Goal: Task Accomplishment & Management: Use online tool/utility

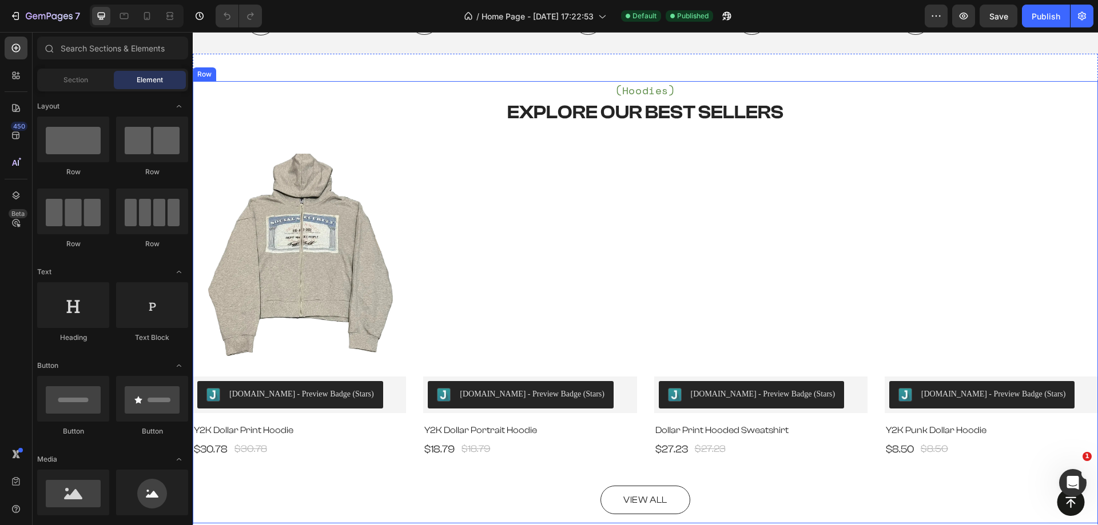
scroll to position [515, 0]
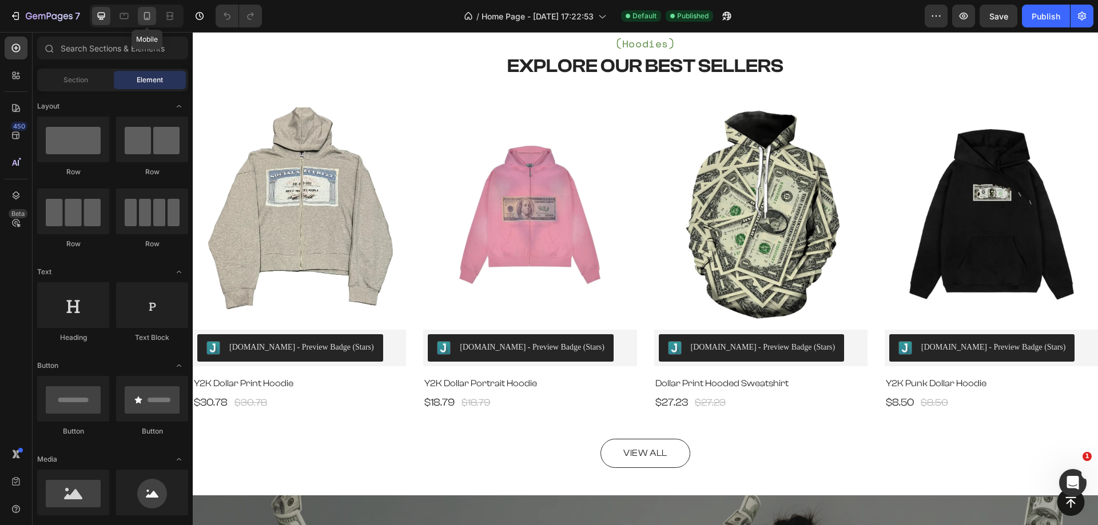
click at [150, 23] on div at bounding box center [147, 16] width 18 height 18
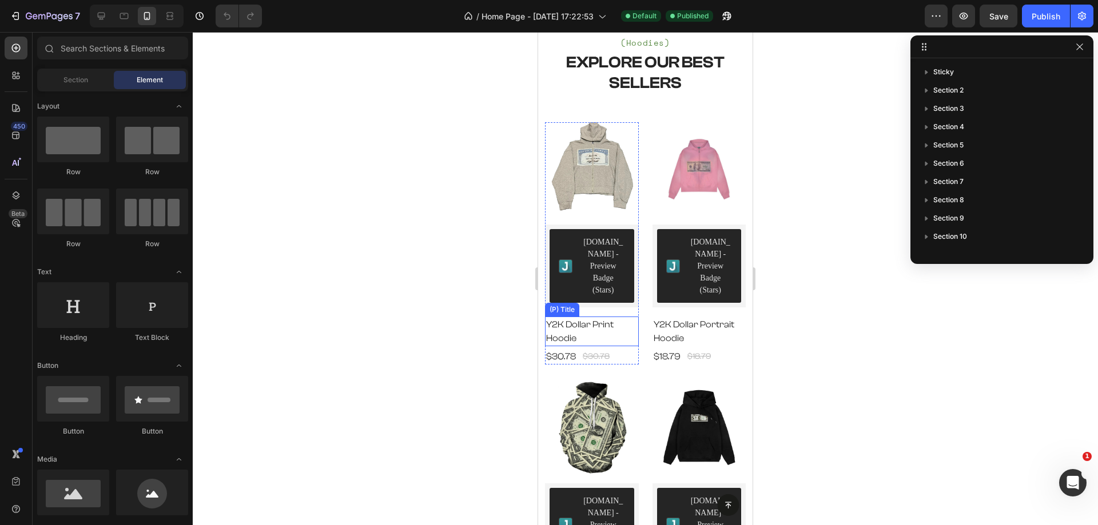
click at [571, 317] on h2 "Y2K Dollar Print Hoodie" at bounding box center [592, 332] width 94 height 30
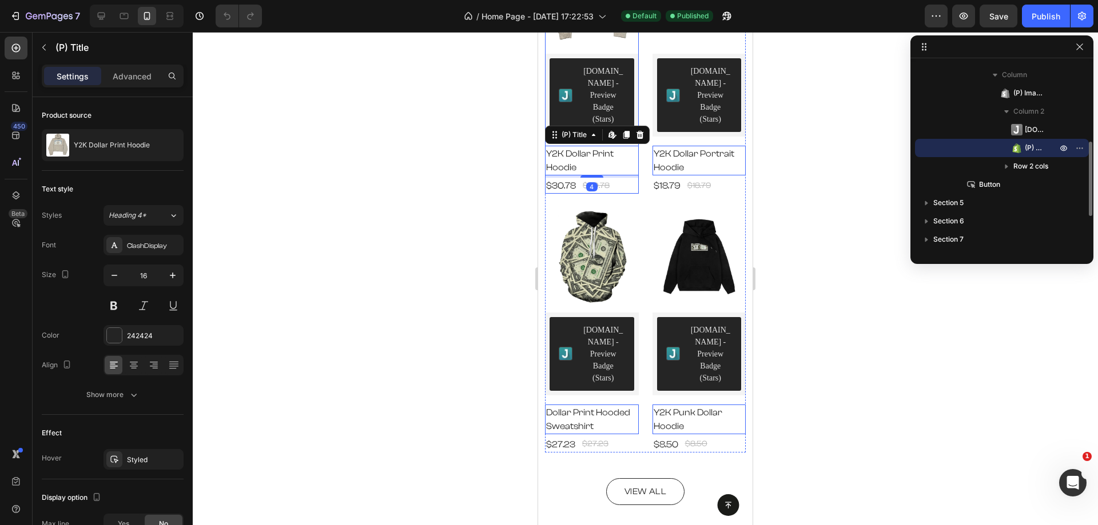
scroll to position [686, 0]
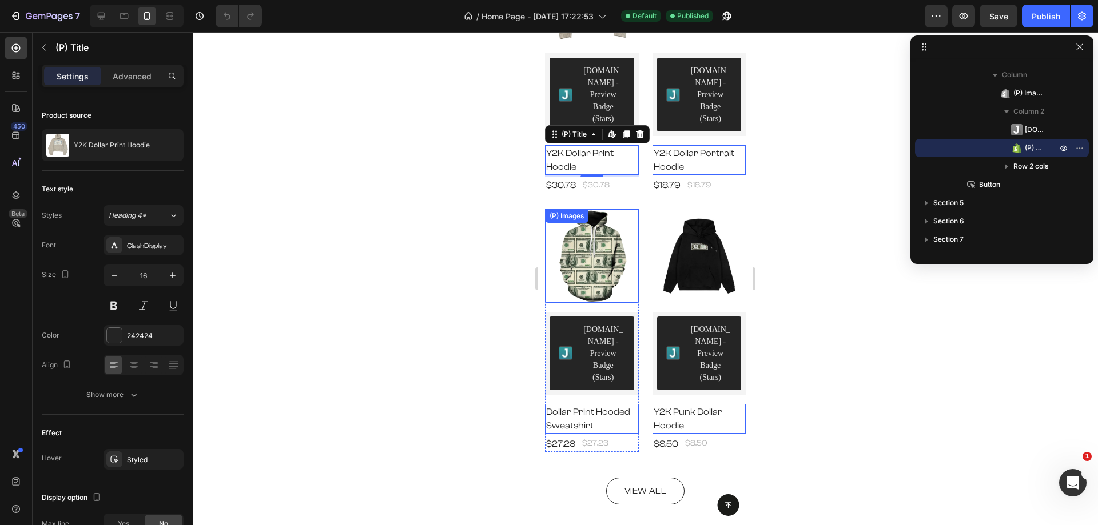
click at [591, 224] on img at bounding box center [592, 256] width 94 height 94
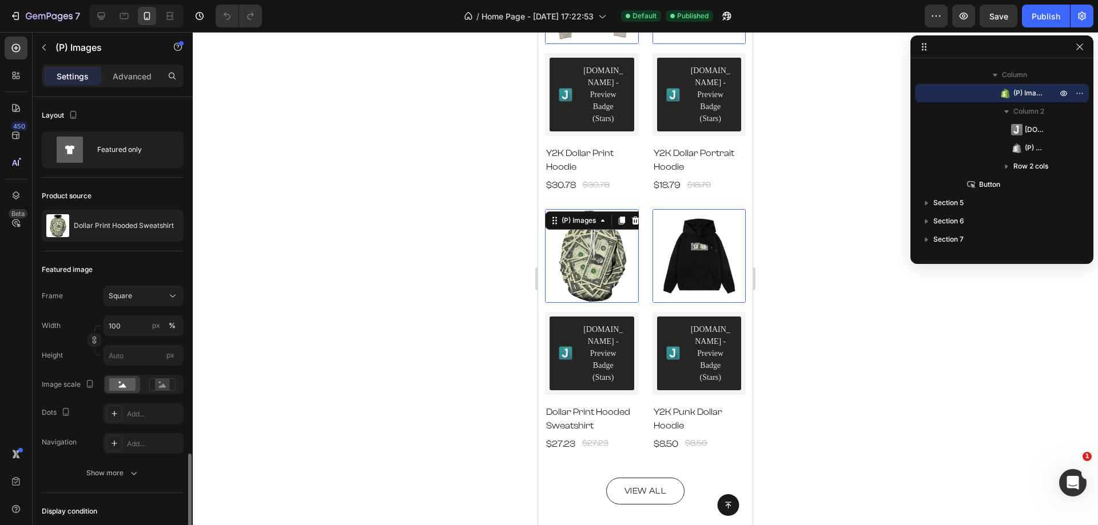
scroll to position [212, 0]
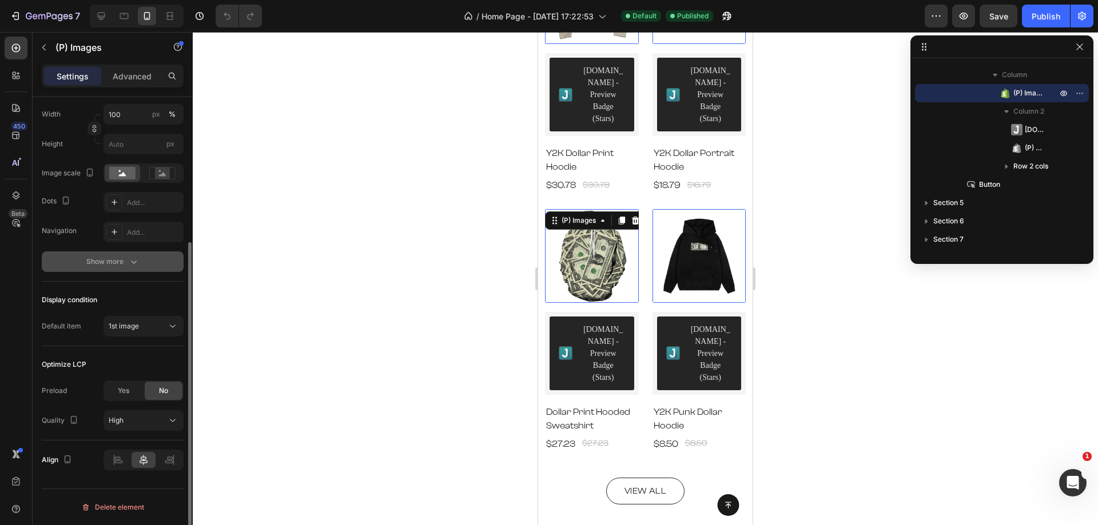
click at [133, 266] on icon "button" at bounding box center [133, 261] width 11 height 11
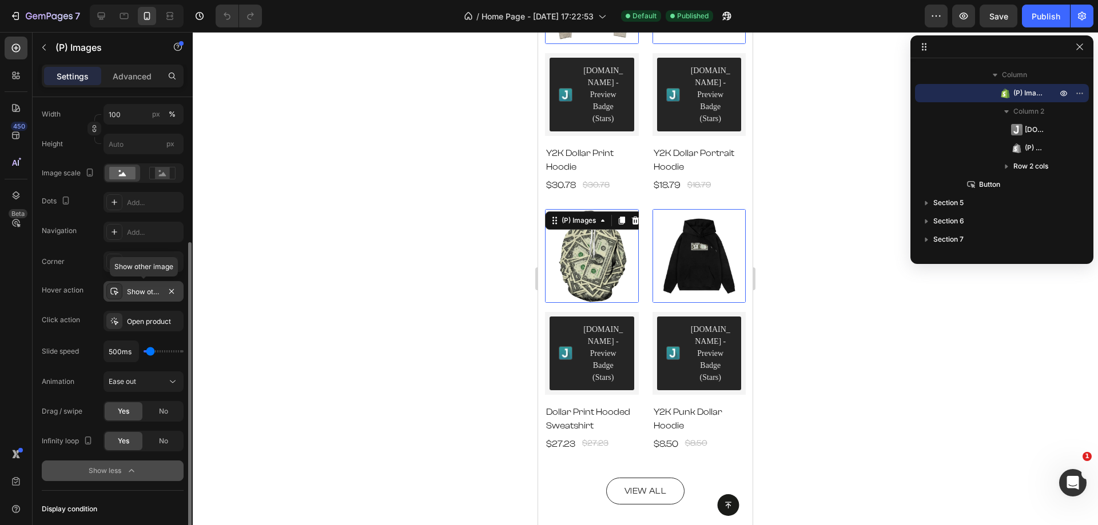
click at [149, 299] on div "Show other image" at bounding box center [143, 291] width 80 height 21
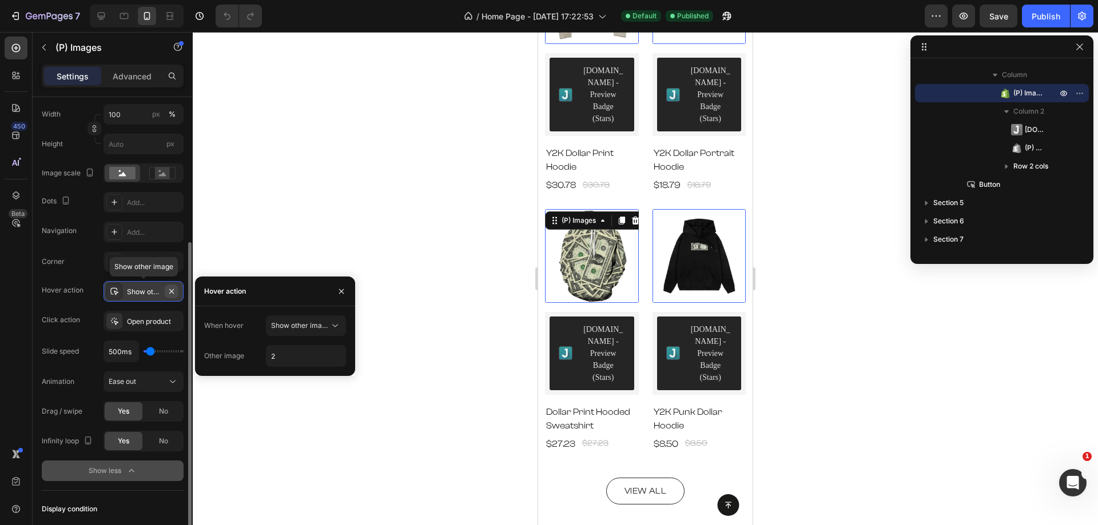
click at [169, 292] on icon "button" at bounding box center [171, 291] width 9 height 9
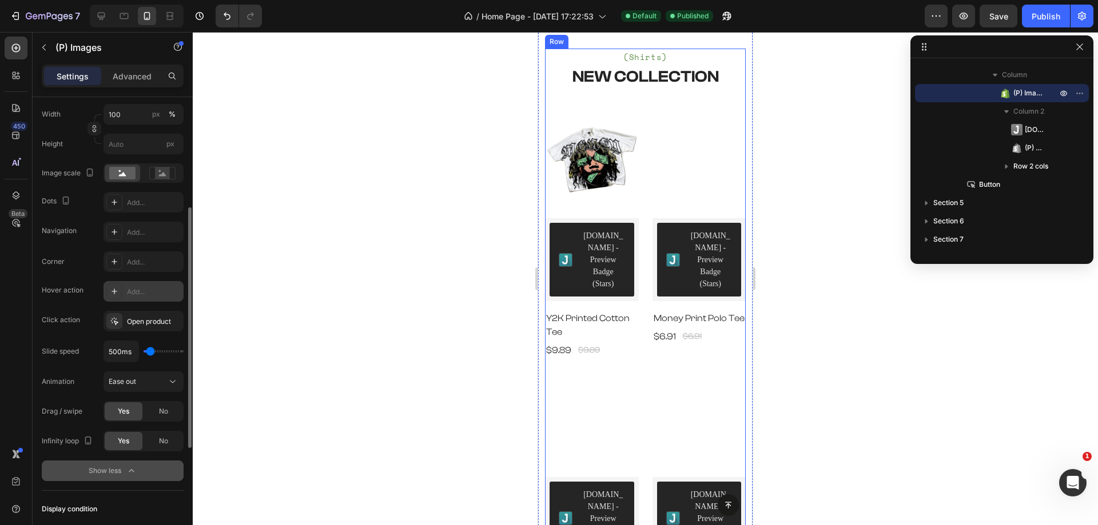
scroll to position [1429, 0]
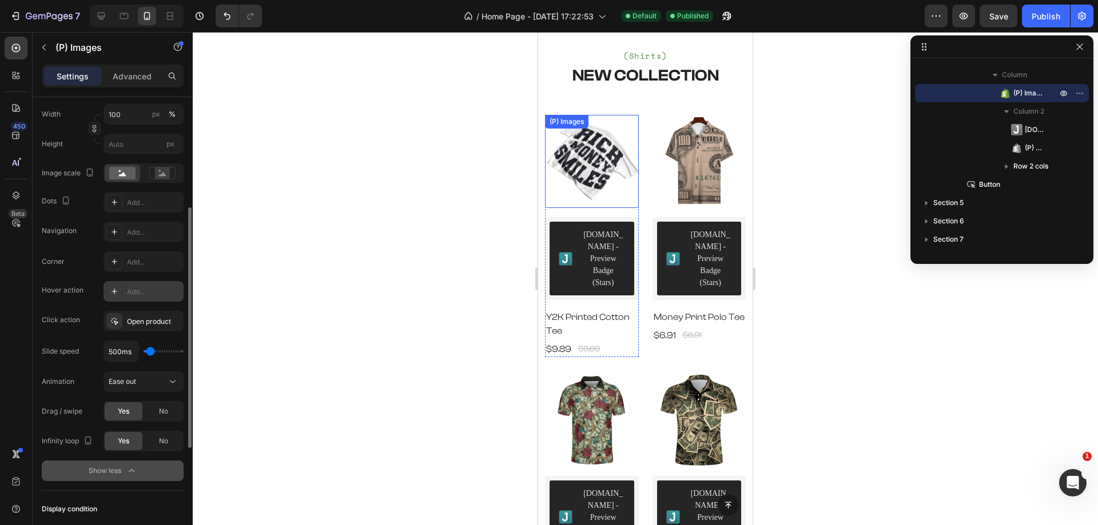
click at [596, 182] on img at bounding box center [592, 162] width 94 height 94
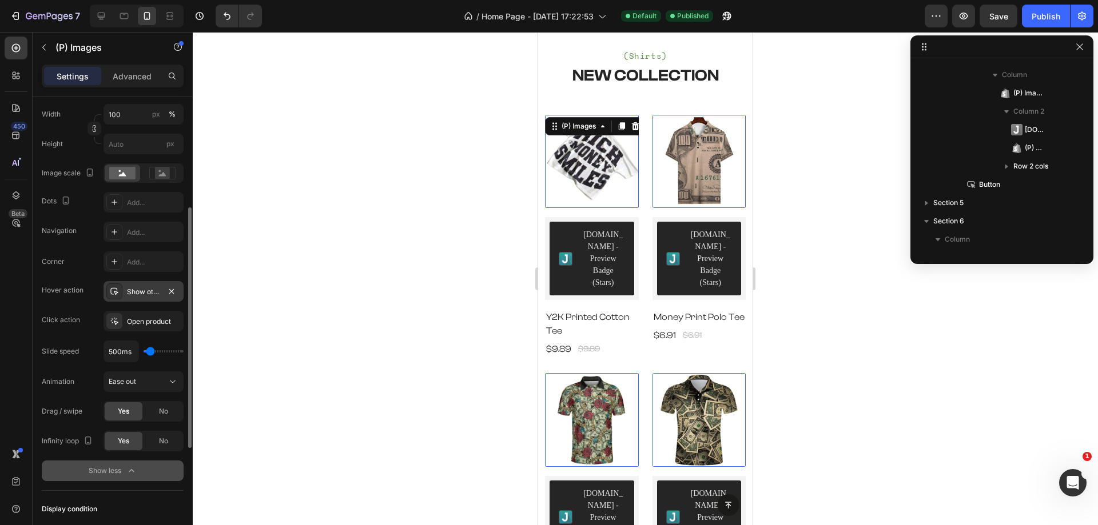
scroll to position [436, 0]
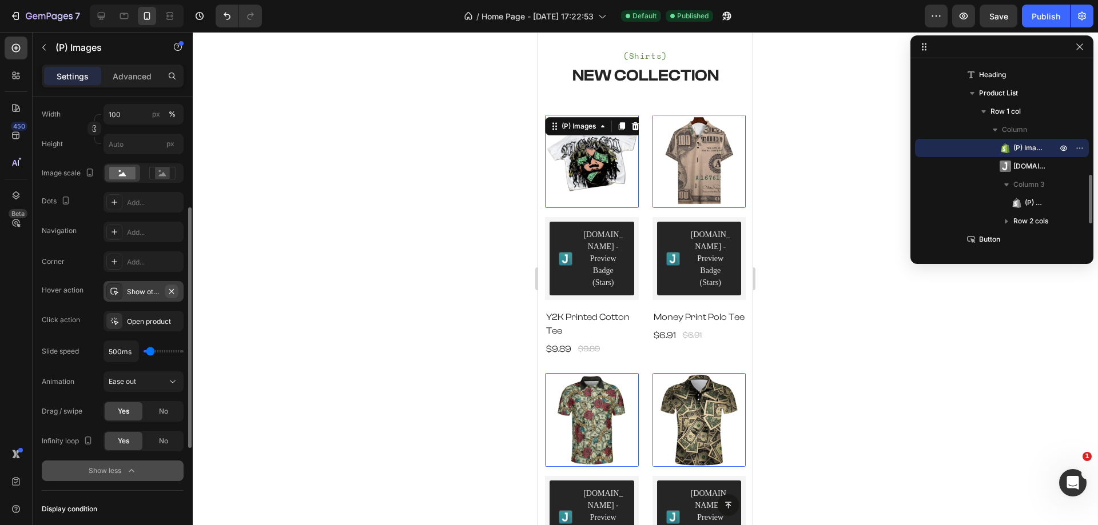
click at [172, 290] on icon "button" at bounding box center [171, 291] width 9 height 9
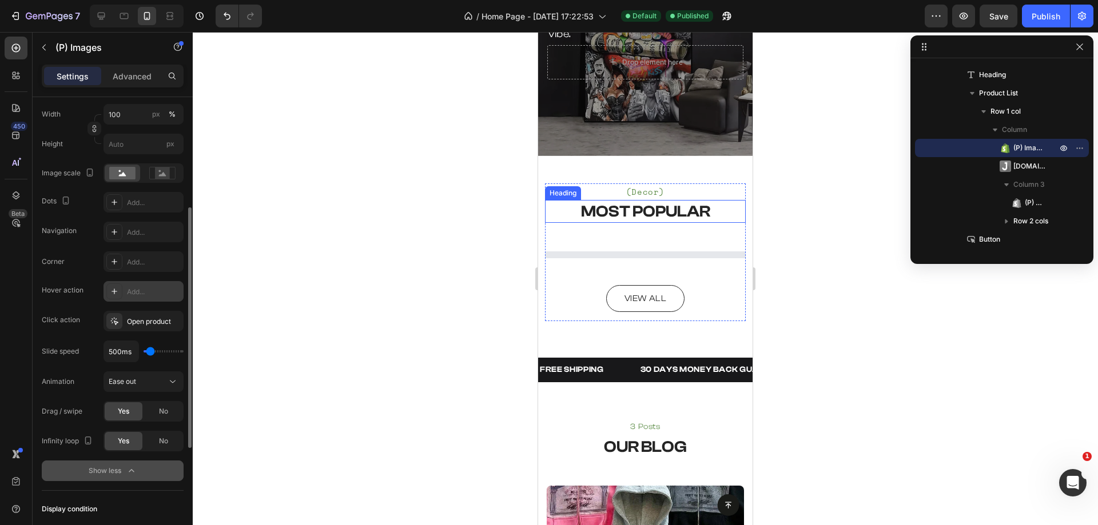
scroll to position [2401, 0]
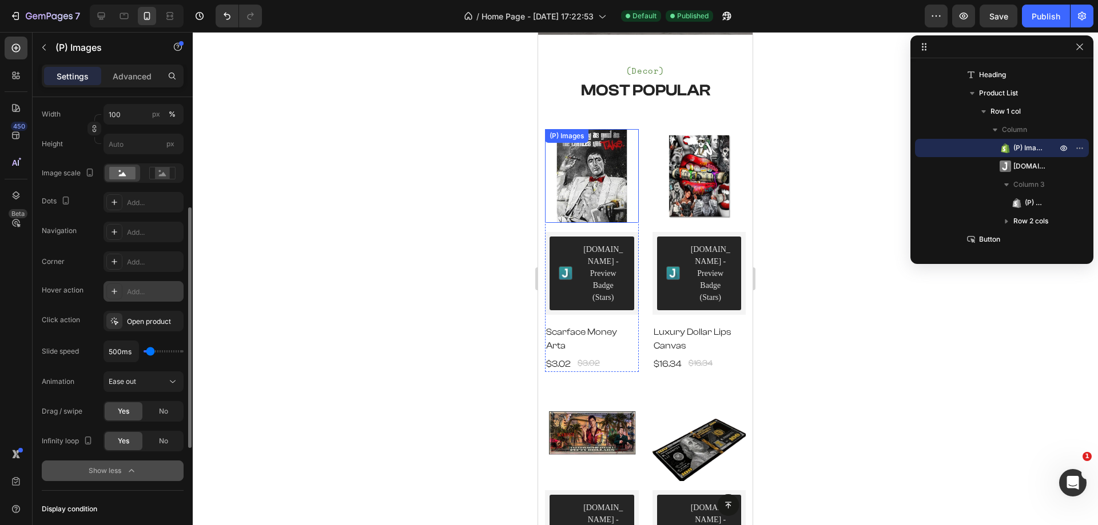
click at [586, 162] on img at bounding box center [592, 176] width 94 height 94
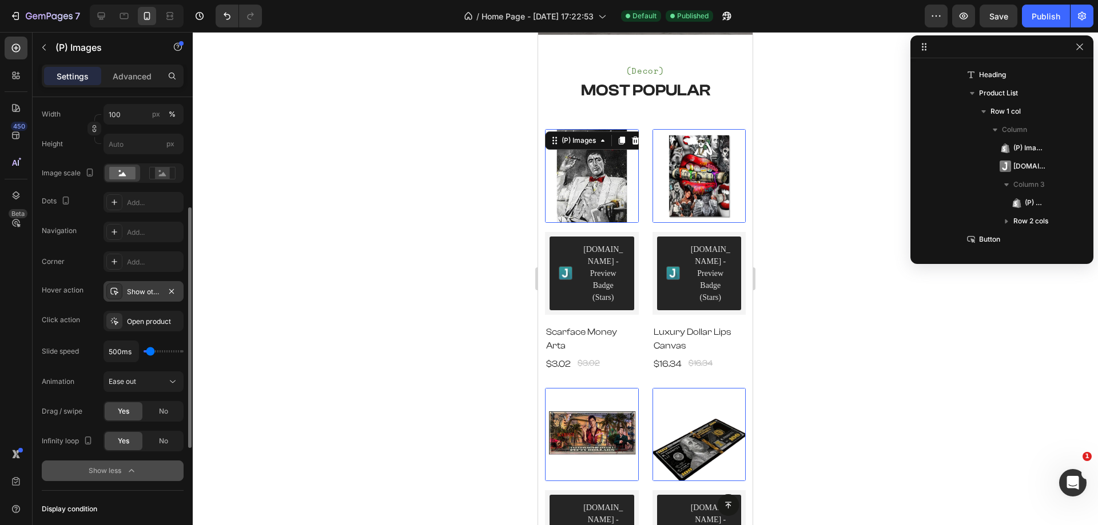
scroll to position [729, 0]
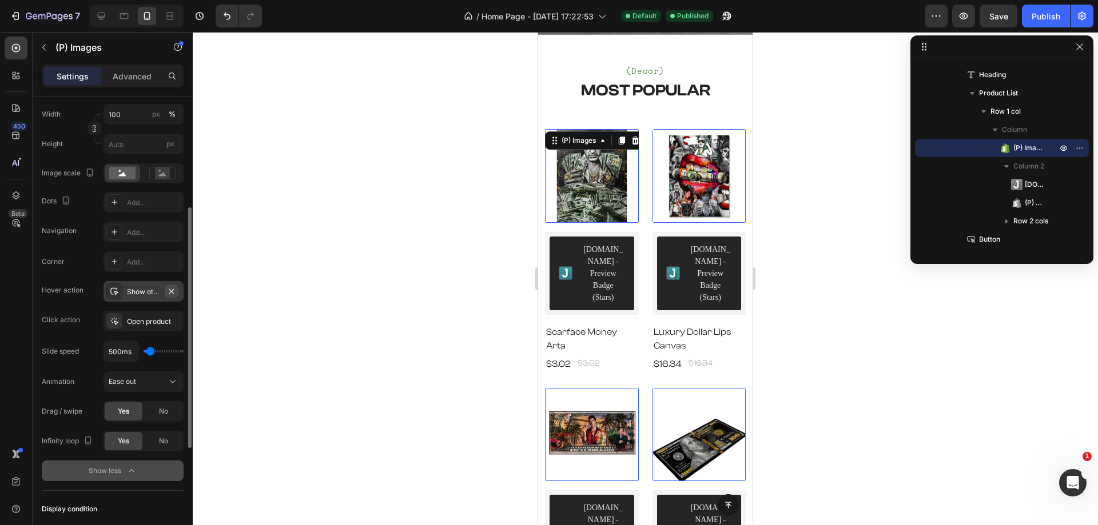
click at [173, 289] on icon "button" at bounding box center [171, 291] width 9 height 9
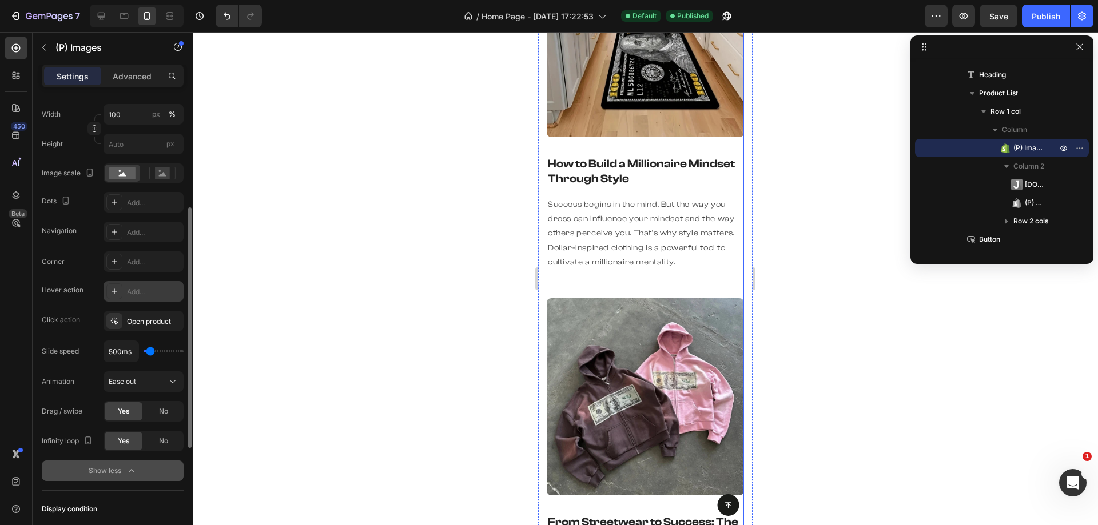
scroll to position [3773, 0]
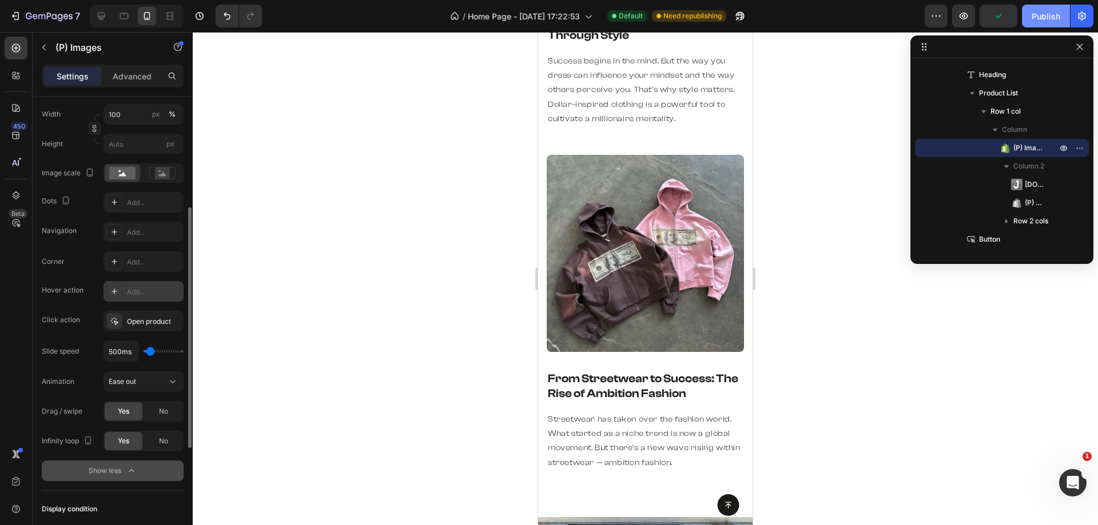
click at [1039, 14] on div "Publish" at bounding box center [1045, 16] width 29 height 12
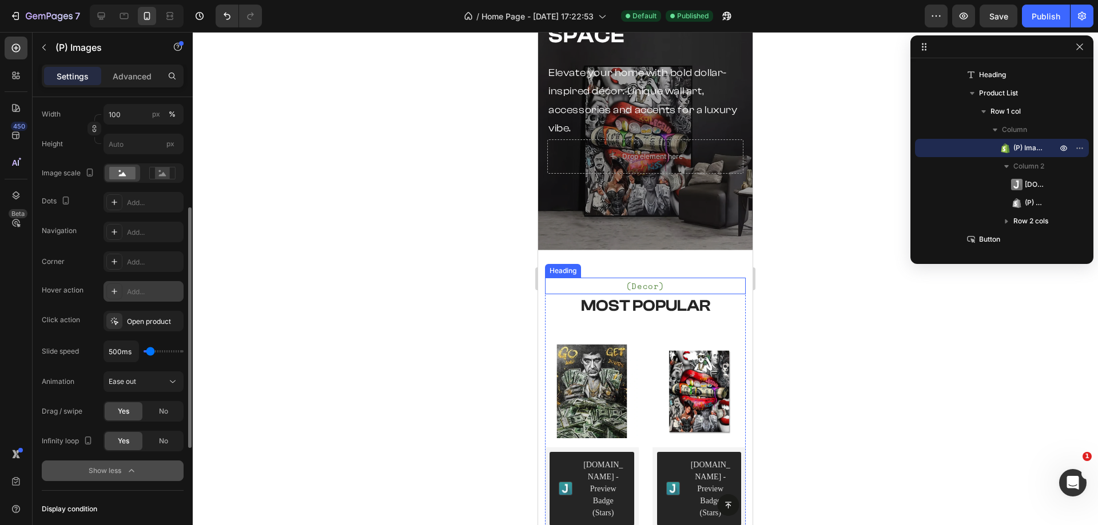
scroll to position [1713, 0]
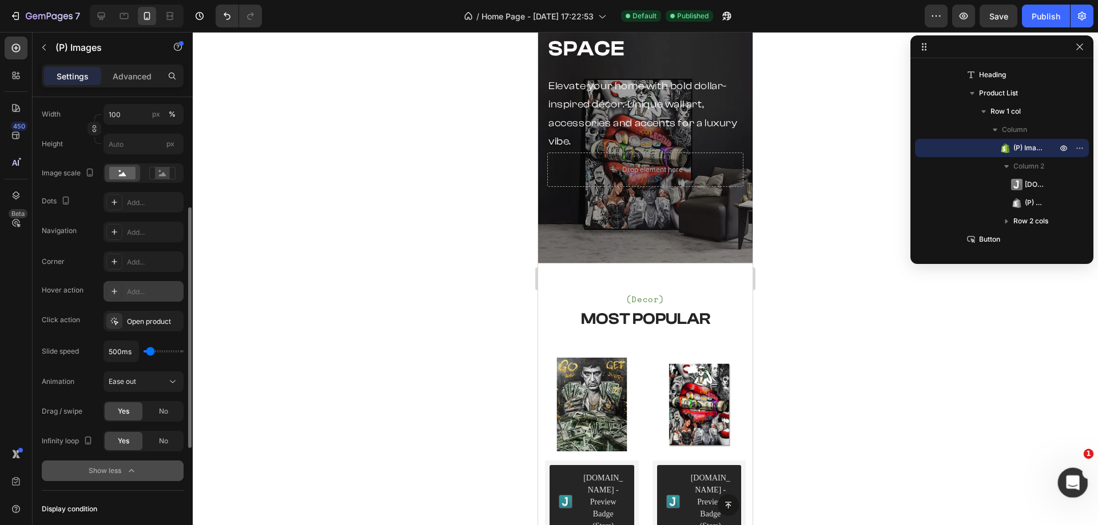
click at [1067, 477] on icon "Открыть службу сообщений Intercom" at bounding box center [1071, 481] width 19 height 19
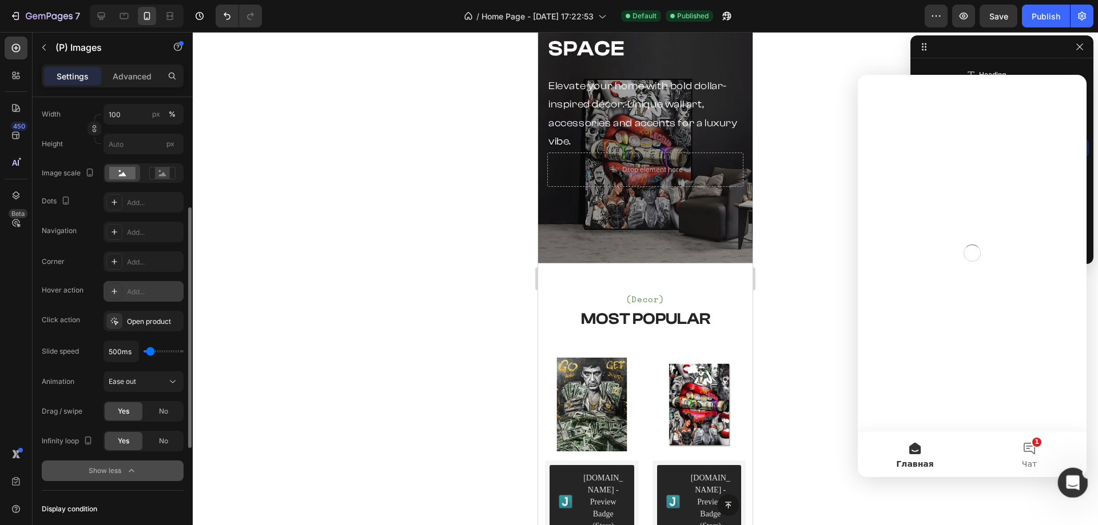
scroll to position [0, 0]
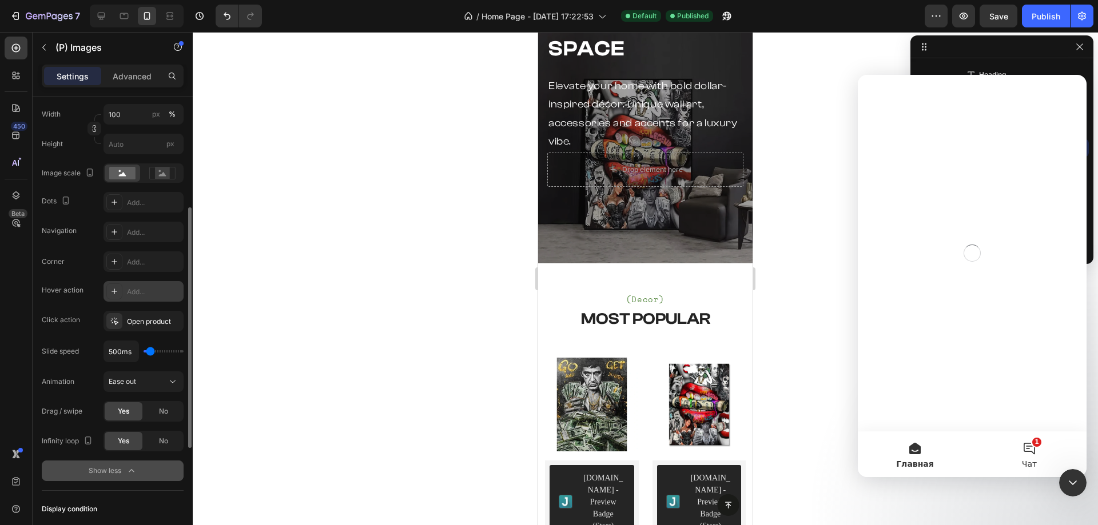
click at [1018, 447] on button "1 Чат" at bounding box center [1029, 455] width 114 height 46
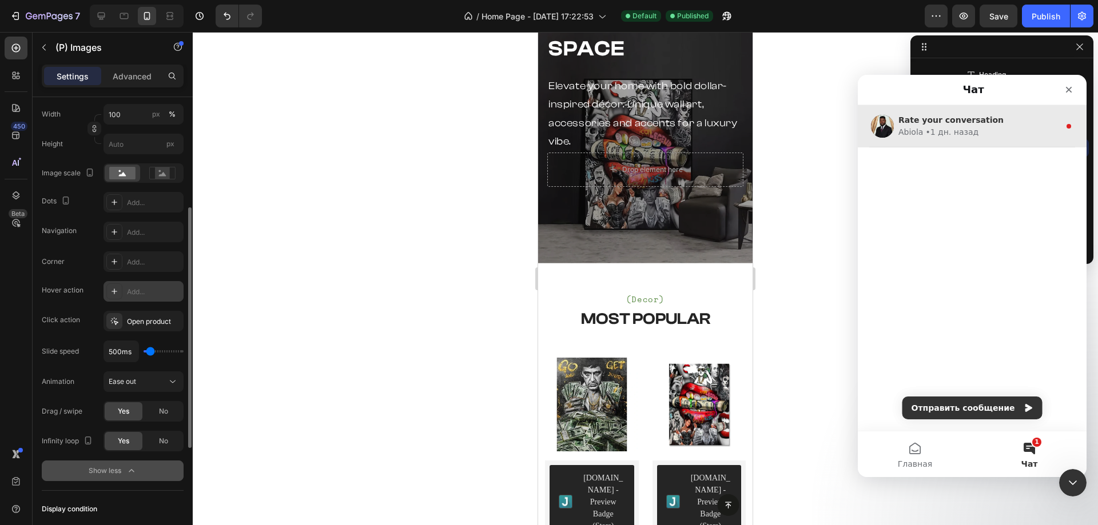
click at [925, 137] on div "• 1 дн. назад" at bounding box center [951, 132] width 53 height 12
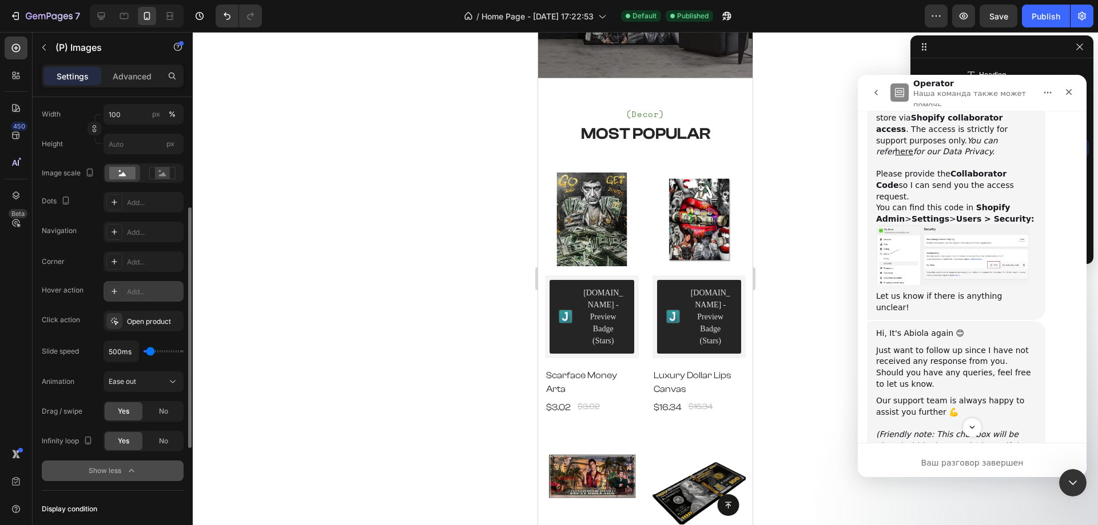
scroll to position [1999, 0]
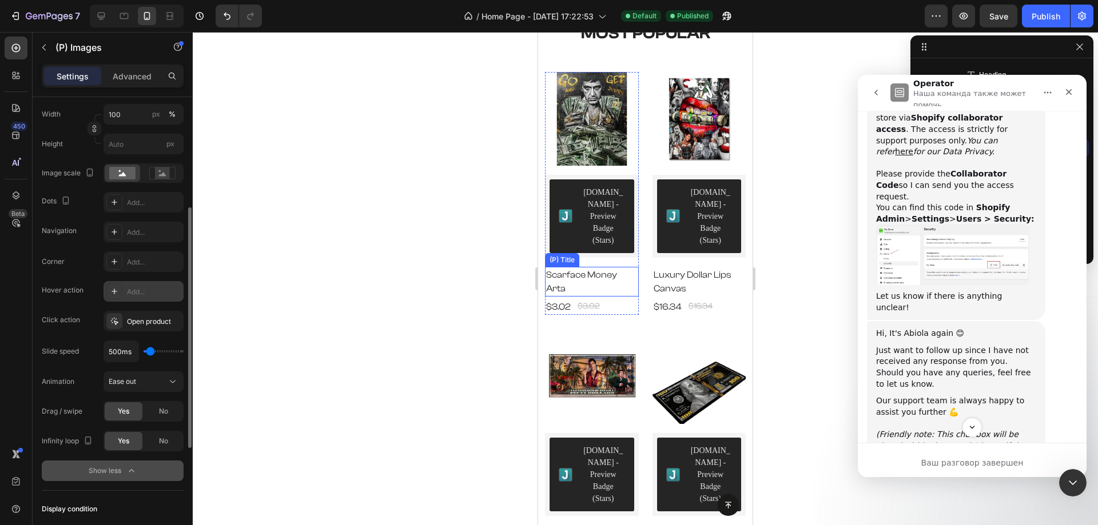
click at [601, 267] on h2 "Scarface Money Arta" at bounding box center [592, 282] width 94 height 30
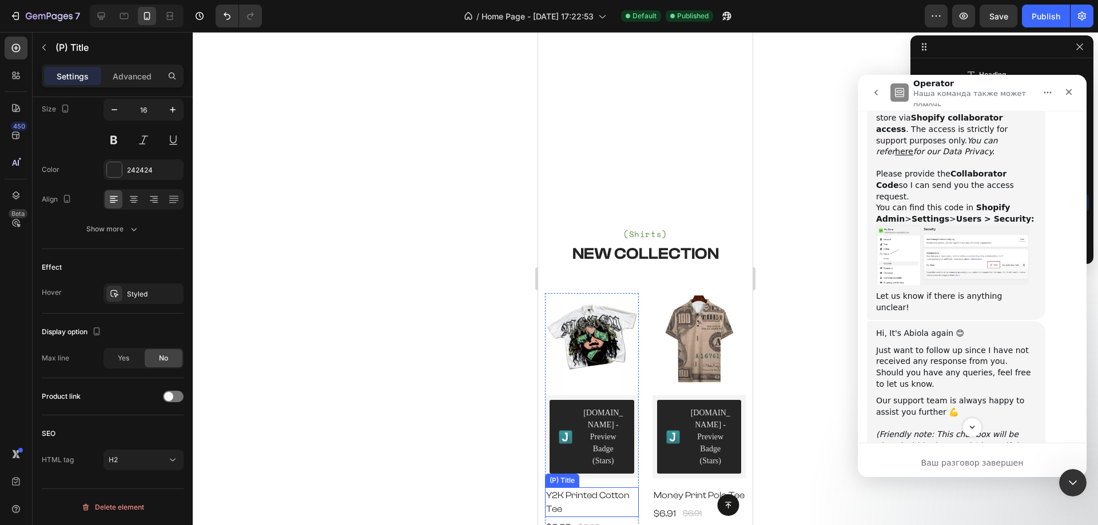
scroll to position [1427, 0]
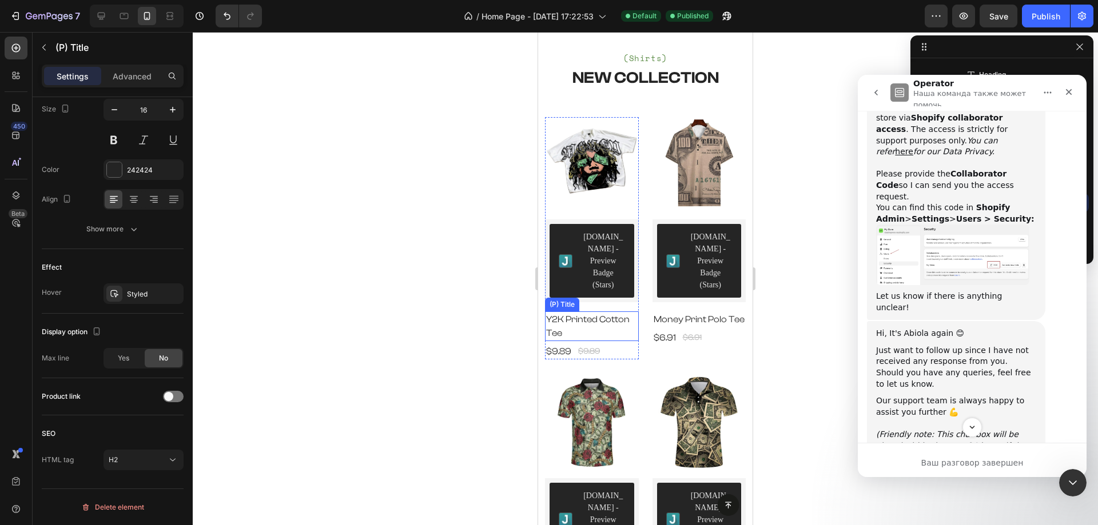
click at [585, 312] on h2 "Y2K Printed Cotton Tee" at bounding box center [592, 327] width 94 height 30
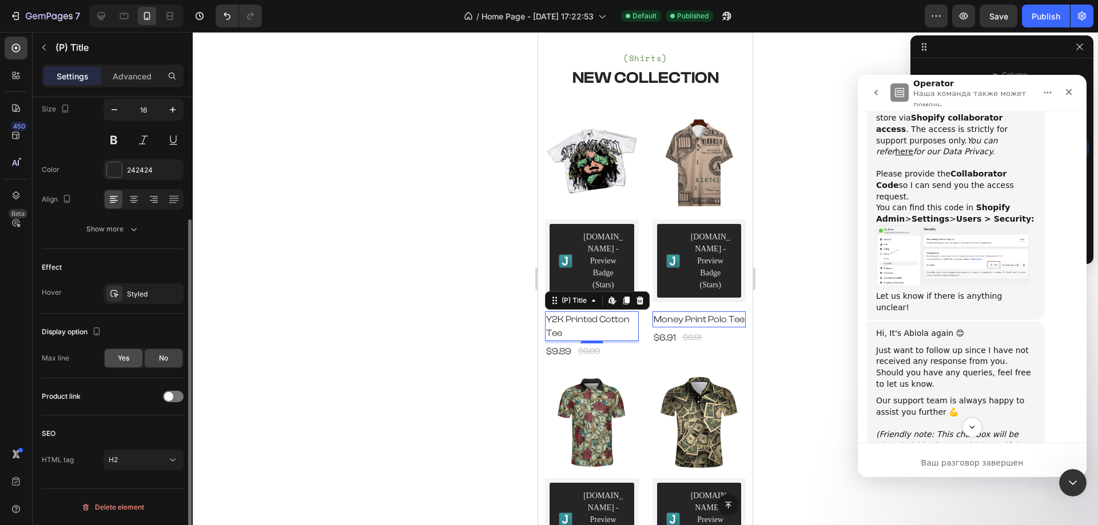
click at [130, 354] on div "Yes" at bounding box center [124, 358] width 38 height 18
click at [169, 389] on icon "button" at bounding box center [172, 388] width 11 height 11
type input "1"
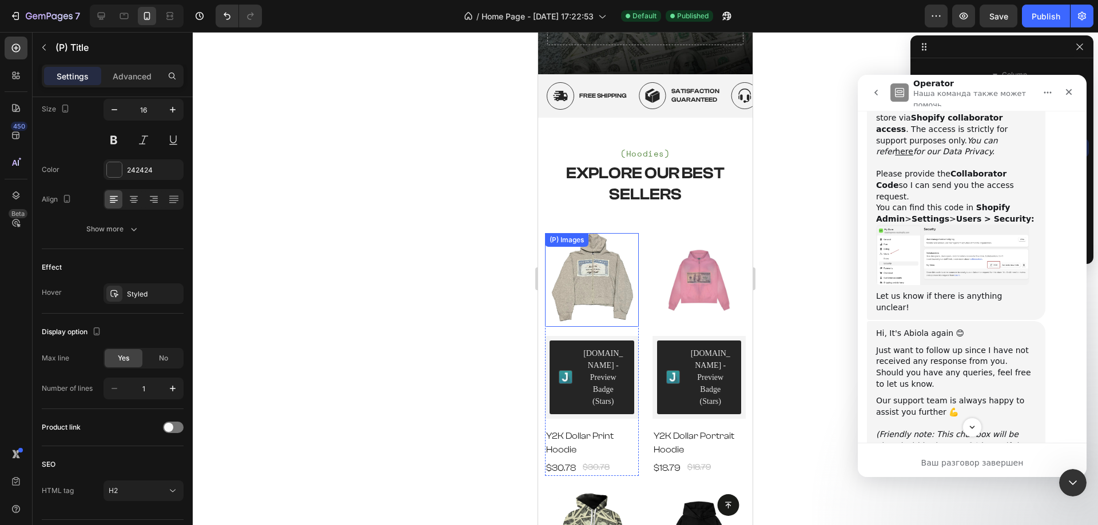
scroll to position [398, 0]
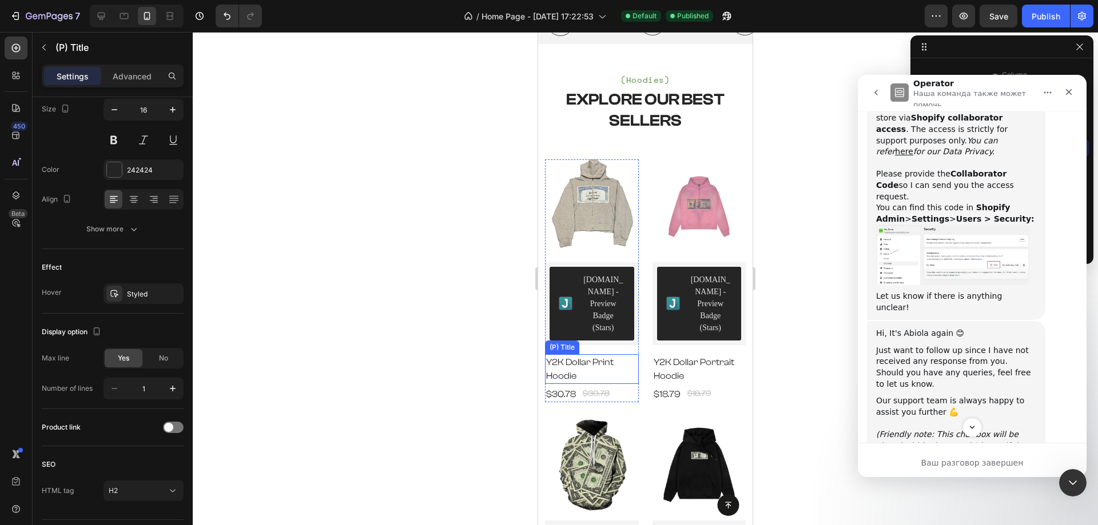
click at [589, 354] on h2 "Y2K Dollar Print Hoodie" at bounding box center [592, 369] width 94 height 30
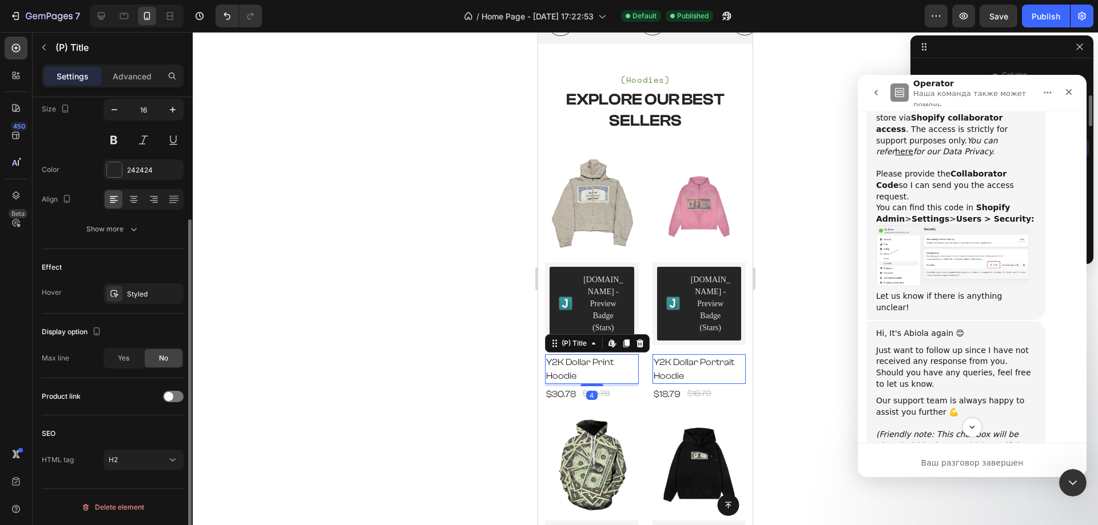
click at [126, 348] on div "Display option Max line Yes No" at bounding box center [113, 346] width 142 height 65
click at [128, 356] on span "Yes" at bounding box center [123, 358] width 11 height 10
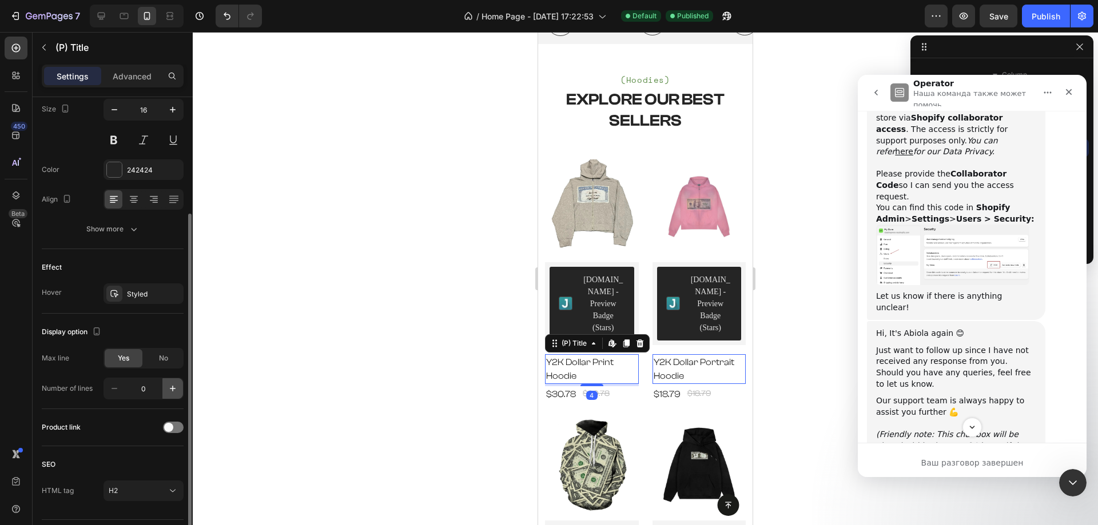
click at [169, 384] on icon "button" at bounding box center [172, 388] width 11 height 11
type input "1"
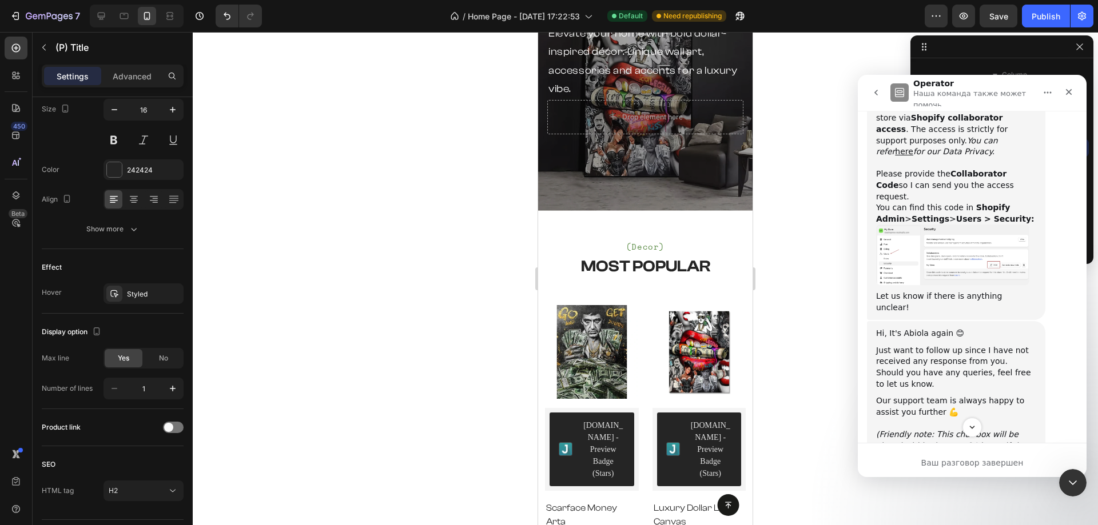
scroll to position [2342, 0]
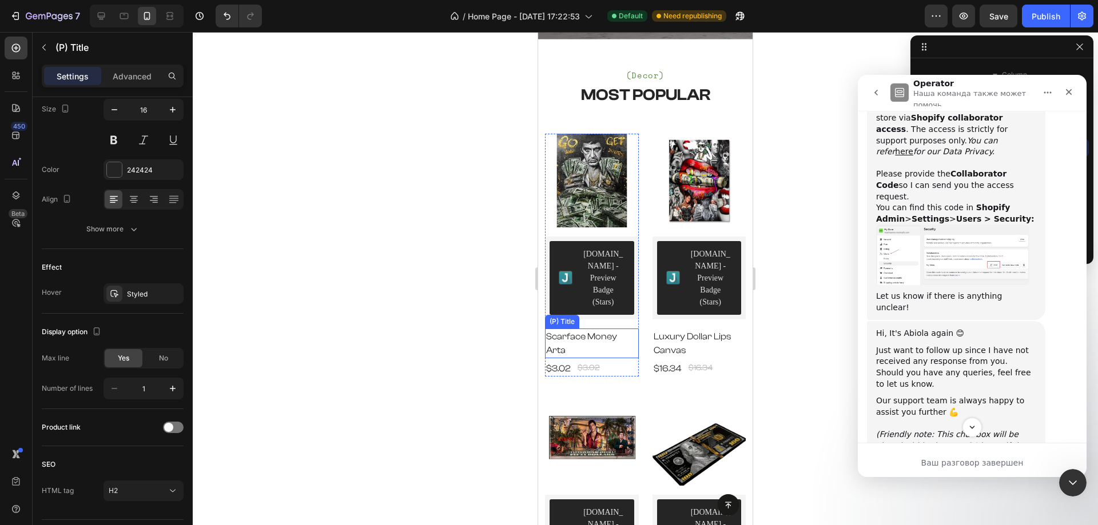
click at [596, 329] on h2 "Scarface Money Arta" at bounding box center [592, 344] width 94 height 30
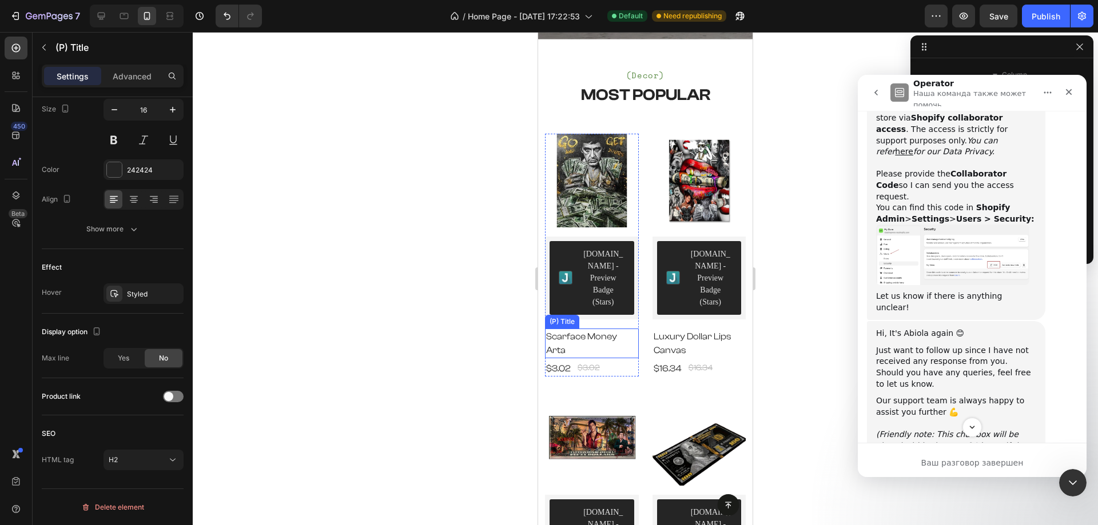
scroll to position [930, 0]
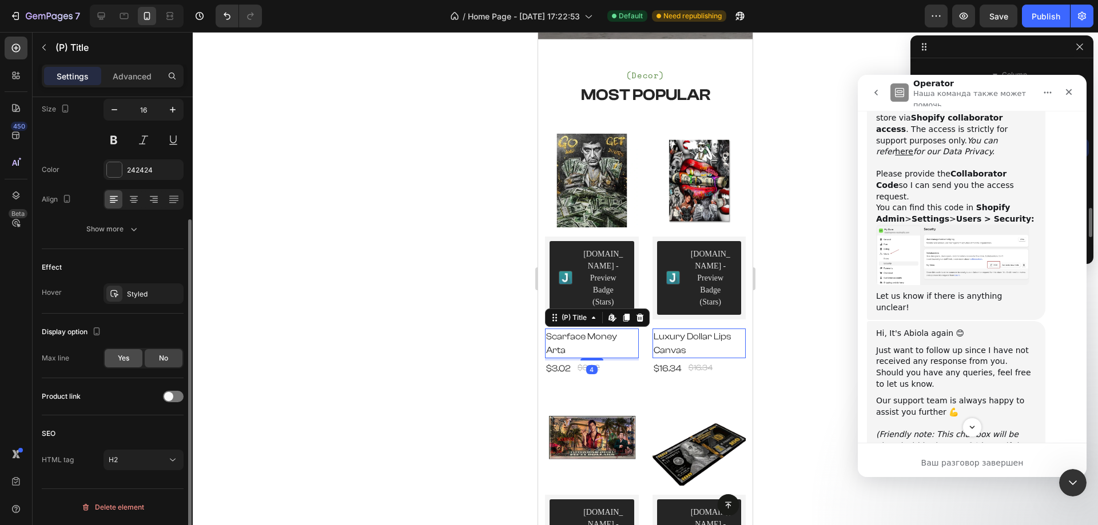
click at [132, 365] on div "Yes" at bounding box center [124, 358] width 38 height 18
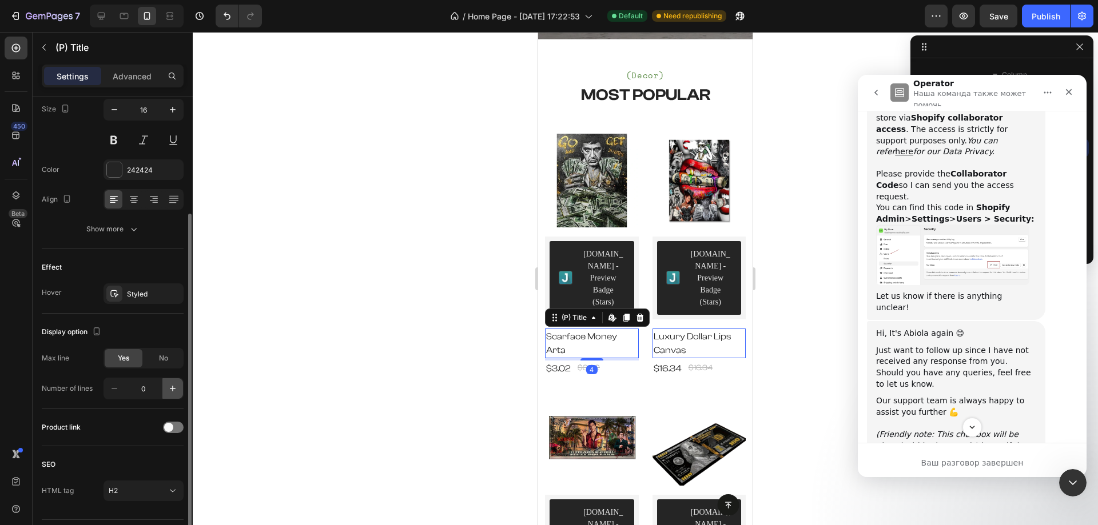
click at [169, 385] on icon "button" at bounding box center [172, 388] width 11 height 11
type input "1"
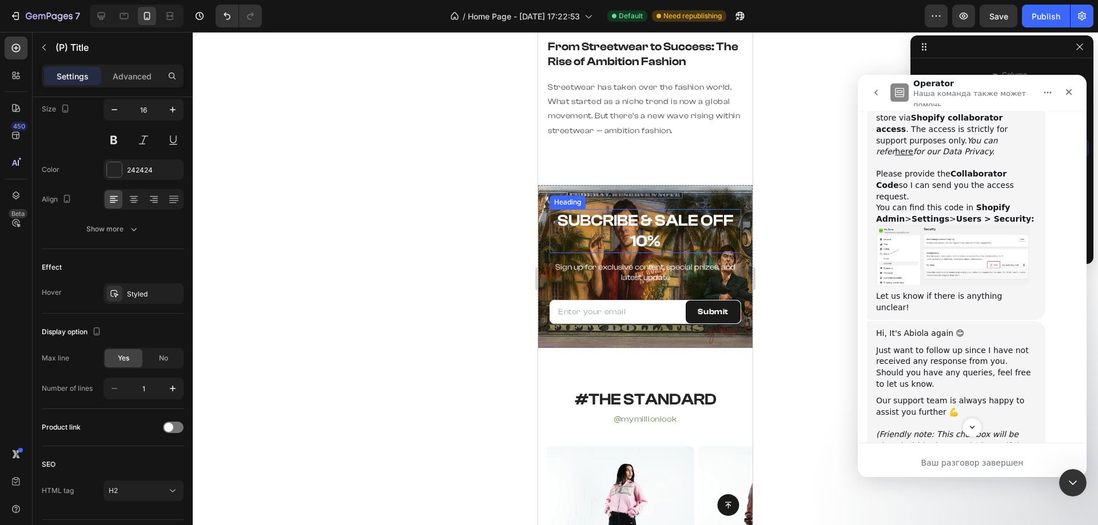
scroll to position [4228, 0]
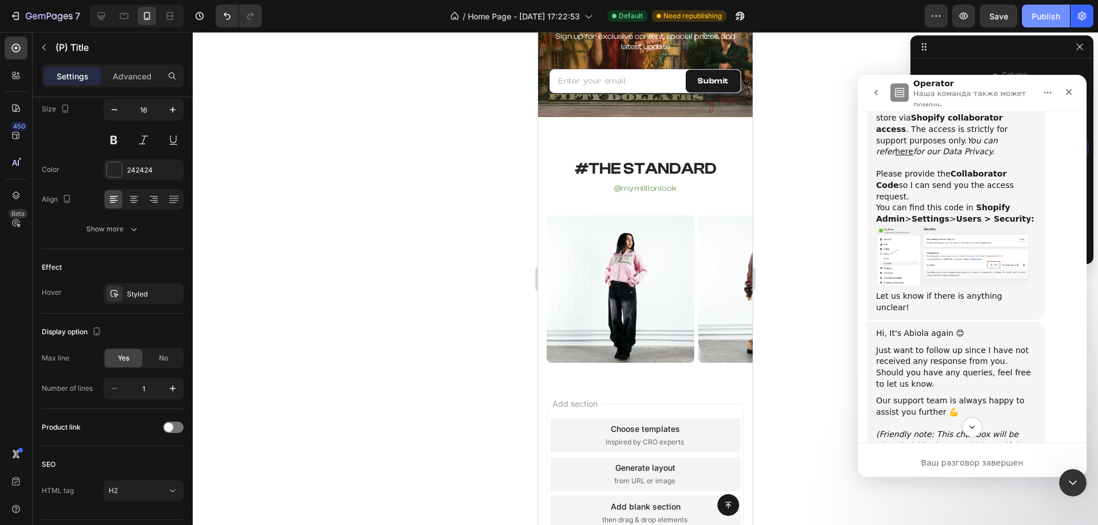
click at [1032, 25] on button "Publish" at bounding box center [1046, 16] width 48 height 23
click at [97, 12] on icon at bounding box center [100, 15] width 11 height 11
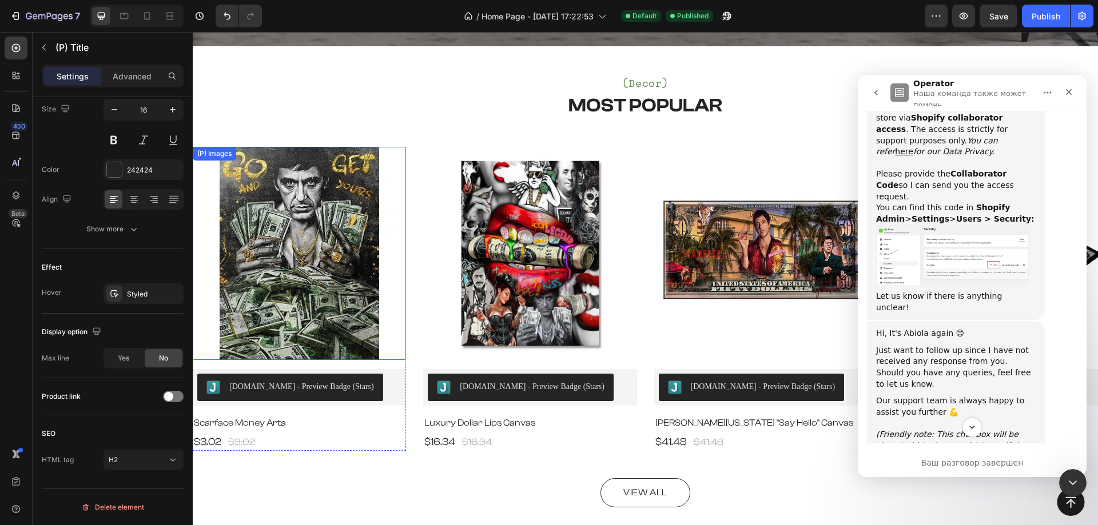
scroll to position [2395, 0]
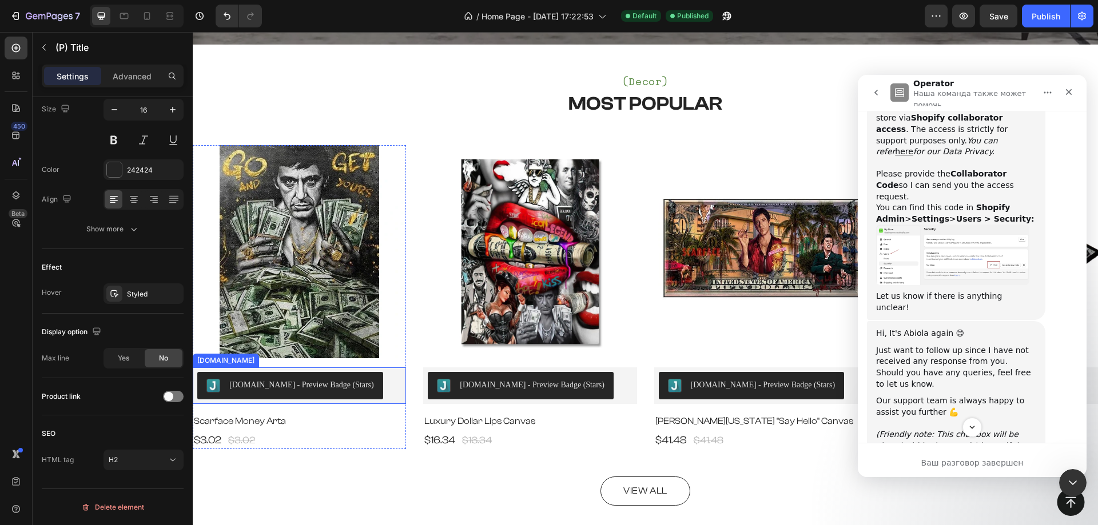
click at [373, 382] on div "Judge.me - Preview Badge (Stars)" at bounding box center [299, 385] width 204 height 27
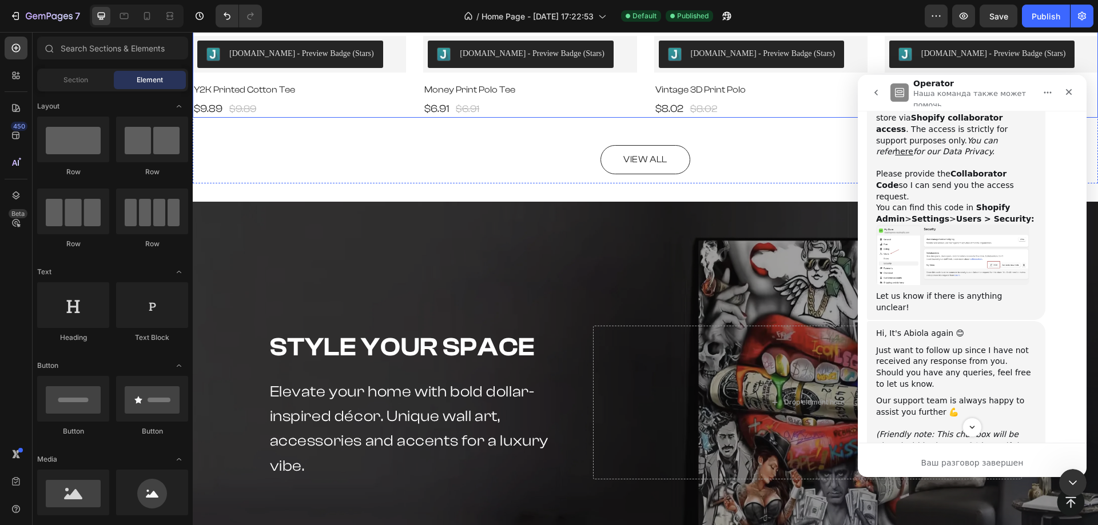
scroll to position [1421, 0]
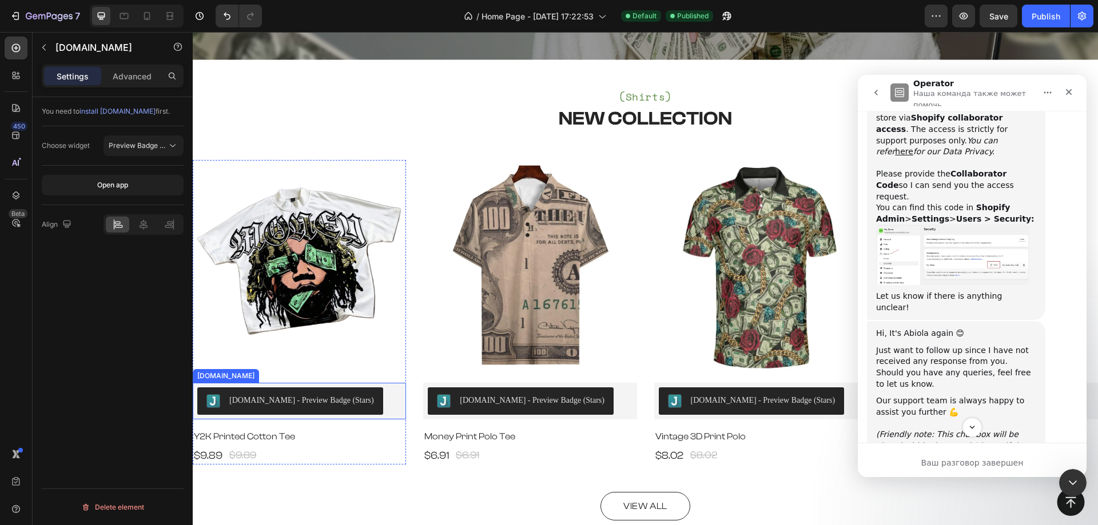
click at [380, 388] on div "Judge.me - Preview Badge (Stars)" at bounding box center [299, 401] width 204 height 27
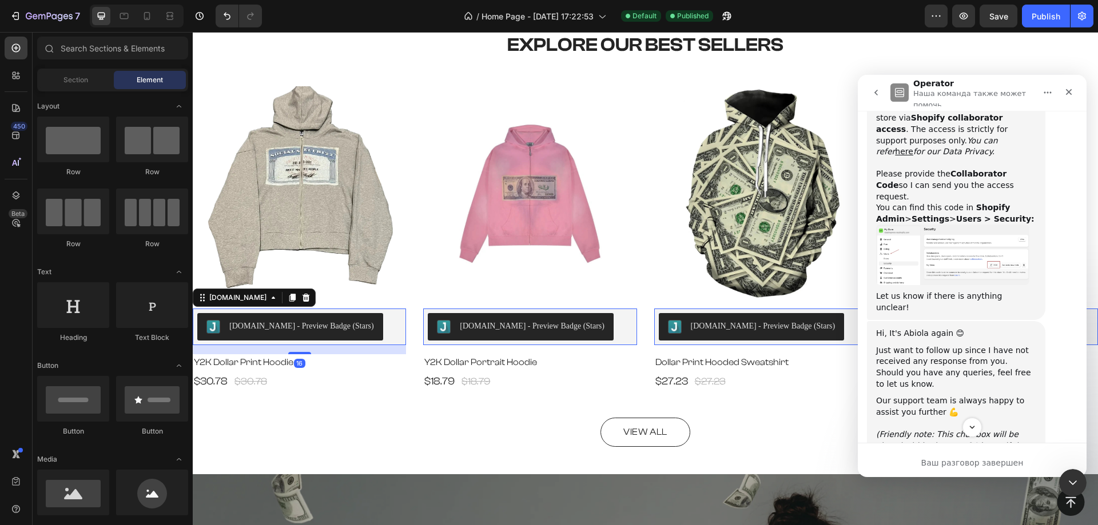
click at [381, 322] on div "Judge.me - Preview Badge (Stars)" at bounding box center [299, 326] width 204 height 27
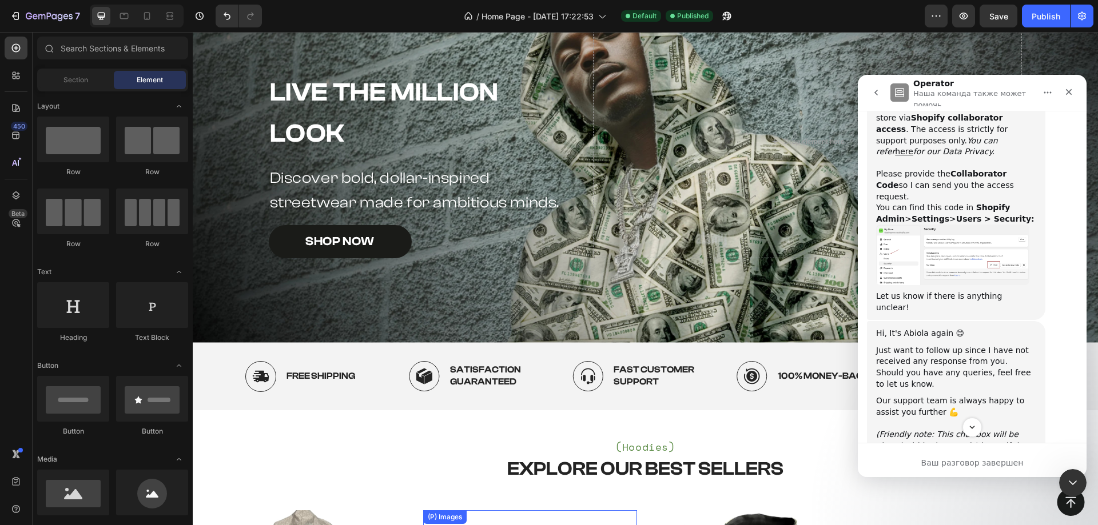
scroll to position [113, 0]
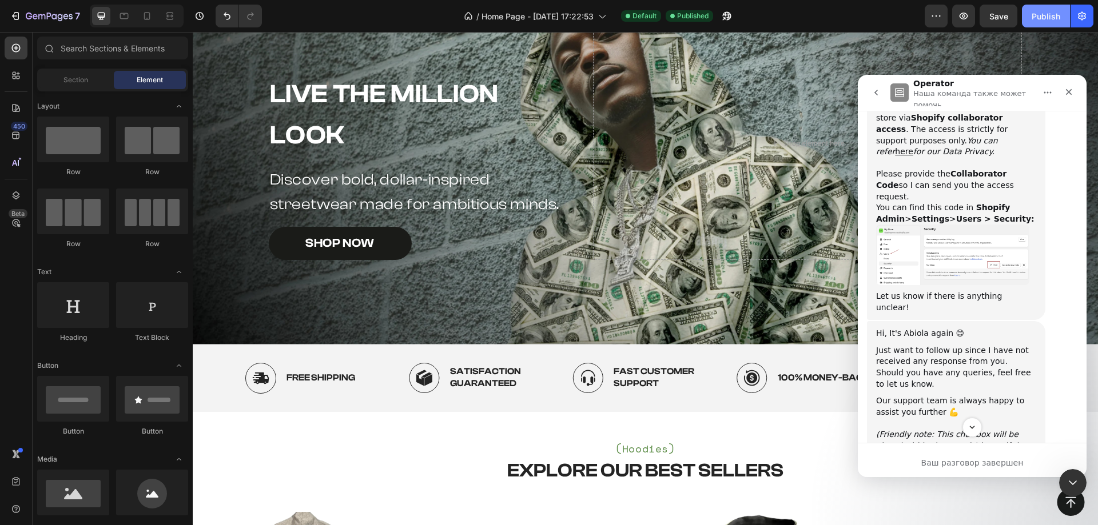
click at [1048, 15] on div "Publish" at bounding box center [1045, 16] width 29 height 12
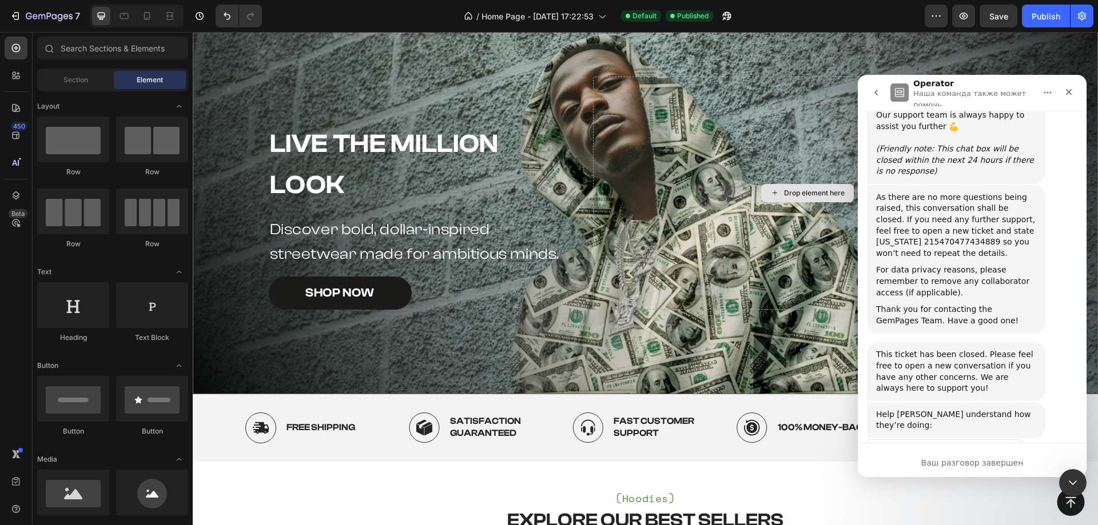
scroll to position [0, 0]
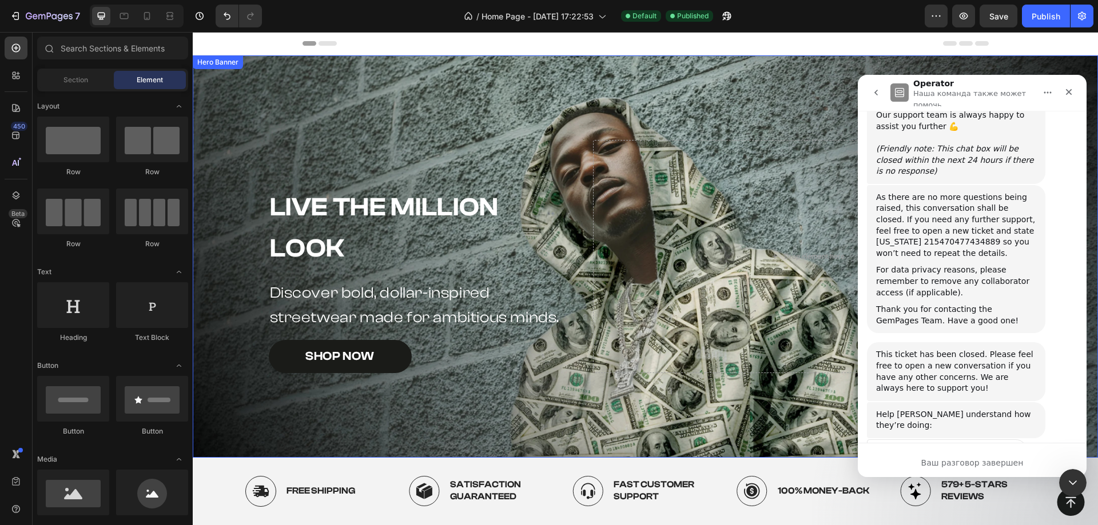
click at [491, 102] on div "Background Image" at bounding box center [645, 256] width 905 height 402
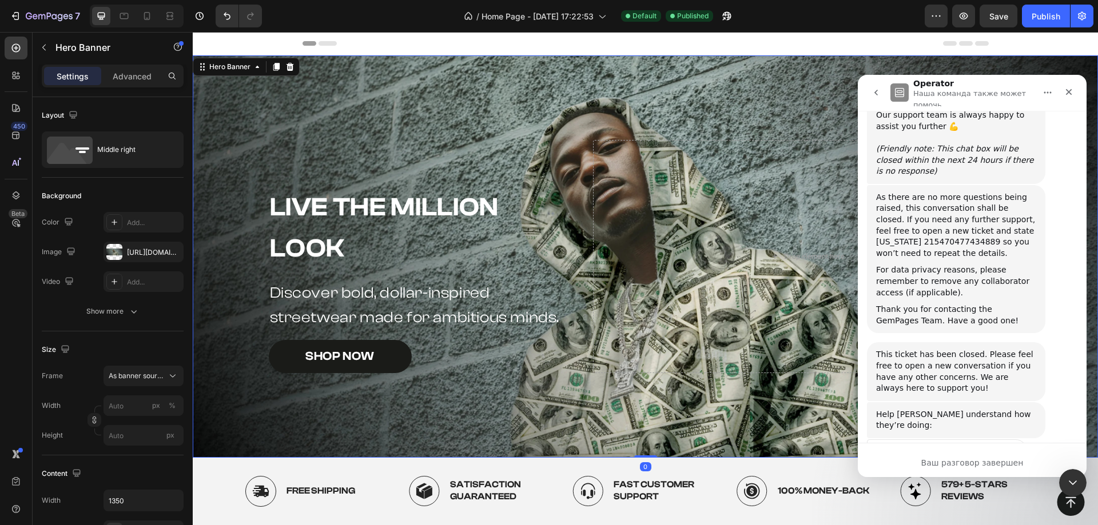
click at [318, 82] on div "Background Image" at bounding box center [645, 256] width 905 height 402
click at [1067, 91] on icon "Закрыть" at bounding box center [1068, 91] width 9 height 9
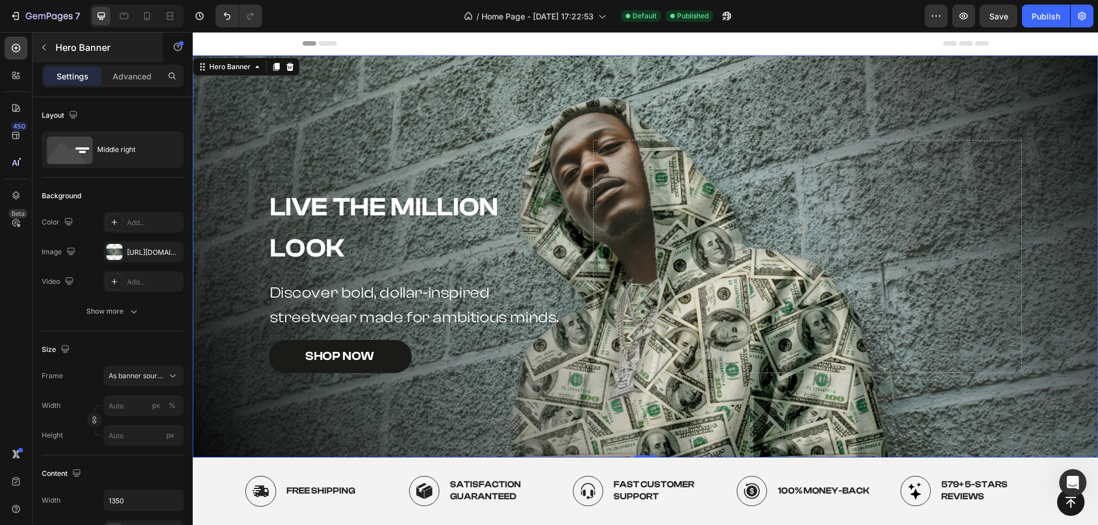
scroll to position [1107, 0]
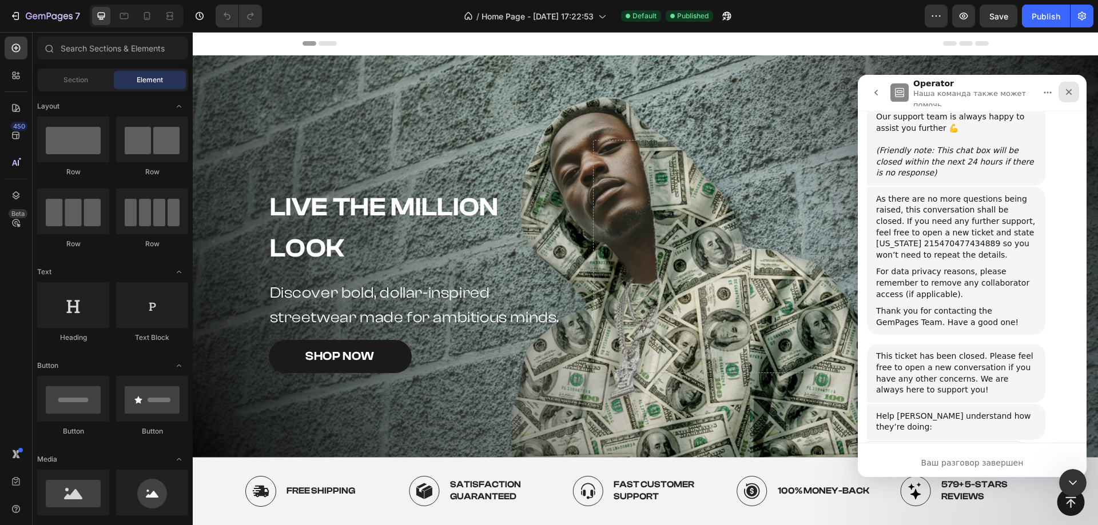
click at [1063, 93] on div "Закрыть" at bounding box center [1068, 92] width 21 height 21
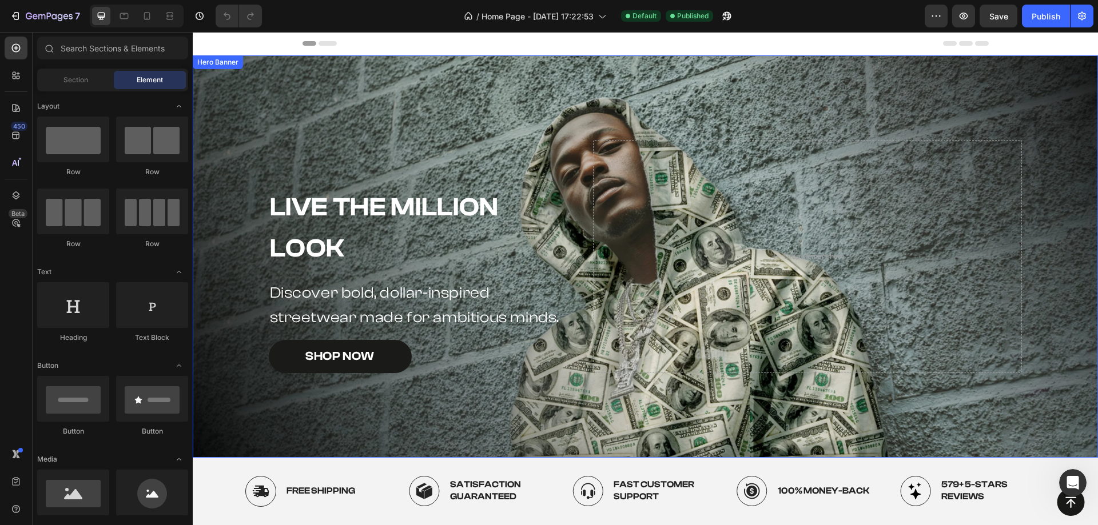
scroll to position [1107, 0]
click at [372, 121] on div "Background Image" at bounding box center [645, 256] width 905 height 402
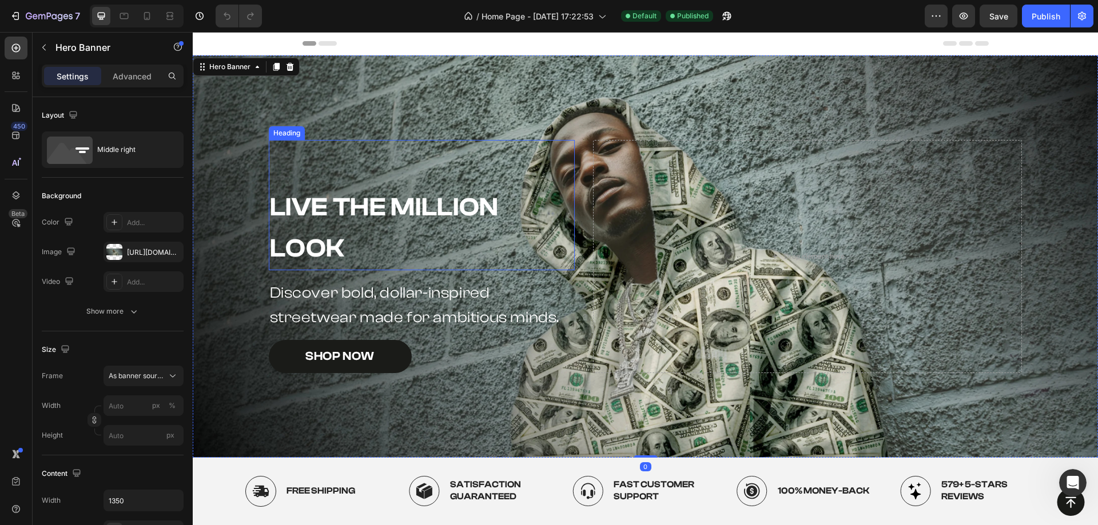
click at [467, 140] on div "Live the Million Look Heading" at bounding box center [422, 205] width 306 height 130
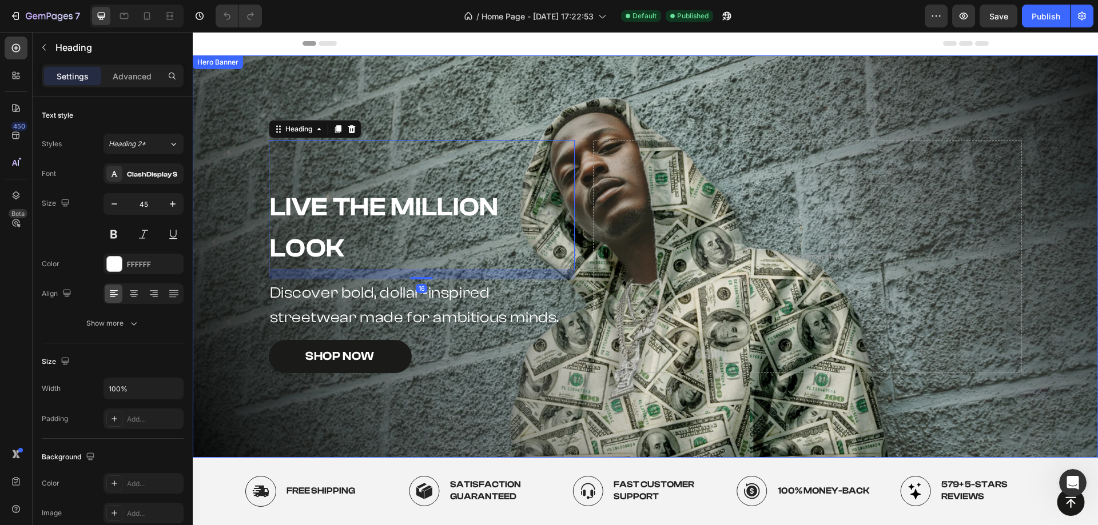
click at [377, 106] on div "Background Image" at bounding box center [645, 256] width 905 height 402
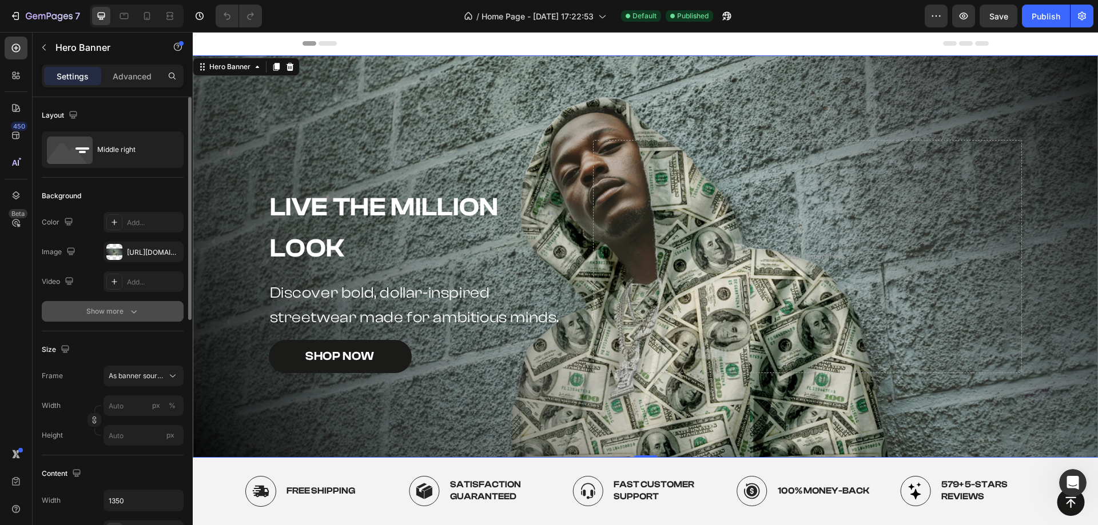
click at [122, 308] on div "Show more" at bounding box center [112, 311] width 53 height 11
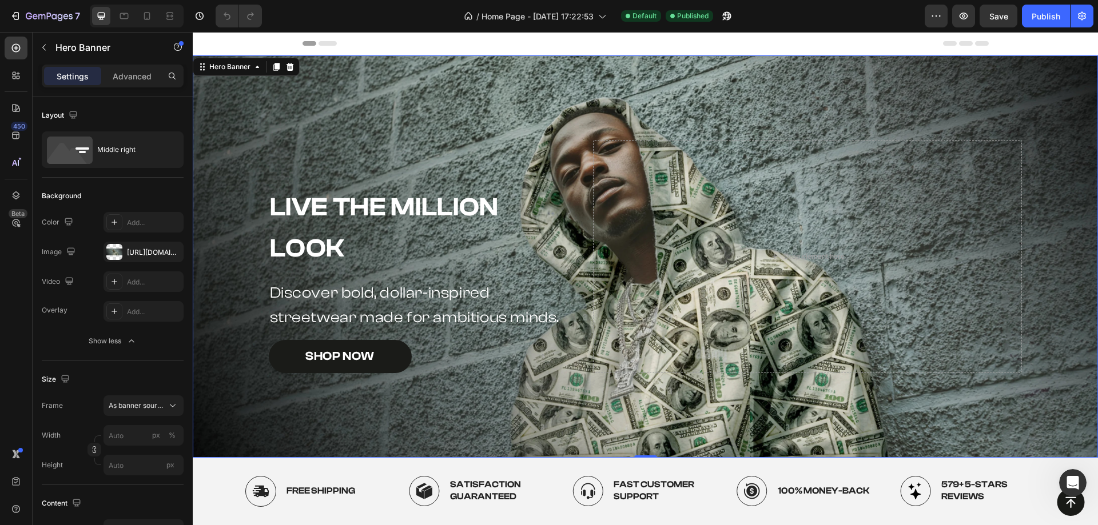
click at [321, 112] on div "Background Image" at bounding box center [645, 256] width 905 height 402
click at [276, 67] on icon at bounding box center [276, 67] width 6 height 8
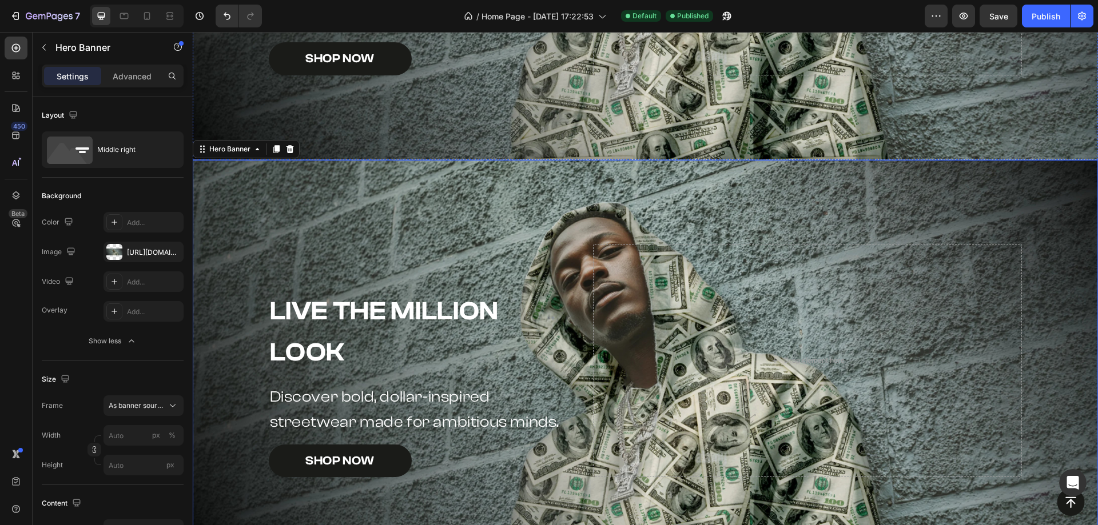
scroll to position [39, 0]
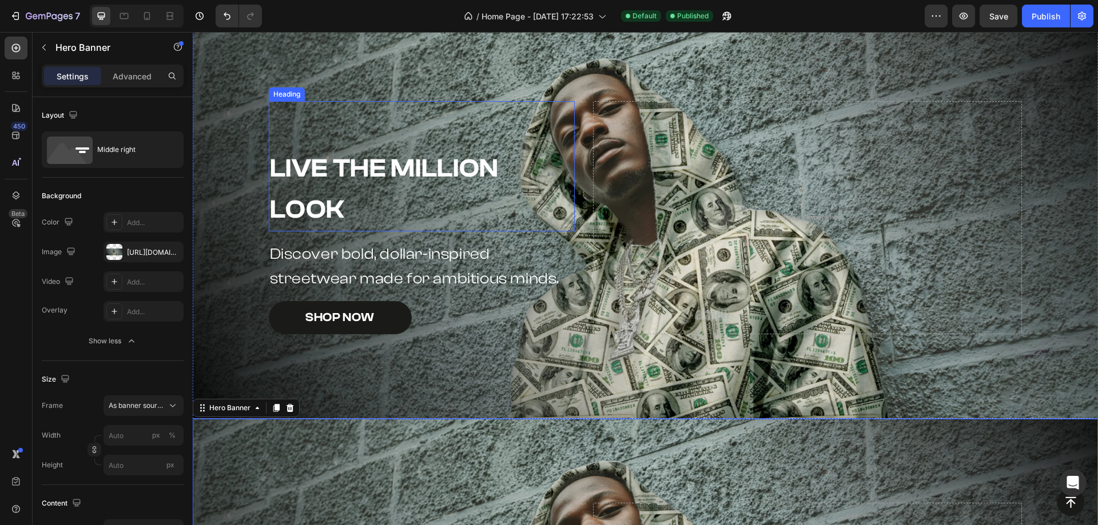
click at [398, 141] on div "Live the Million Look Heading" at bounding box center [422, 166] width 306 height 130
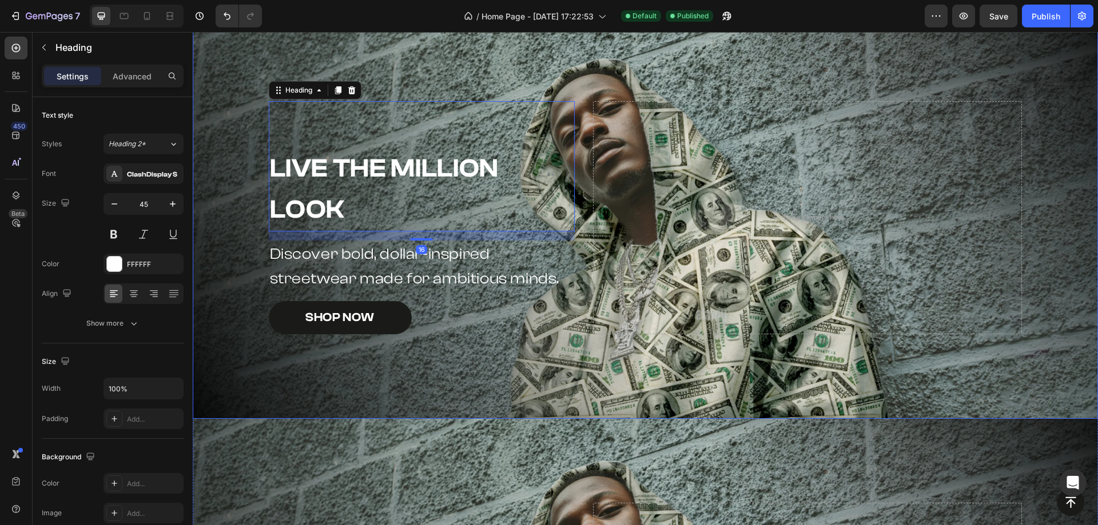
click at [515, 54] on div "Background Image" at bounding box center [645, 218] width 905 height 402
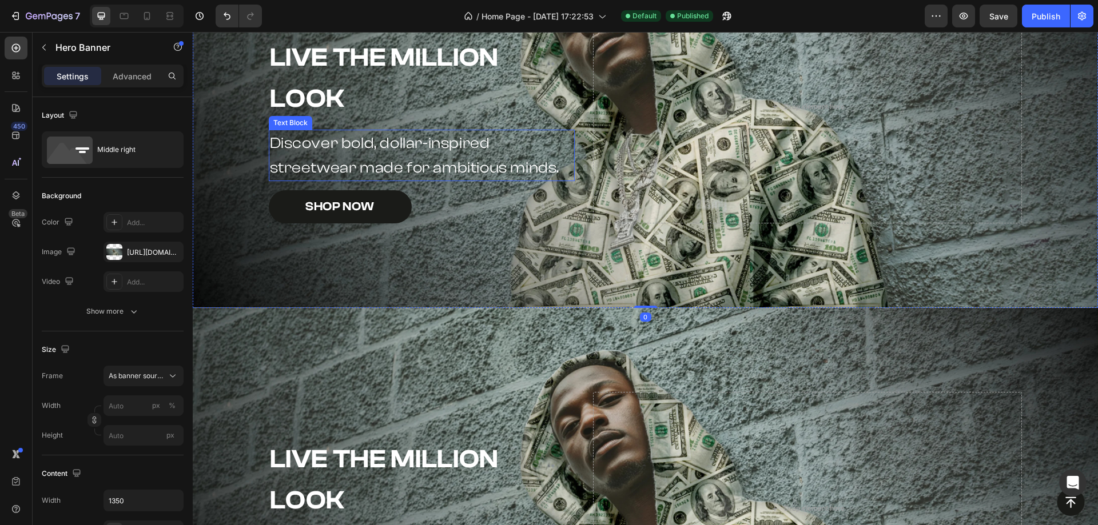
scroll to position [0, 0]
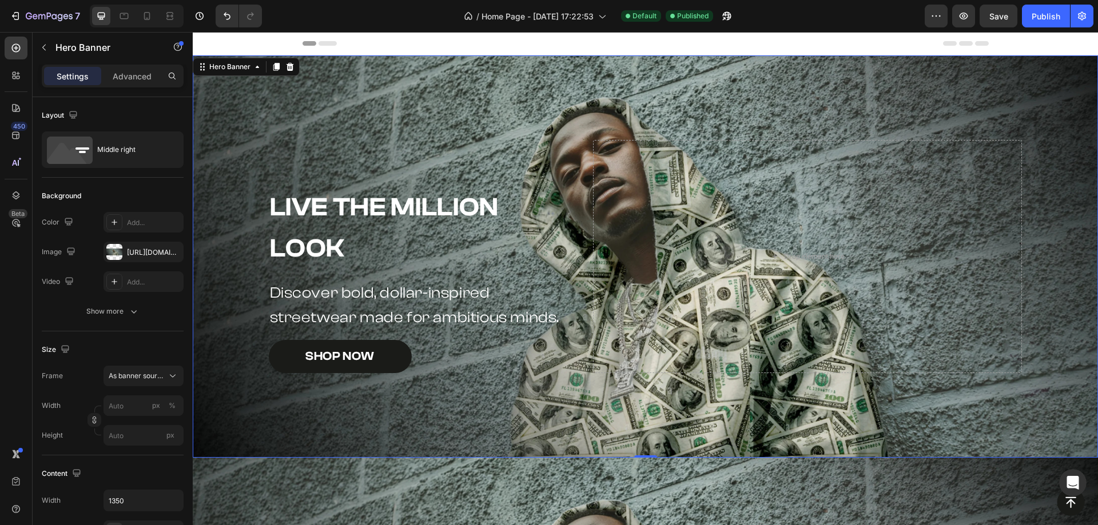
click at [451, 89] on div "Background Image" at bounding box center [645, 256] width 905 height 402
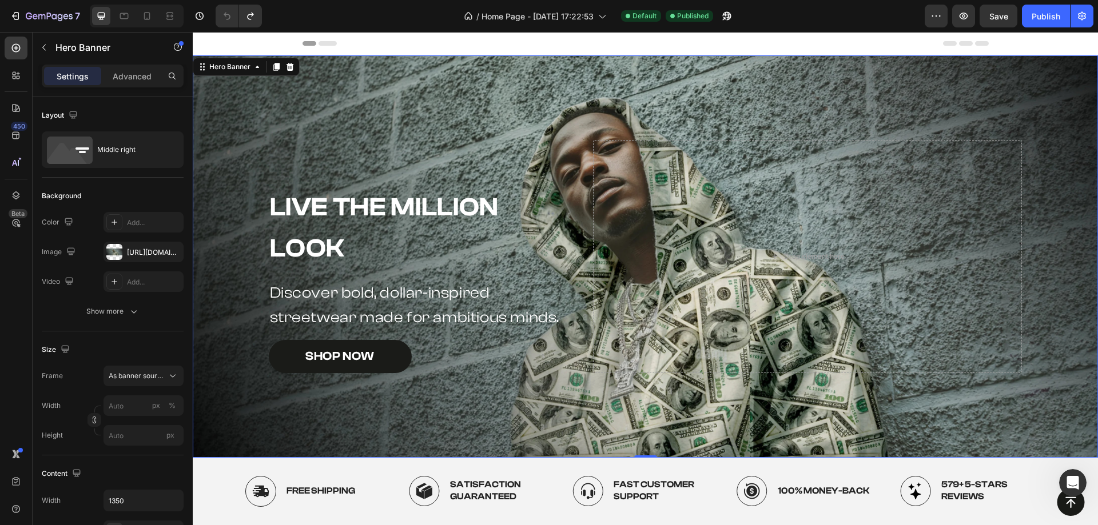
scroll to position [286, 0]
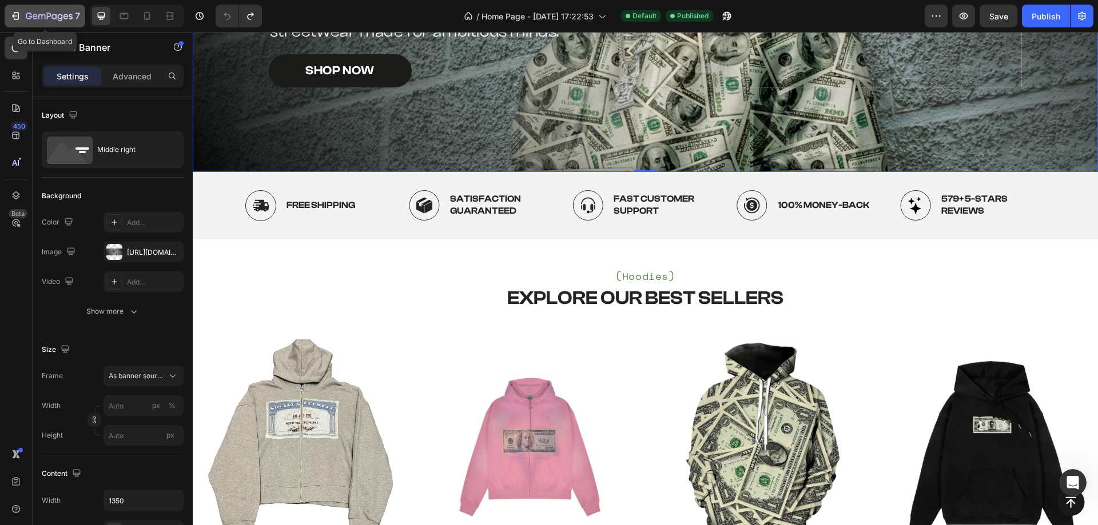
click at [10, 25] on button "7" at bounding box center [45, 16] width 81 height 23
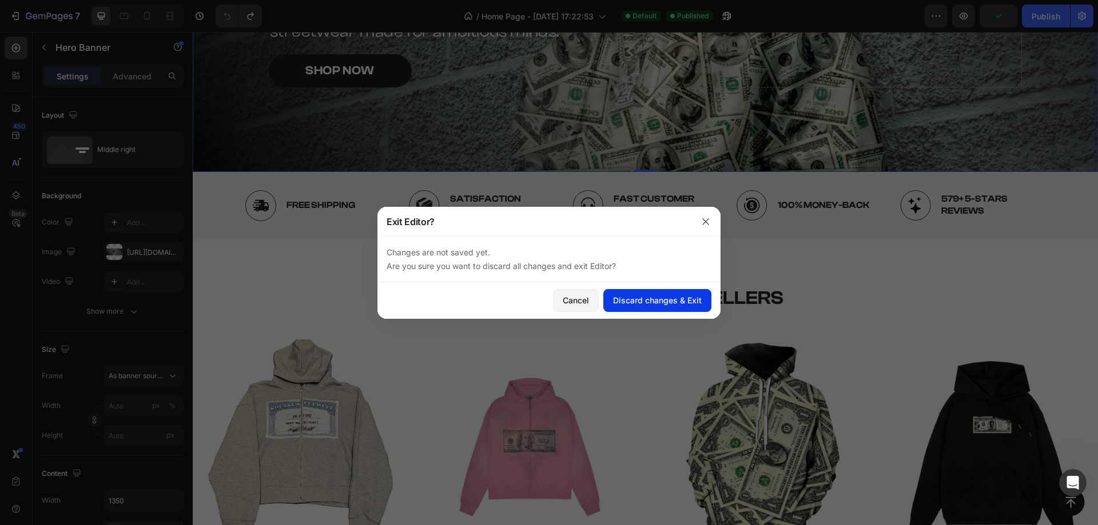
click at [627, 297] on div "Discard changes & Exit" at bounding box center [657, 300] width 89 height 12
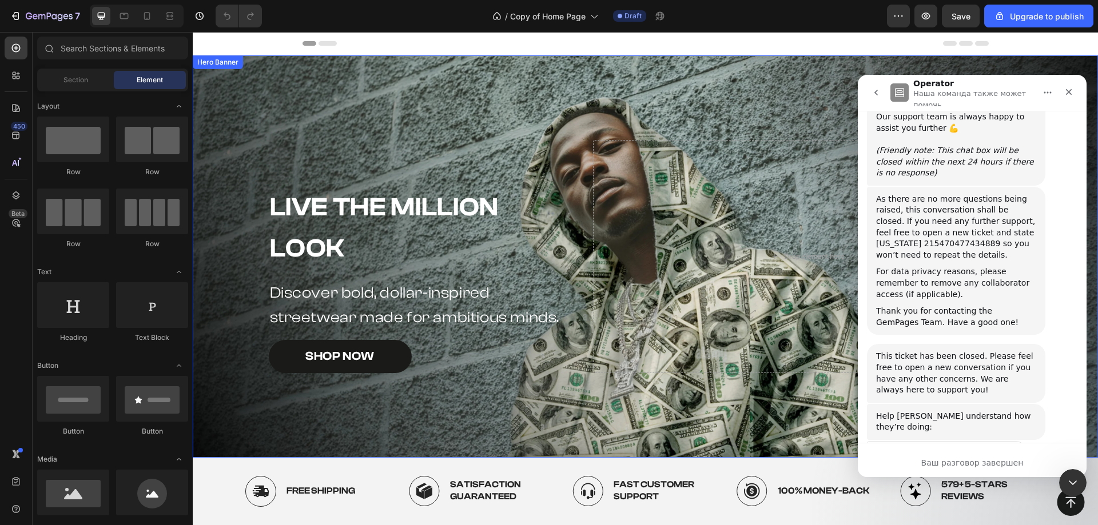
click at [562, 128] on div "Background Image" at bounding box center [645, 256] width 905 height 402
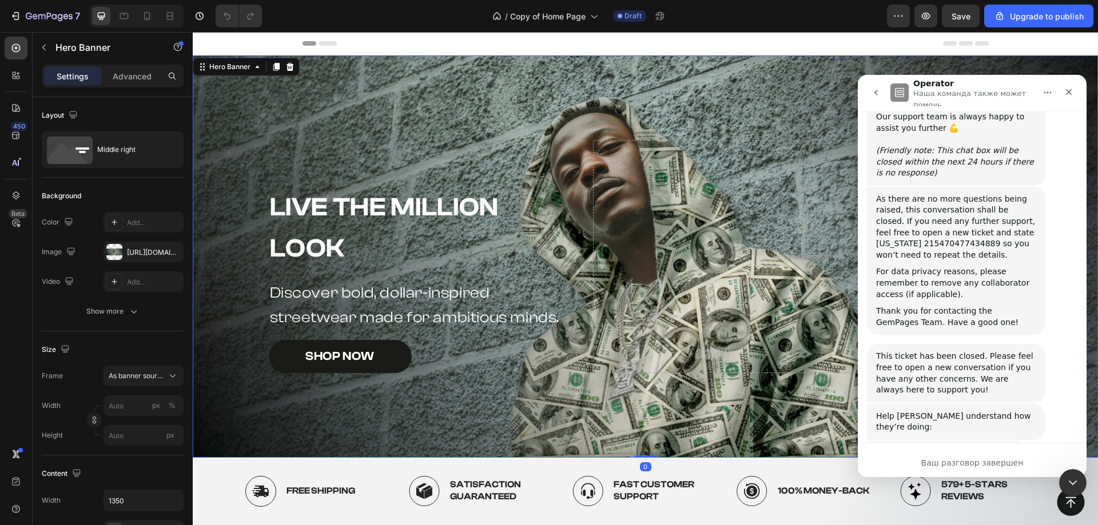
click at [488, 106] on div "Background Image" at bounding box center [645, 256] width 905 height 402
click at [274, 69] on icon at bounding box center [276, 67] width 6 height 8
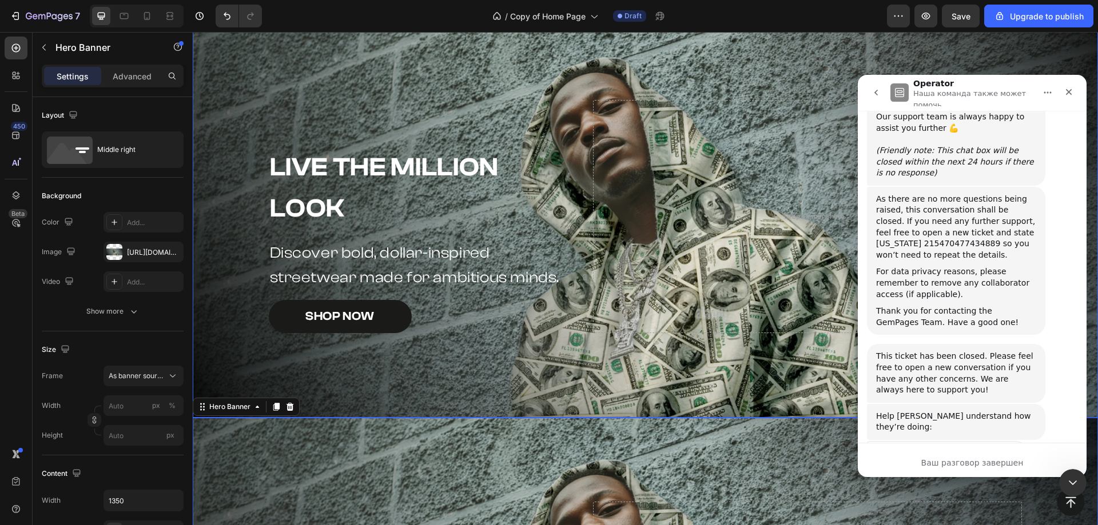
scroll to position [39, 0]
click at [520, 110] on div "Live the Million Look Heading" at bounding box center [422, 166] width 306 height 130
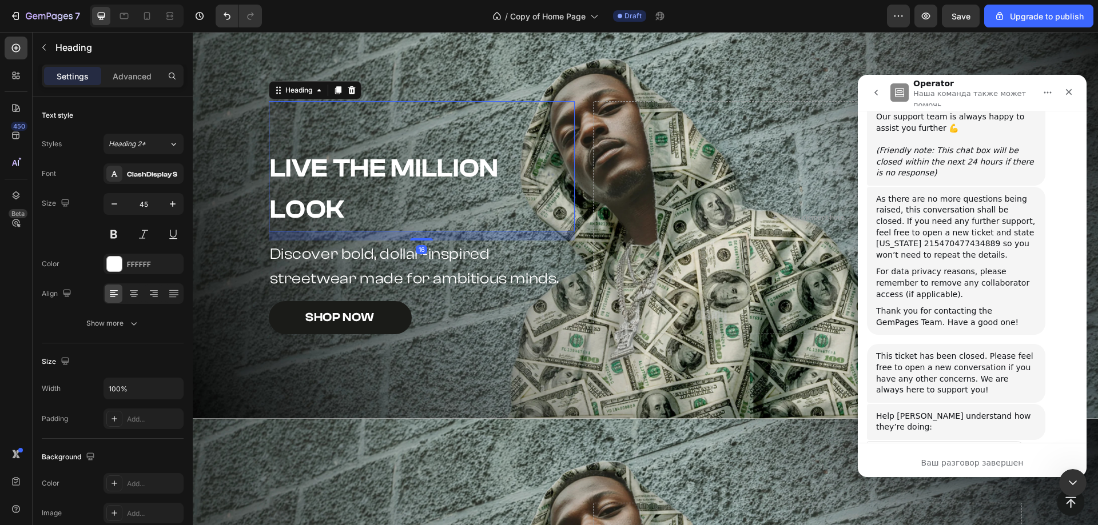
click at [540, 68] on div "Background Image" at bounding box center [645, 218] width 905 height 402
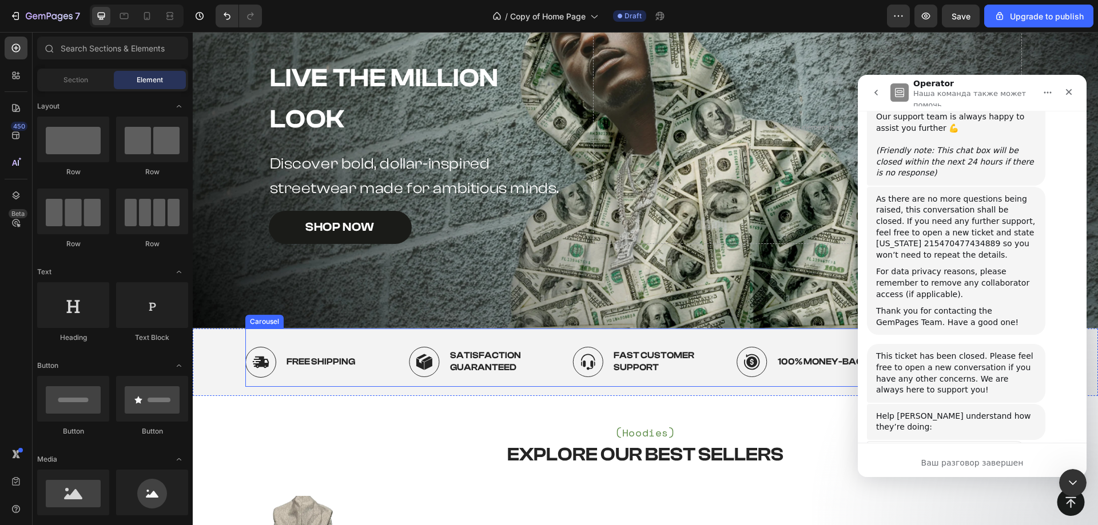
scroll to position [0, 0]
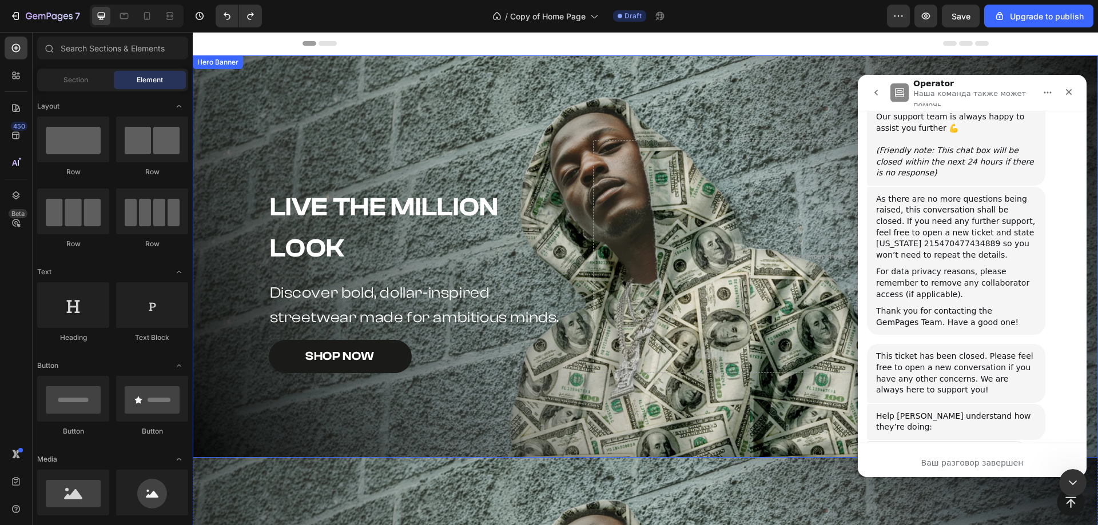
click at [512, 110] on div "Background Image" at bounding box center [645, 256] width 905 height 402
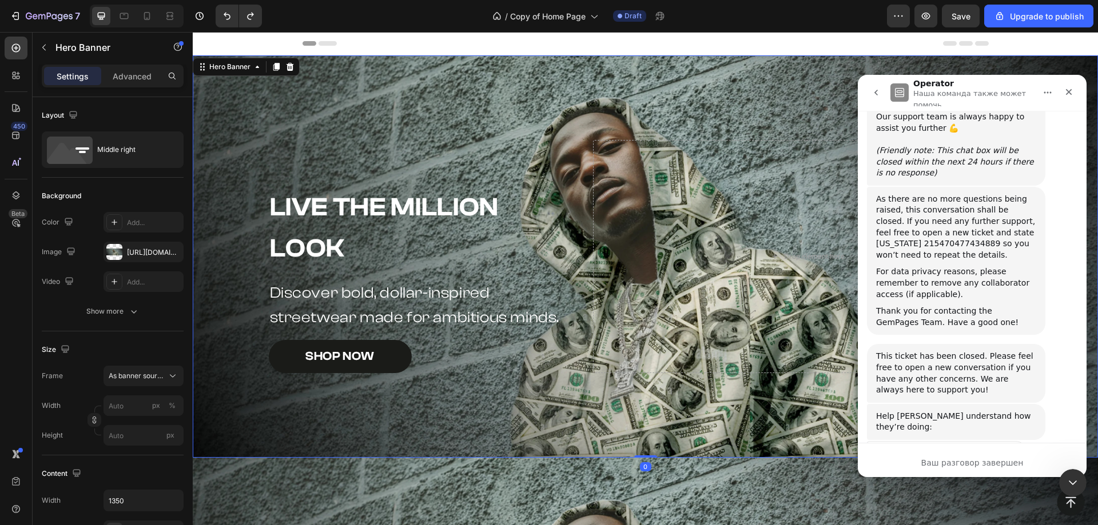
click at [290, 74] on div "Hero Banner" at bounding box center [246, 67] width 107 height 18
click at [294, 71] on div at bounding box center [290, 67] width 14 height 14
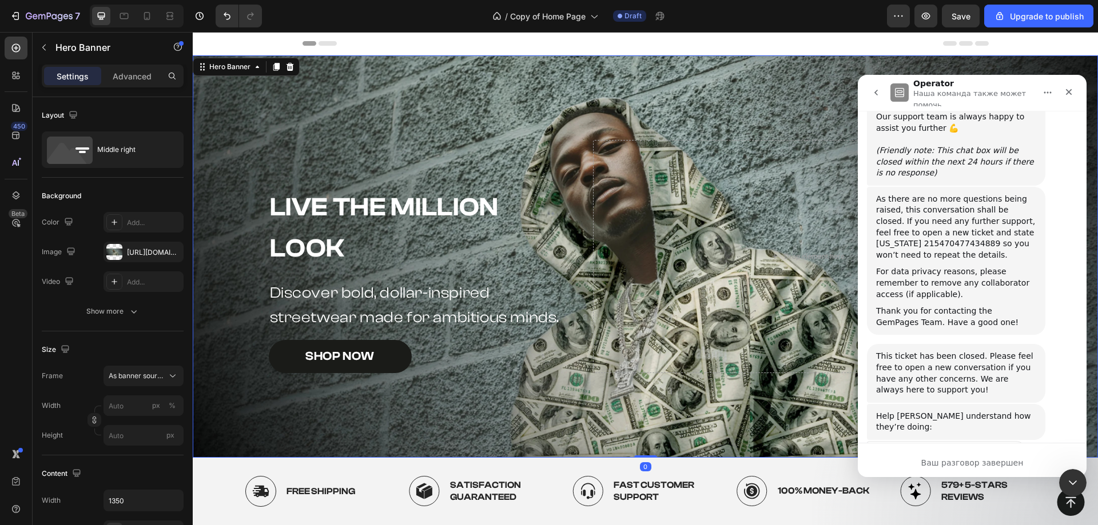
click at [376, 84] on div "Background Image" at bounding box center [645, 256] width 905 height 402
click at [63, 49] on p "Hero Banner" at bounding box center [103, 48] width 97 height 14
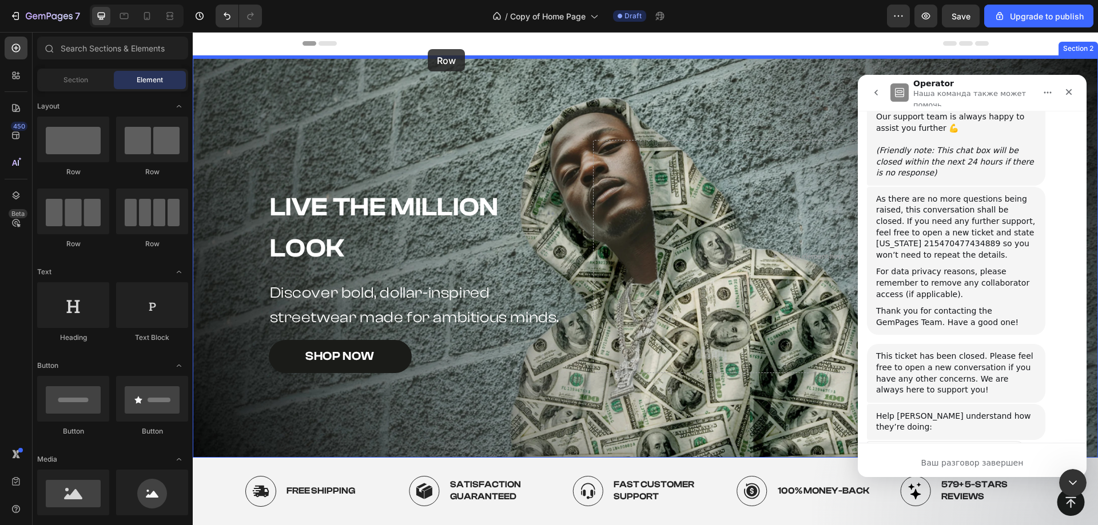
drag, startPoint x: 374, startPoint y: 162, endPoint x: 428, endPoint y: 49, distance: 124.5
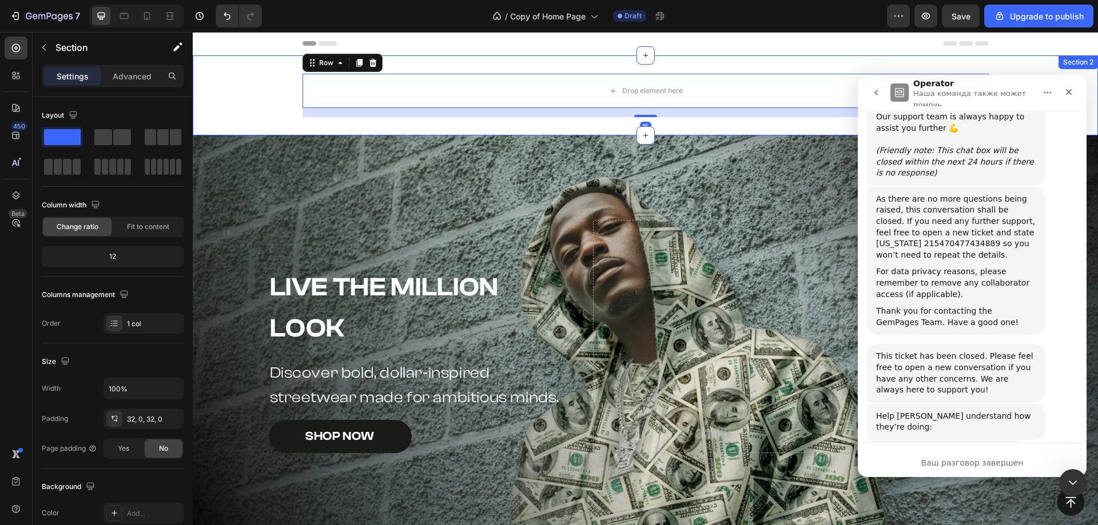
click at [270, 91] on div "Drop element here Row 16" at bounding box center [645, 95] width 905 height 43
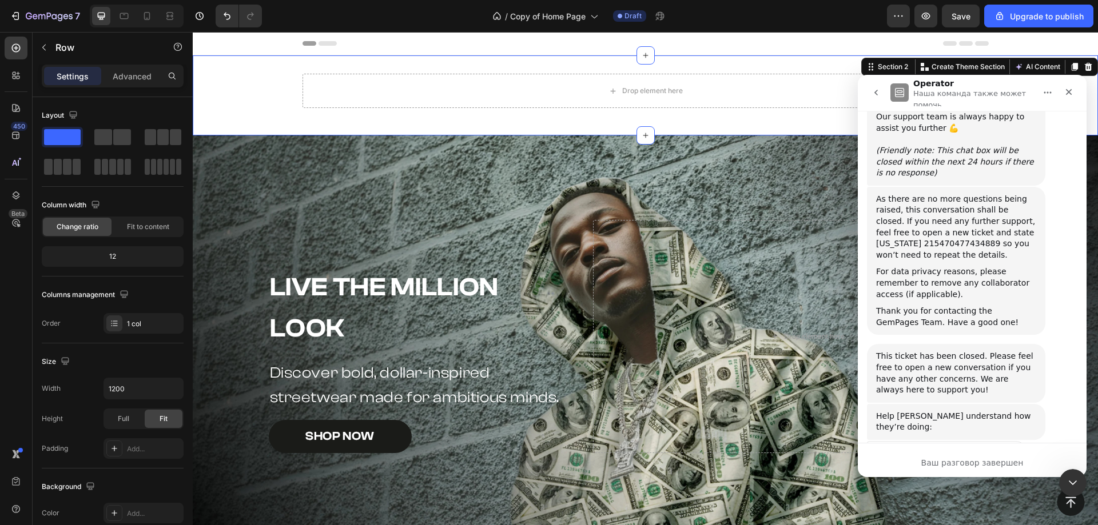
click at [314, 89] on div "Drop element here" at bounding box center [645, 91] width 686 height 34
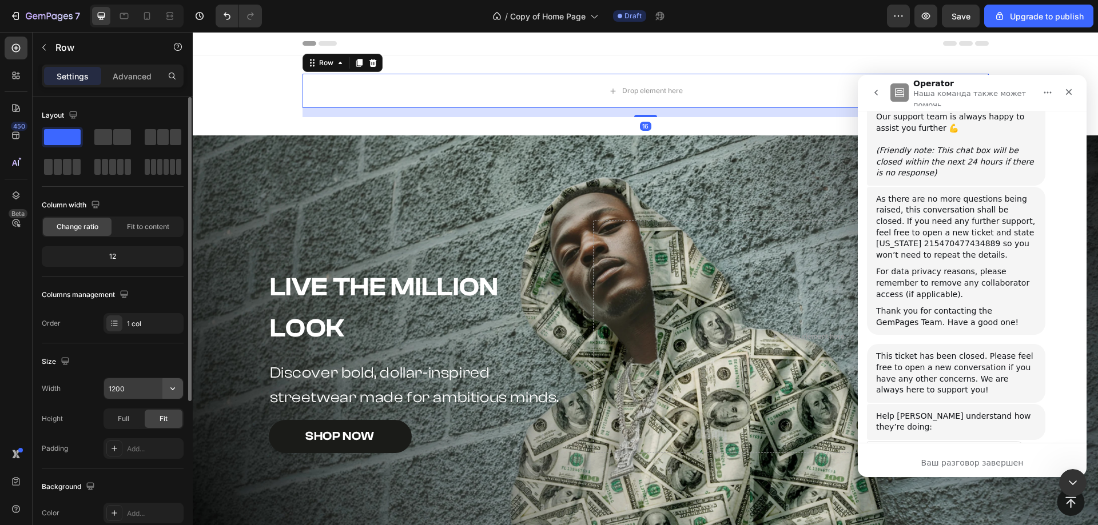
click at [166, 381] on button "button" at bounding box center [172, 388] width 21 height 21
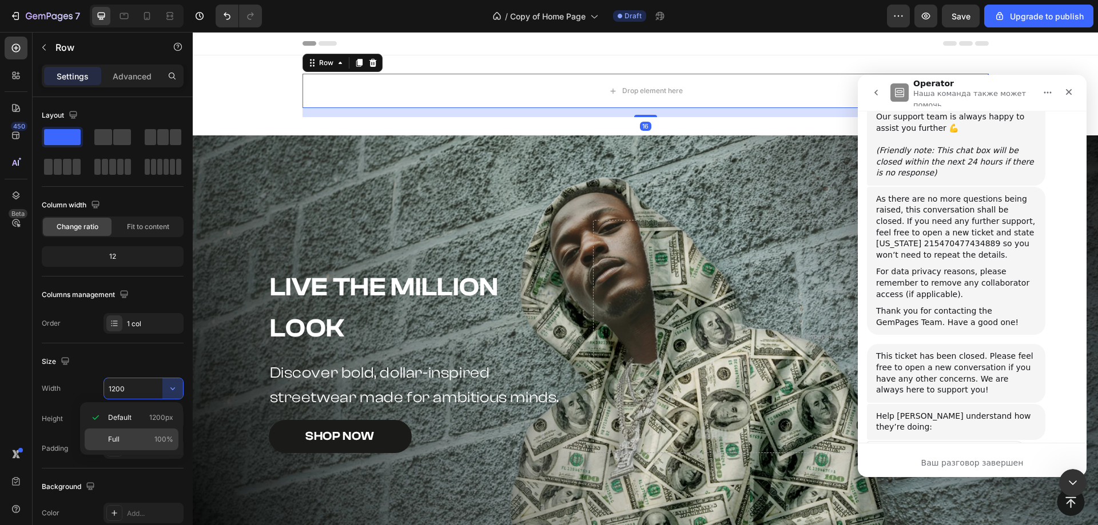
click at [143, 437] on p "Full 100%" at bounding box center [140, 439] width 65 height 10
type input "100%"
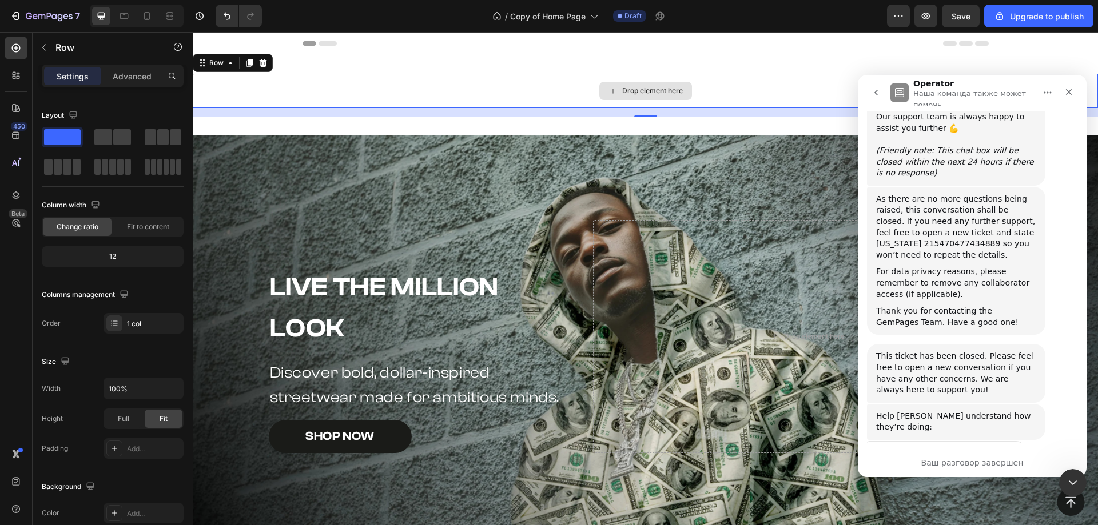
click at [296, 81] on div "Drop element here" at bounding box center [645, 91] width 905 height 34
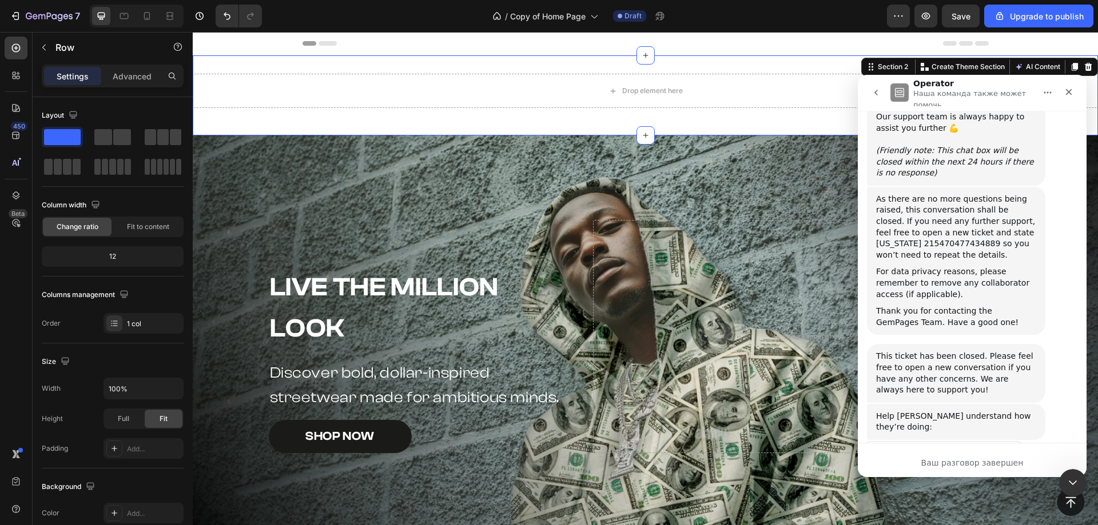
click at [301, 65] on div "Drop element here Row Section 2 You can create reusable sections Create Theme S…" at bounding box center [645, 95] width 905 height 80
click at [292, 82] on div "Drop element here" at bounding box center [645, 91] width 905 height 34
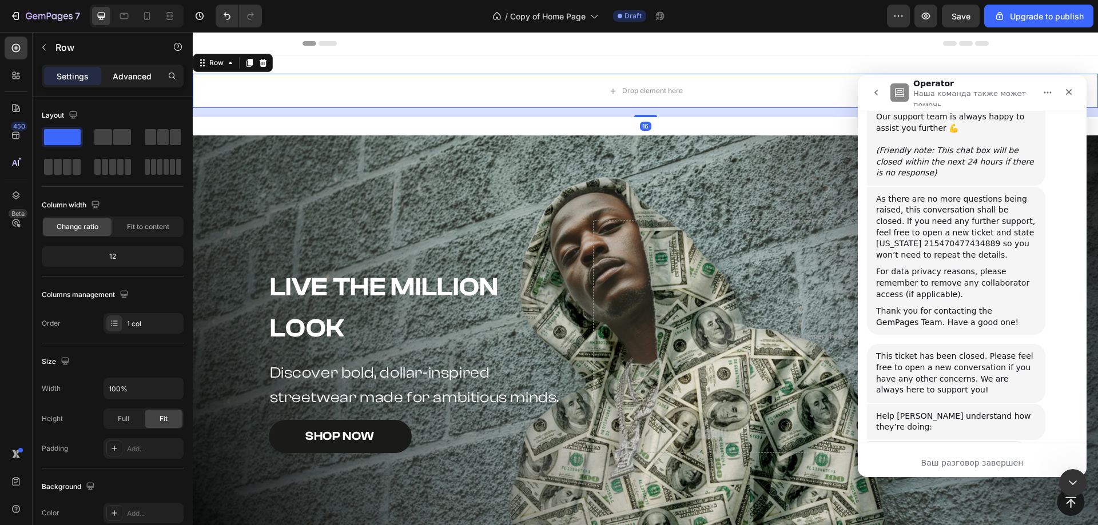
click at [119, 75] on p "Advanced" at bounding box center [132, 76] width 39 height 12
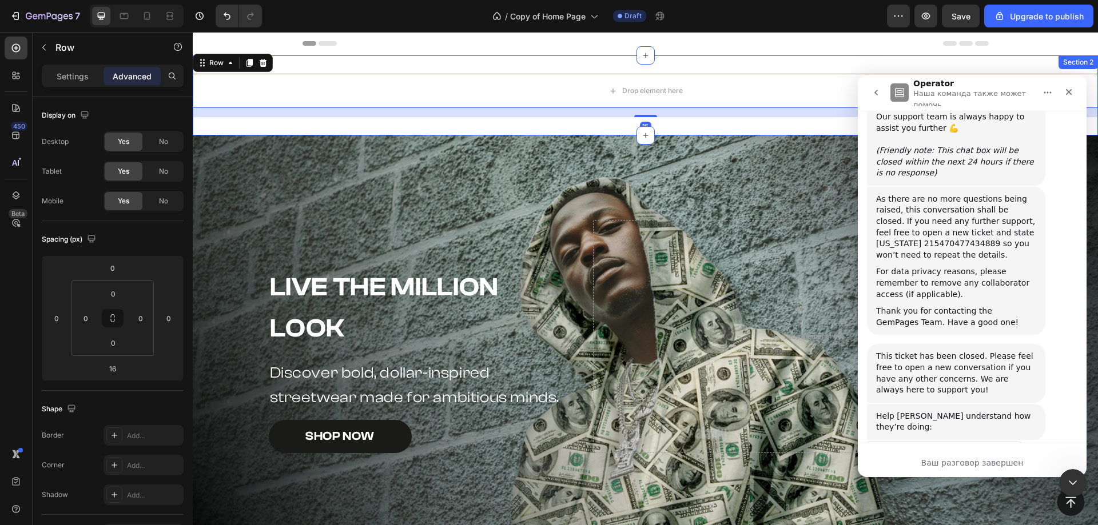
click at [334, 61] on div "Drop element here Row 16 Section 2" at bounding box center [645, 95] width 905 height 80
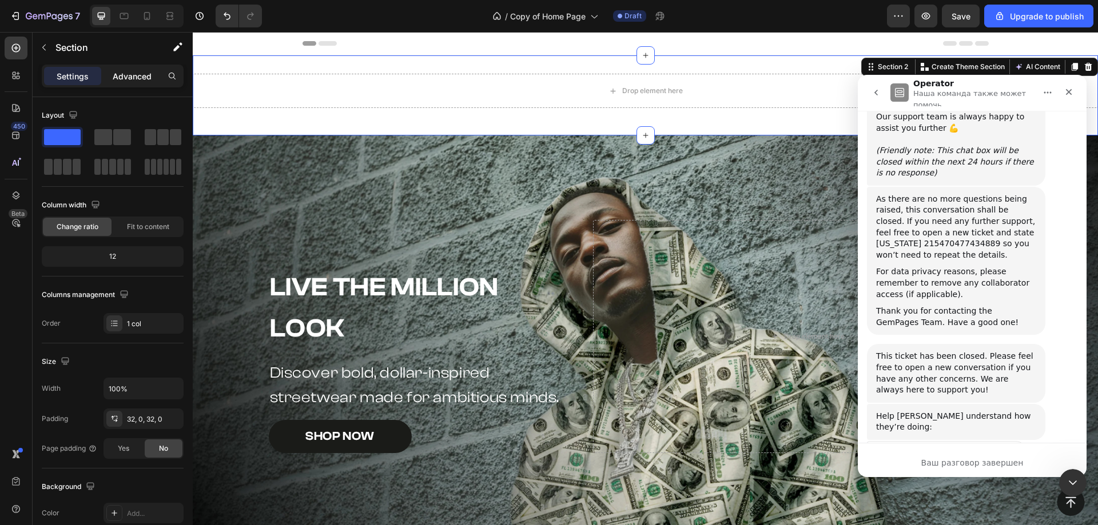
click at [114, 72] on p "Advanced" at bounding box center [132, 76] width 39 height 12
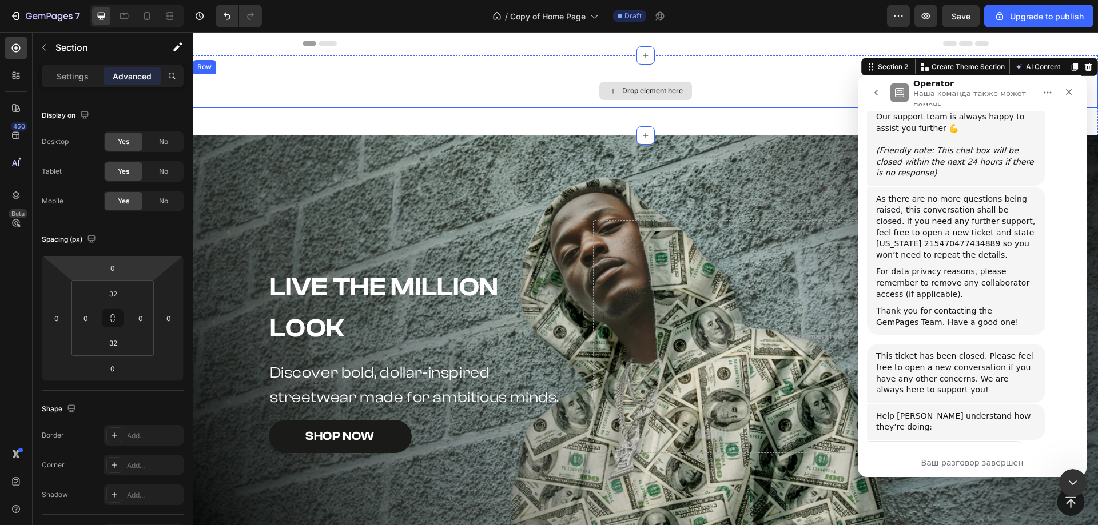
click at [313, 77] on div "Drop element here" at bounding box center [645, 91] width 905 height 34
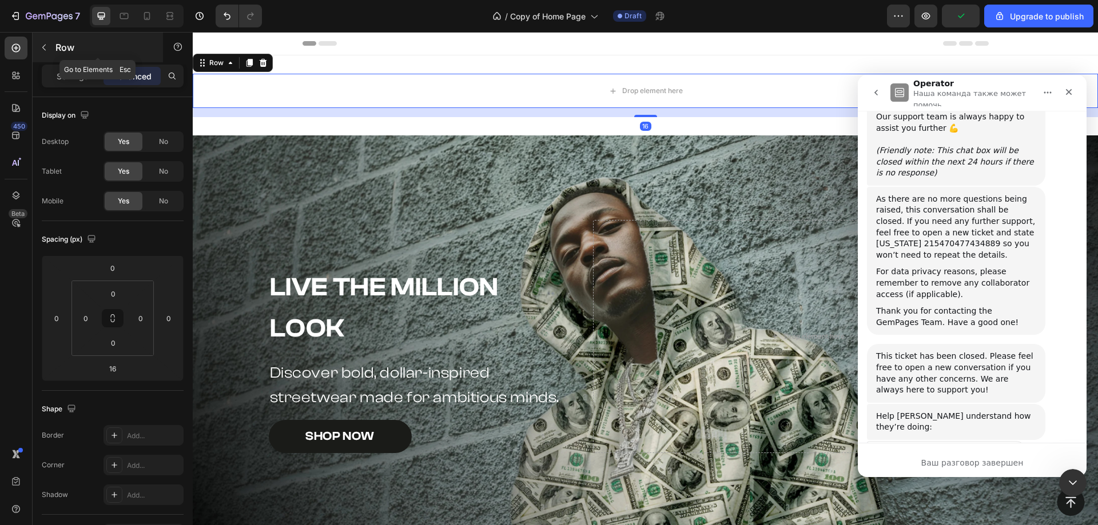
click at [78, 46] on p "Row" at bounding box center [103, 48] width 97 height 14
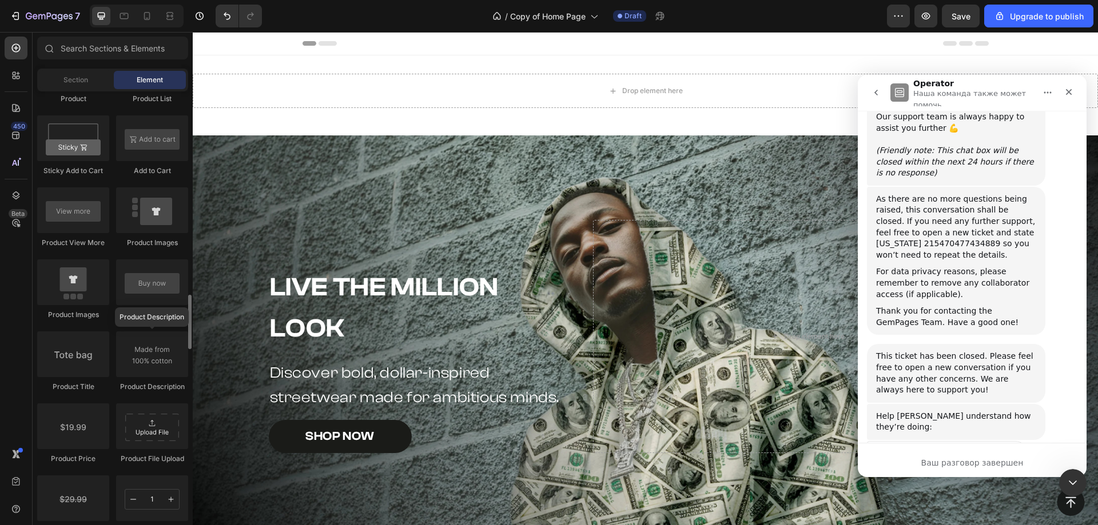
scroll to position [1143, 0]
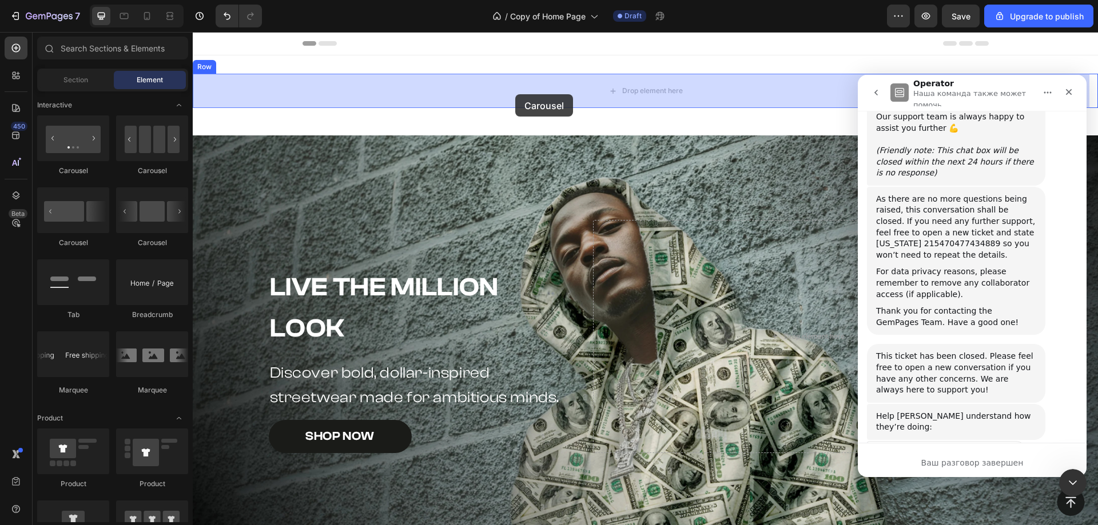
drag, startPoint x: 354, startPoint y: 186, endPoint x: 515, endPoint y: 94, distance: 185.1
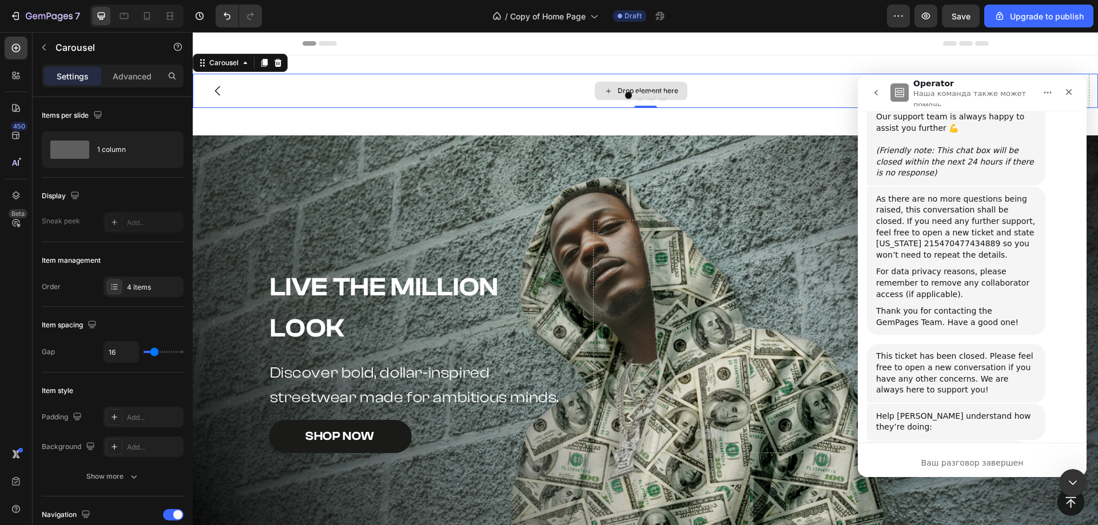
click at [523, 83] on div "Drop element here" at bounding box center [641, 91] width 896 height 34
click at [482, 153] on div "Background Image" at bounding box center [645, 336] width 905 height 402
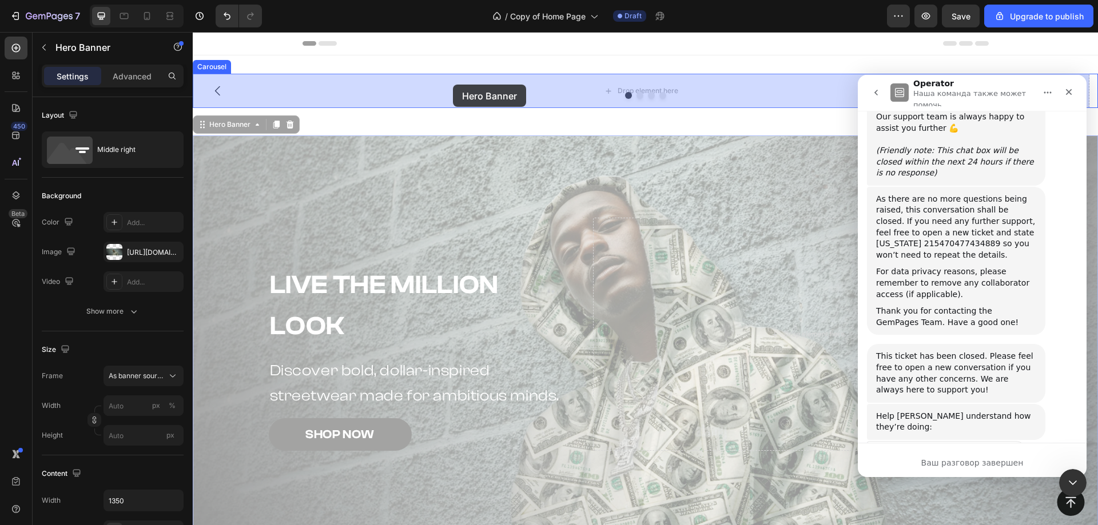
drag, startPoint x: 233, startPoint y: 123, endPoint x: 453, endPoint y: 85, distance: 223.4
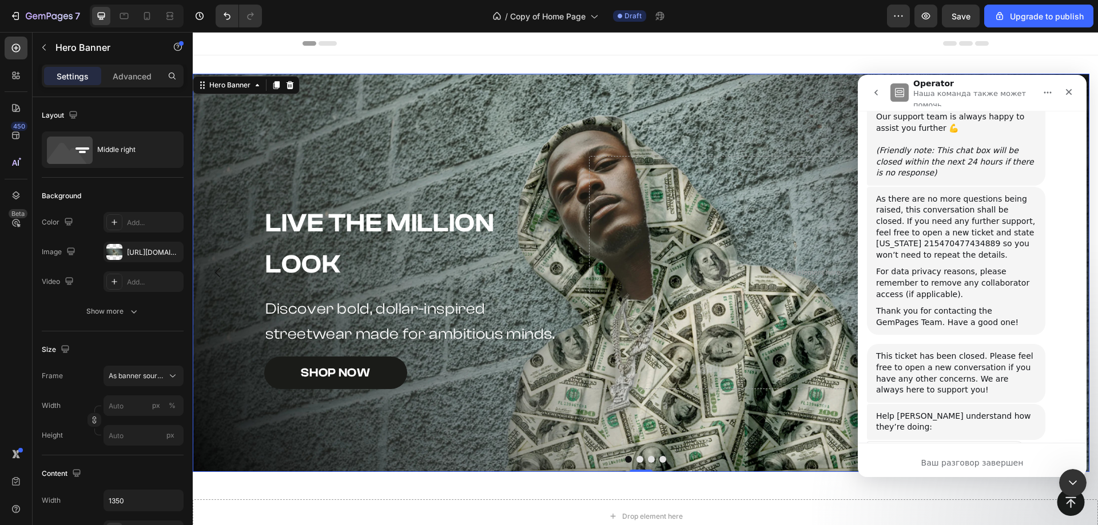
scroll to position [286, 0]
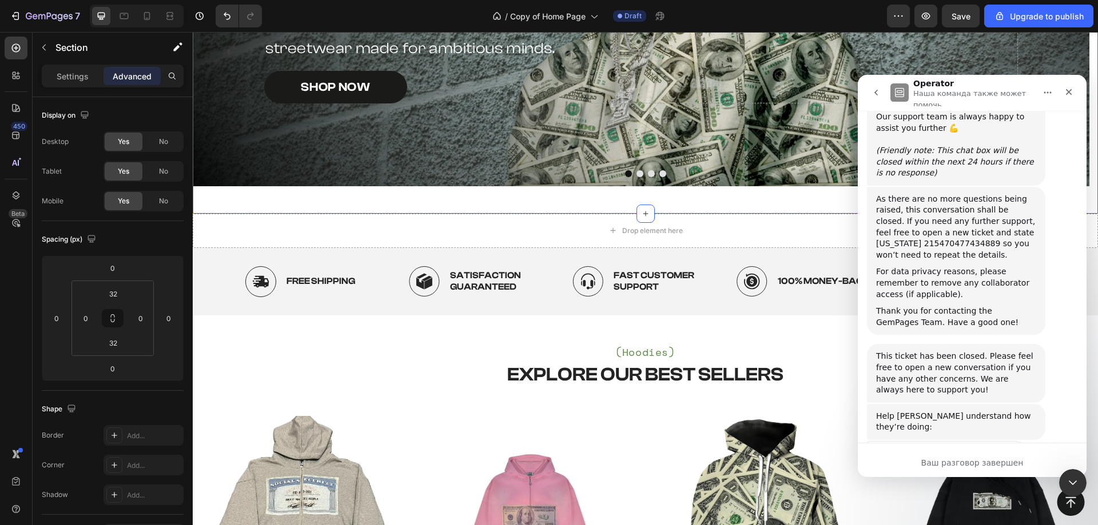
click at [481, 221] on div "Drop element here" at bounding box center [645, 231] width 905 height 34
click at [1067, 94] on icon "Закрыть" at bounding box center [1068, 91] width 9 height 9
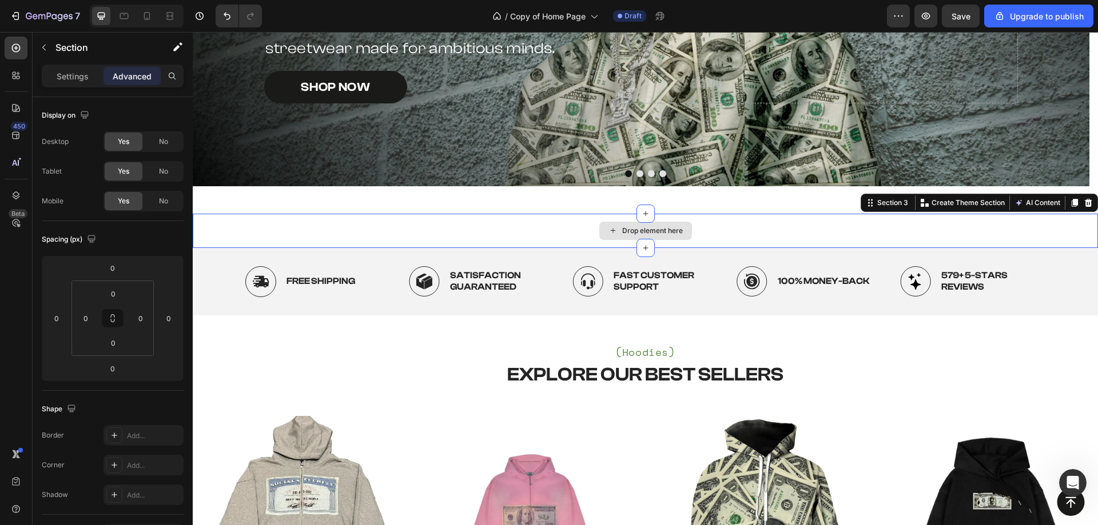
scroll to position [1107, 0]
click at [1084, 206] on icon at bounding box center [1087, 203] width 7 height 8
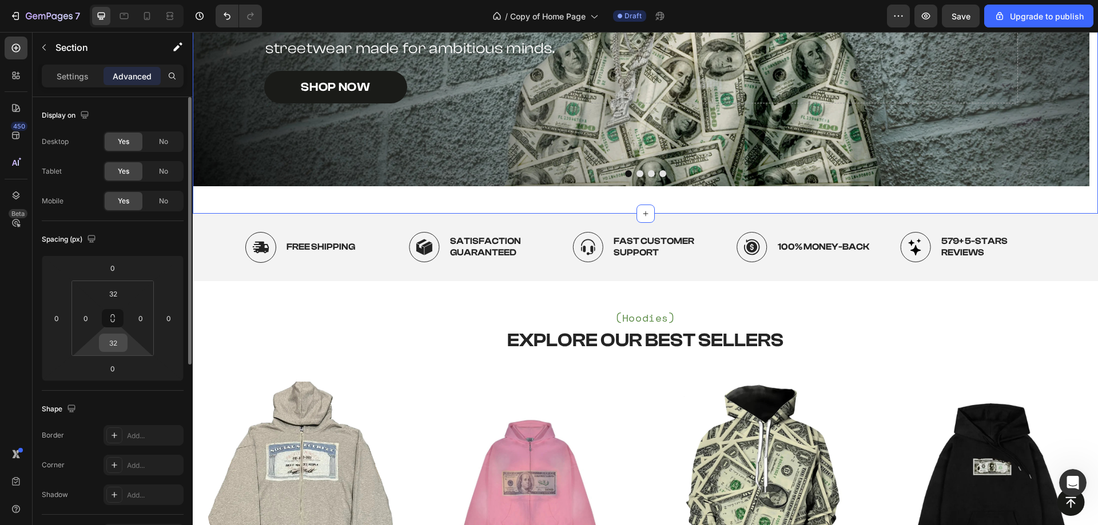
click at [115, 344] on input "32" at bounding box center [113, 342] width 23 height 17
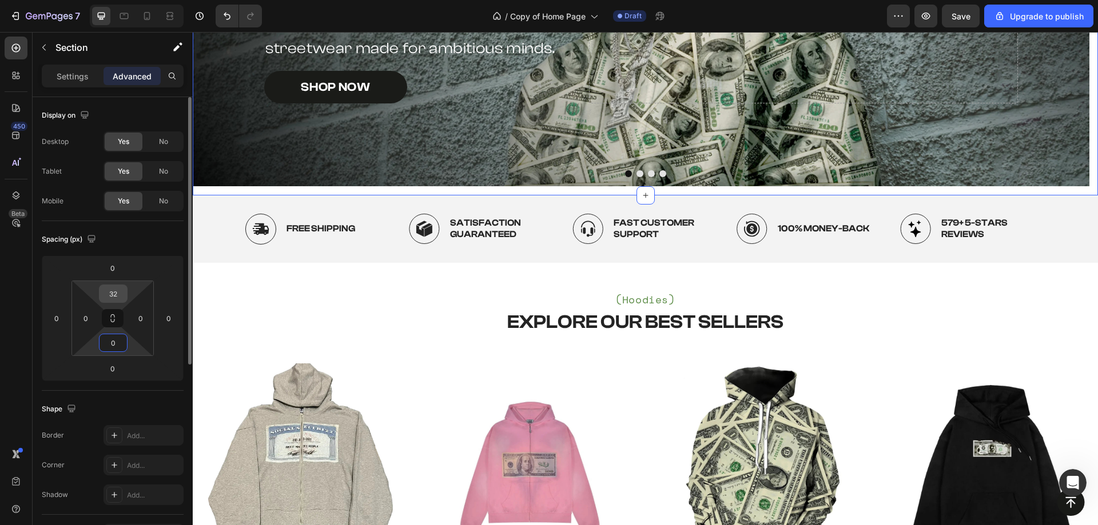
type input "0"
click at [114, 292] on input "32" at bounding box center [113, 293] width 23 height 17
type input "0"
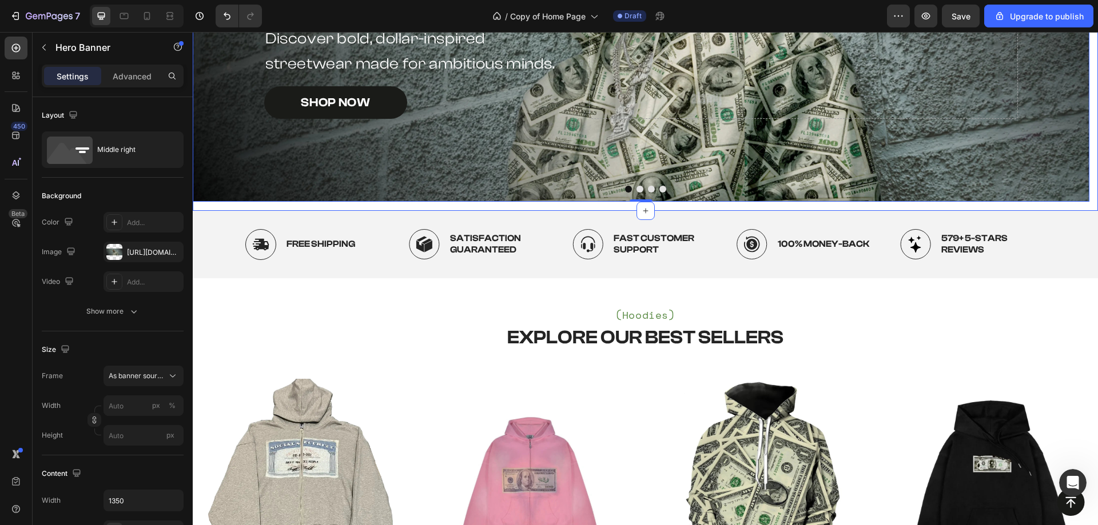
scroll to position [0, 0]
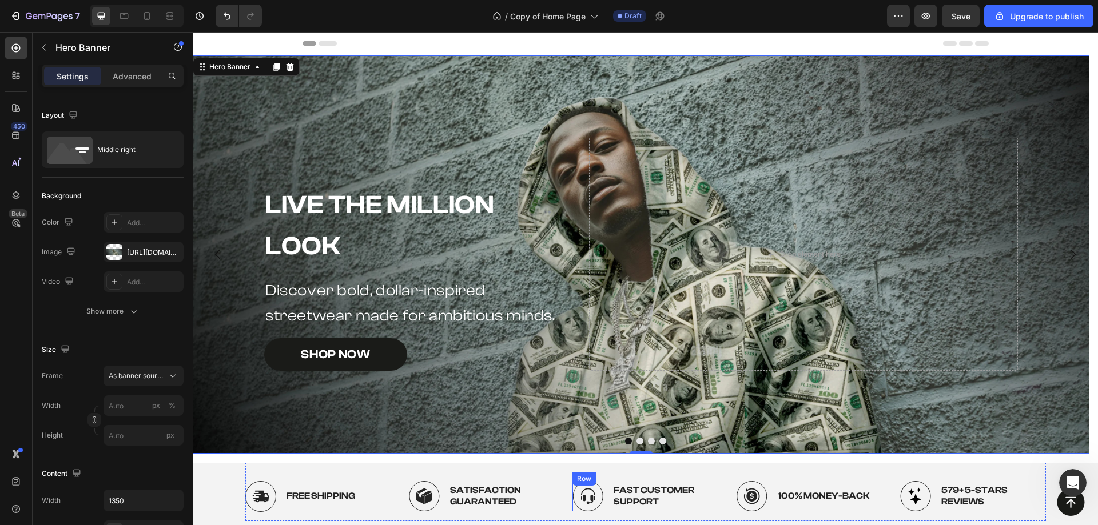
click at [576, 467] on div "Image Free Shipping Text Block Row Image Satisfaction Guaranteed Text Block Row…" at bounding box center [645, 492] width 800 height 58
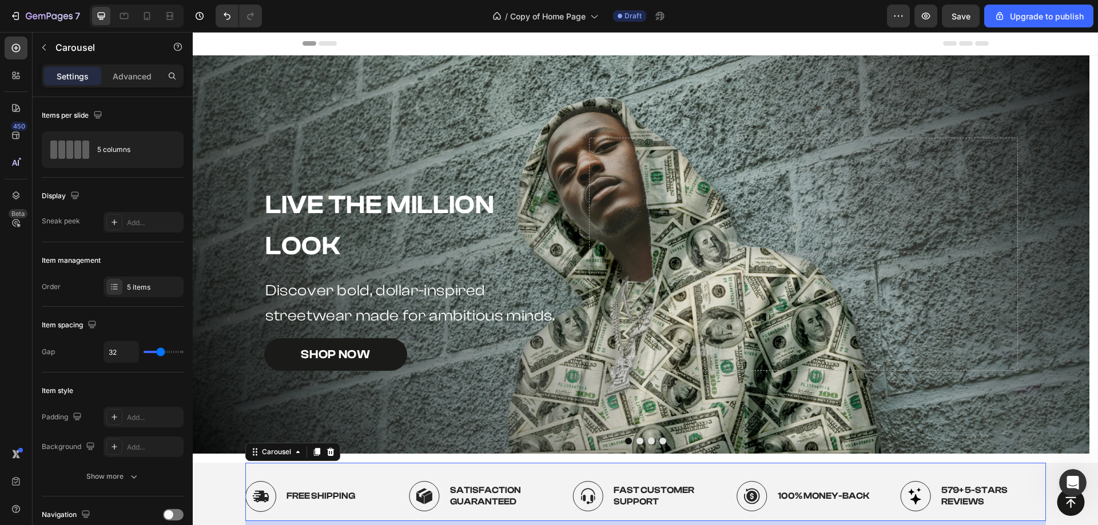
click at [574, 461] on div "Live the Million Look Heading Discover bold, dollar-inspired streetwear made fo…" at bounding box center [645, 259] width 905 height 408
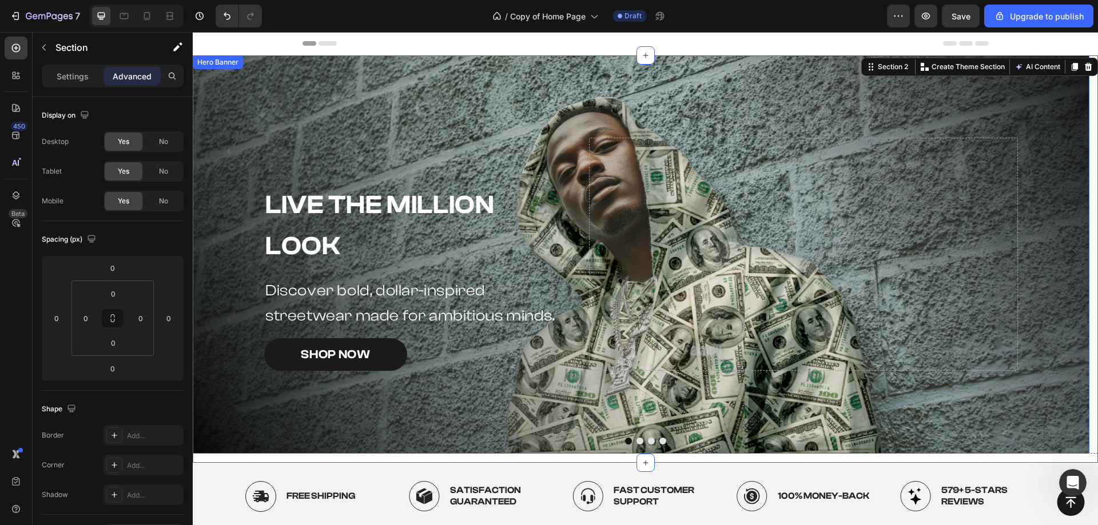
click at [482, 438] on div at bounding box center [645, 441] width 905 height 7
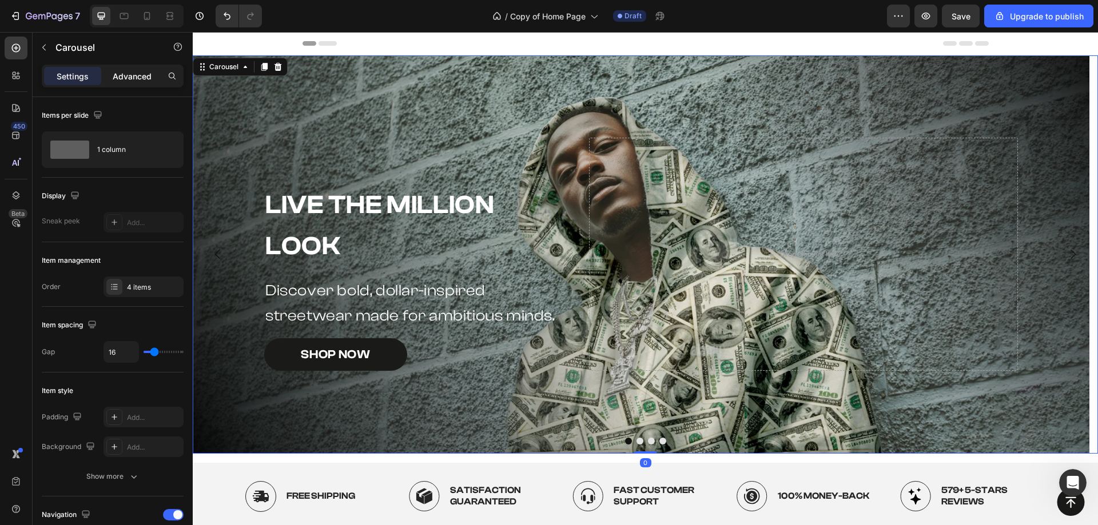
click at [122, 78] on p "Advanced" at bounding box center [132, 76] width 39 height 12
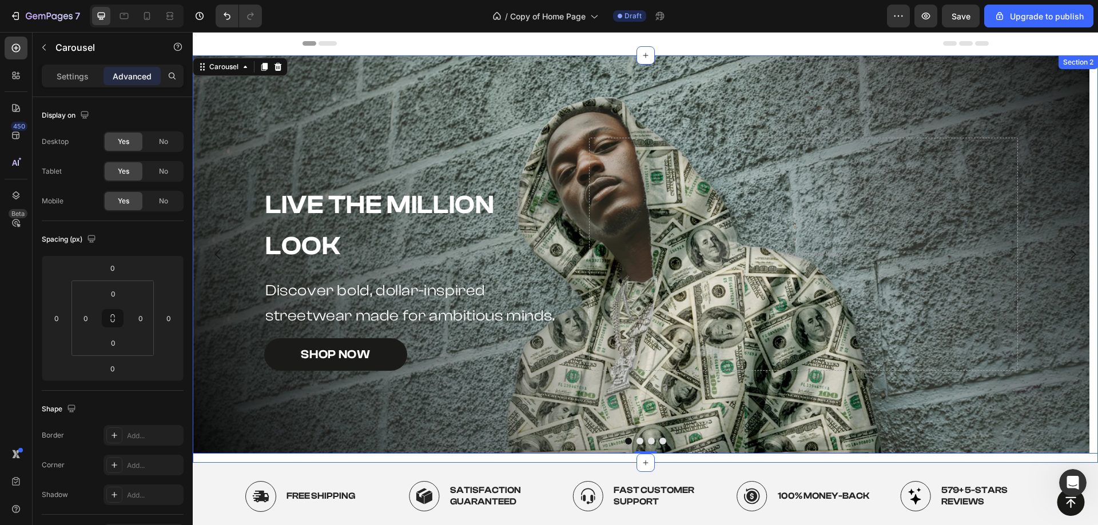
click at [292, 454] on div "Live the Million Look Heading Discover bold, dollar-inspired streetwear made fo…" at bounding box center [645, 259] width 905 height 408
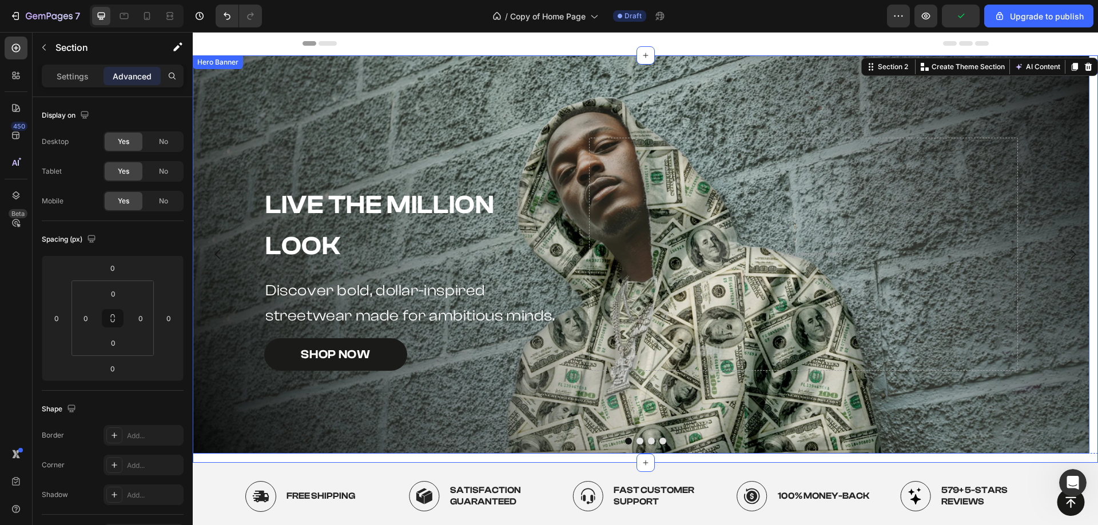
click at [334, 445] on div "Background Image" at bounding box center [641, 254] width 896 height 398
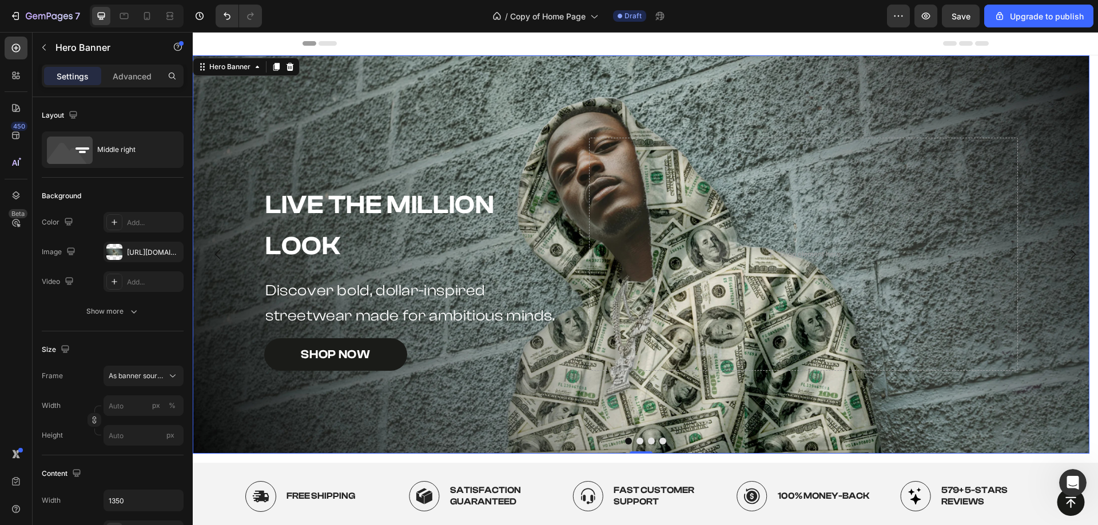
click at [334, 449] on div "Background Image" at bounding box center [641, 254] width 896 height 398
click at [338, 458] on div "Live the Million Look Heading Discover bold, dollar-inspired streetwear made fo…" at bounding box center [645, 259] width 905 height 408
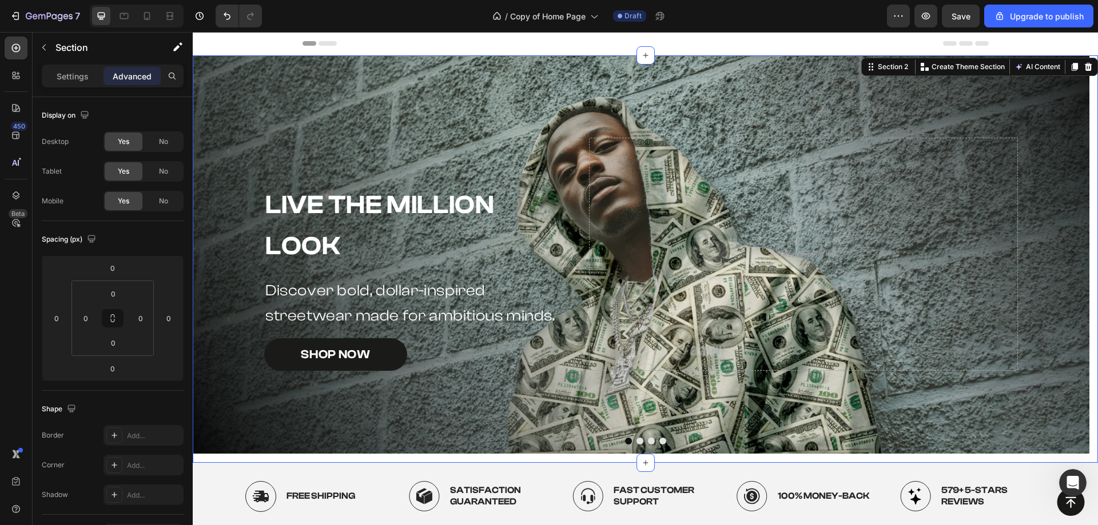
click at [340, 462] on div "Live the Million Look Heading Discover bold, dollar-inspired streetwear made fo…" at bounding box center [645, 259] width 905 height 408
click at [342, 465] on div "Image Free Shipping Text Block Row Image Satisfaction Guaranteed Text Block Row…" at bounding box center [645, 492] width 800 height 58
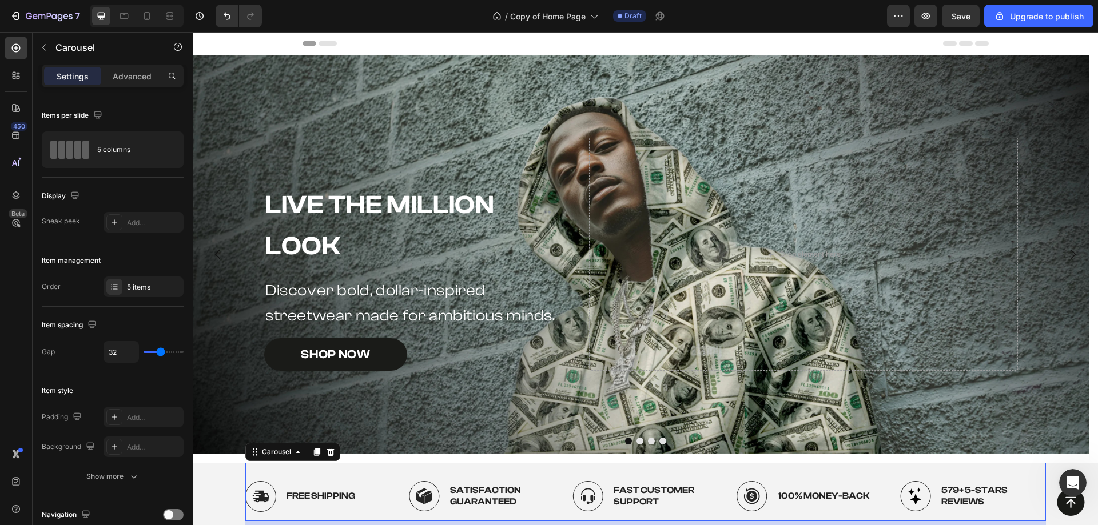
click at [402, 472] on div "Image Free Shipping Text Block Row Image Satisfaction Guaranteed Text Block Row…" at bounding box center [645, 496] width 800 height 49
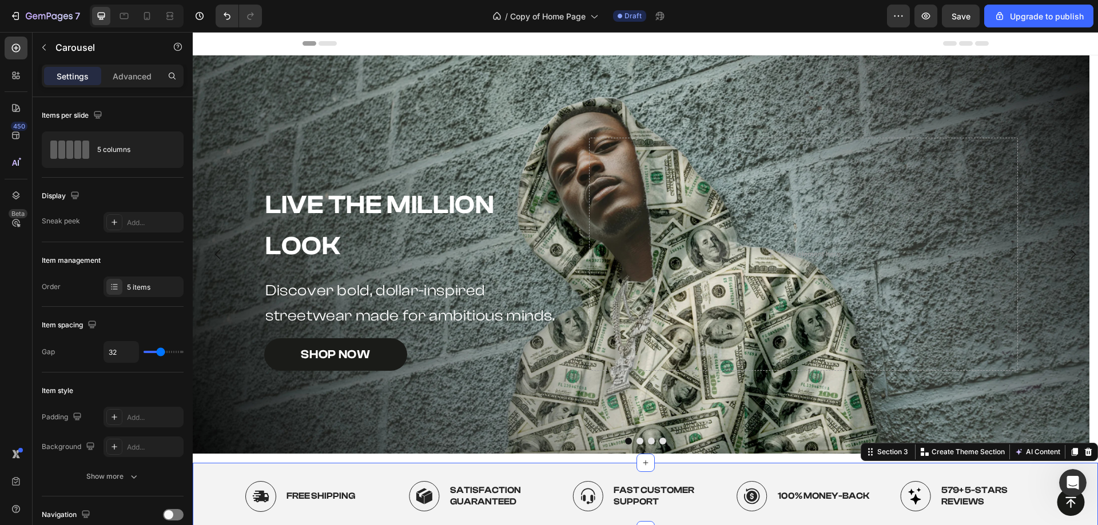
click at [235, 470] on div "Image Free Shipping Text Block Row Image Satisfaction Guaranteed Text Block Row…" at bounding box center [645, 496] width 888 height 67
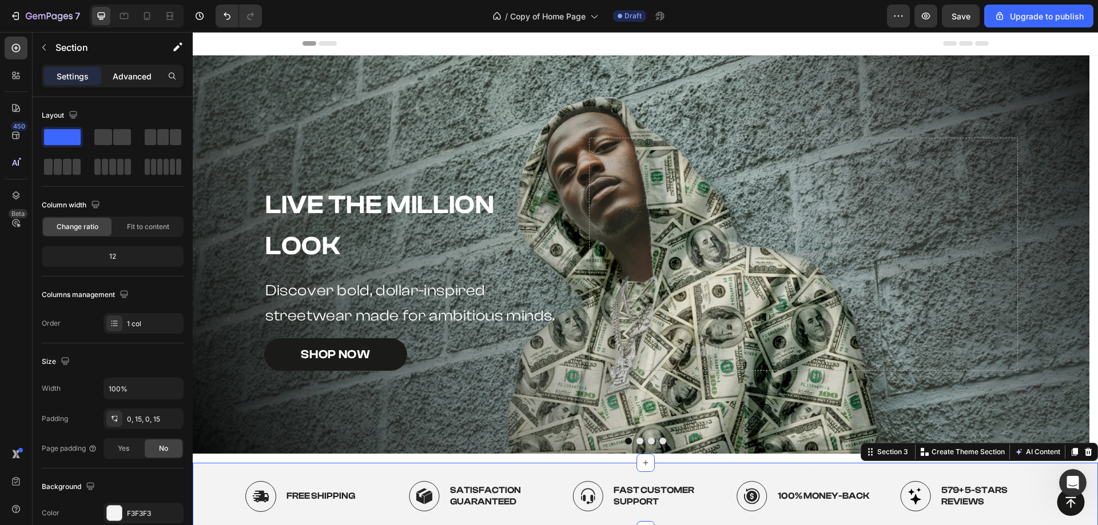
drag, startPoint x: 118, startPoint y: 72, endPoint x: 121, endPoint y: 82, distance: 10.8
click at [119, 75] on p "Advanced" at bounding box center [132, 76] width 39 height 12
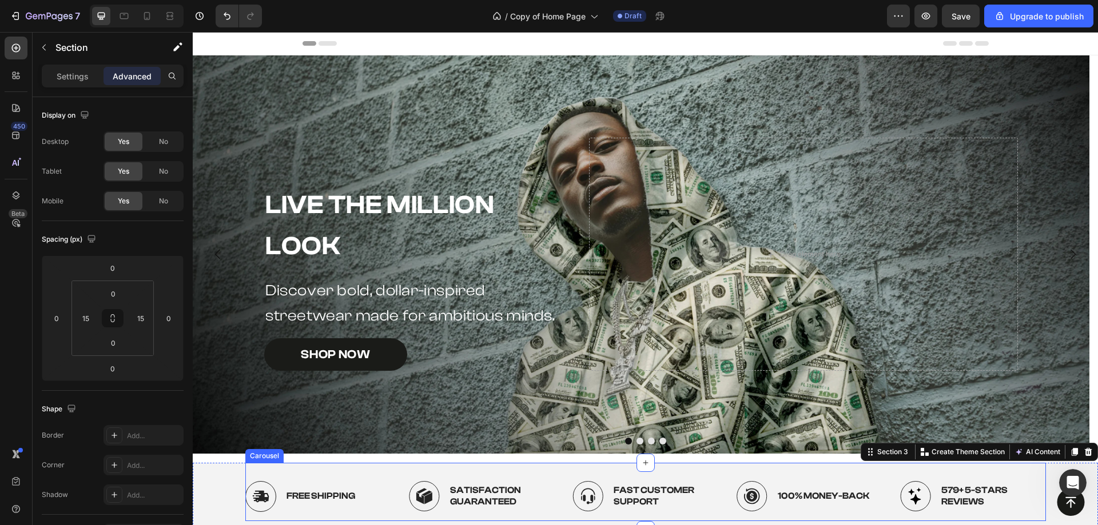
click at [328, 465] on div "Image Free Shipping Text Block Row Image Satisfaction Guaranteed Text Block Row…" at bounding box center [645, 492] width 800 height 58
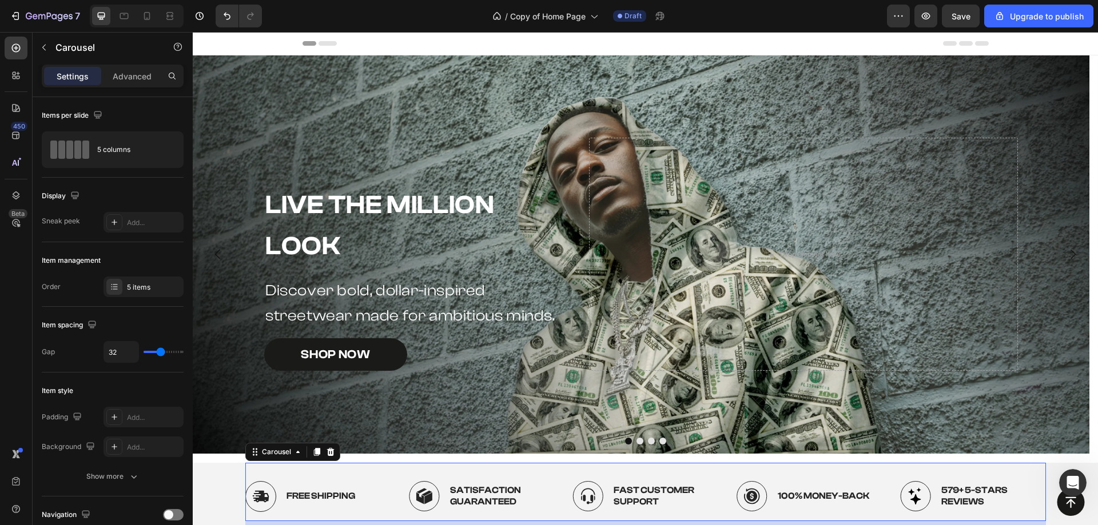
click at [328, 461] on div "Carousel" at bounding box center [292, 452] width 95 height 18
click at [356, 460] on div "Live the Million Look Heading Discover bold, dollar-inspired streetwear made fo…" at bounding box center [645, 259] width 905 height 408
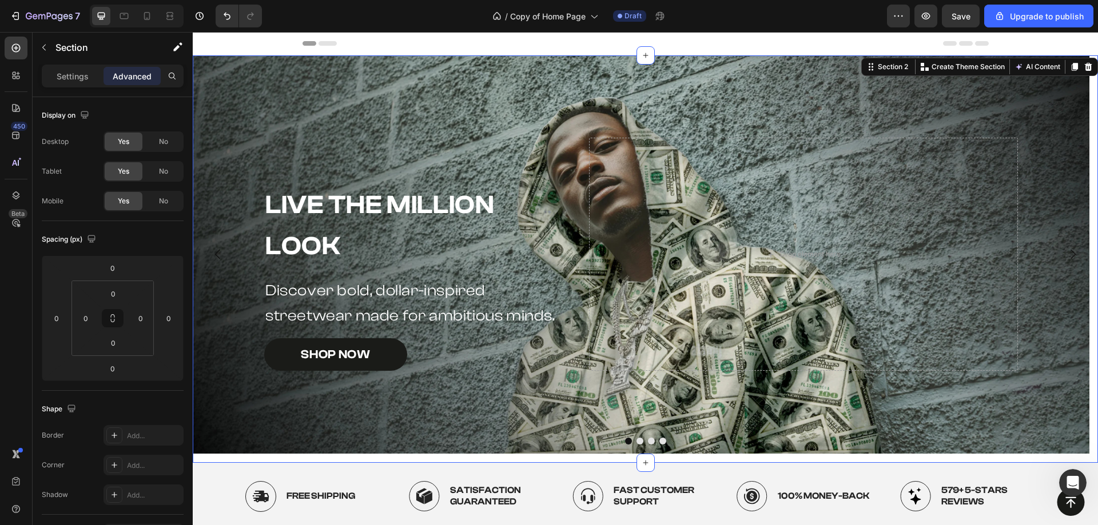
click at [356, 460] on div "Live the Million Look Heading Discover bold, dollar-inspired streetwear made fo…" at bounding box center [645, 259] width 905 height 408
click at [357, 459] on div "Live the Million Look Heading Discover bold, dollar-inspired streetwear made fo…" at bounding box center [645, 259] width 905 height 408
click at [236, 160] on div "Background Image" at bounding box center [641, 254] width 896 height 398
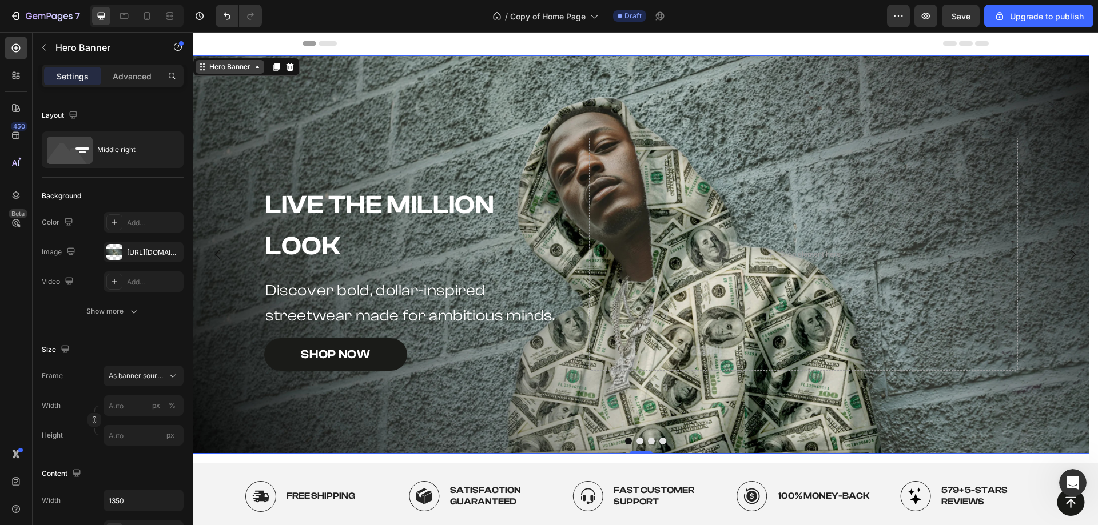
click at [232, 57] on div "Background Image" at bounding box center [641, 254] width 896 height 398
click at [234, 67] on div "Hero Banner" at bounding box center [230, 67] width 46 height 10
click at [138, 82] on div "Advanced" at bounding box center [131, 76] width 57 height 18
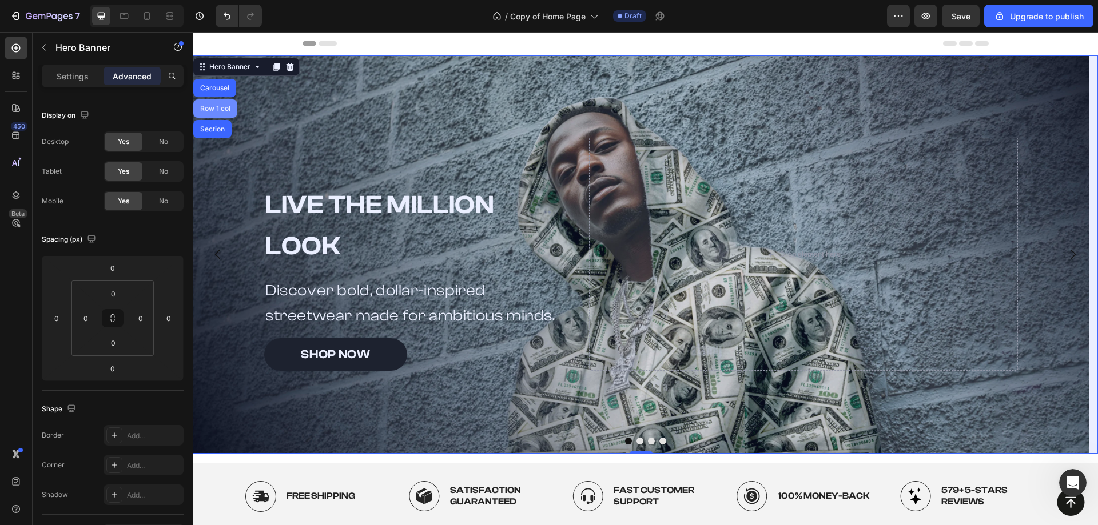
click at [213, 109] on div "Row 1 col" at bounding box center [215, 108] width 35 height 7
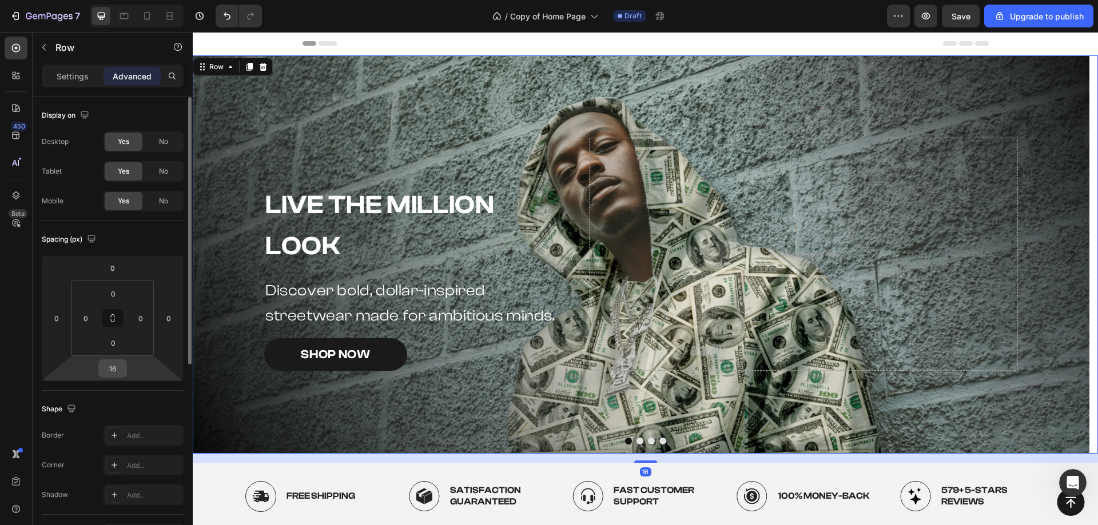
click at [109, 365] on input "16" at bounding box center [112, 368] width 23 height 17
type input "0"
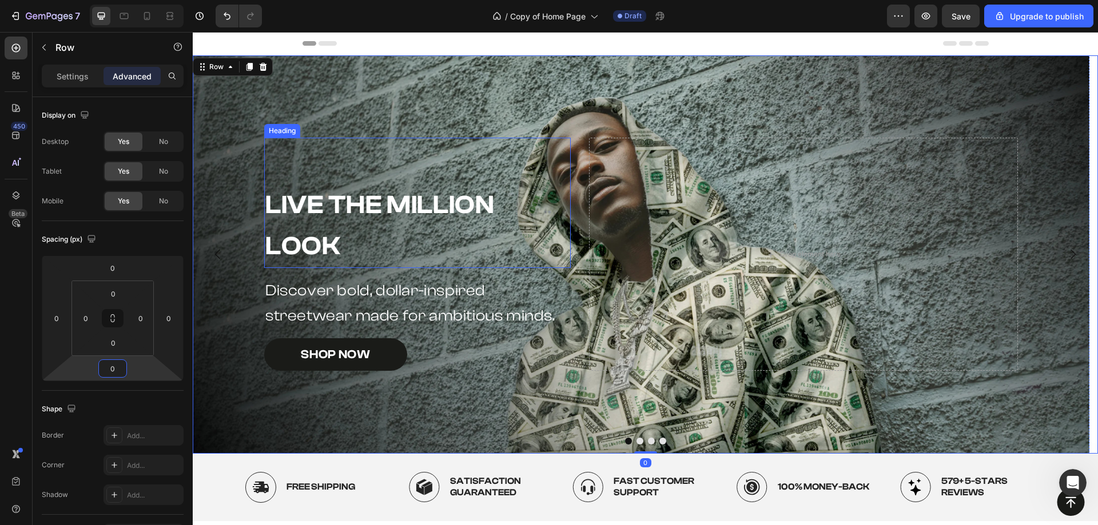
click at [372, 159] on div "Live the Million Look Heading" at bounding box center [417, 203] width 306 height 130
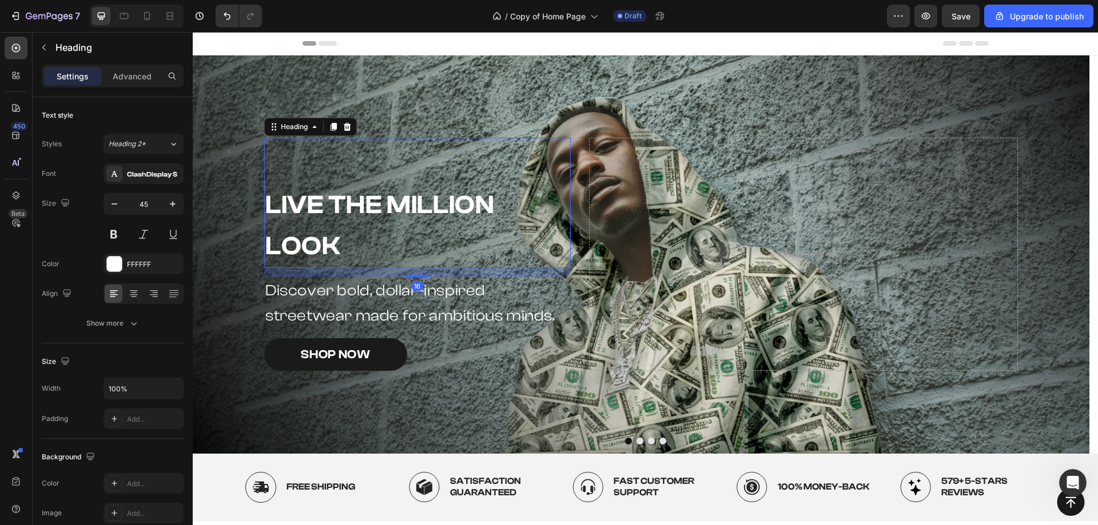
click at [591, 78] on div "Background Image" at bounding box center [641, 254] width 896 height 398
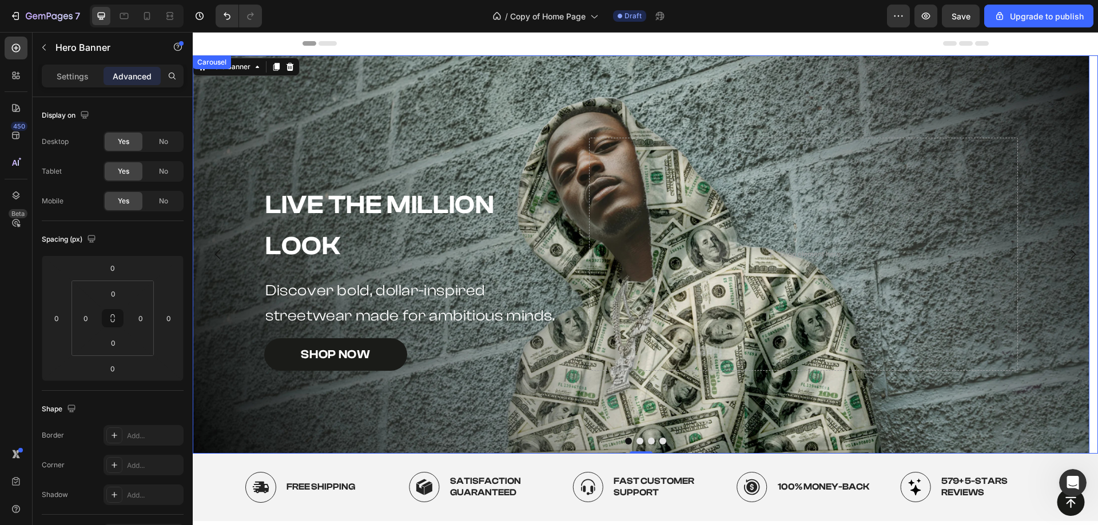
click at [636, 439] on button "Dot" at bounding box center [639, 441] width 7 height 7
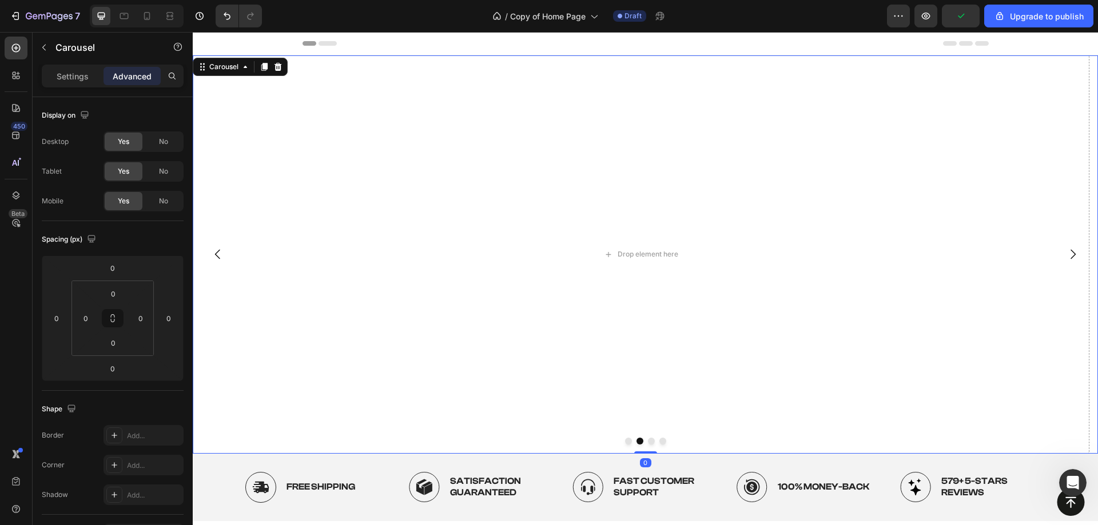
click at [625, 440] on button "Dot" at bounding box center [628, 441] width 7 height 7
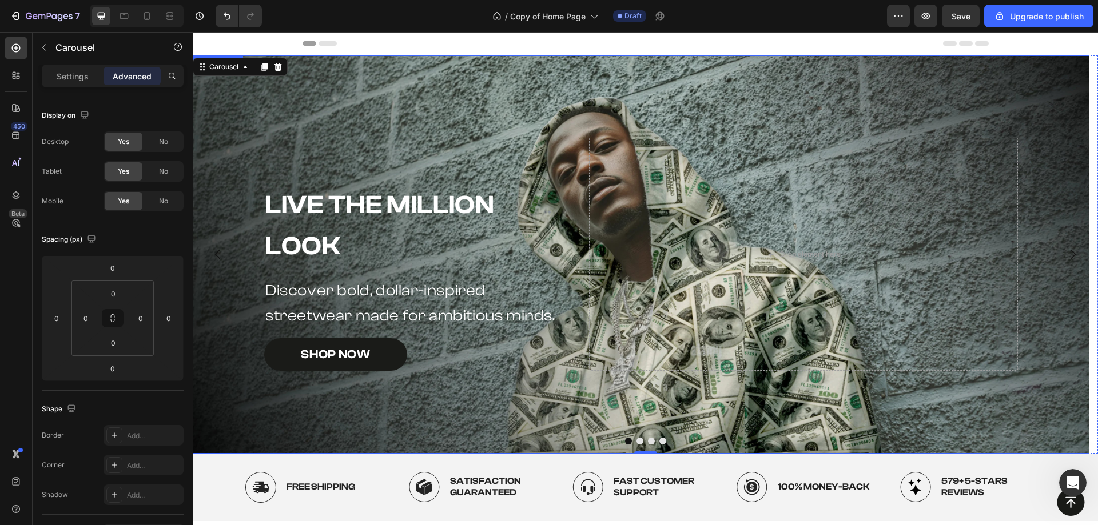
click at [573, 90] on div "Background Image" at bounding box center [641, 254] width 896 height 398
click at [75, 73] on p "Settings" at bounding box center [73, 76] width 32 height 12
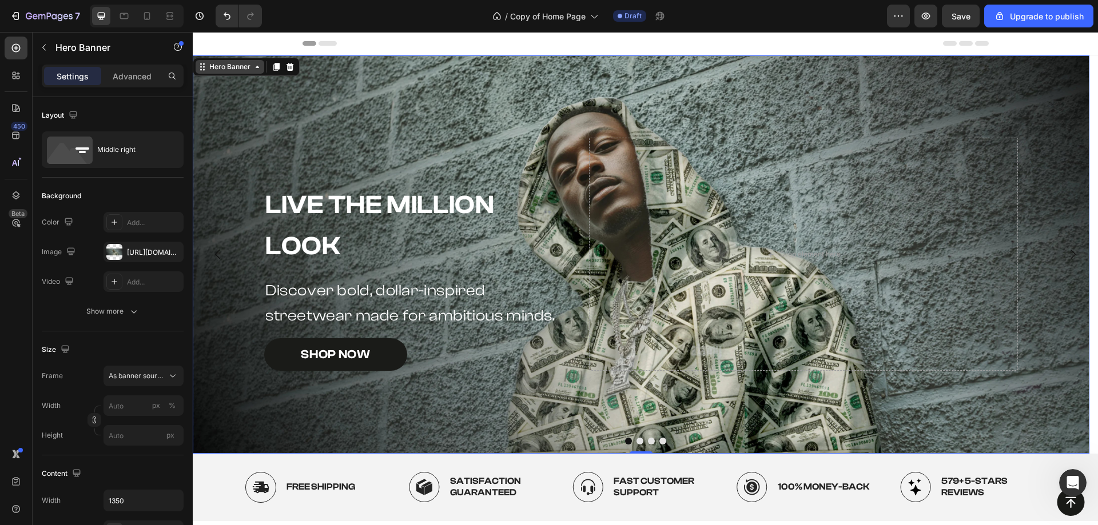
click at [214, 65] on div "Hero Banner" at bounding box center [230, 67] width 46 height 10
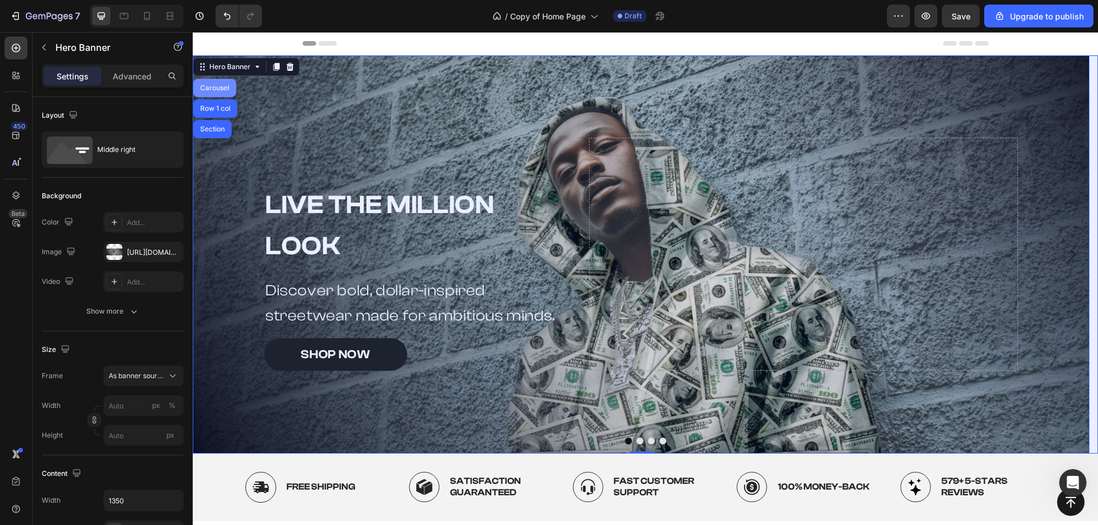
click at [218, 92] on div "Carousel" at bounding box center [214, 88] width 43 height 18
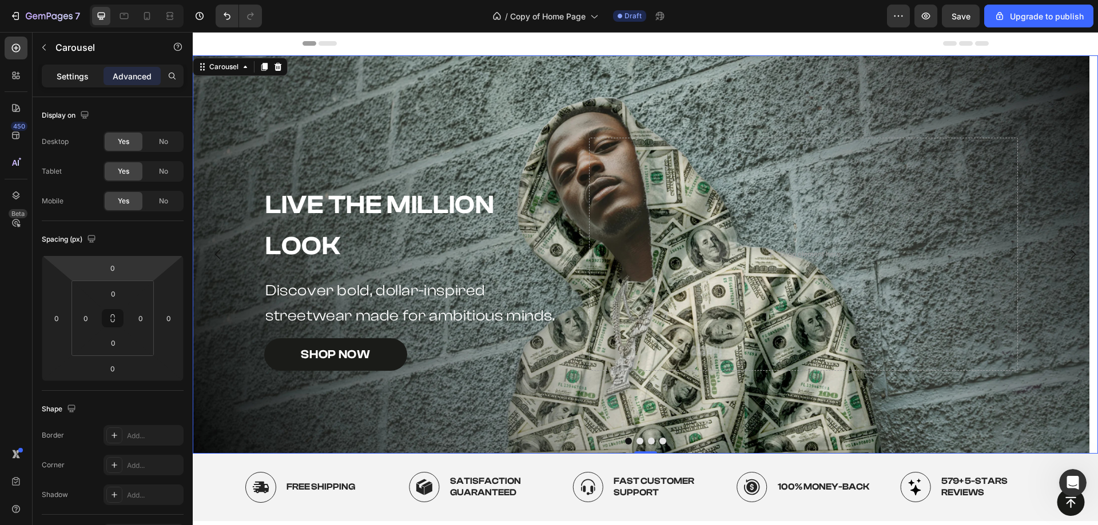
click at [63, 79] on p "Settings" at bounding box center [73, 76] width 32 height 12
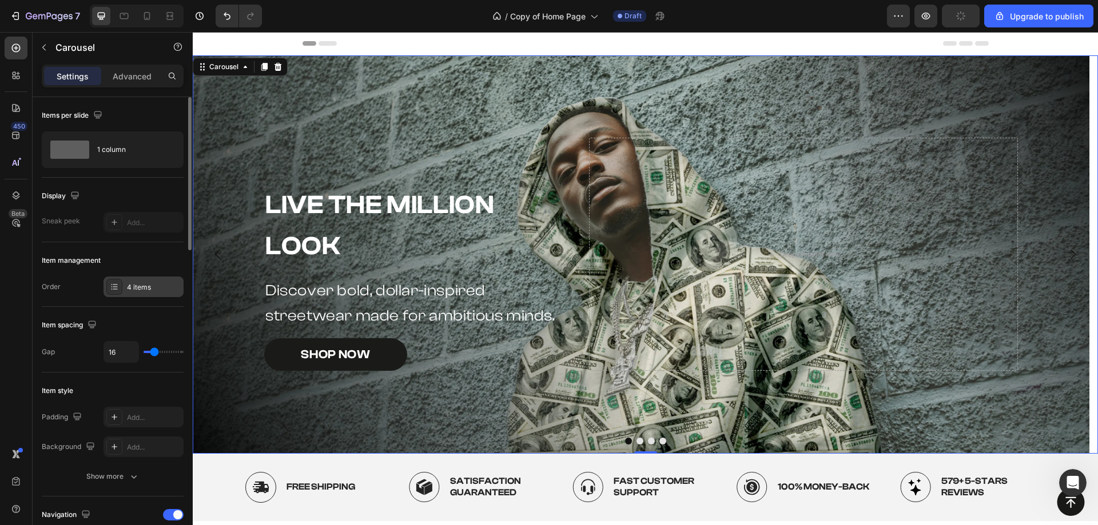
click at [131, 277] on div "4 items" at bounding box center [143, 287] width 80 height 21
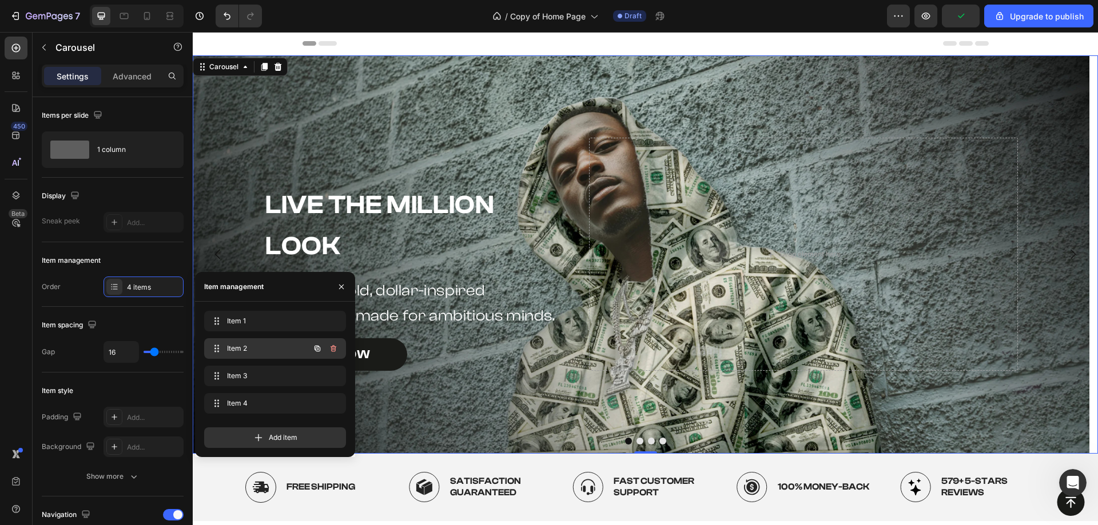
click at [332, 349] on icon "button" at bounding box center [333, 348] width 9 height 9
click at [332, 349] on div "Delete" at bounding box center [325, 349] width 21 height 10
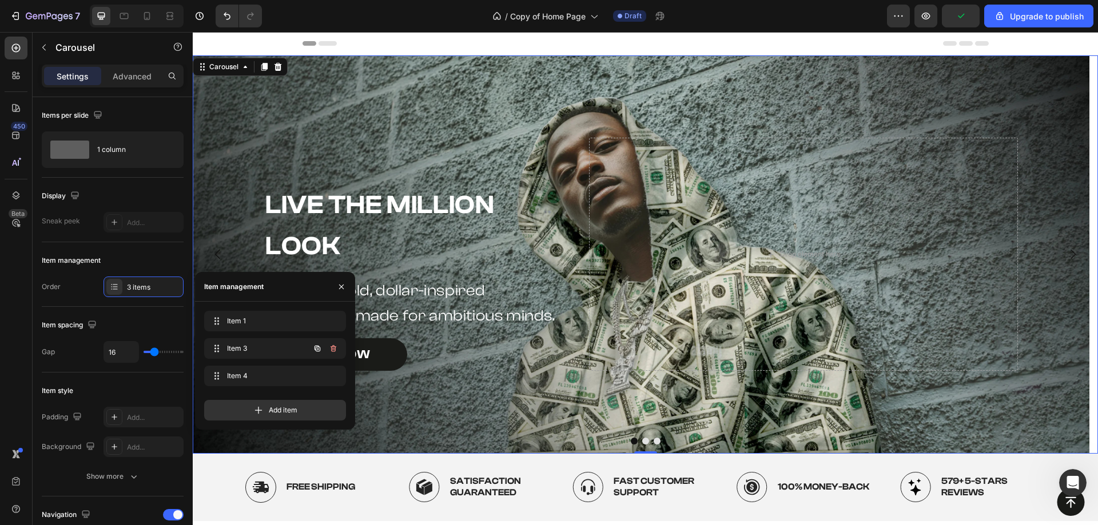
click at [332, 349] on icon "button" at bounding box center [333, 348] width 9 height 9
click at [332, 349] on div "Delete" at bounding box center [325, 349] width 21 height 10
click at [332, 349] on icon "button" at bounding box center [333, 348] width 9 height 9
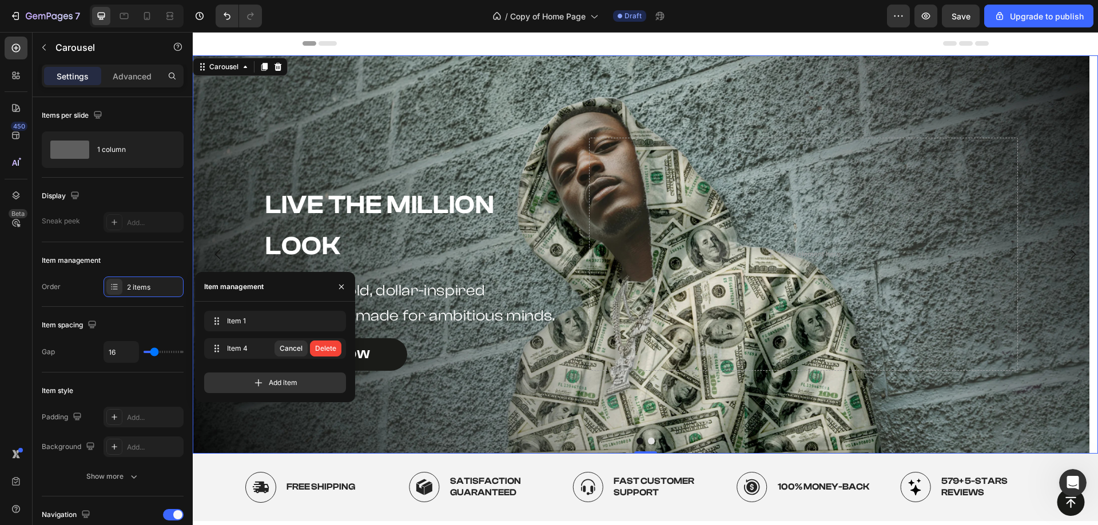
click at [332, 349] on div "Delete" at bounding box center [325, 349] width 21 height 10
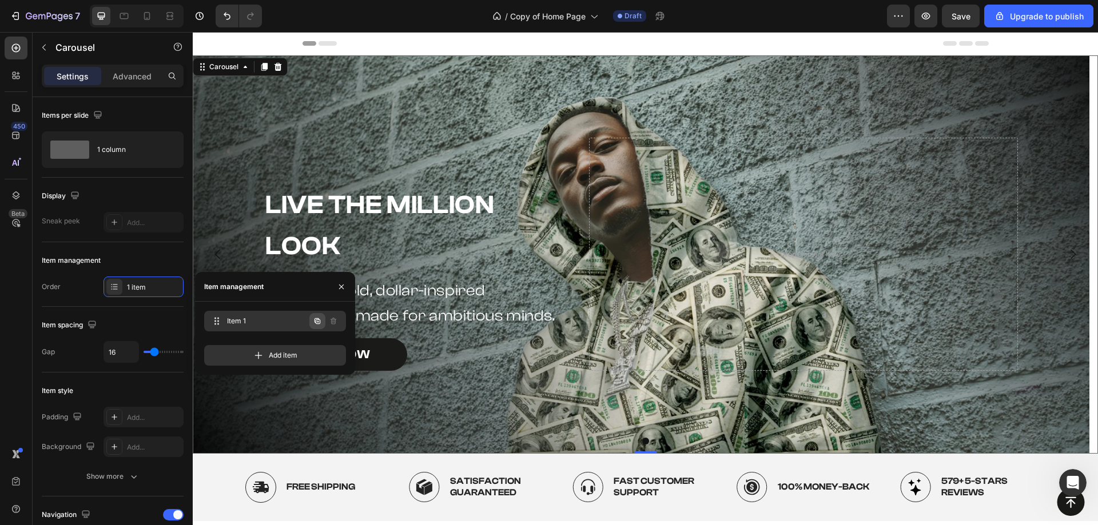
click at [319, 324] on icon "button" at bounding box center [317, 321] width 6 height 6
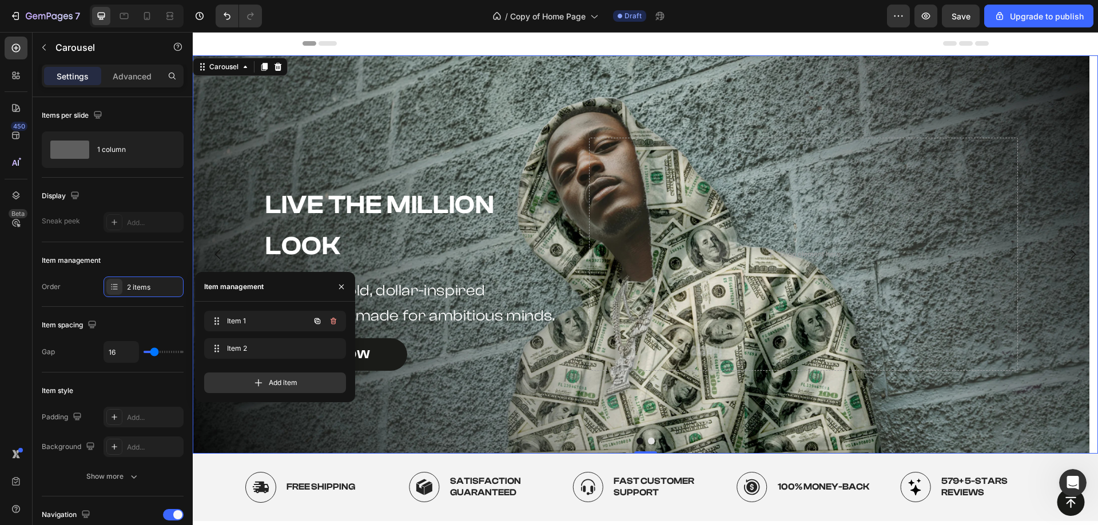
click at [319, 324] on icon "button" at bounding box center [317, 321] width 6 height 6
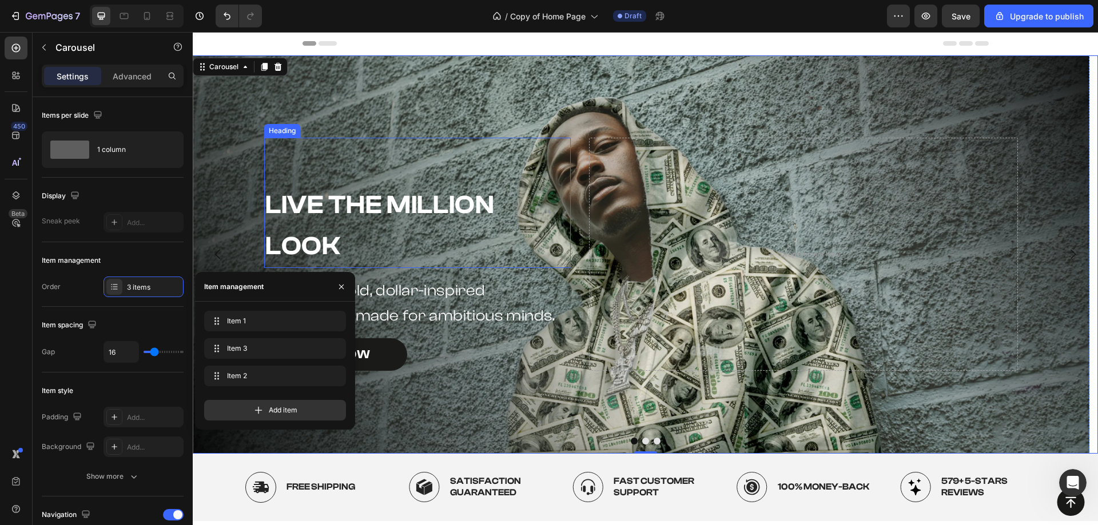
click at [470, 90] on div "Background Image" at bounding box center [641, 254] width 896 height 398
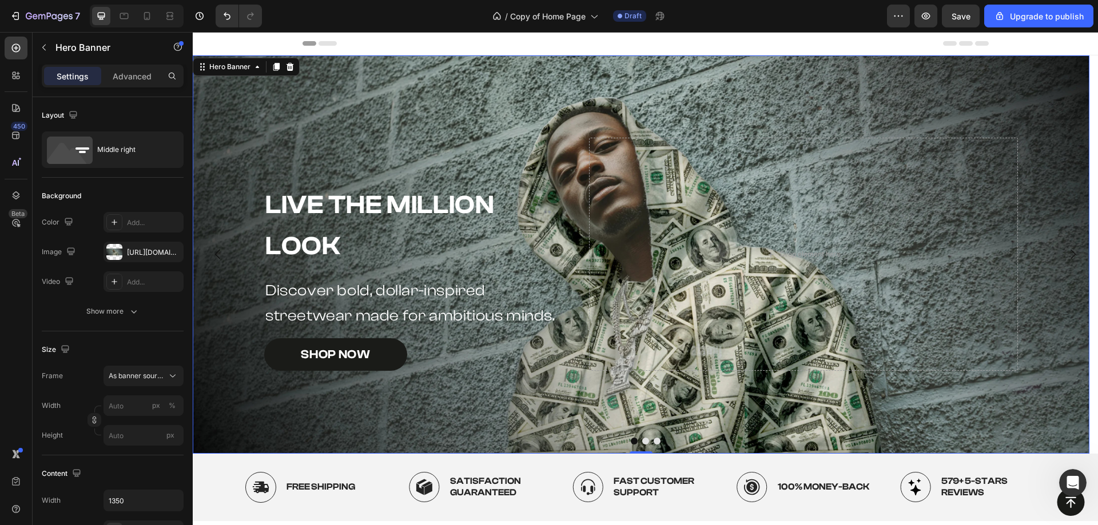
click at [542, 388] on div "Background Image" at bounding box center [641, 254] width 896 height 398
click at [251, 69] on div "Hero Banner" at bounding box center [230, 67] width 46 height 10
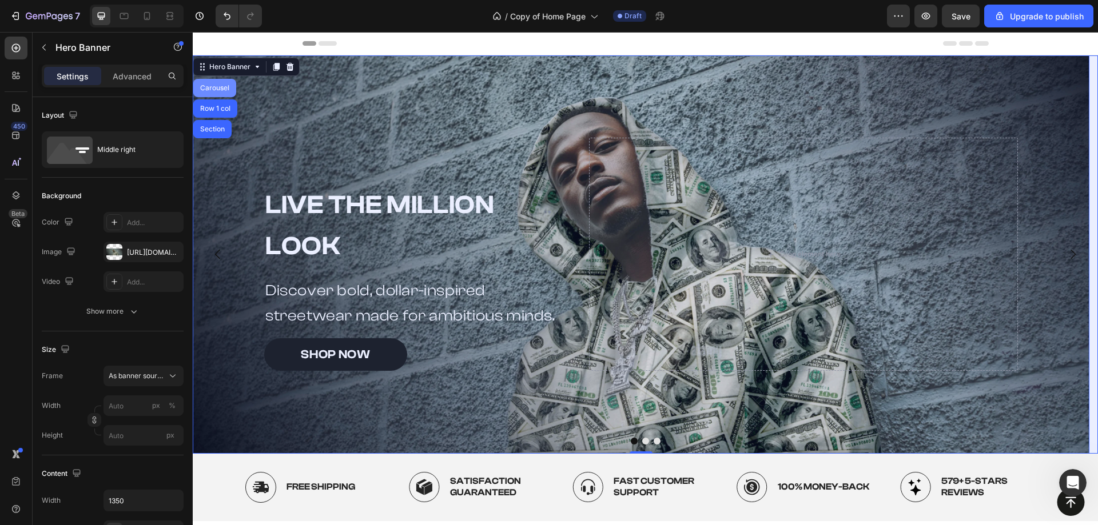
click at [214, 93] on div "Carousel" at bounding box center [214, 88] width 43 height 18
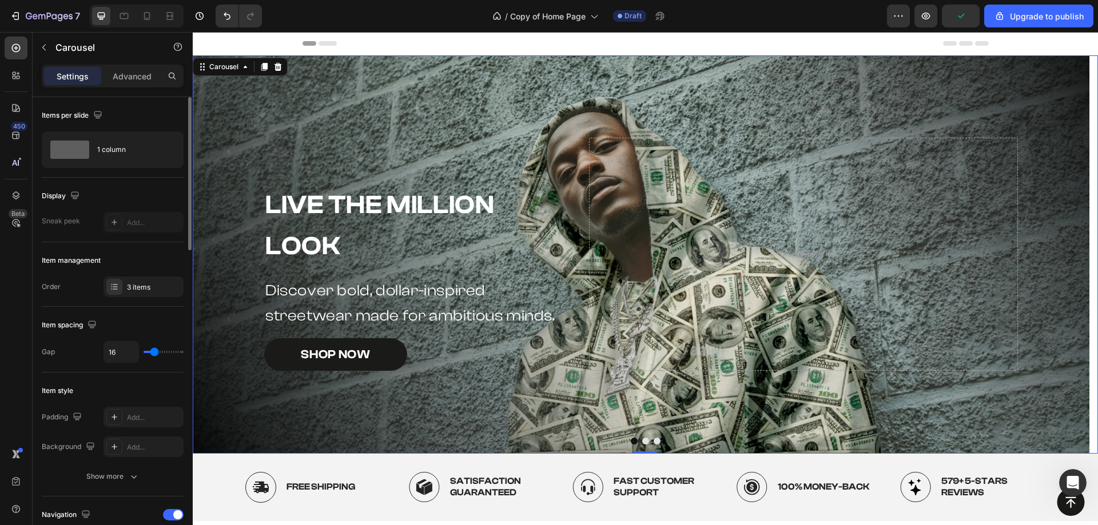
scroll to position [172, 0]
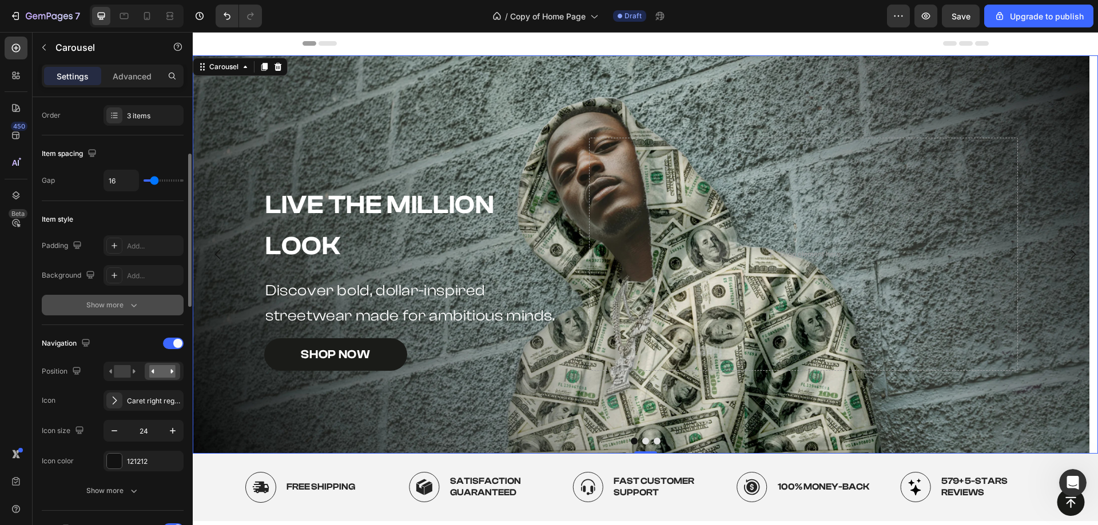
click at [106, 304] on div "Show more" at bounding box center [112, 305] width 53 height 11
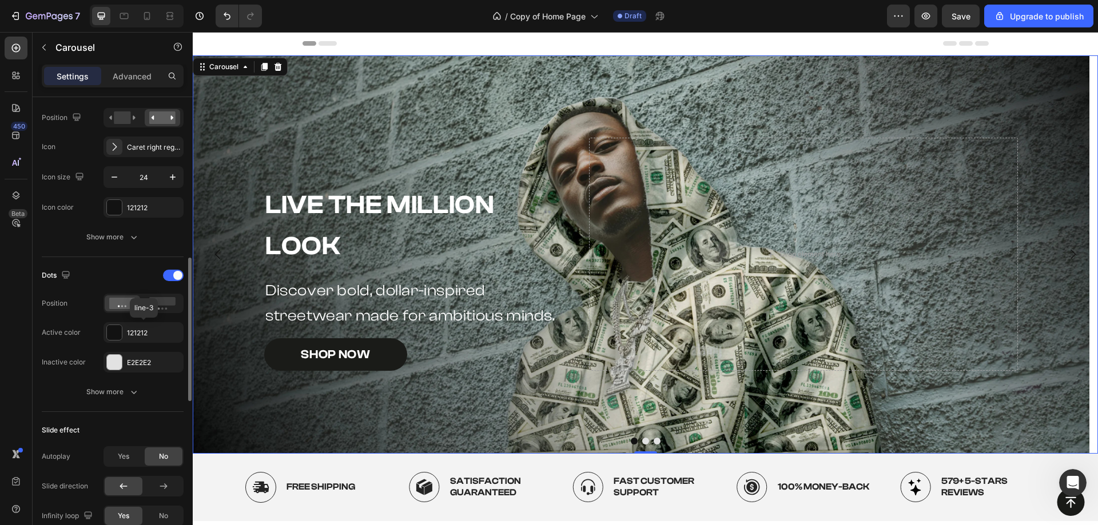
scroll to position [629, 0]
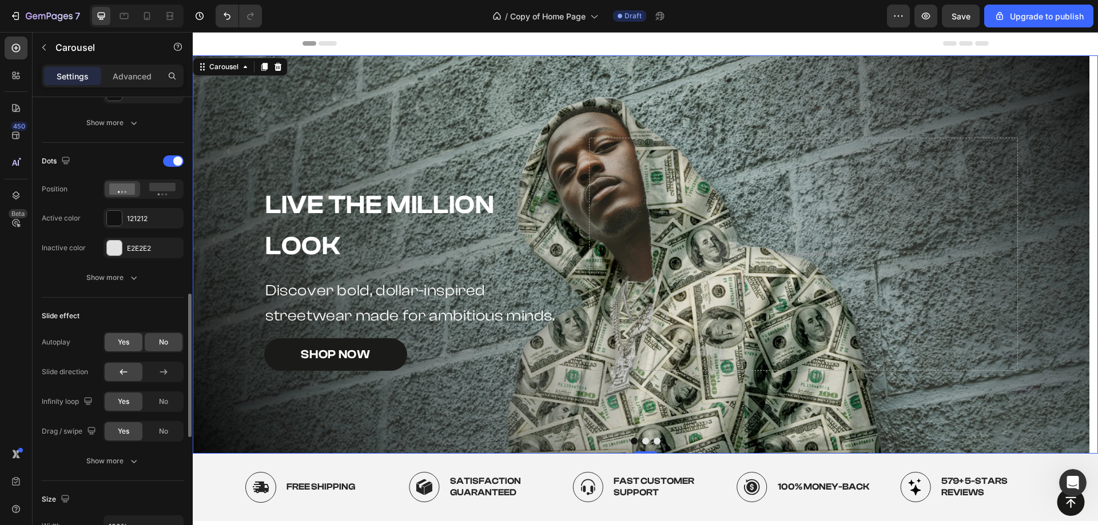
click at [124, 342] on span "Yes" at bounding box center [123, 342] width 11 height 10
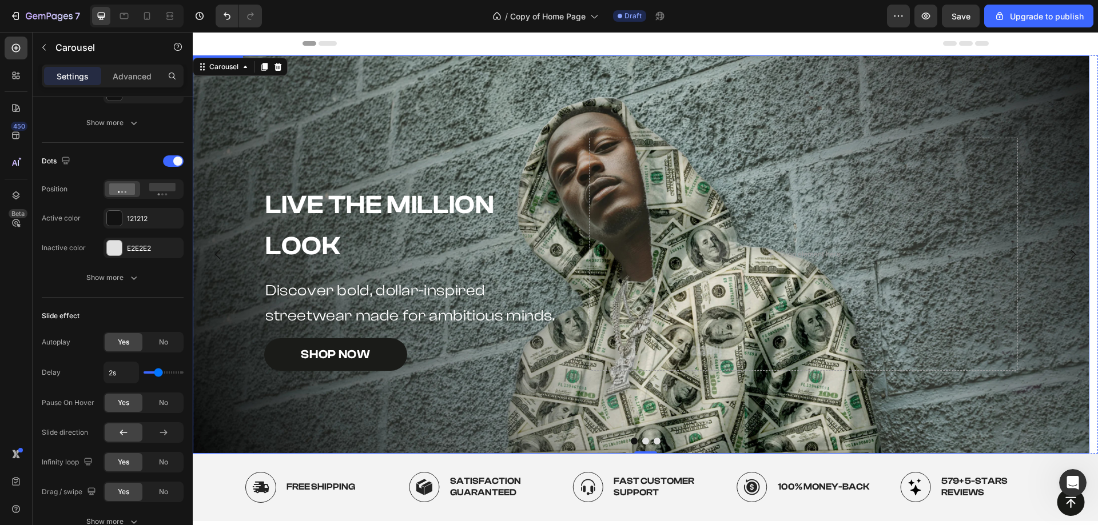
click at [516, 77] on div "Background Image" at bounding box center [641, 254] width 896 height 398
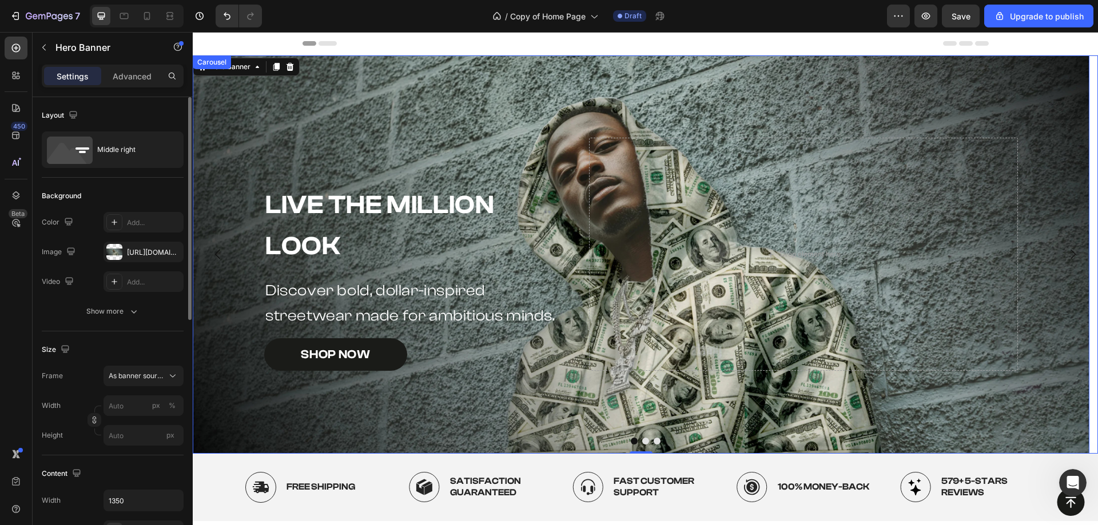
click at [642, 439] on button "Dot" at bounding box center [645, 441] width 7 height 7
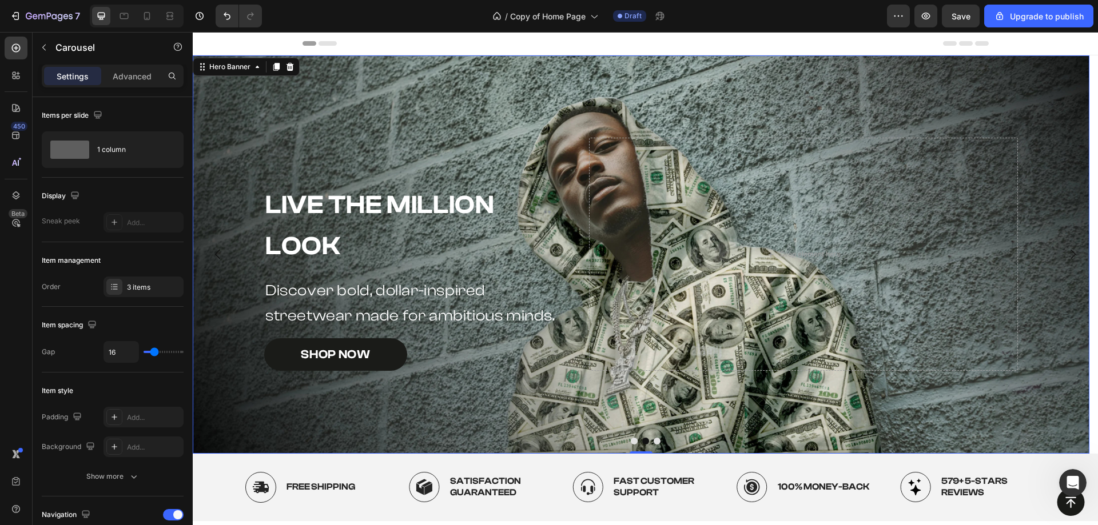
click at [556, 102] on div "Background Image" at bounding box center [641, 254] width 896 height 398
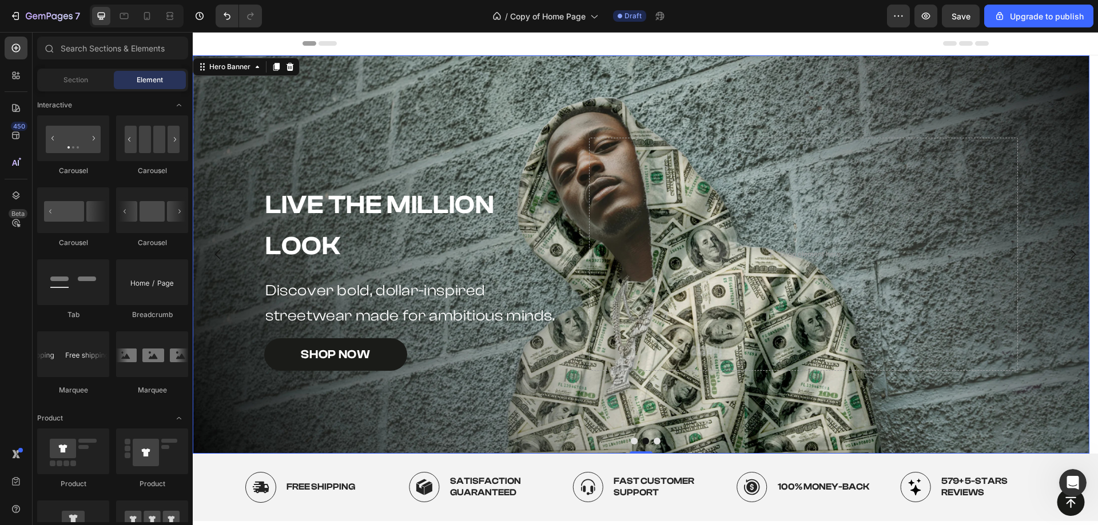
click at [610, 49] on div "Header" at bounding box center [645, 43] width 686 height 23
click at [511, 108] on div "Background Image" at bounding box center [641, 254] width 896 height 398
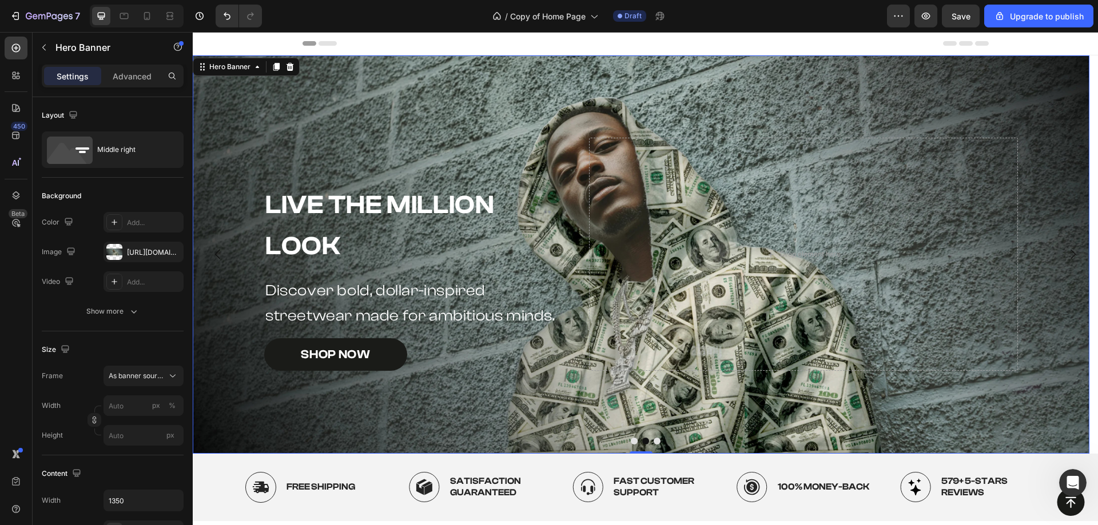
click at [460, 135] on div "Background Image" at bounding box center [641, 254] width 896 height 398
click at [423, 110] on div "Background Image" at bounding box center [641, 254] width 896 height 398
click at [138, 248] on div "https://cdn.shopify.com/s/files/1/0762/8678/7862/files/gempages_580915990800368…" at bounding box center [143, 253] width 33 height 10
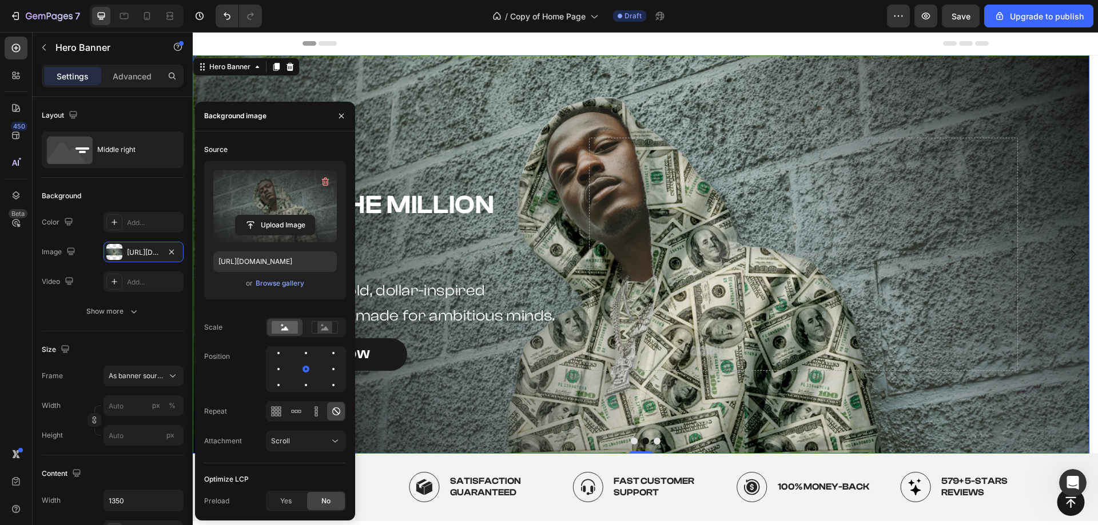
click at [240, 202] on label at bounding box center [274, 206] width 123 height 72
click at [240, 216] on input "file" at bounding box center [275, 225] width 79 height 19
click at [244, 202] on label at bounding box center [274, 206] width 123 height 72
click at [244, 216] on input "file" at bounding box center [275, 225] width 79 height 19
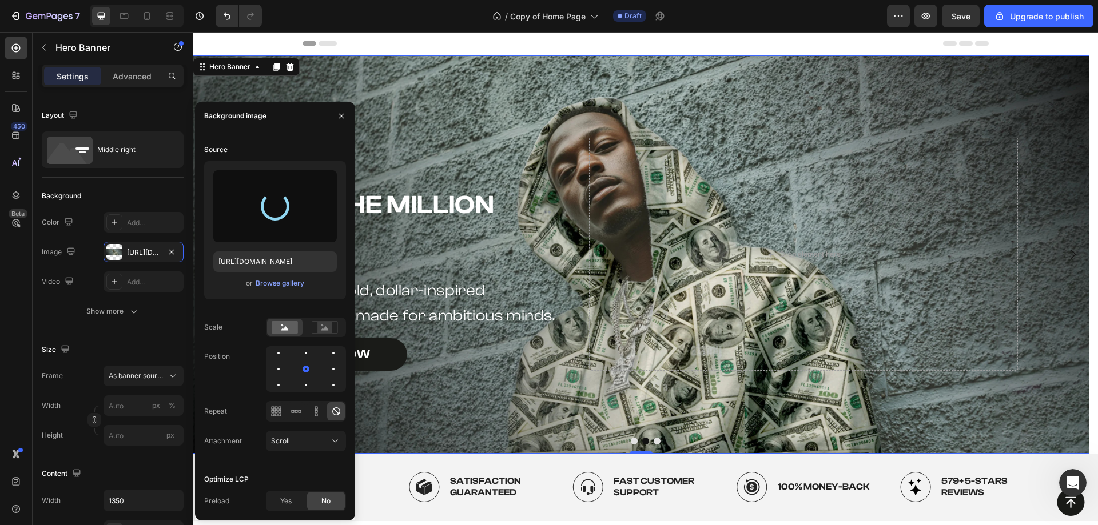
type input "https://cdn.shopify.com/s/files/1/0762/8678/7862/files/gempages_580915990800368…"
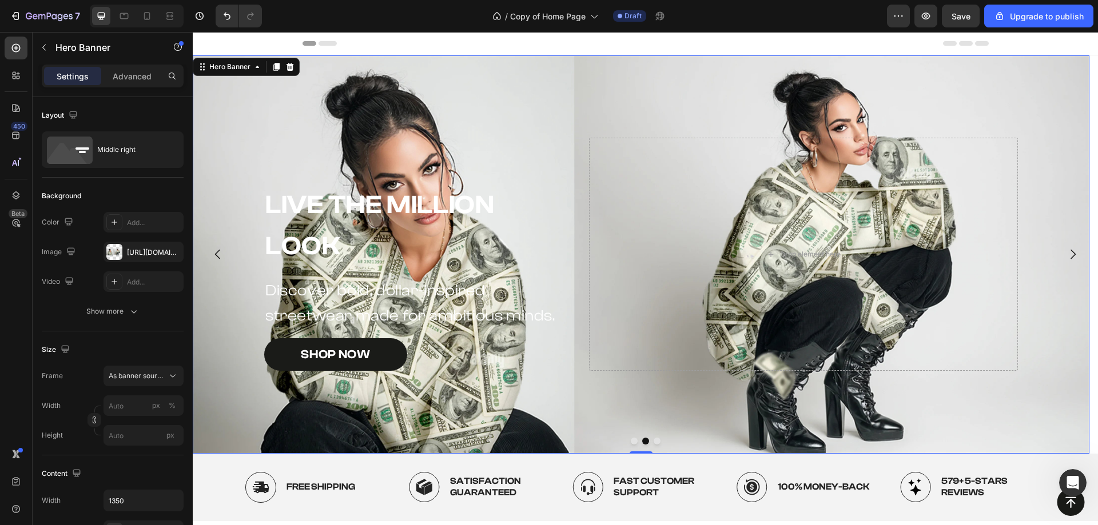
click at [583, 81] on div "Background Image" at bounding box center [641, 254] width 896 height 398
click at [537, 85] on div "Background Image" at bounding box center [641, 254] width 896 height 398
click at [569, 361] on div "SHOP NOW Button" at bounding box center [417, 354] width 306 height 33
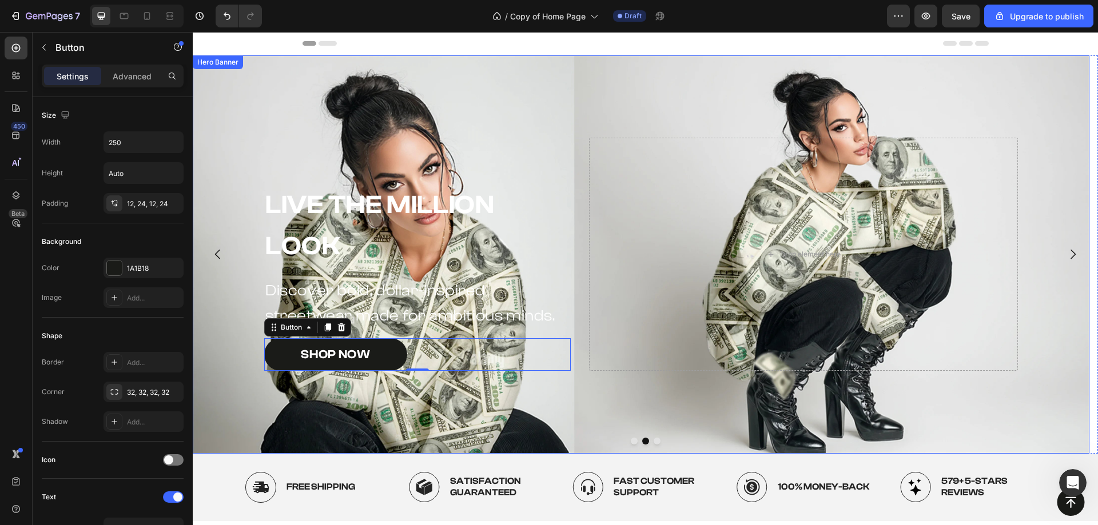
click at [564, 390] on div "Background Image" at bounding box center [641, 254] width 896 height 398
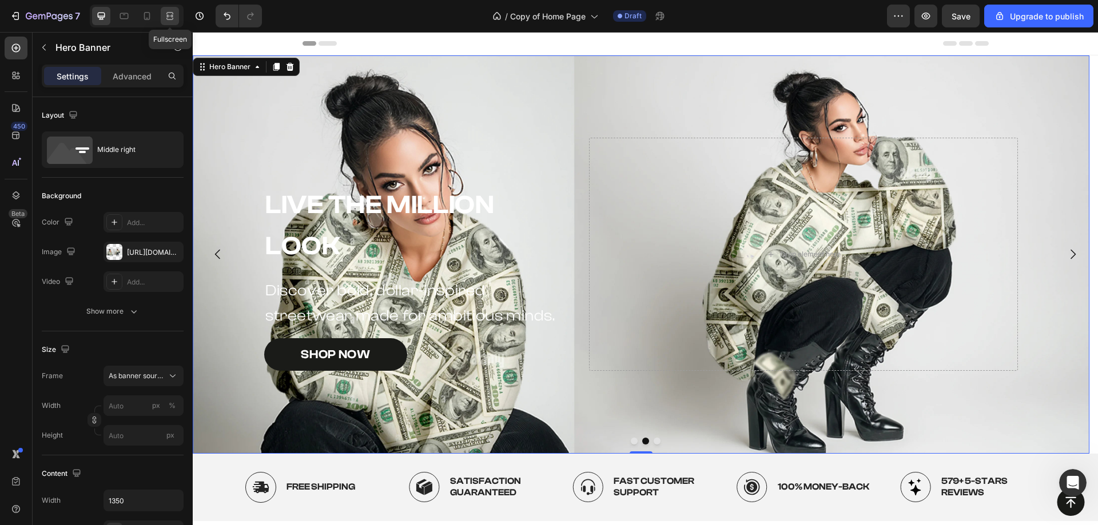
click at [169, 13] on icon at bounding box center [169, 15] width 11 height 11
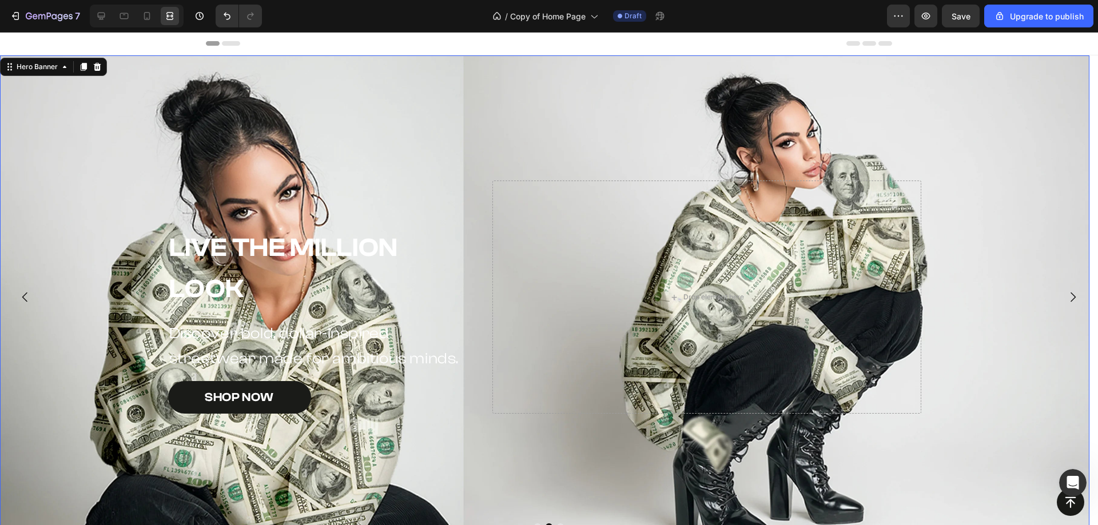
click at [278, 72] on div "Background Image" at bounding box center [544, 297] width 1089 height 484
click at [101, 13] on icon at bounding box center [101, 16] width 7 height 7
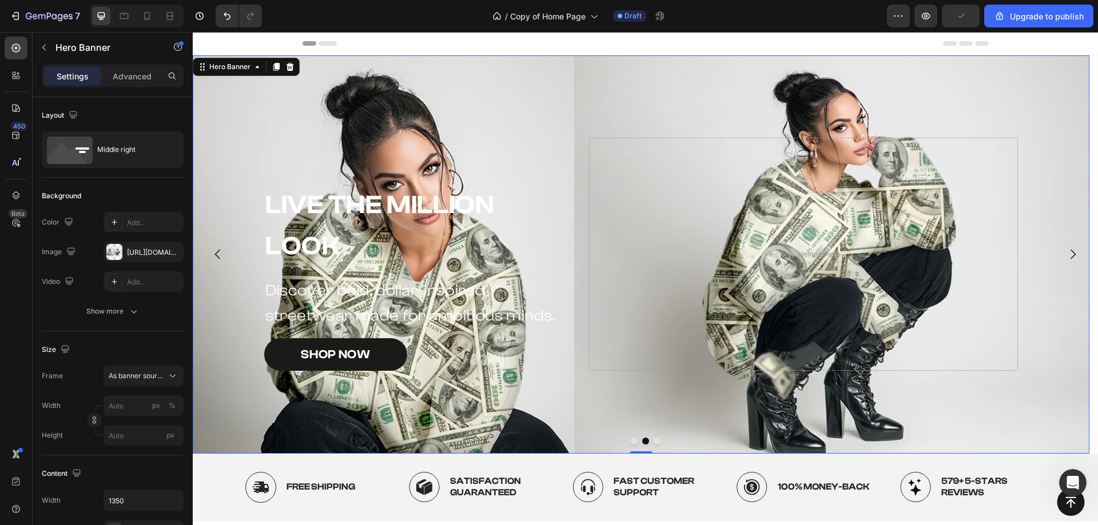
click at [356, 106] on div "Background Image" at bounding box center [641, 254] width 896 height 398
click at [117, 159] on div "Middle right" at bounding box center [132, 150] width 70 height 26
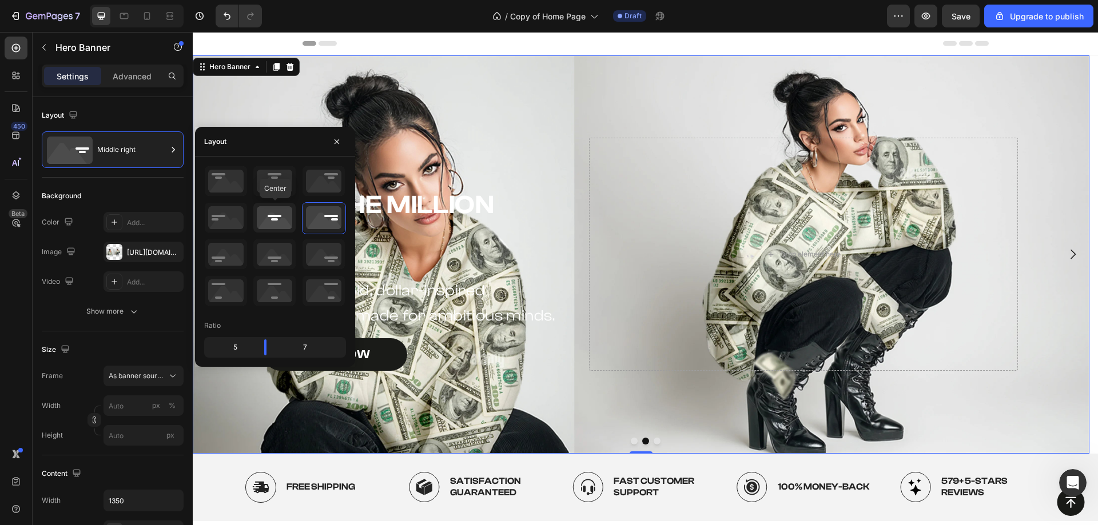
click at [277, 217] on icon at bounding box center [274, 218] width 42 height 30
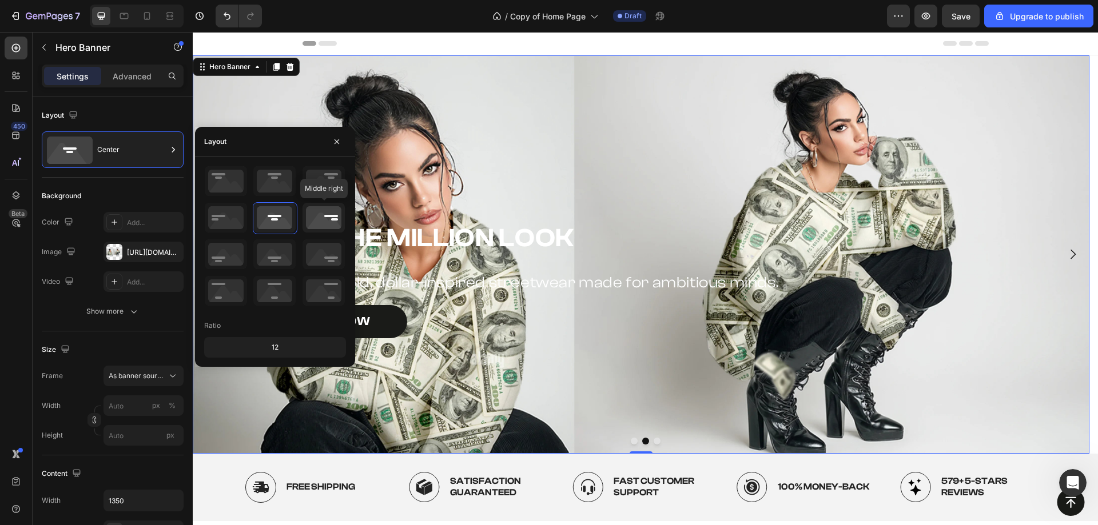
click at [309, 215] on icon at bounding box center [323, 218] width 42 height 30
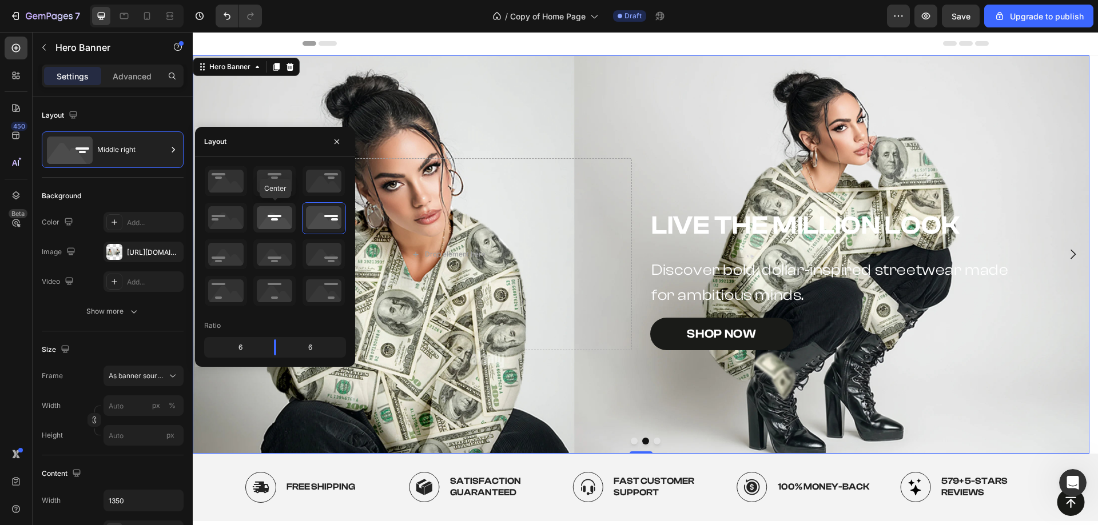
click at [283, 215] on icon at bounding box center [274, 218] width 42 height 30
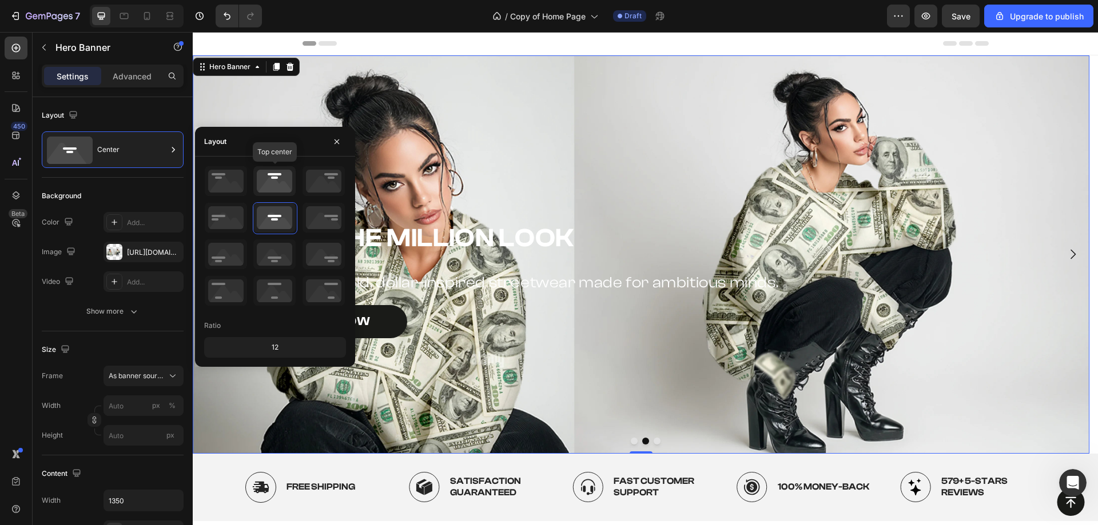
click at [286, 189] on icon at bounding box center [274, 181] width 42 height 30
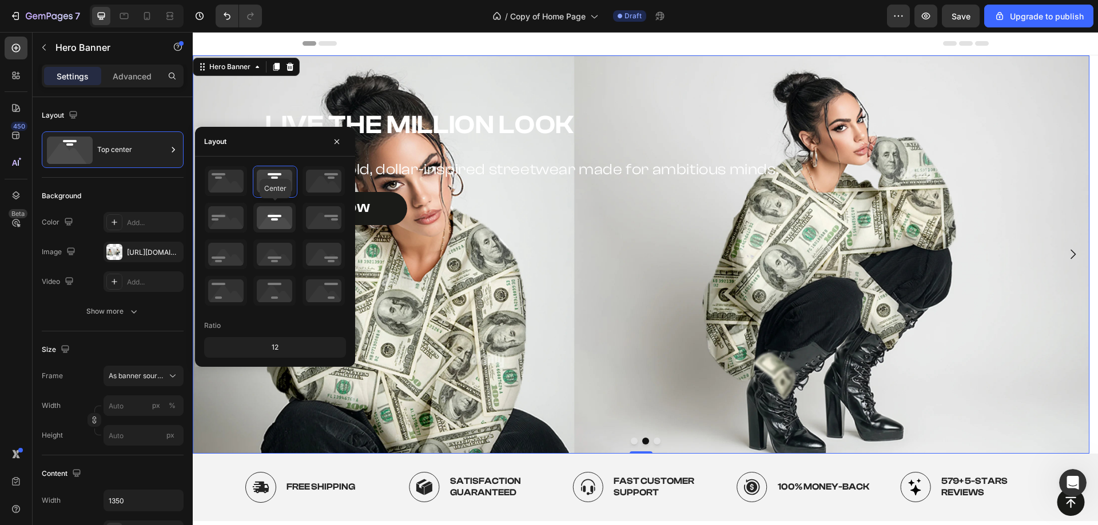
click at [276, 217] on icon at bounding box center [274, 218] width 42 height 30
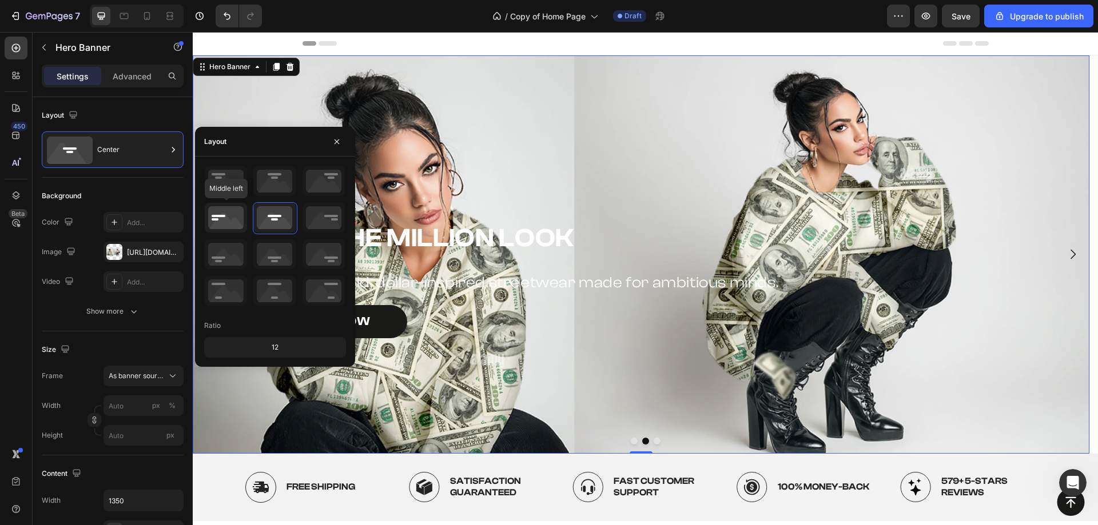
click at [230, 224] on icon at bounding box center [226, 218] width 42 height 30
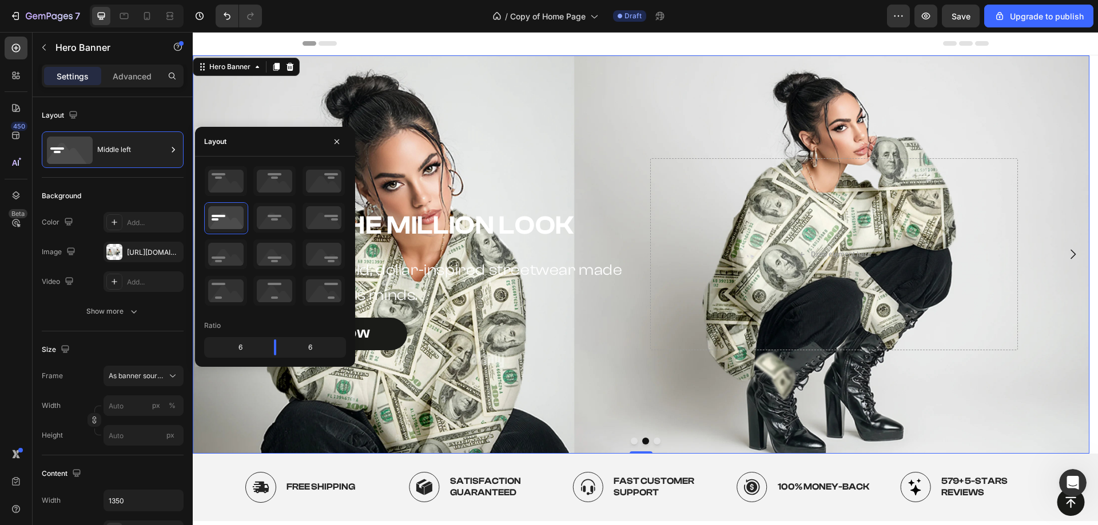
click at [445, 134] on div "Background Image" at bounding box center [641, 254] width 896 height 398
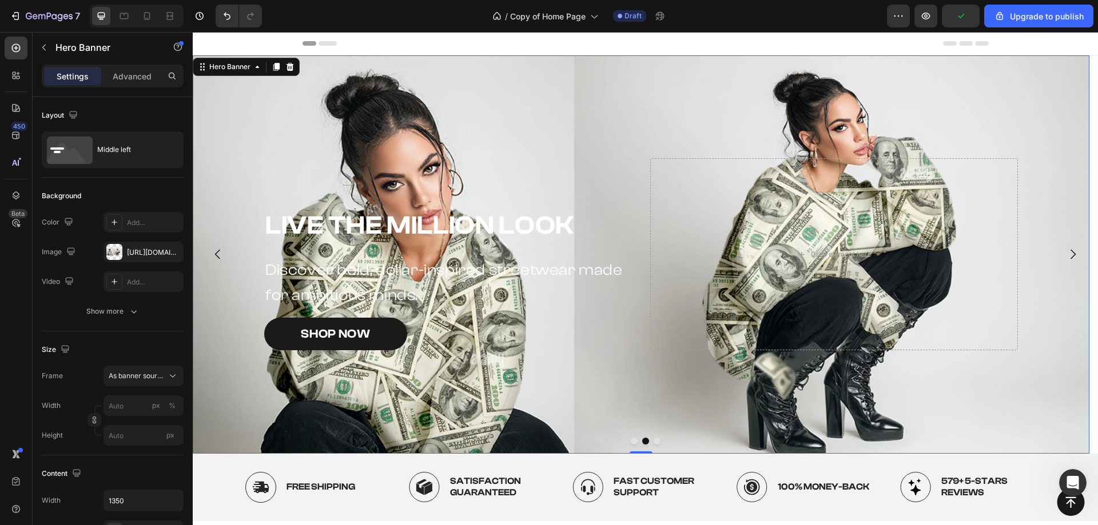
click at [217, 256] on icon "Carousel Back Arrow" at bounding box center [217, 255] width 5 height 10
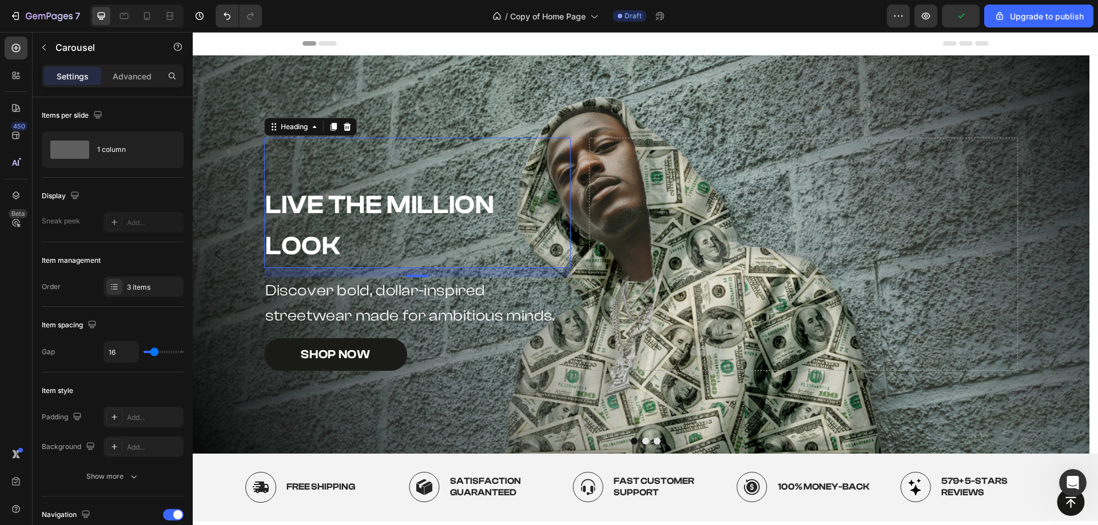
click at [292, 125] on div "Heading" at bounding box center [310, 127] width 93 height 18
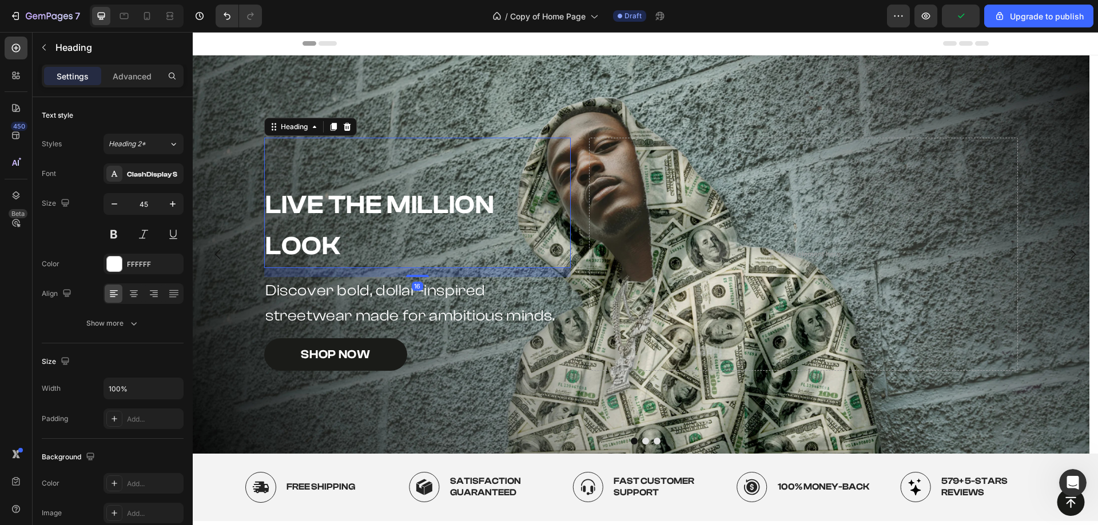
click at [247, 163] on div "Background Image" at bounding box center [641, 254] width 896 height 398
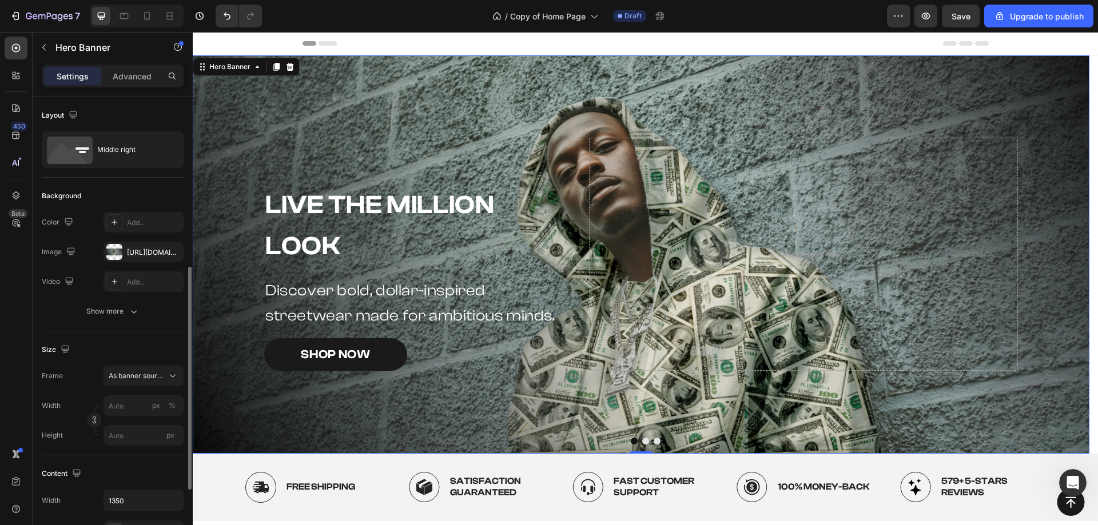
scroll to position [286, 0]
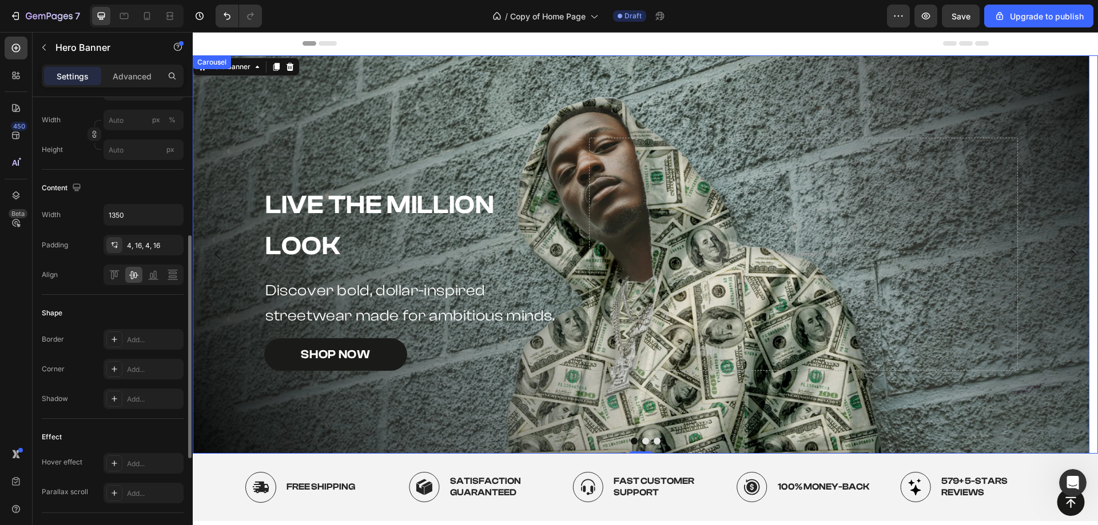
click at [214, 254] on icon "Carousel Back Arrow" at bounding box center [218, 255] width 14 height 14
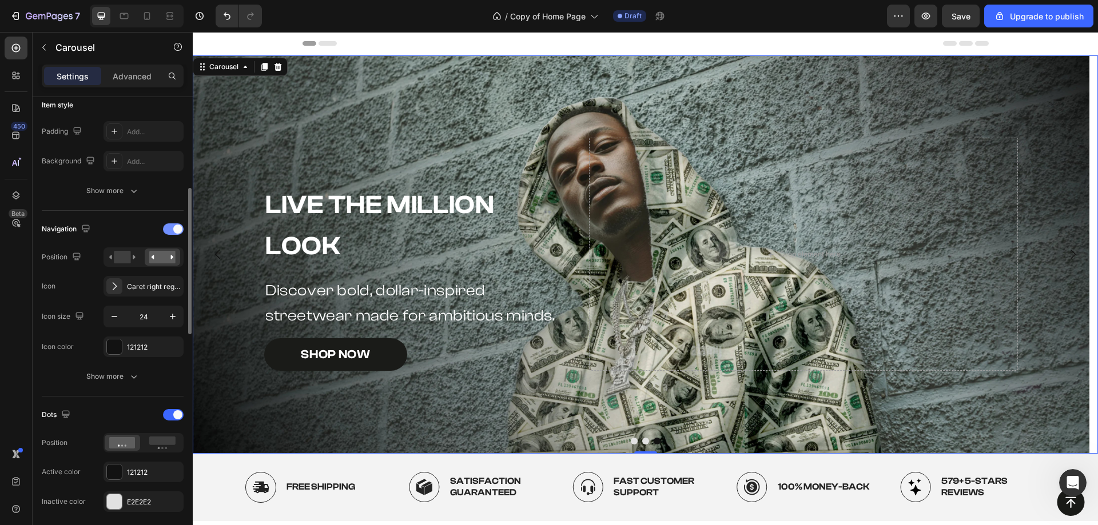
click at [172, 230] on div at bounding box center [173, 229] width 21 height 11
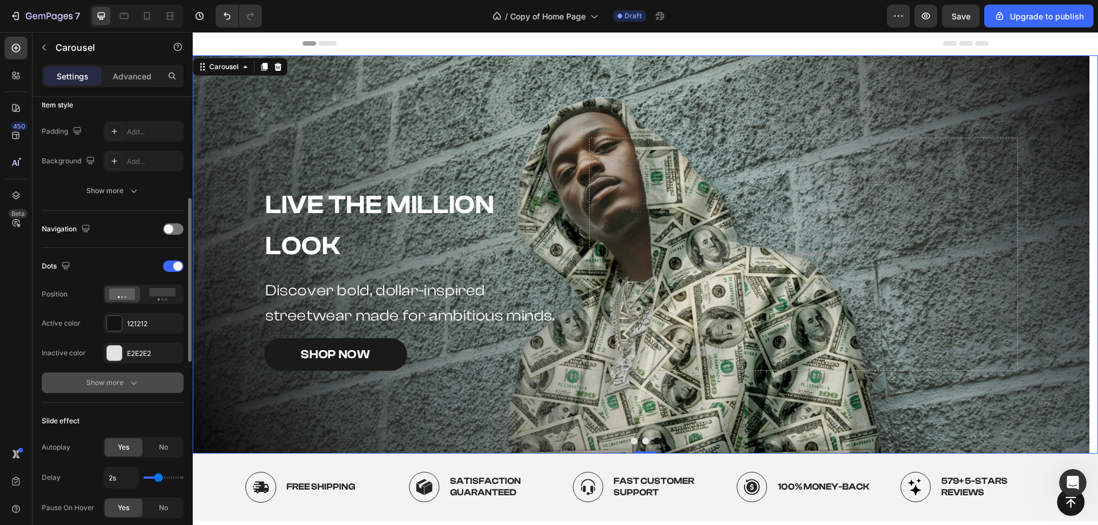
click at [119, 376] on button "Show more" at bounding box center [113, 383] width 142 height 21
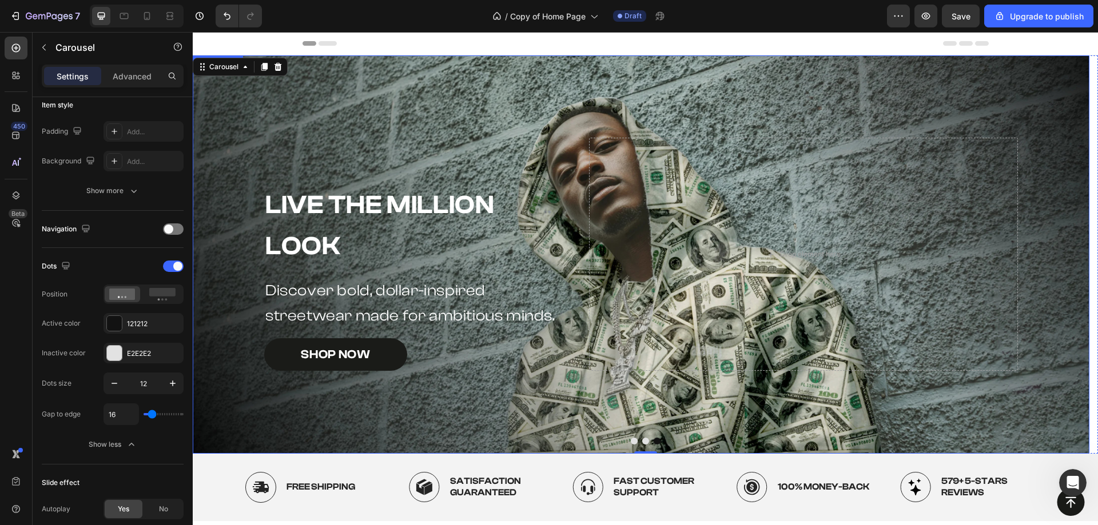
click at [357, 74] on div "Background Image" at bounding box center [641, 254] width 896 height 398
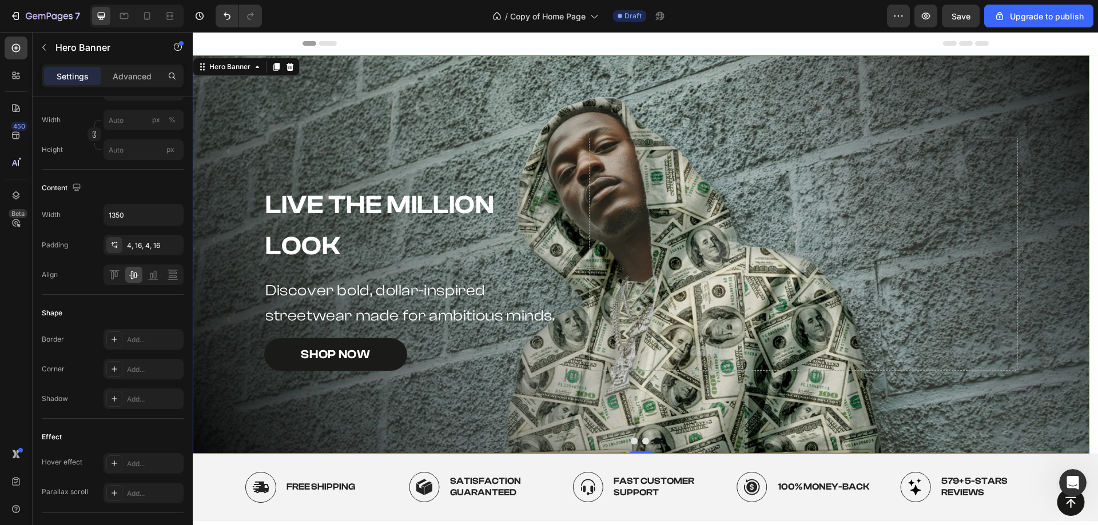
scroll to position [0, 0]
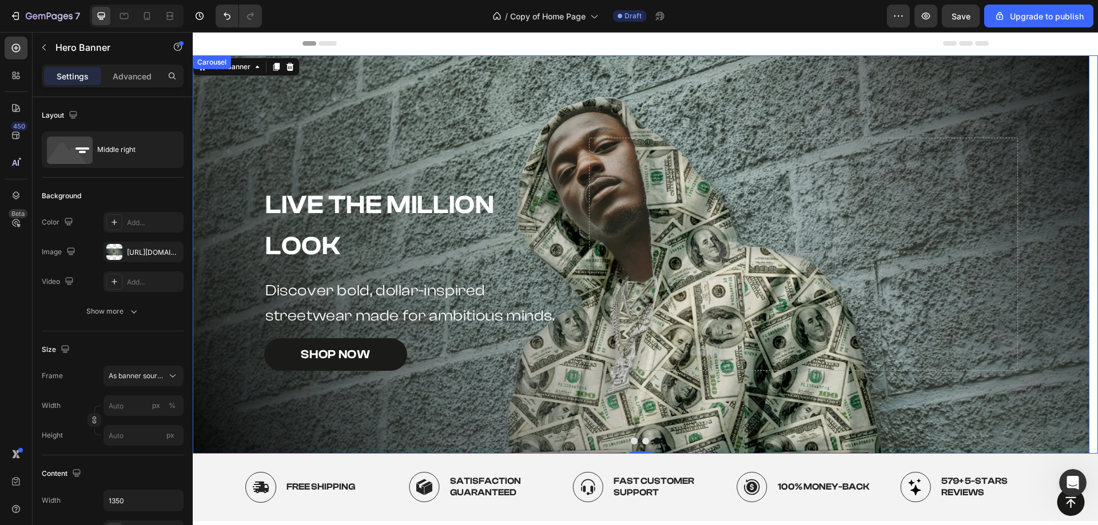
click at [636, 443] on div at bounding box center [645, 441] width 905 height 7
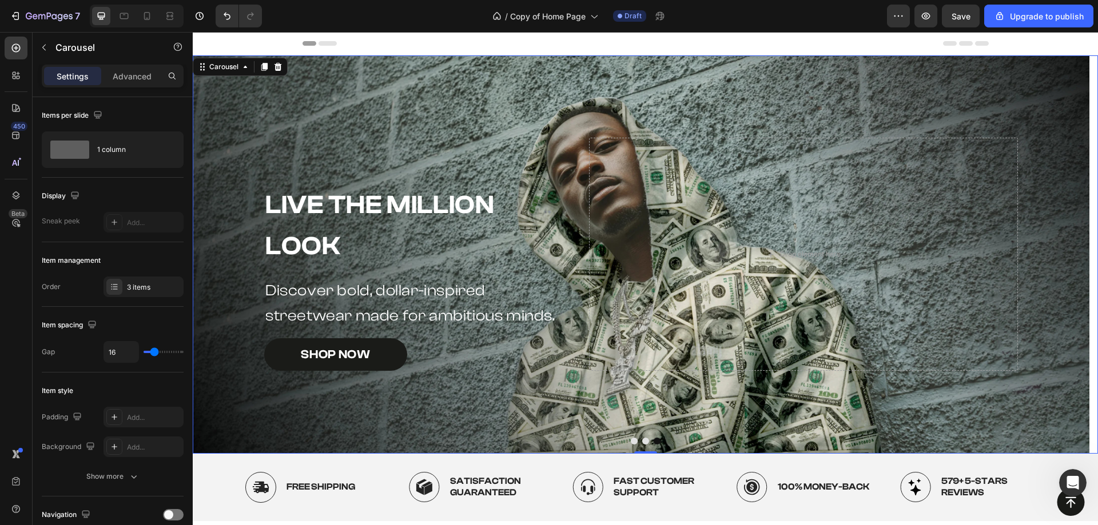
click at [631, 441] on button "Dot" at bounding box center [634, 441] width 7 height 7
click at [642, 441] on button "Dot" at bounding box center [645, 441] width 7 height 7
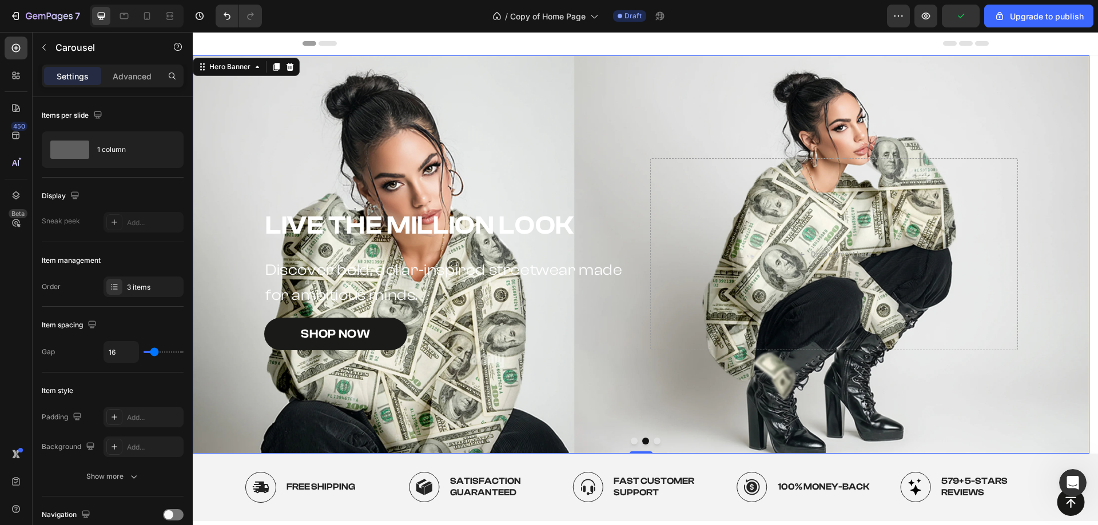
click at [501, 98] on div "Background Image" at bounding box center [641, 254] width 896 height 398
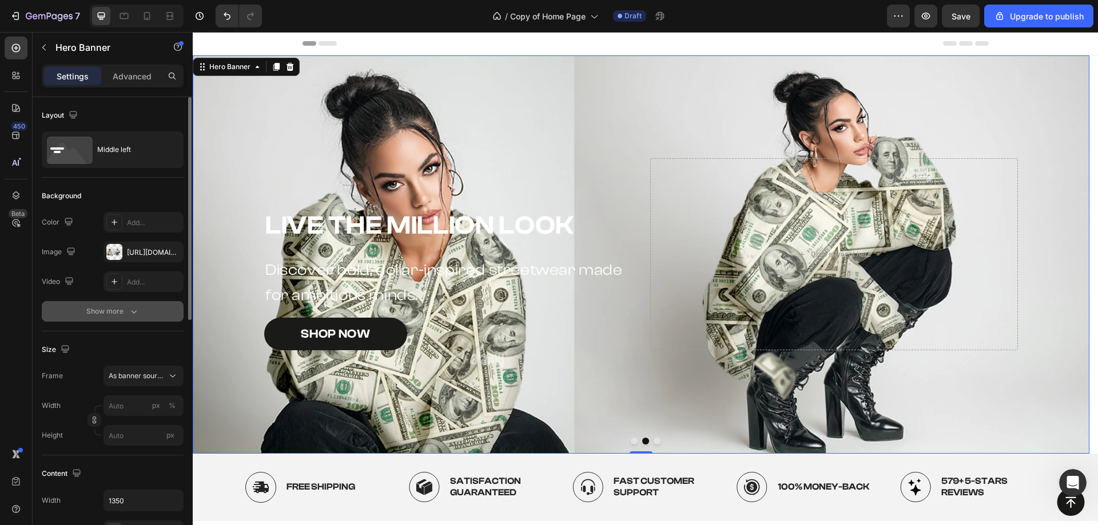
click at [124, 312] on div "Show more" at bounding box center [112, 311] width 53 height 11
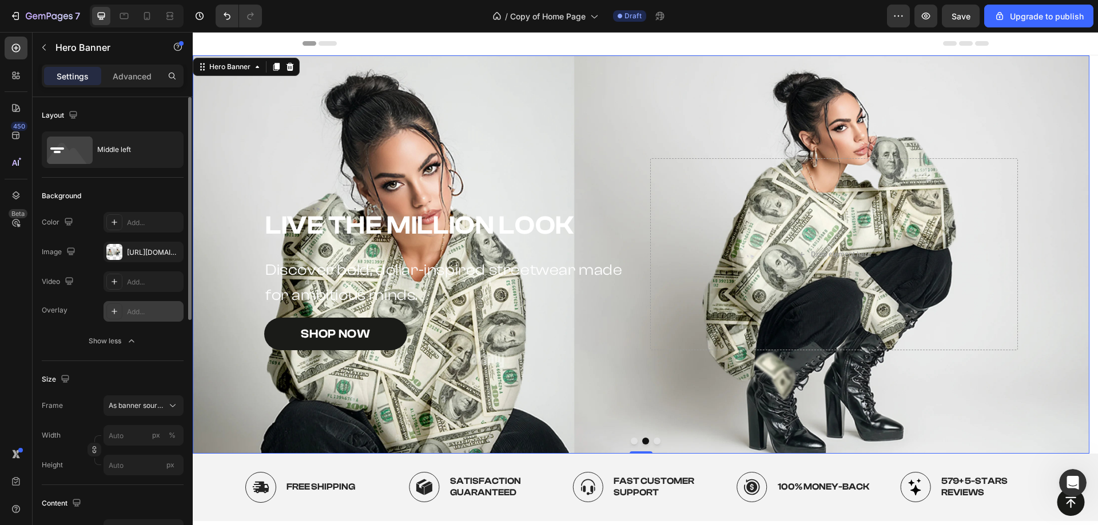
click at [134, 314] on div "Add..." at bounding box center [154, 312] width 54 height 10
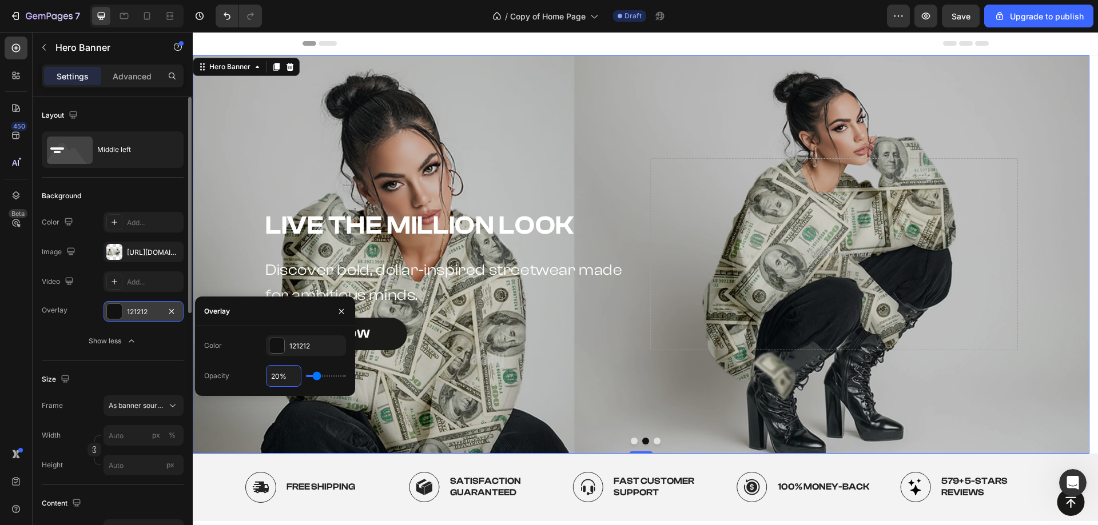
click at [272, 380] on input "20%" at bounding box center [283, 376] width 34 height 21
click at [273, 379] on input "20%" at bounding box center [283, 376] width 34 height 21
type input "2%"
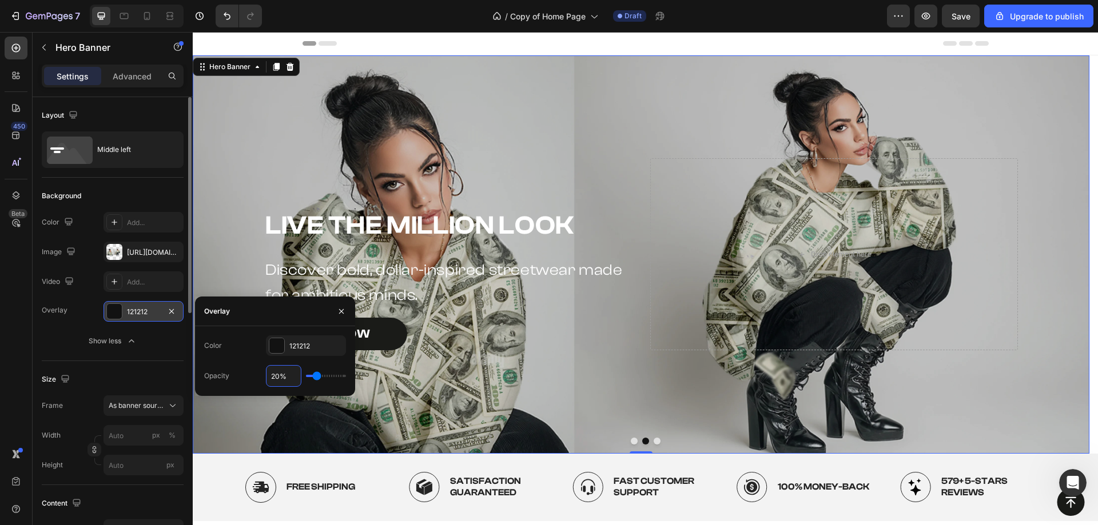
type input "2"
type input "25%"
type input "25"
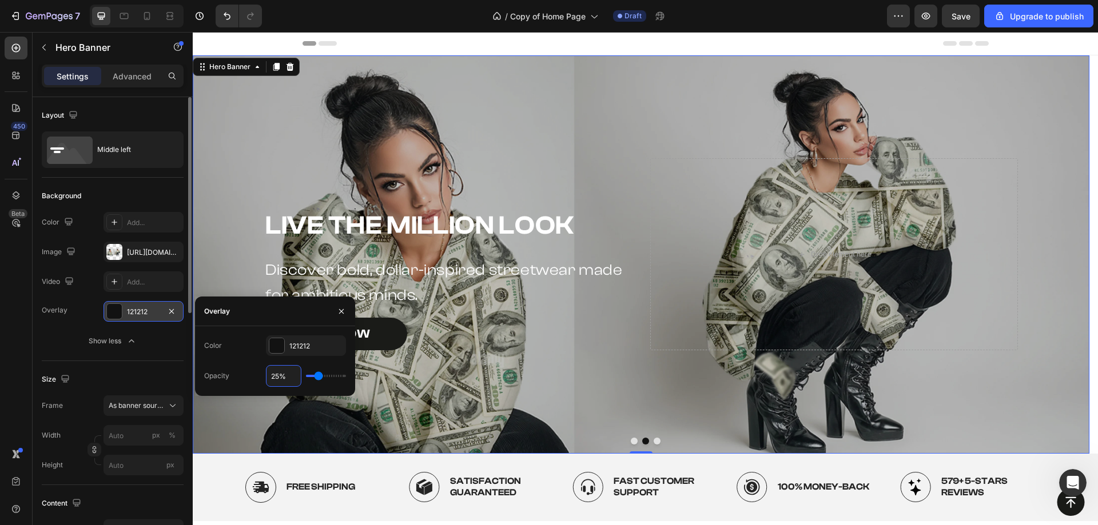
click at [390, 115] on div "Overlay" at bounding box center [641, 254] width 896 height 398
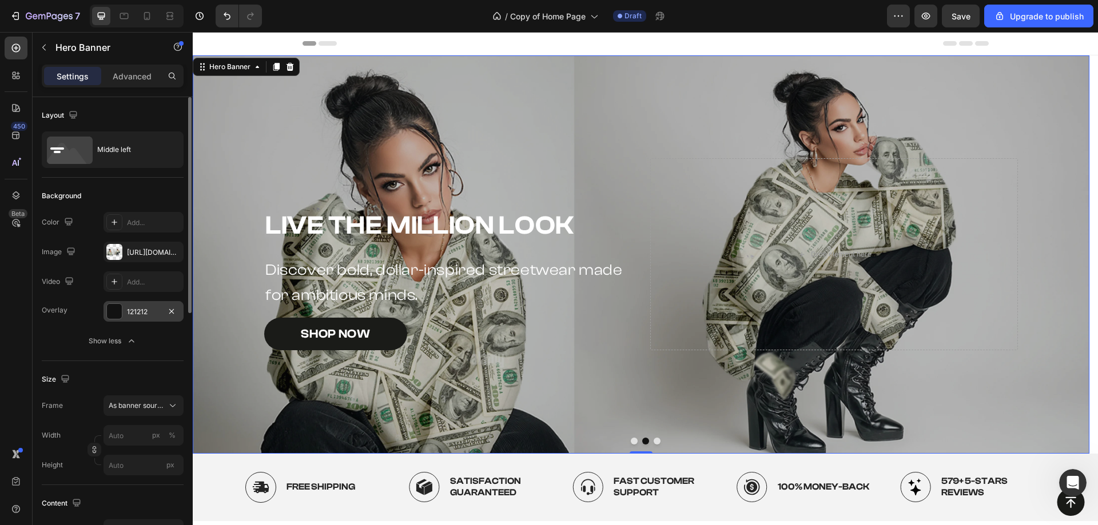
click at [250, 199] on div "Overlay" at bounding box center [641, 254] width 896 height 398
click at [224, 196] on div "Overlay" at bounding box center [641, 254] width 896 height 398
click at [412, 80] on div "Overlay" at bounding box center [641, 254] width 896 height 398
click at [119, 307] on div at bounding box center [114, 311] width 15 height 15
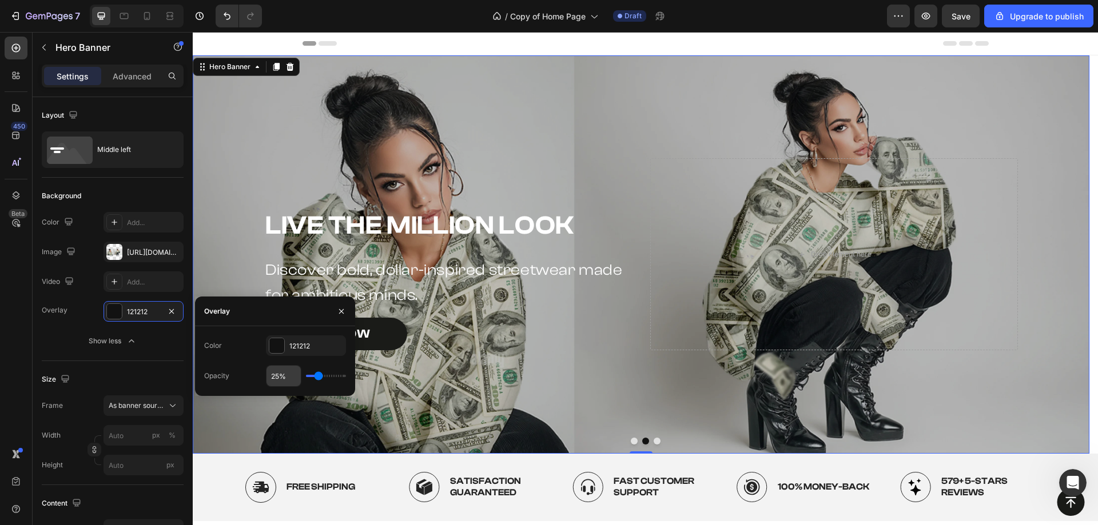
click at [269, 375] on input "25%" at bounding box center [283, 376] width 34 height 21
type input "3%"
type input "3"
type input "35%"
type input "35"
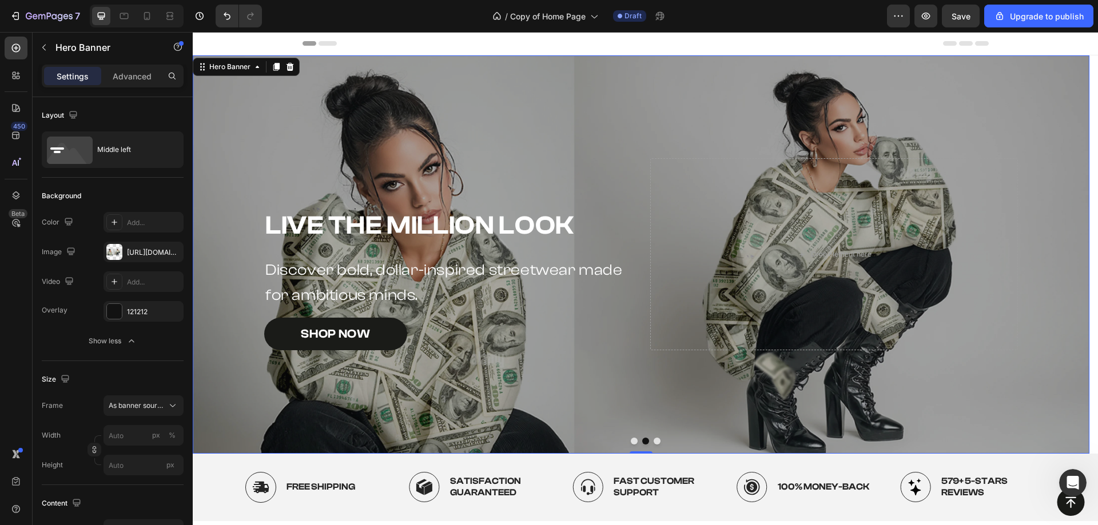
click at [457, 106] on div "Overlay" at bounding box center [641, 254] width 896 height 398
click at [638, 114] on div "Overlay" at bounding box center [641, 254] width 896 height 398
click at [655, 440] on button "Dot" at bounding box center [656, 441] width 7 height 7
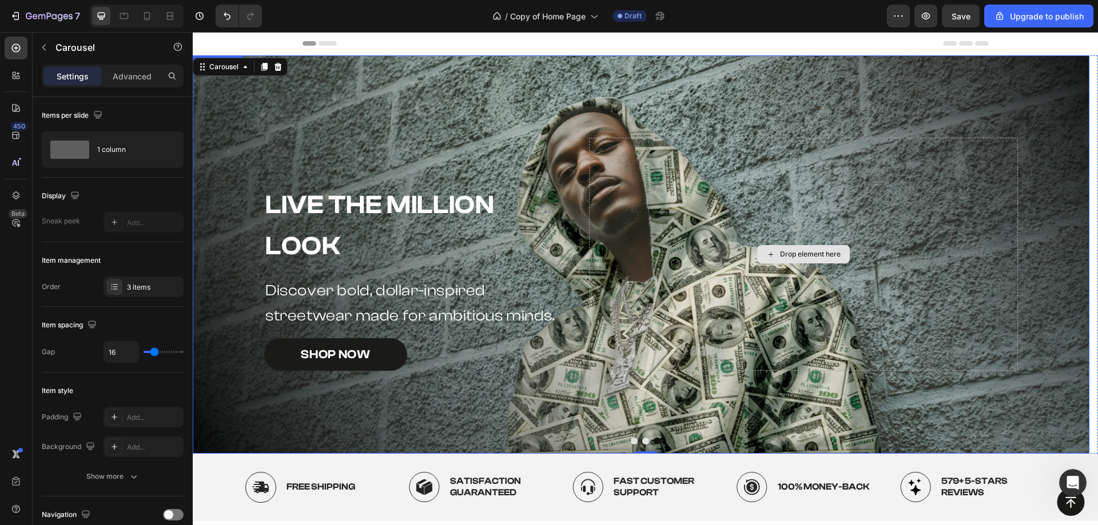
click at [606, 101] on div "Background Image" at bounding box center [641, 254] width 896 height 398
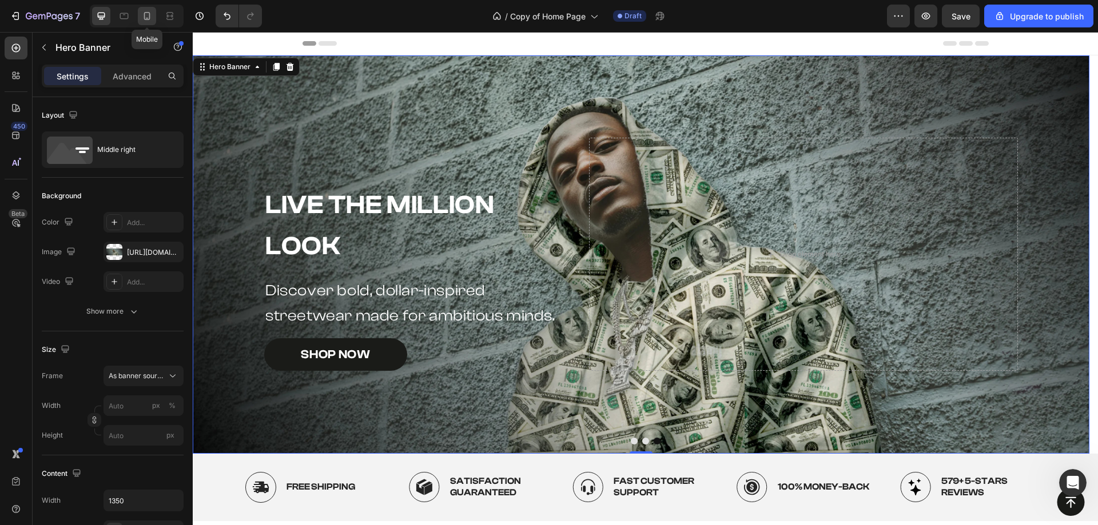
click at [147, 14] on icon at bounding box center [146, 15] width 11 height 11
type input "100"
type input "600"
type input "100%"
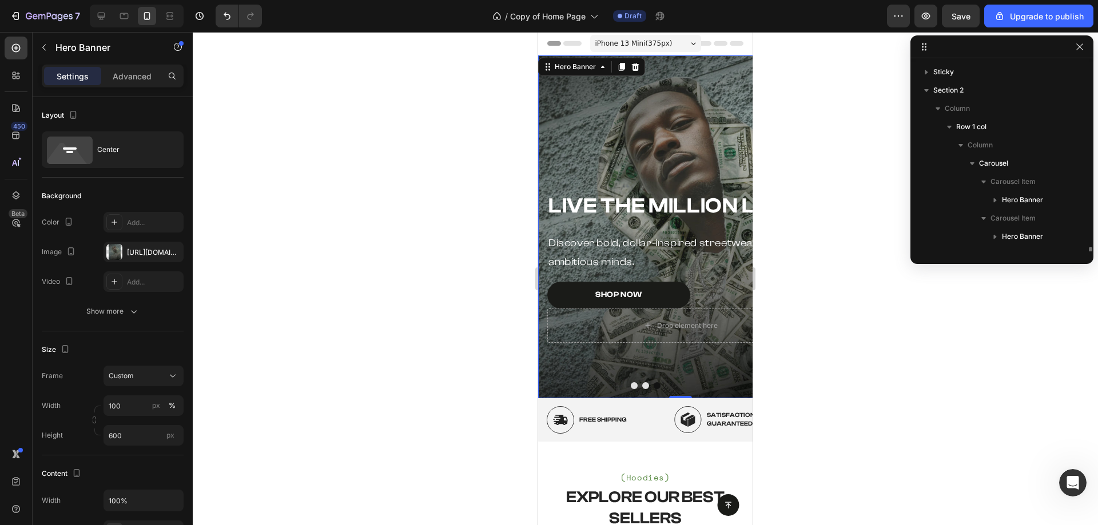
scroll to position [125, 0]
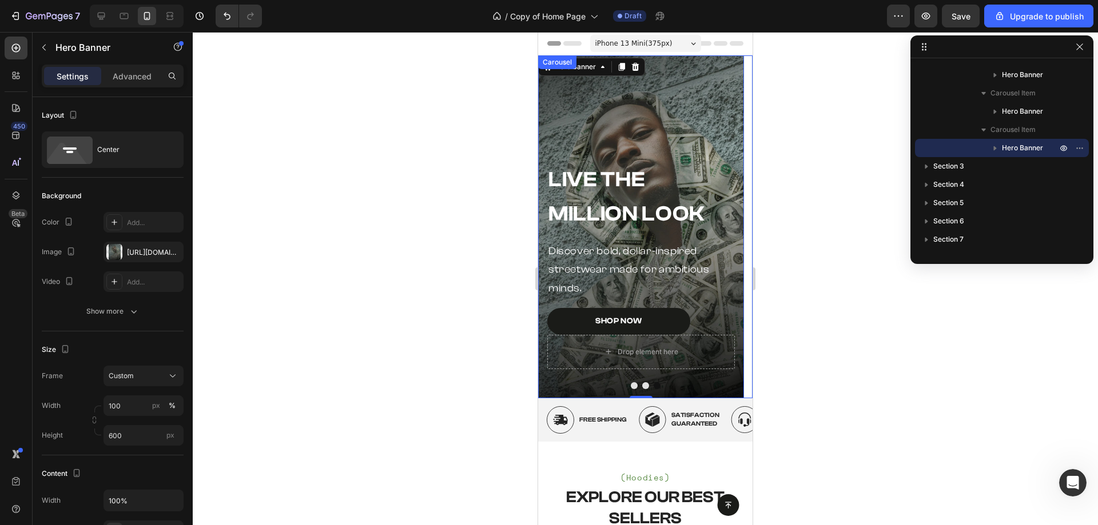
click at [643, 385] on button "Dot" at bounding box center [645, 385] width 7 height 7
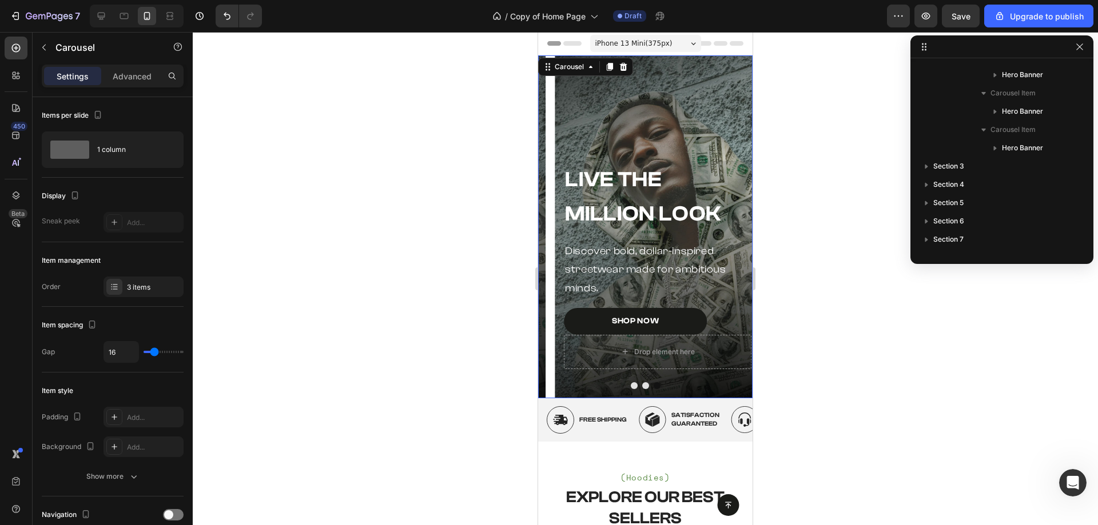
scroll to position [15, 0]
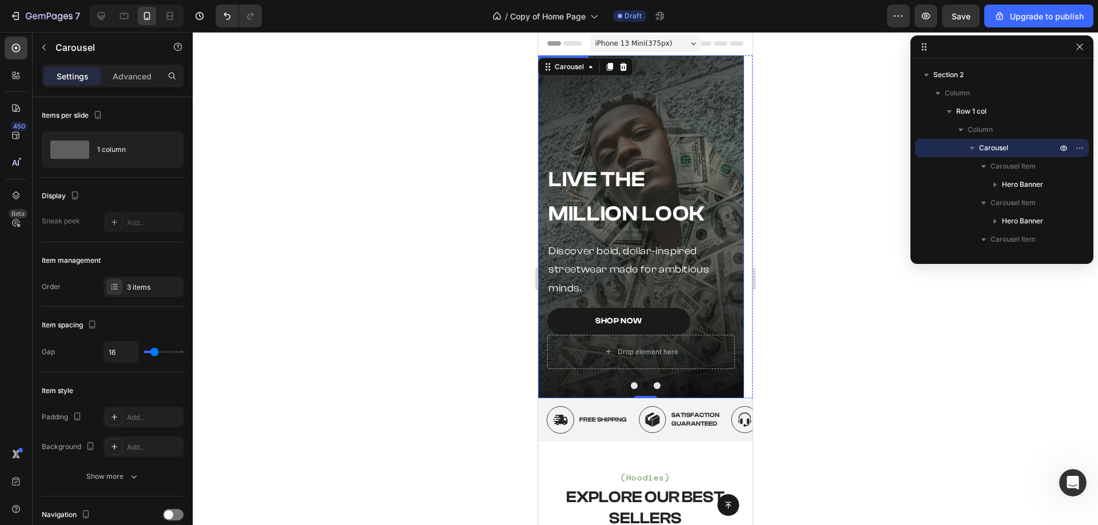
click at [675, 75] on div "Overlay" at bounding box center [641, 226] width 206 height 343
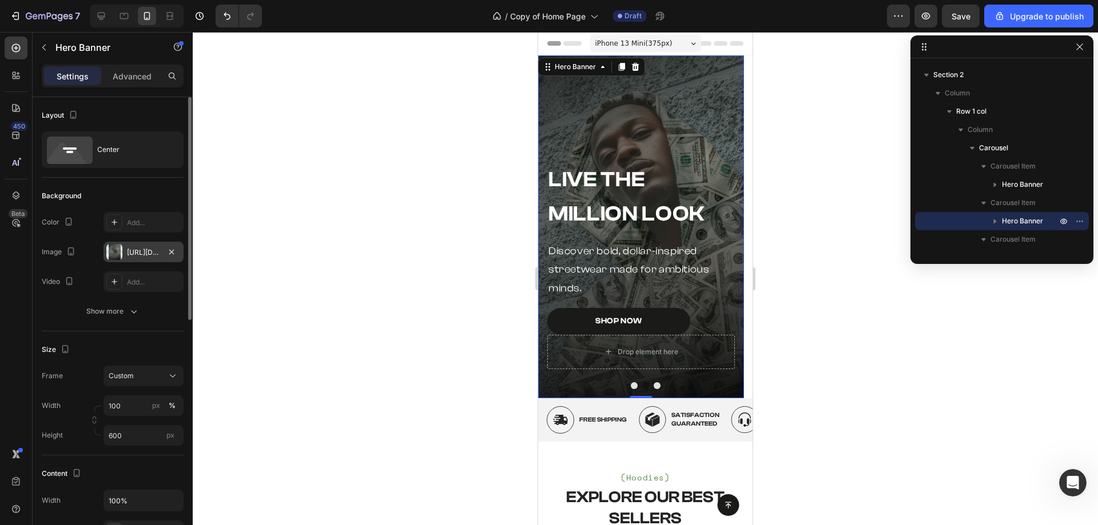
click at [123, 254] on div "https://cdn.shopify.com/s/files/1/0762/8678/7862/files/gempages_580915990800368…" at bounding box center [143, 252] width 80 height 21
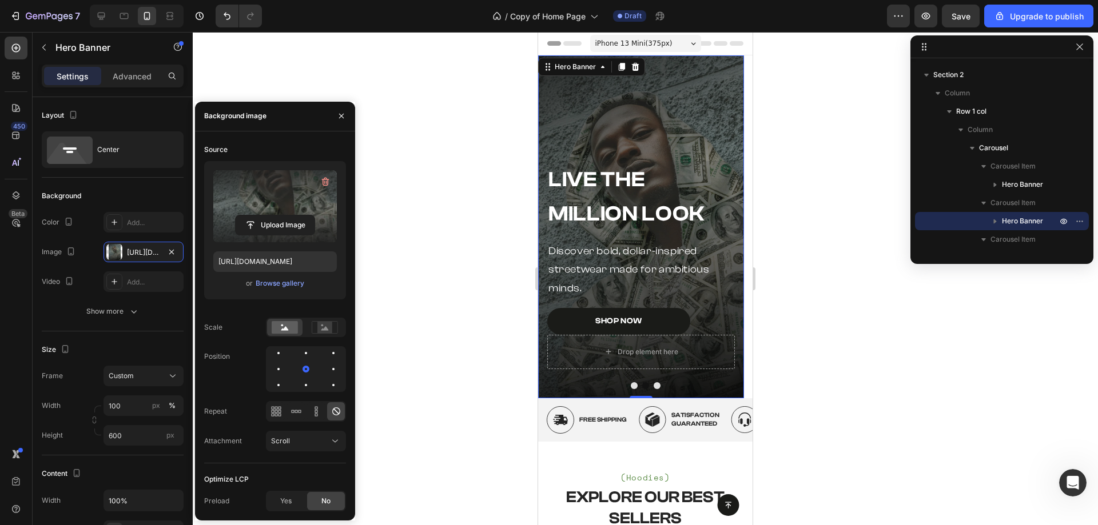
click at [284, 200] on label at bounding box center [274, 206] width 123 height 72
click at [284, 216] on input "file" at bounding box center [275, 225] width 79 height 19
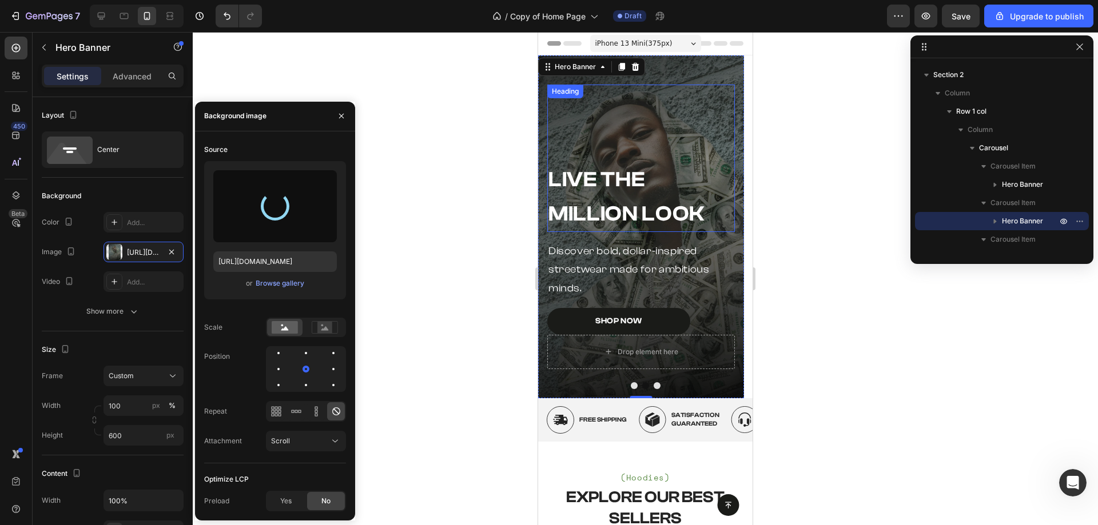
type input "https://cdn.shopify.com/s/files/1/0762/8678/7862/files/gempages_580915990800368…"
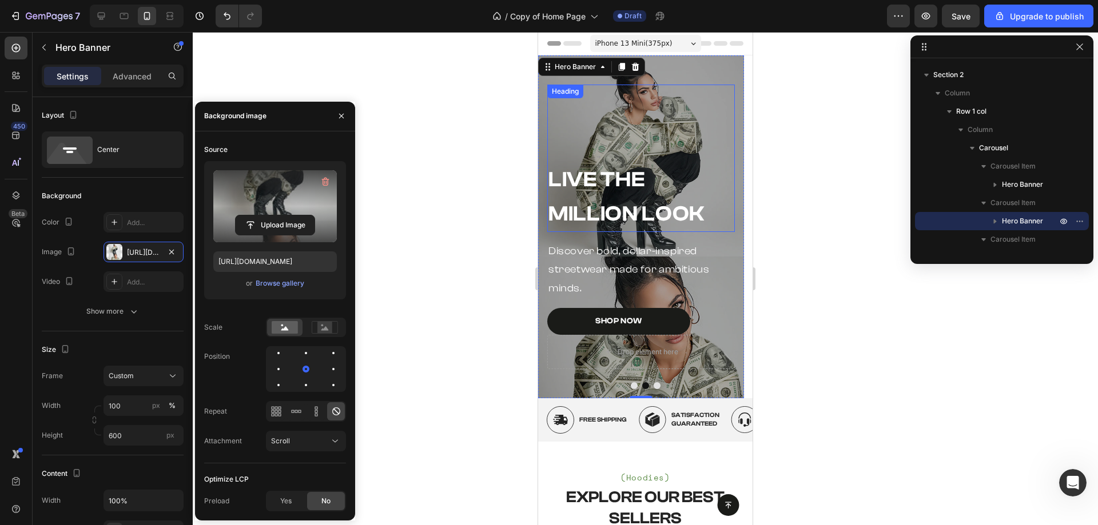
click at [697, 85] on div "Live the Million Look Heading" at bounding box center [641, 158] width 188 height 147
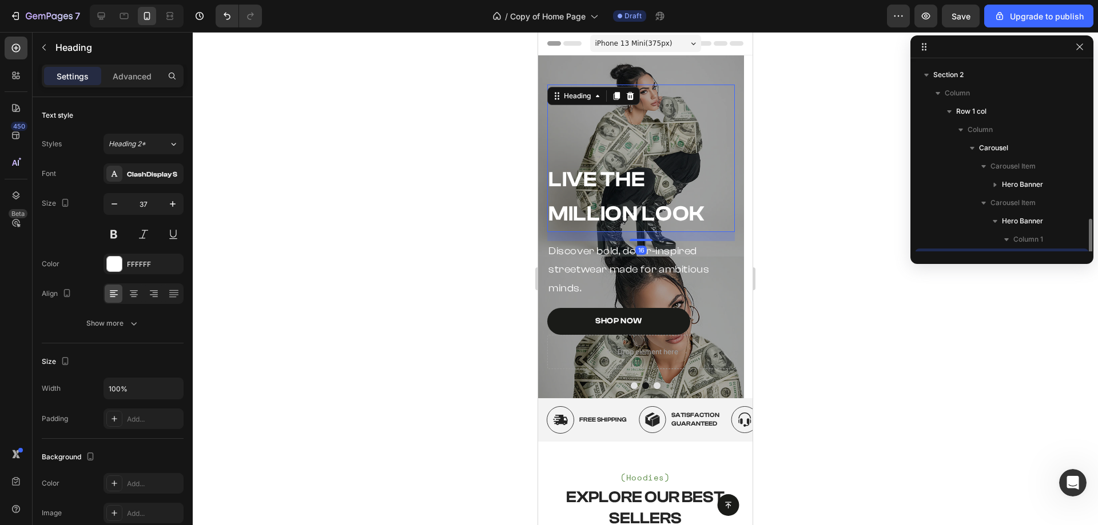
scroll to position [125, 0]
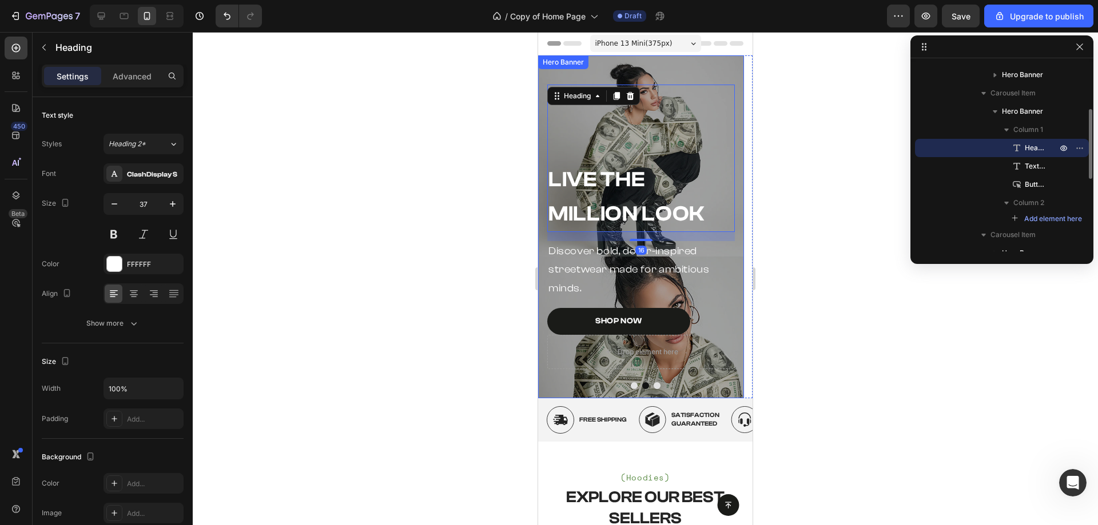
click at [697, 73] on div "Overlay" at bounding box center [641, 226] width 206 height 343
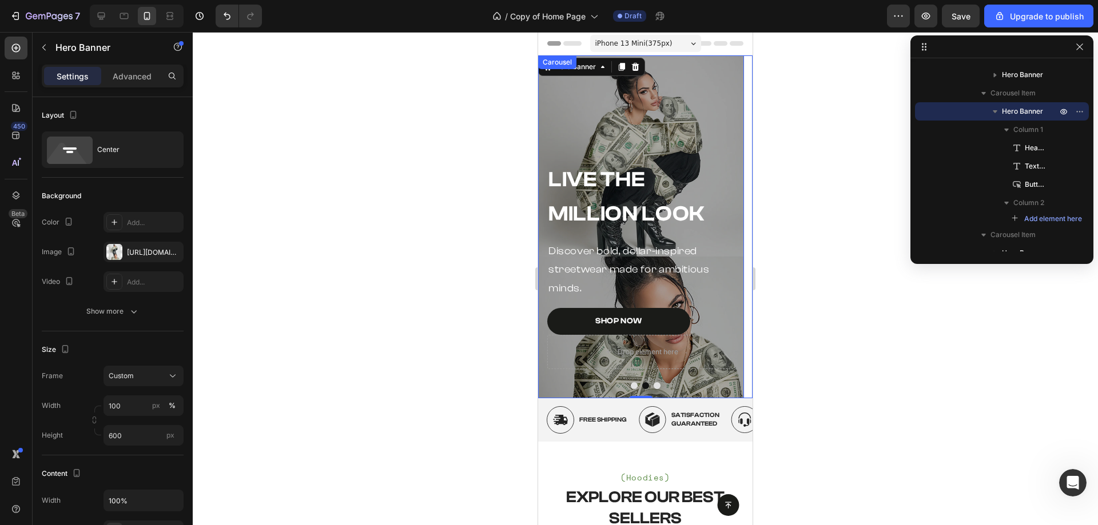
click at [631, 386] on button "Dot" at bounding box center [634, 385] width 7 height 7
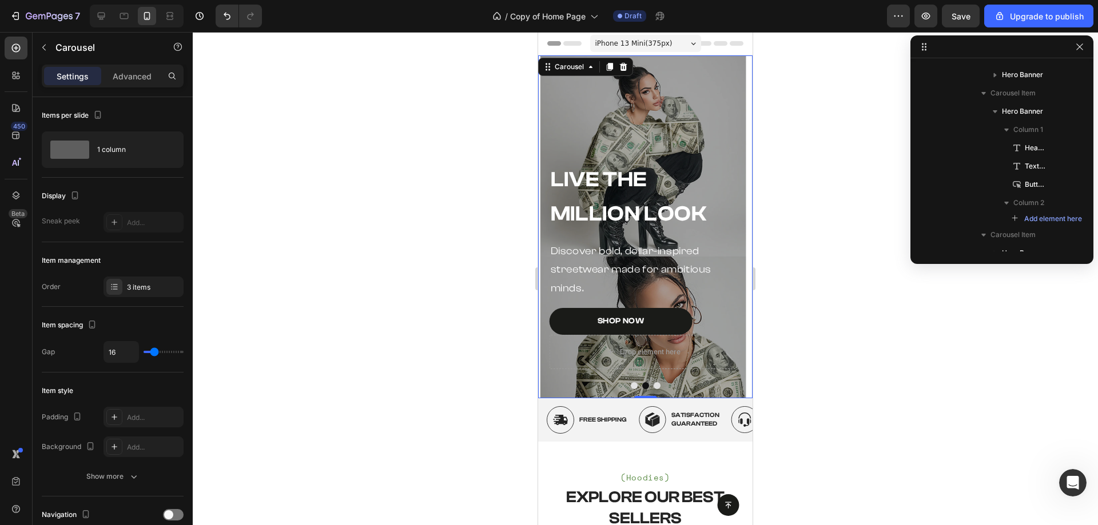
scroll to position [15, 0]
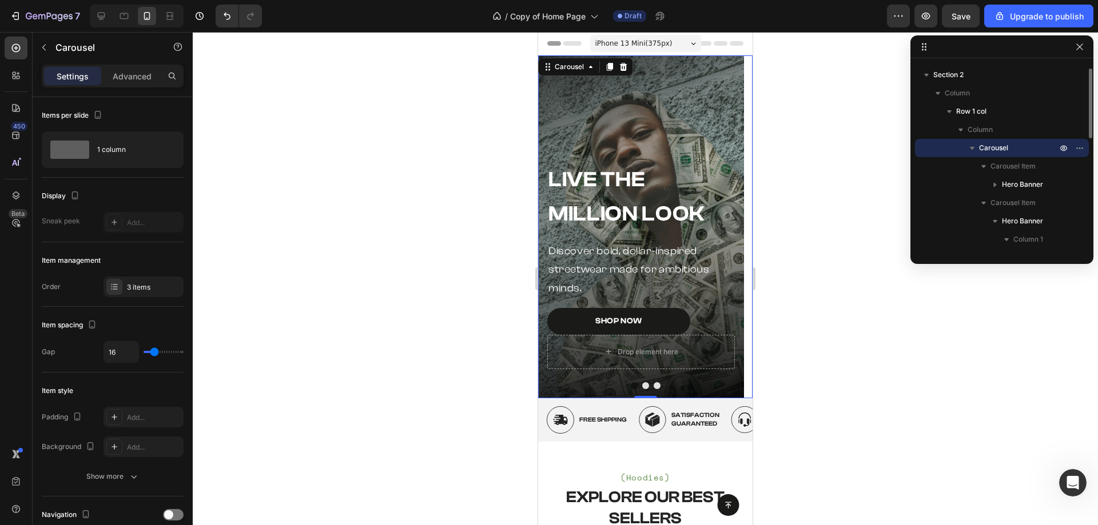
click at [642, 387] on button "Dot" at bounding box center [645, 385] width 7 height 7
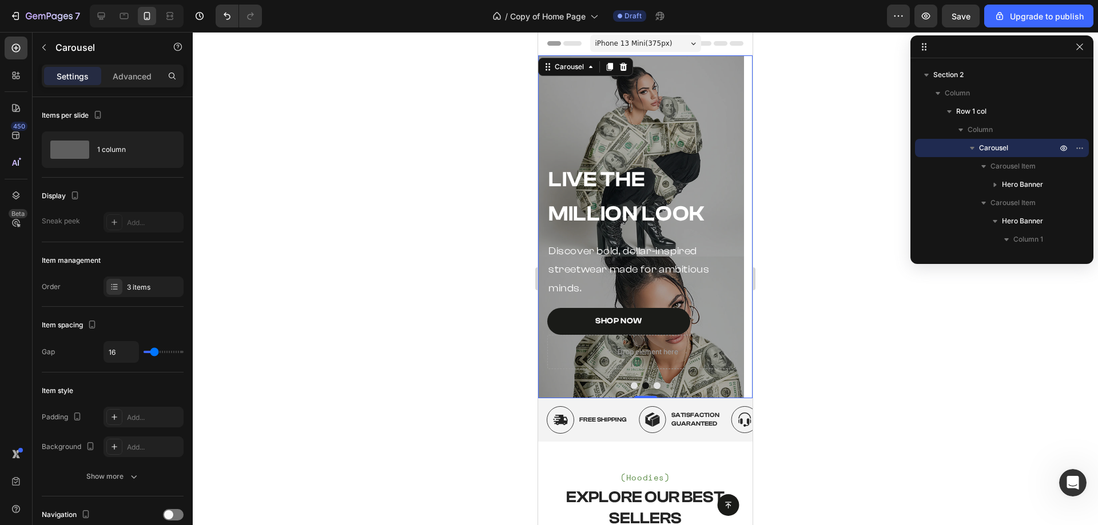
click at [653, 384] on button "Dot" at bounding box center [656, 385] width 7 height 7
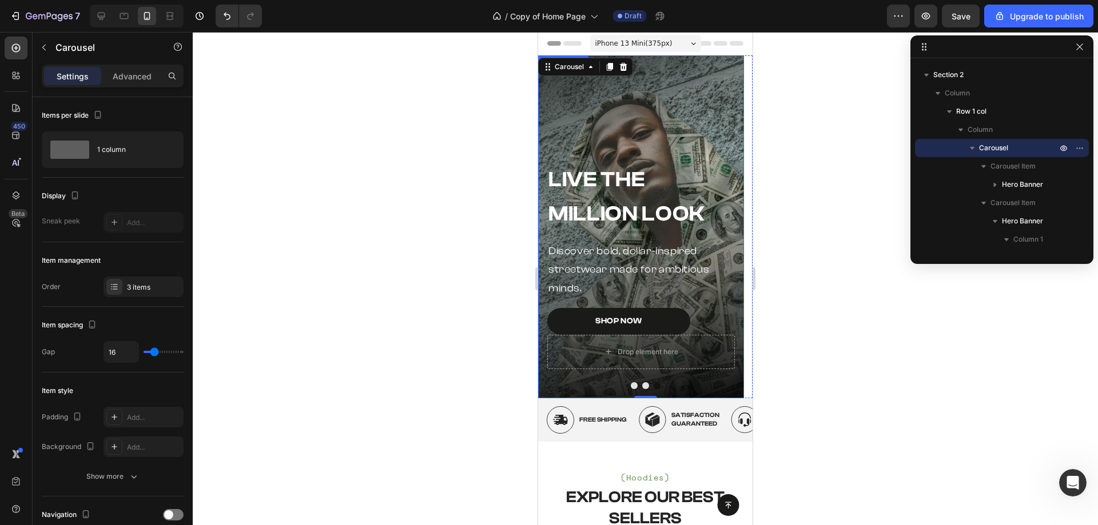
click at [683, 75] on div "Live the Million Look Heading Discover bold, dollar-inspired streetwear made fo…" at bounding box center [641, 226] width 206 height 302
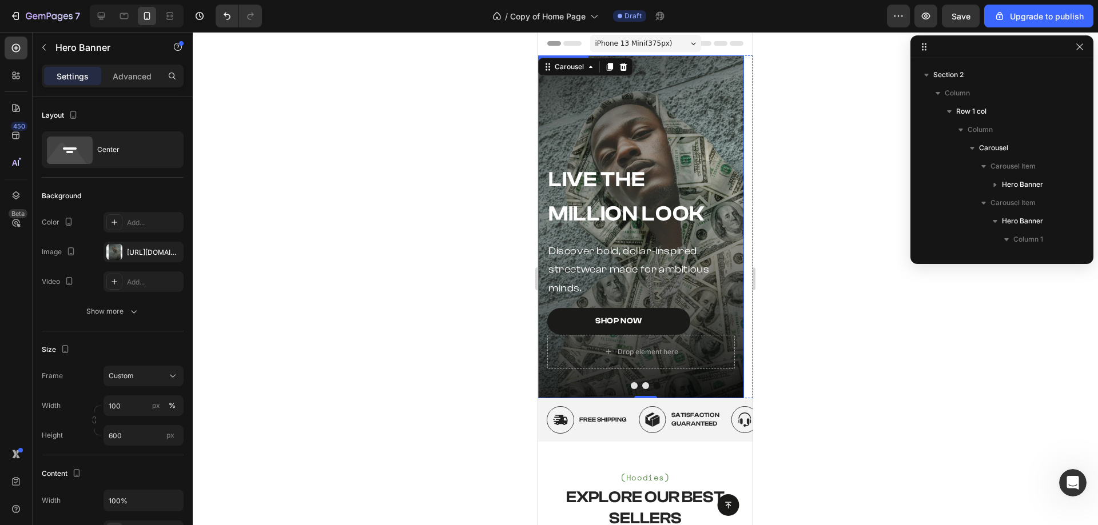
scroll to position [230, 0]
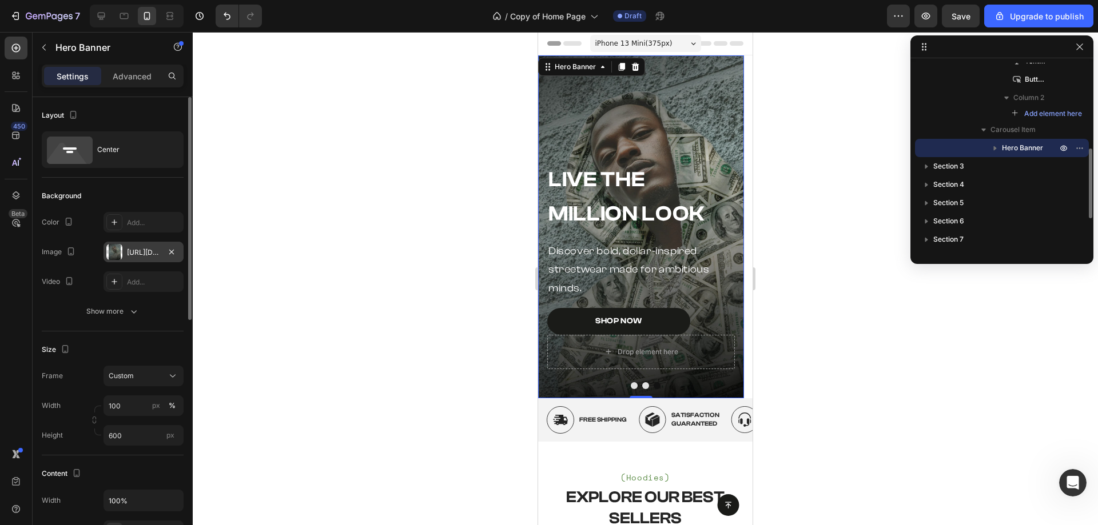
click at [130, 248] on div "https://cdn.shopify.com/s/files/1/0762/8678/7862/files/gempages_580915990800368…" at bounding box center [143, 253] width 33 height 10
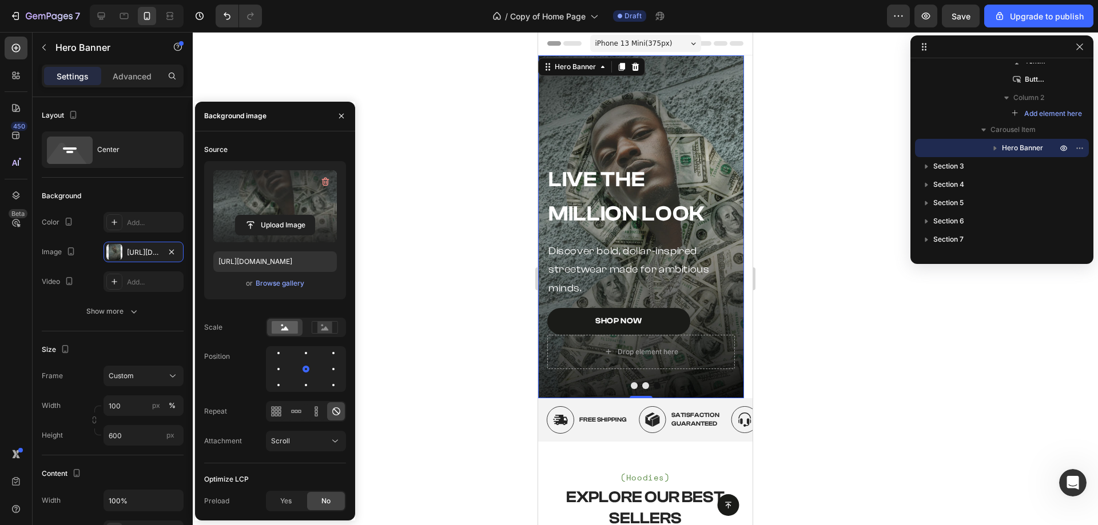
click at [257, 202] on label at bounding box center [274, 206] width 123 height 72
click at [257, 216] on input "file" at bounding box center [275, 225] width 79 height 19
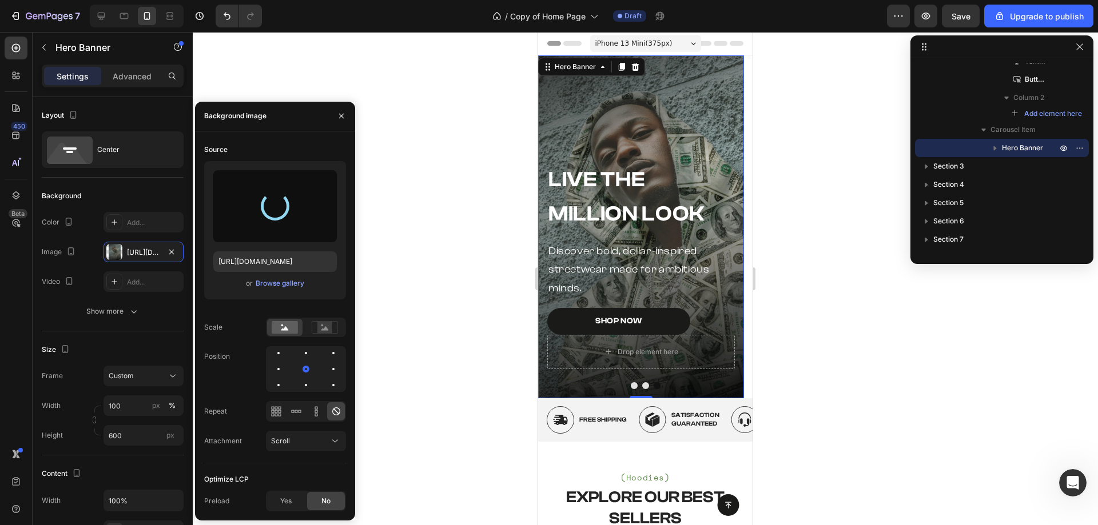
type input "https://cdn.shopify.com/s/files/1/0762/8678/7862/files/gempages_580915990800368…"
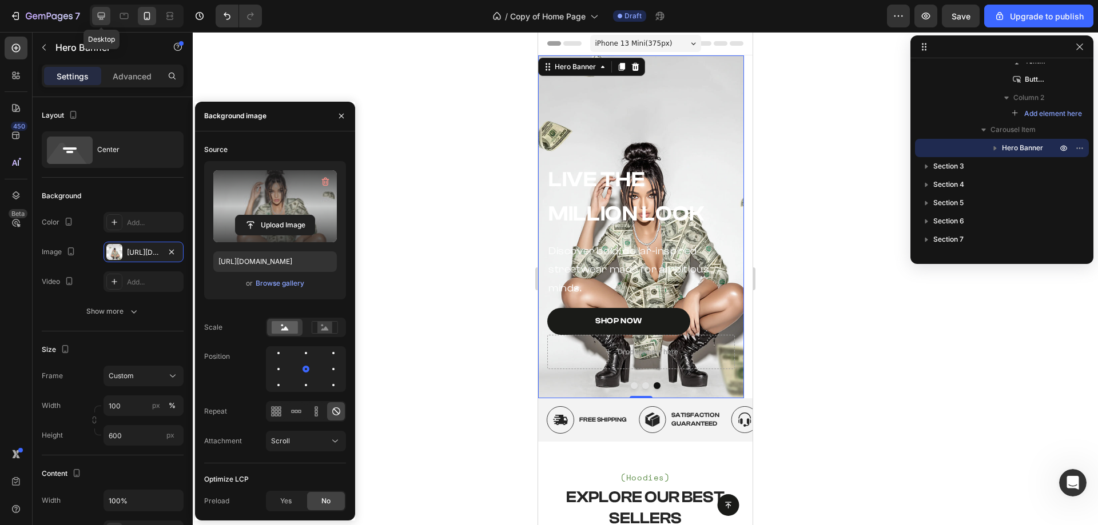
click at [110, 13] on div at bounding box center [101, 16] width 18 height 18
type input "1350"
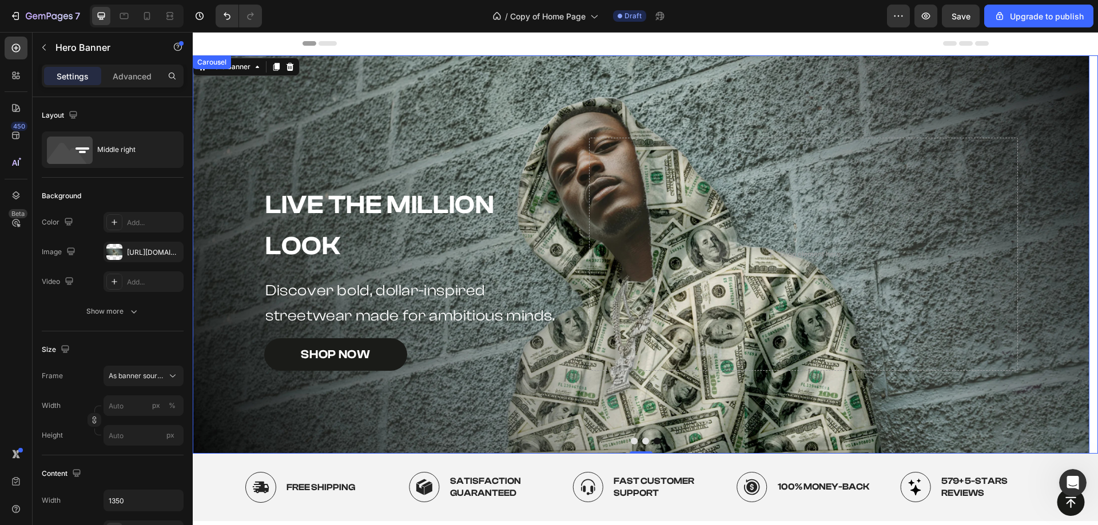
click at [642, 439] on button "Dot" at bounding box center [645, 441] width 7 height 7
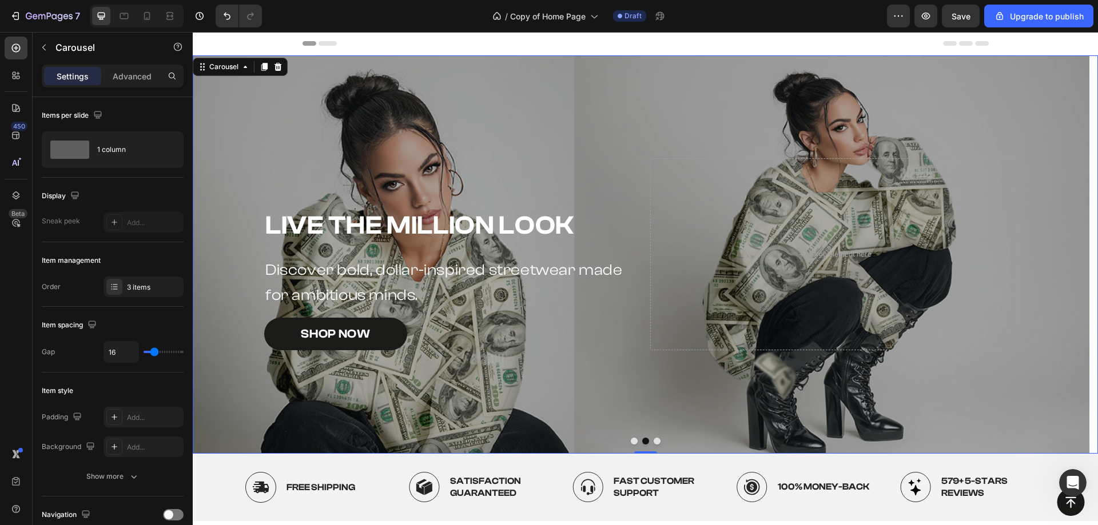
click at [631, 440] on button "Dot" at bounding box center [634, 441] width 7 height 7
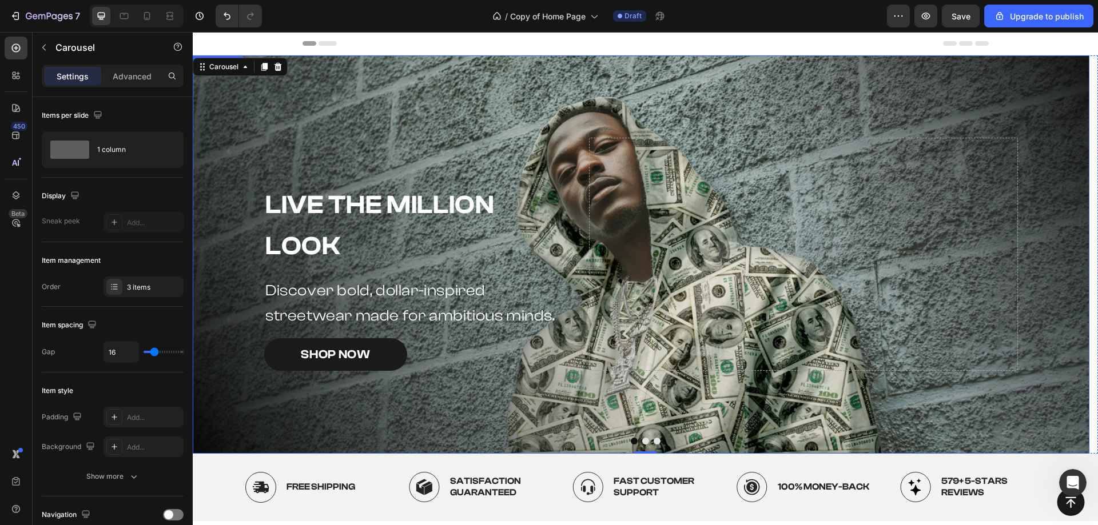
click at [645, 437] on div "Live the Million Look Heading Discover bold, dollar-inspired streetwear made fo…" at bounding box center [645, 254] width 905 height 398
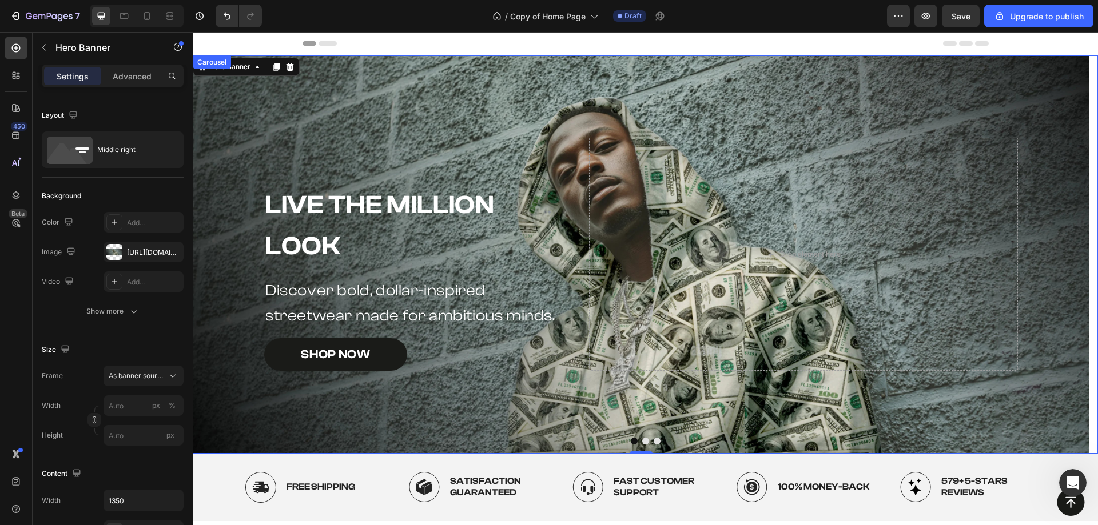
click at [645, 440] on div at bounding box center [645, 441] width 905 height 7
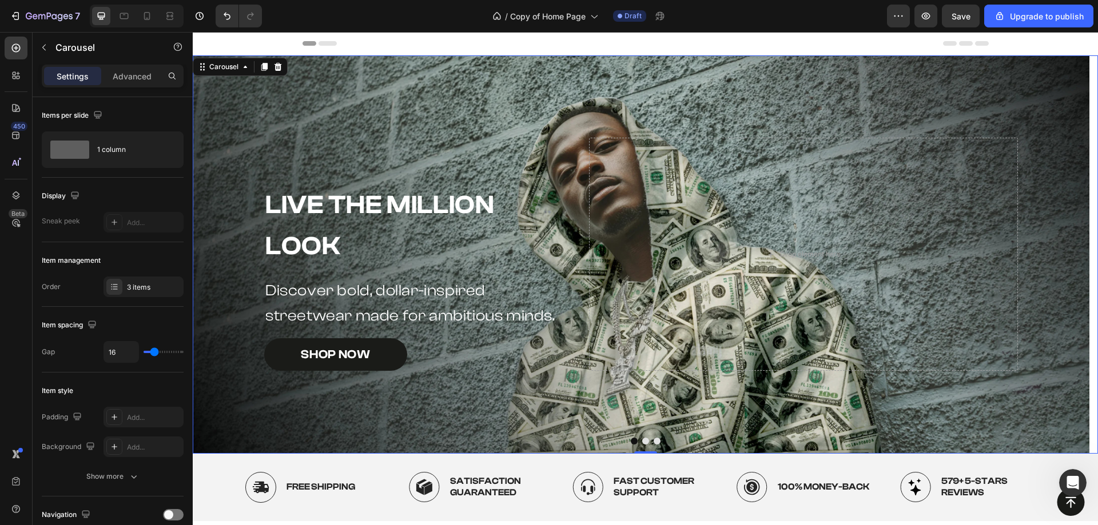
click at [644, 440] on div at bounding box center [645, 441] width 905 height 7
click at [642, 441] on button "Dot" at bounding box center [645, 441] width 7 height 7
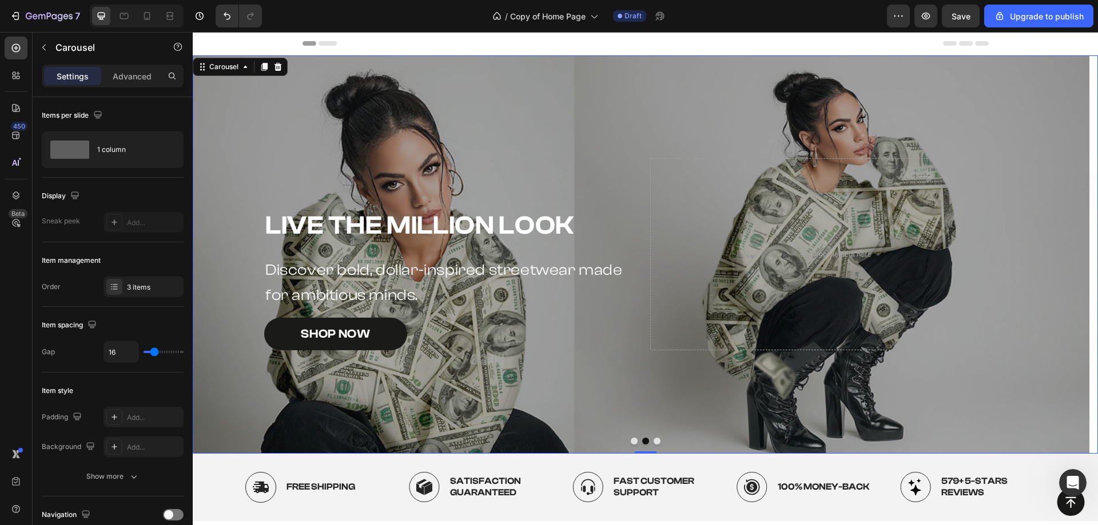
click at [653, 442] on button "Dot" at bounding box center [656, 441] width 7 height 7
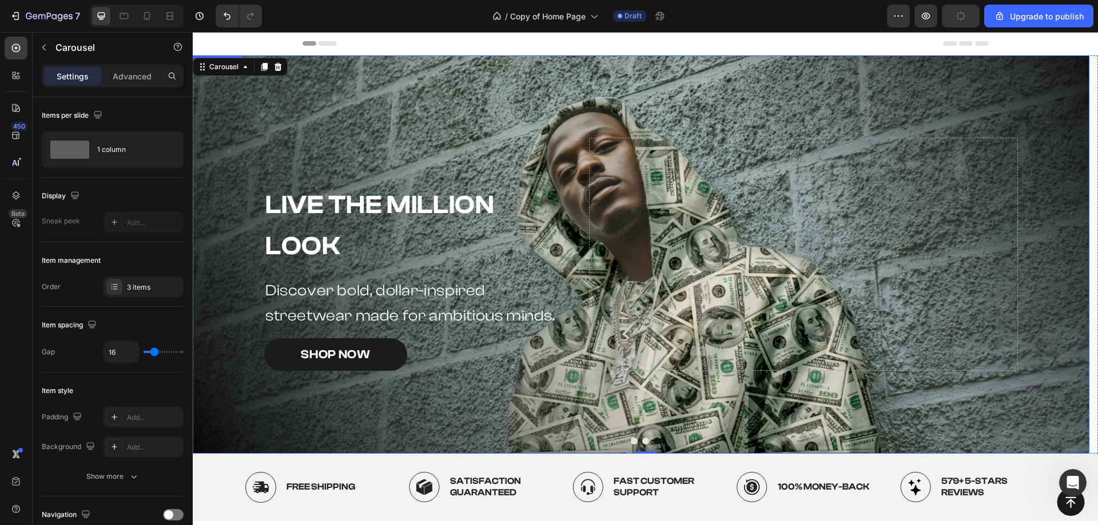
click at [576, 79] on div "Background Image" at bounding box center [641, 254] width 896 height 398
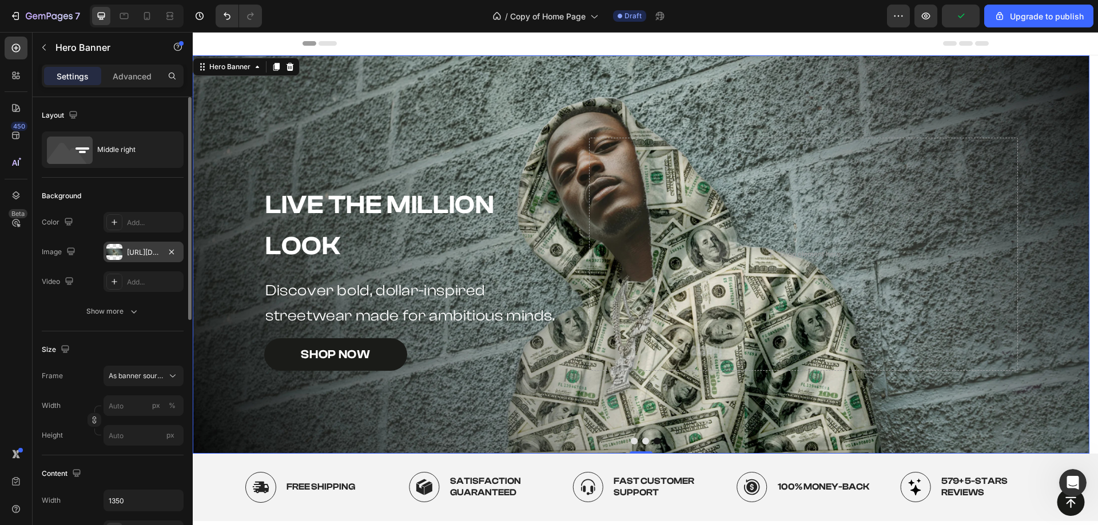
click at [123, 251] on div "https://cdn.shopify.com/s/files/1/0762/8678/7862/files/gempages_580915990800368…" at bounding box center [143, 252] width 80 height 21
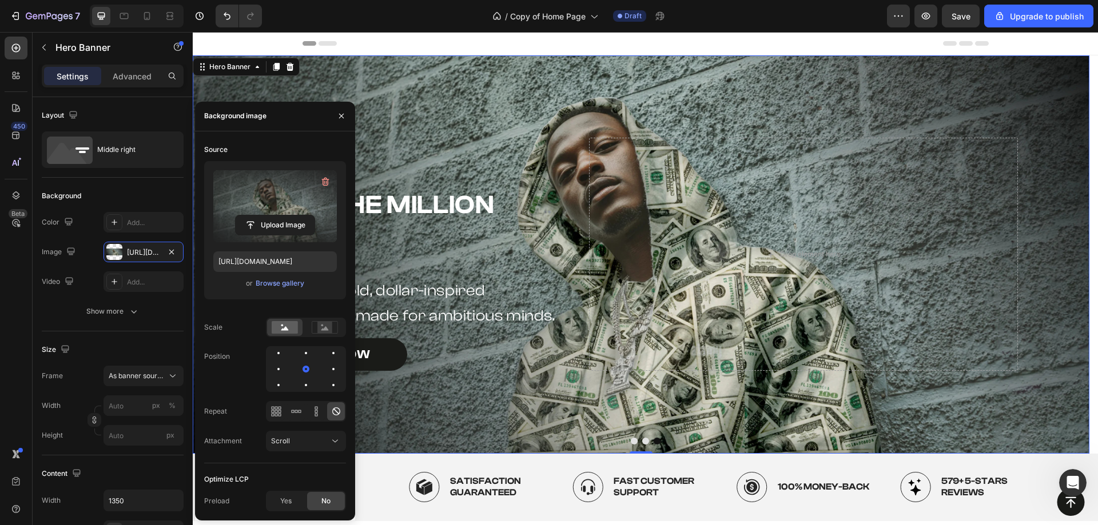
click at [228, 202] on label at bounding box center [274, 206] width 123 height 72
click at [236, 216] on input "file" at bounding box center [275, 225] width 79 height 19
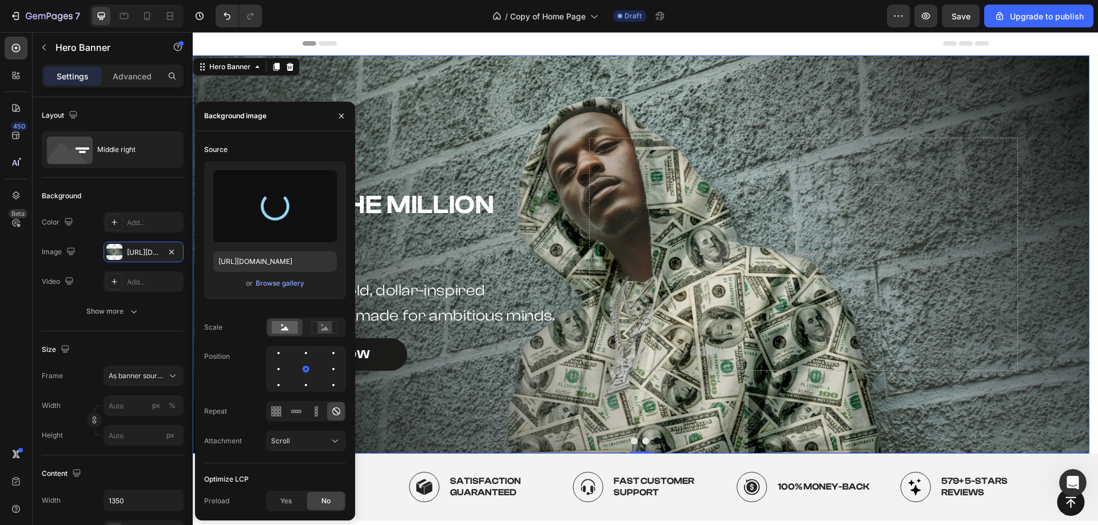
type input "https://cdn.shopify.com/s/files/1/0762/8678/7862/files/gempages_580915990800368…"
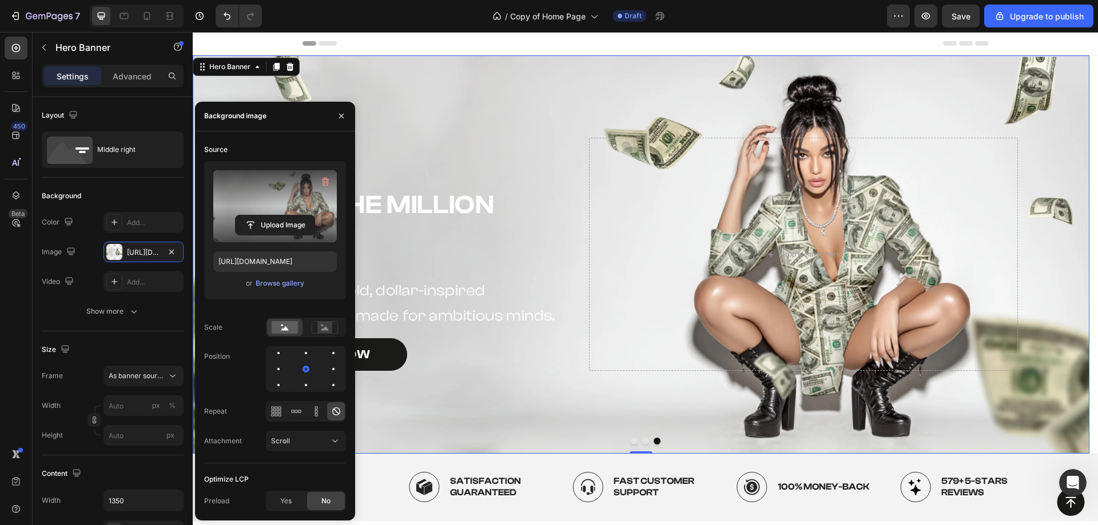
click at [572, 77] on div "Background Image" at bounding box center [641, 254] width 896 height 398
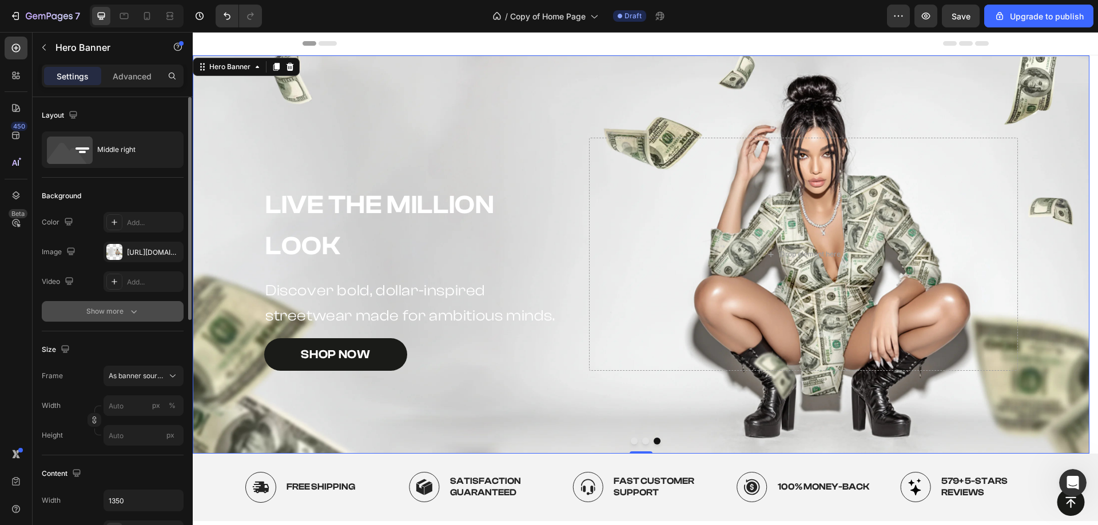
click at [115, 305] on button "Show more" at bounding box center [113, 311] width 142 height 21
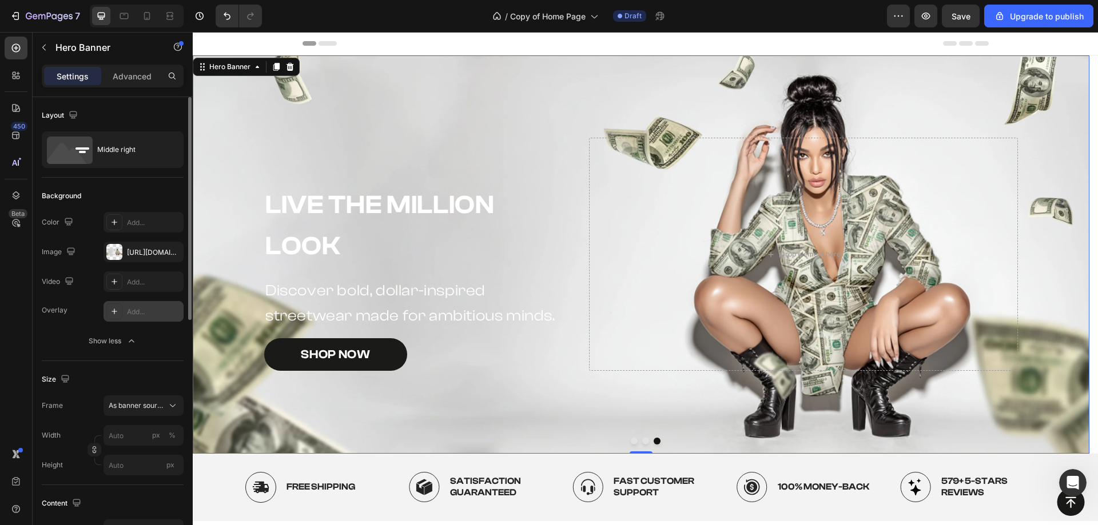
click at [129, 318] on div "Add..." at bounding box center [143, 311] width 80 height 21
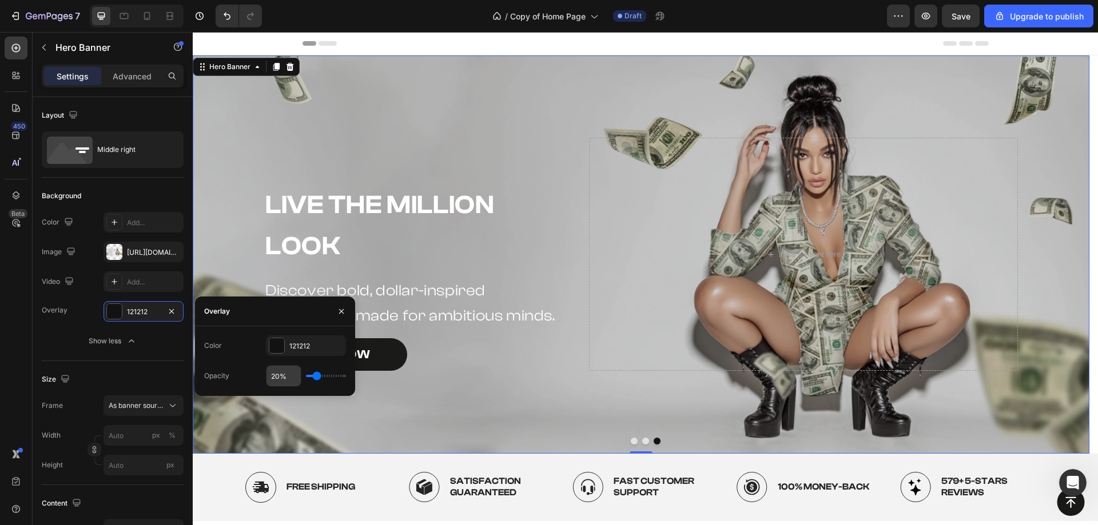
click at [282, 373] on input "20%" at bounding box center [283, 376] width 34 height 21
click at [274, 373] on input "20%" at bounding box center [283, 376] width 34 height 21
type input "3%"
type input "3"
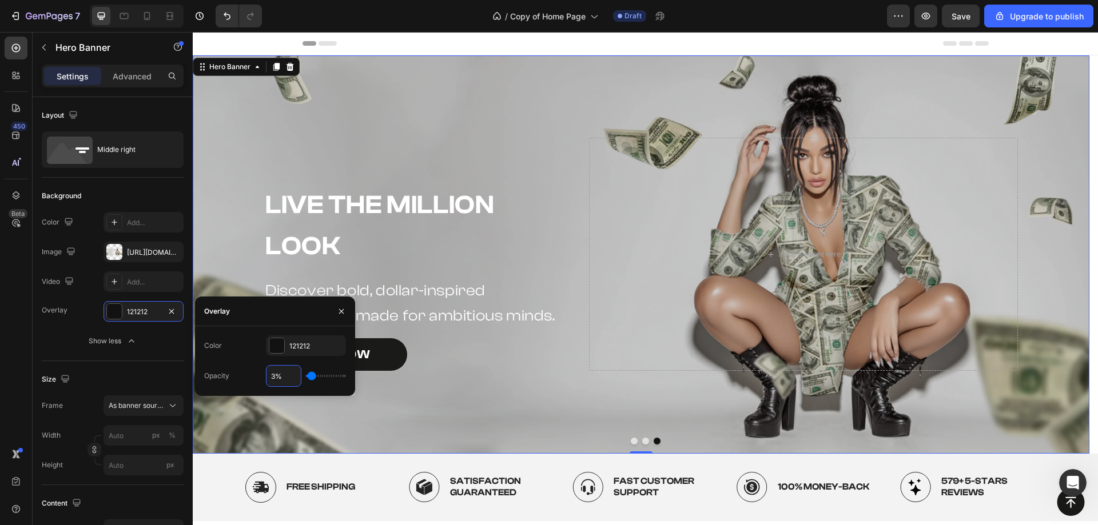
type input "35%"
type input "35"
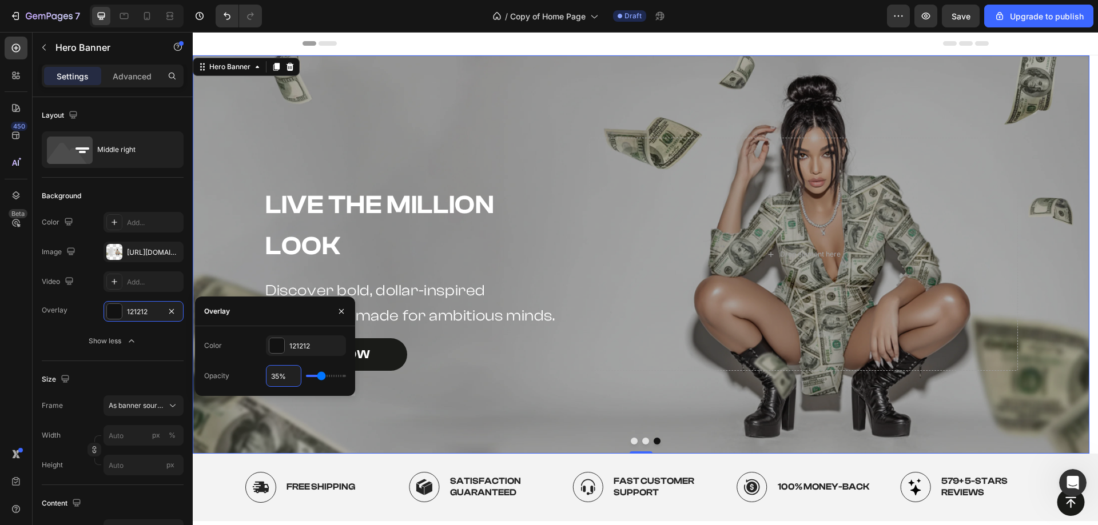
click at [398, 136] on div "Live the Million Look Heading Discover bold, dollar-inspired streetwear made fo…" at bounding box center [641, 254] width 772 height 238
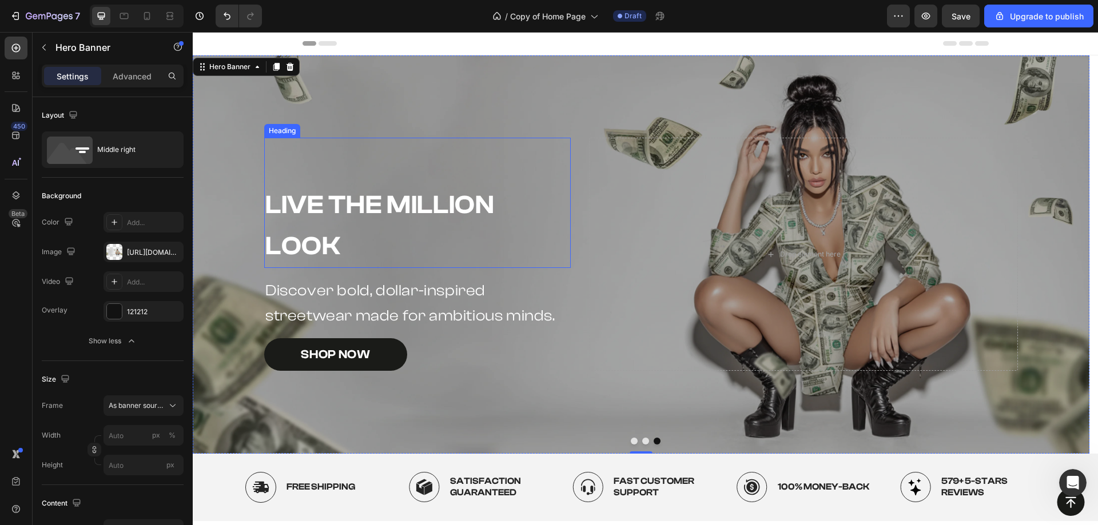
click at [481, 105] on div "Overlay" at bounding box center [641, 254] width 896 height 398
click at [124, 310] on div "121212" at bounding box center [143, 311] width 80 height 21
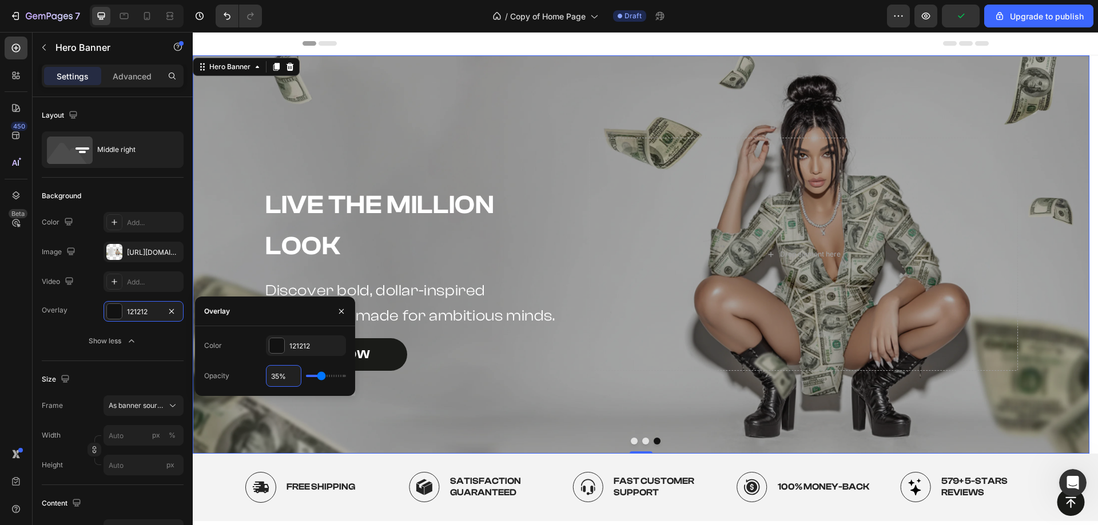
click at [275, 377] on input "35%" at bounding box center [283, 376] width 34 height 21
type input "2%"
type input "2"
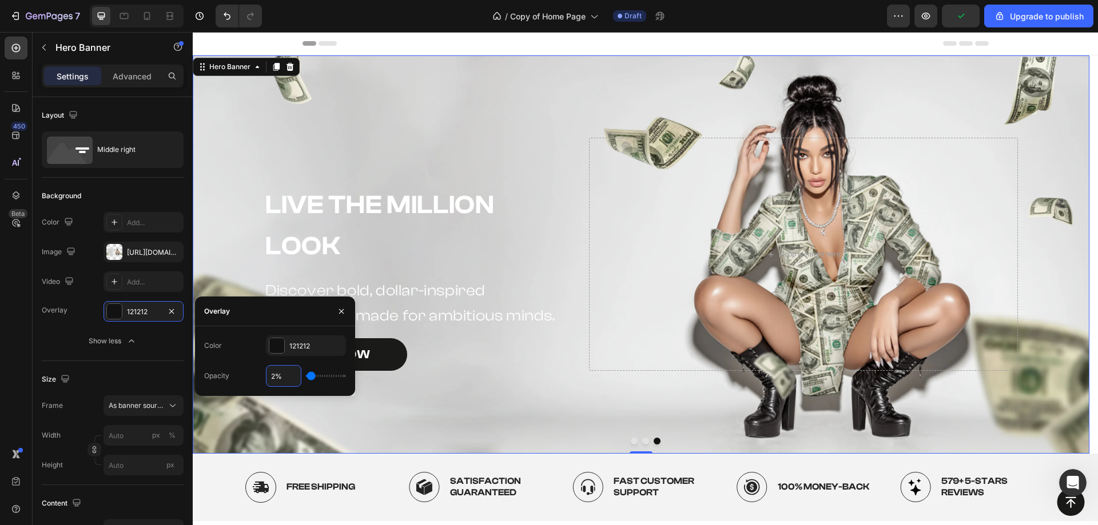
type input "20%"
type input "20"
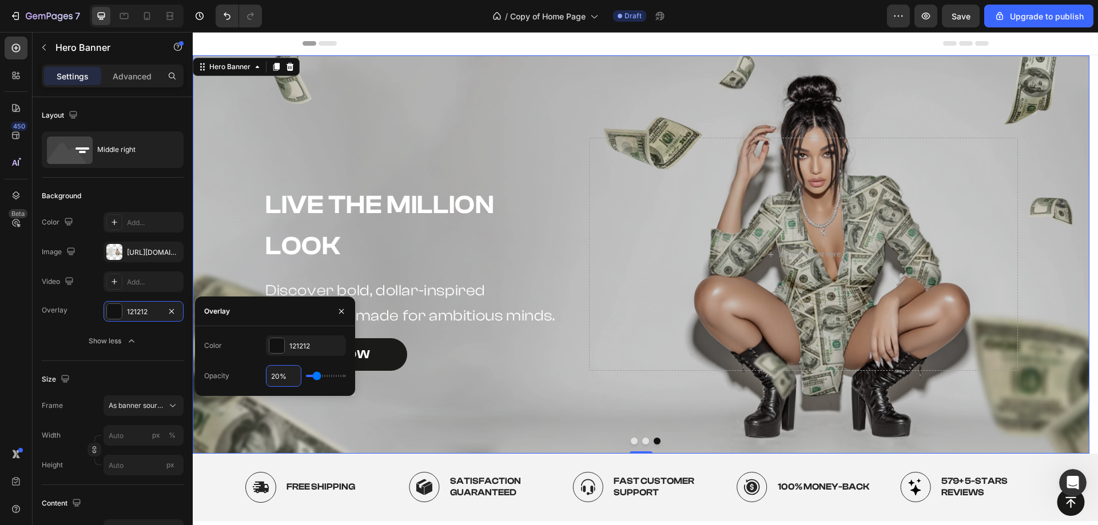
click at [463, 151] on div "Live the Million Look Heading" at bounding box center [417, 203] width 306 height 130
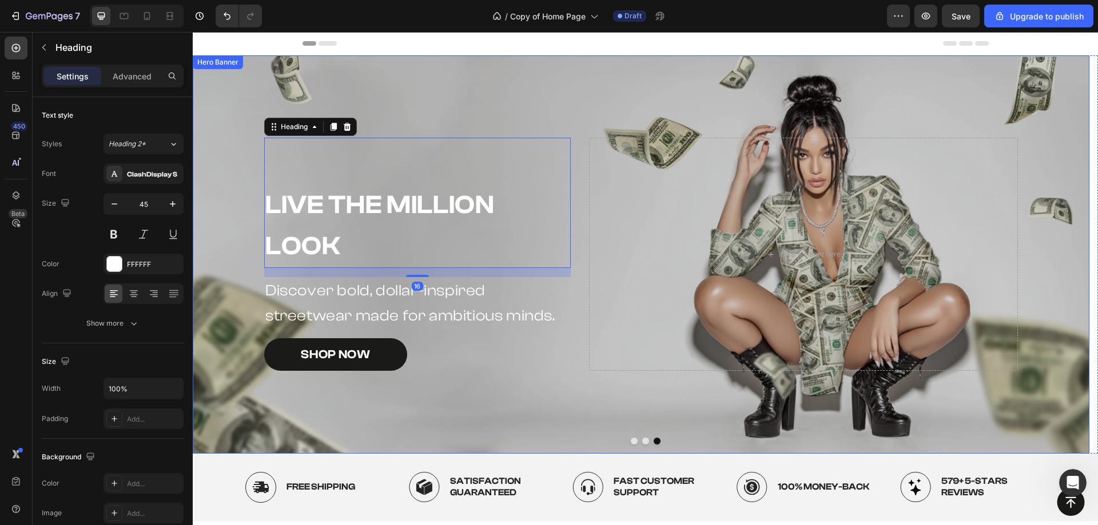
click at [582, 95] on div "Overlay" at bounding box center [641, 254] width 896 height 398
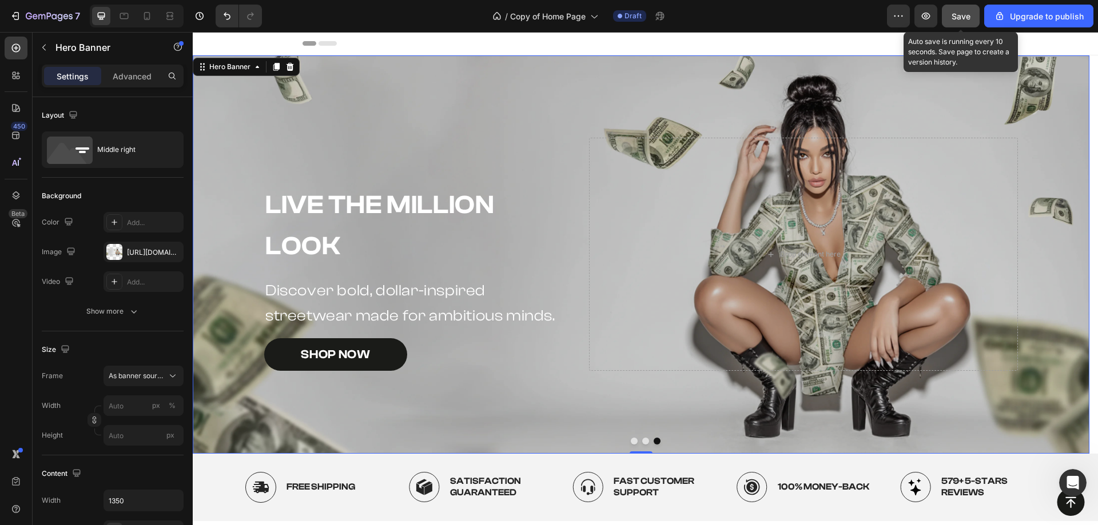
click at [979, 15] on button "Save" at bounding box center [961, 16] width 38 height 23
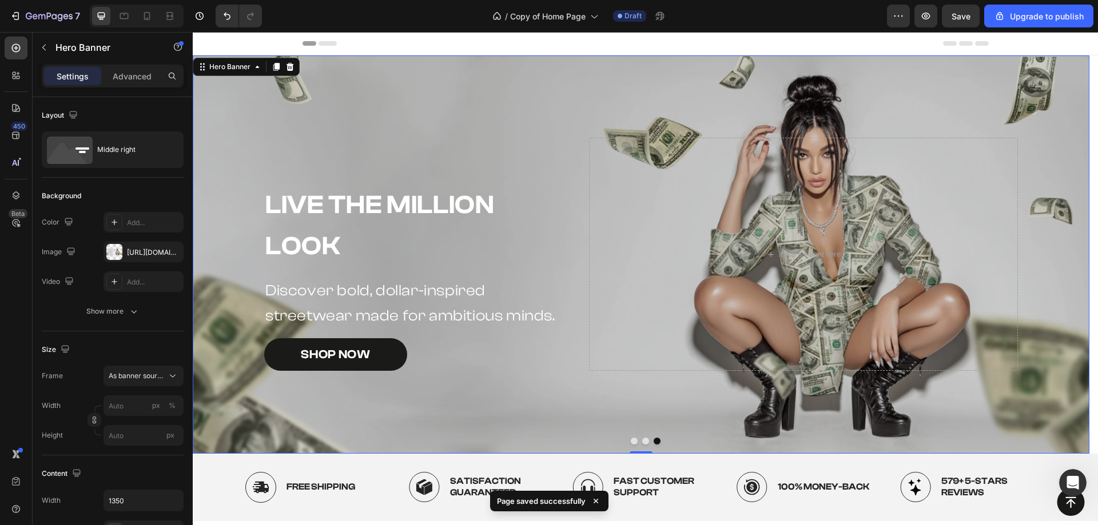
click at [640, 445] on div "Overlay" at bounding box center [641, 254] width 896 height 398
click at [642, 439] on button "Dot" at bounding box center [645, 441] width 7 height 7
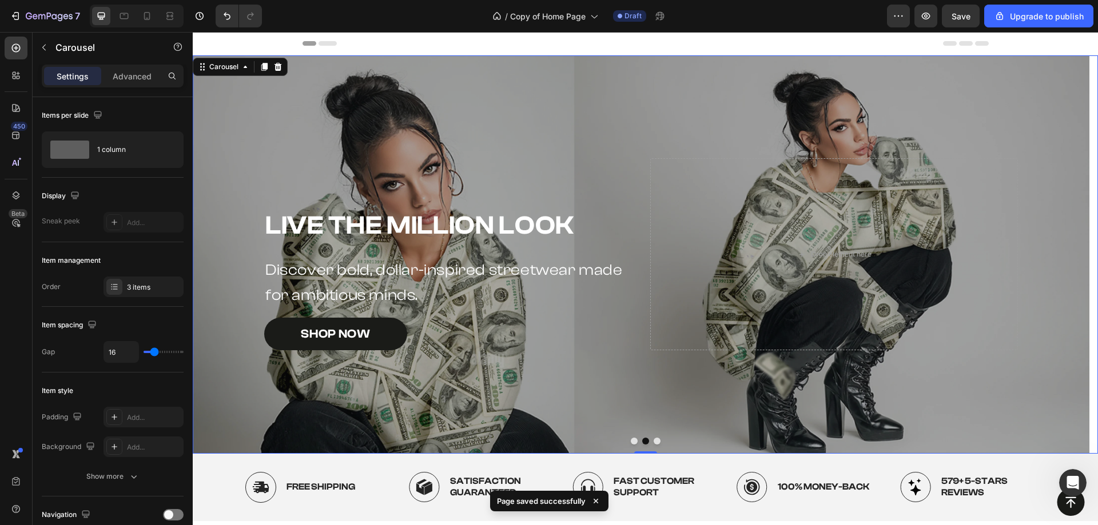
click at [631, 438] on button "Dot" at bounding box center [634, 441] width 7 height 7
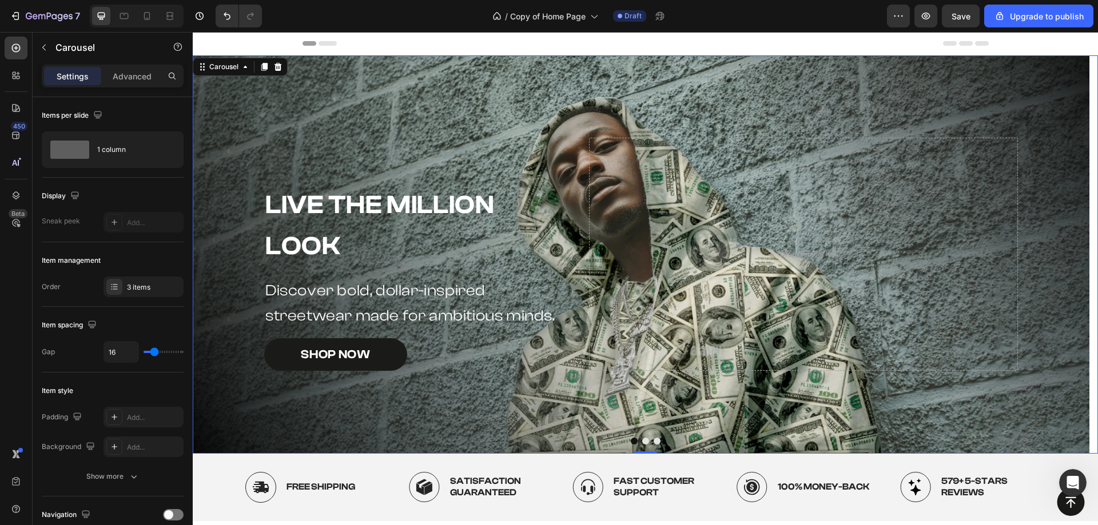
click at [636, 441] on div at bounding box center [645, 441] width 905 height 7
click at [642, 441] on button "Dot" at bounding box center [645, 441] width 7 height 7
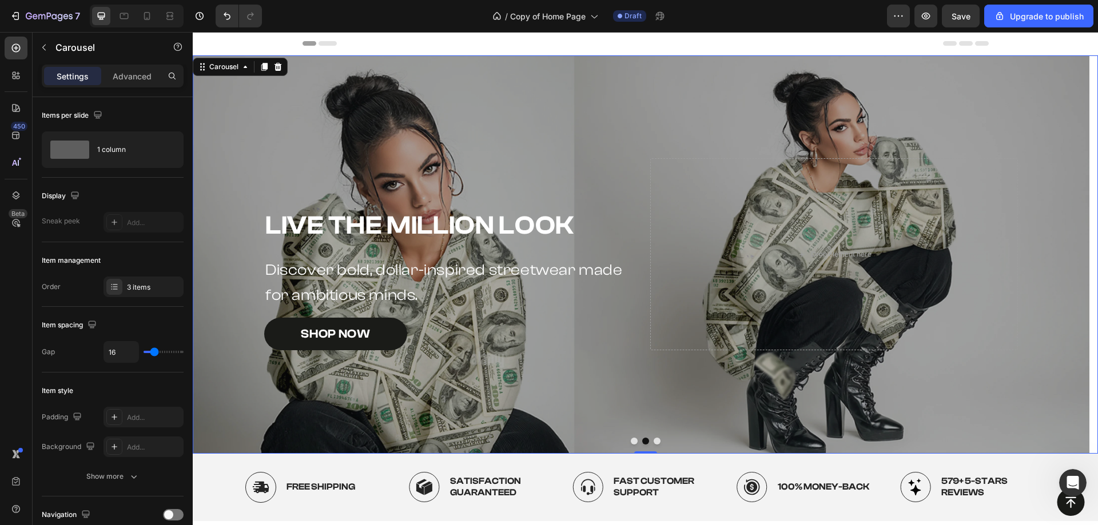
click at [631, 438] on button "Dot" at bounding box center [634, 441] width 7 height 7
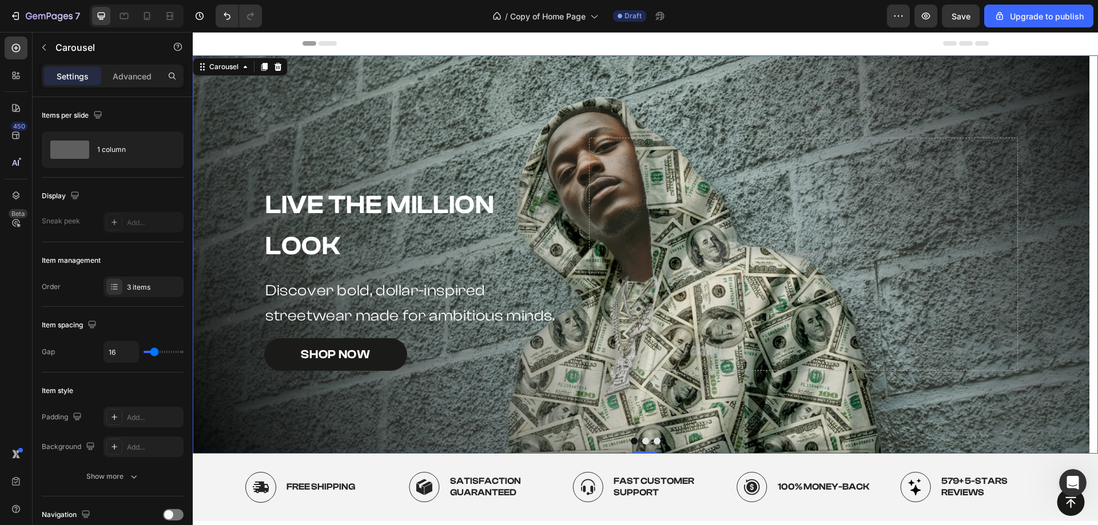
click at [642, 441] on button "Dot" at bounding box center [645, 441] width 7 height 7
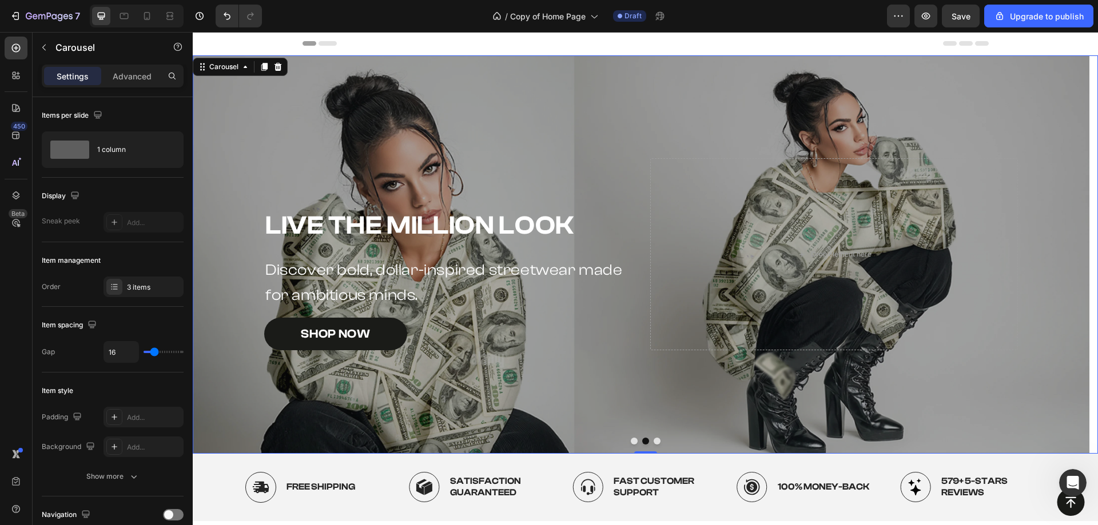
click at [656, 441] on div at bounding box center [645, 441] width 905 height 7
click at [655, 441] on button "Dot" at bounding box center [656, 441] width 7 height 7
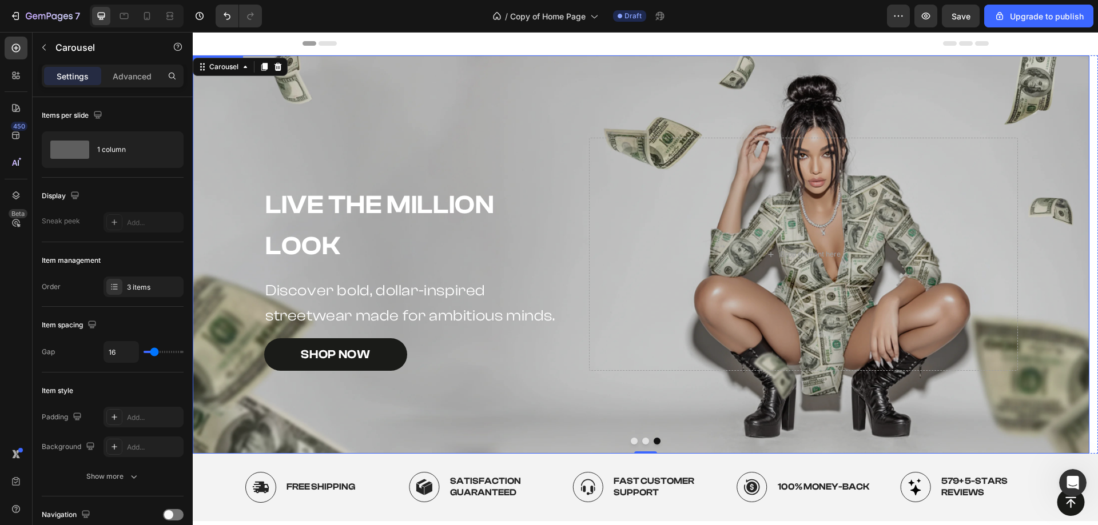
click at [491, 114] on div "Overlay" at bounding box center [641, 254] width 896 height 398
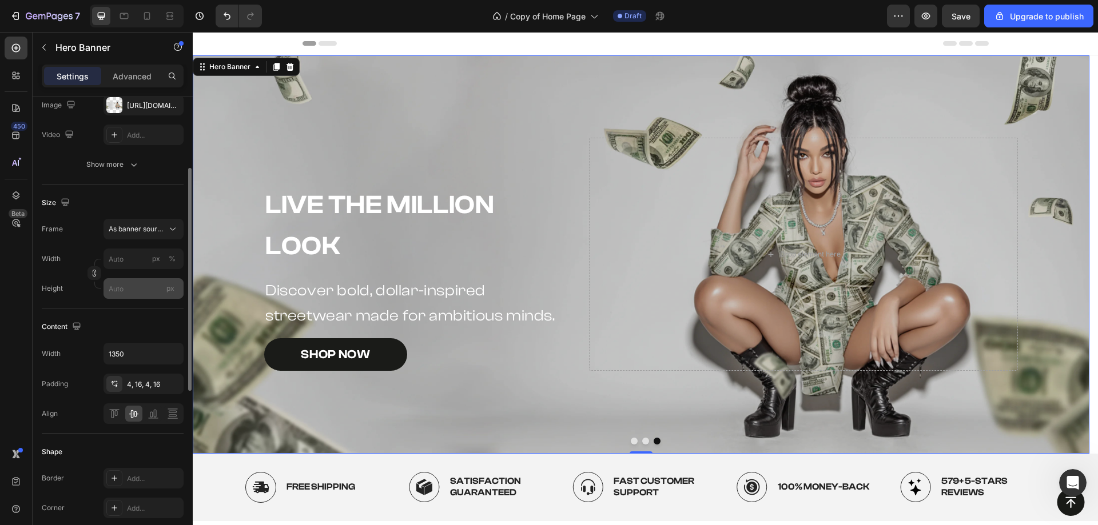
scroll to position [33, 0]
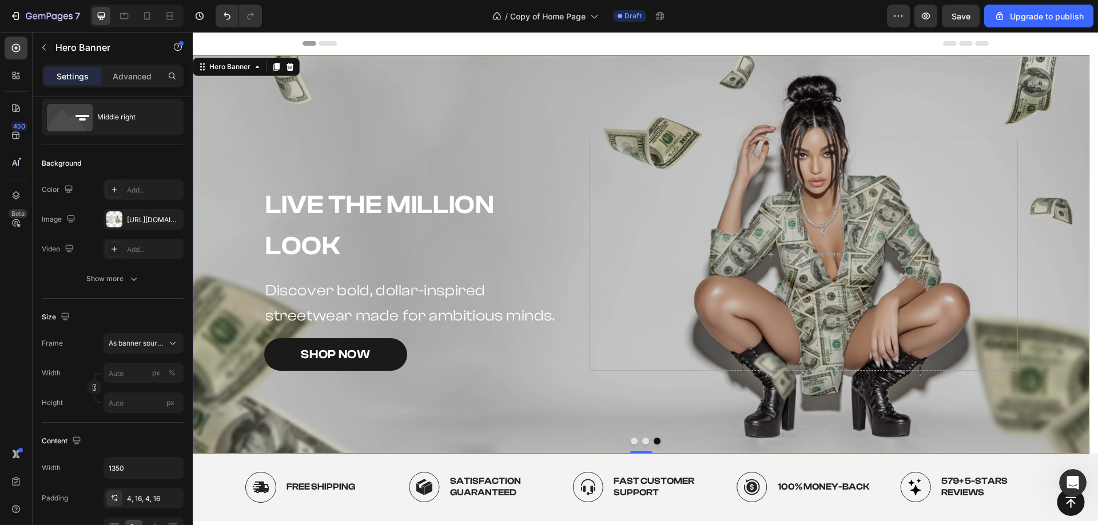
click at [243, 74] on div "Hero Banner" at bounding box center [246, 67] width 107 height 18
click at [241, 70] on div "Hero Banner" at bounding box center [230, 67] width 46 height 10
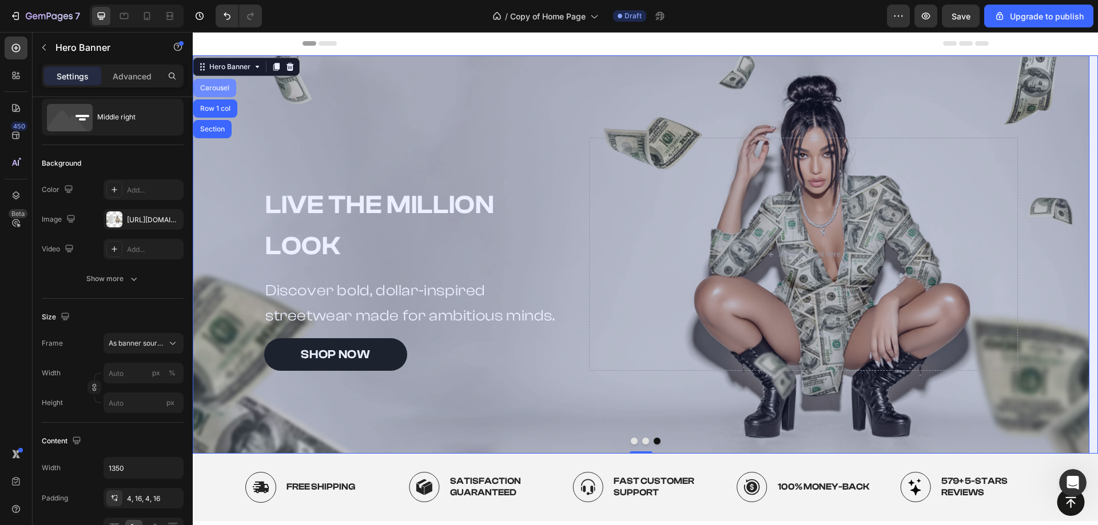
click at [214, 94] on div "Carousel" at bounding box center [214, 88] width 43 height 18
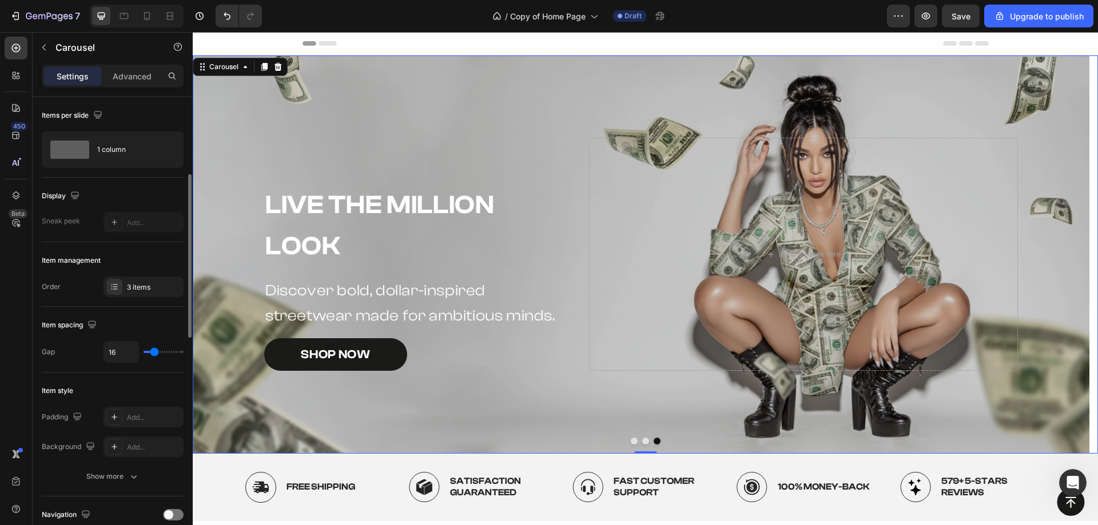
scroll to position [57, 0]
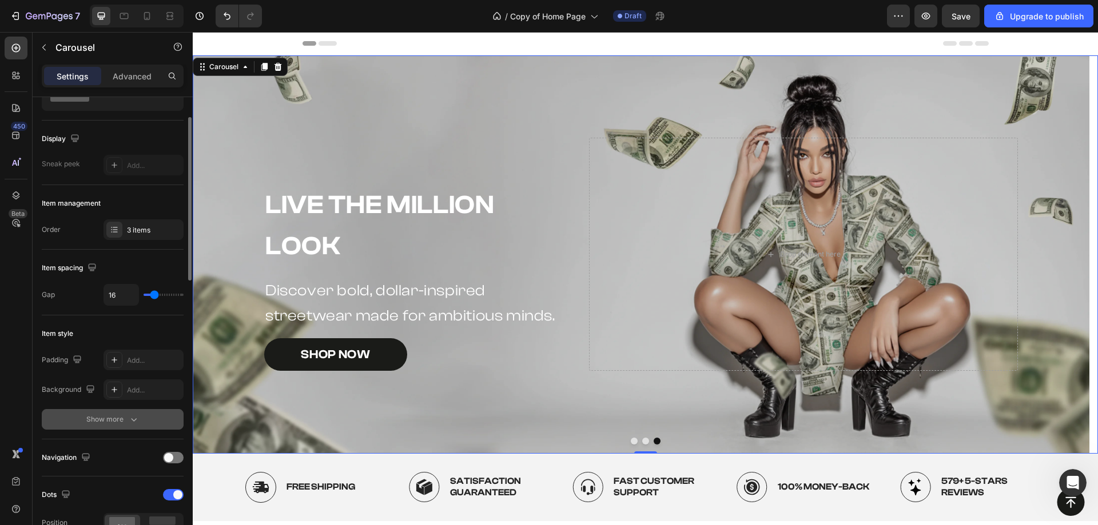
click at [106, 410] on button "Show more" at bounding box center [113, 419] width 142 height 21
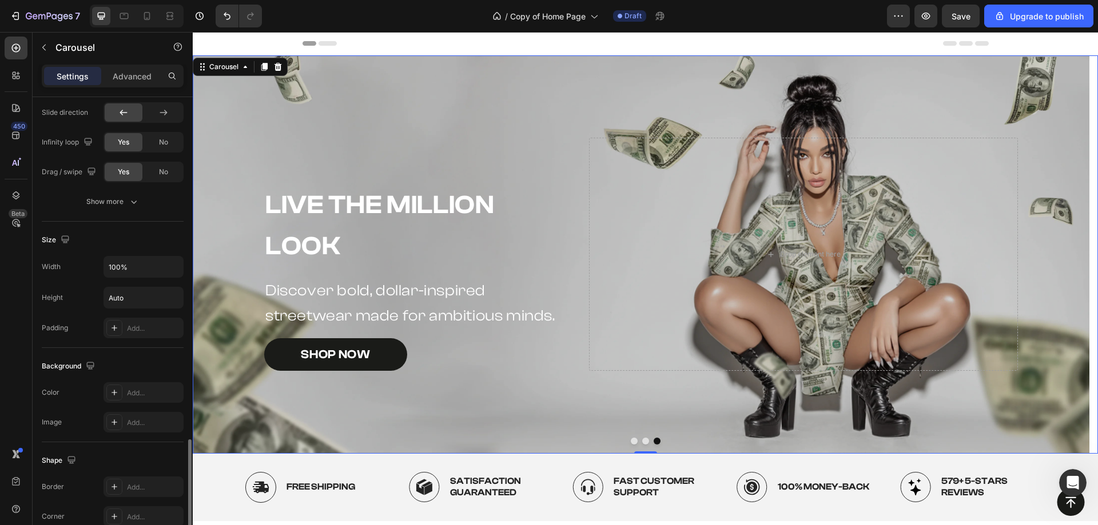
scroll to position [915, 0]
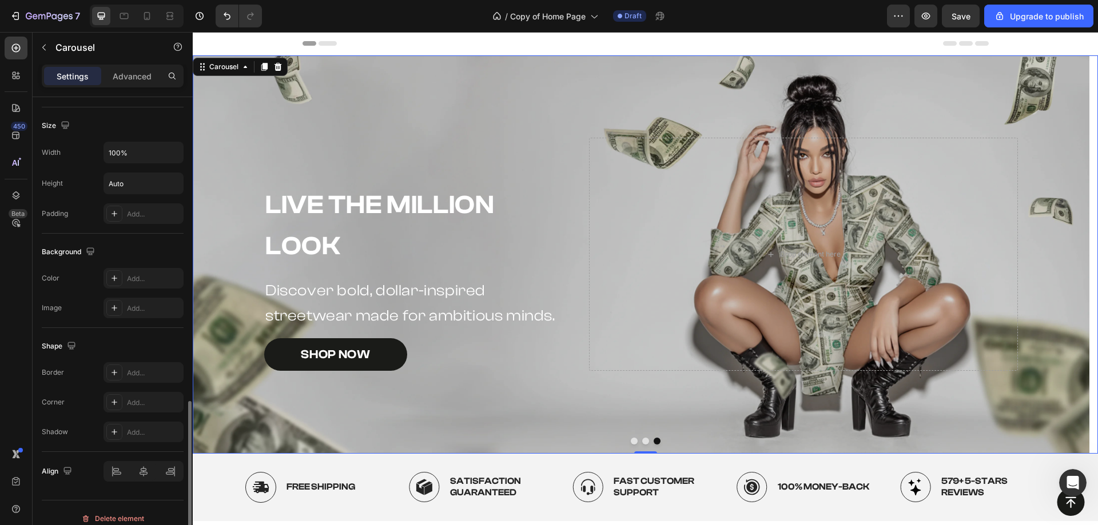
click at [134, 7] on div at bounding box center [137, 16] width 94 height 23
click at [138, 11] on div at bounding box center [147, 16] width 18 height 18
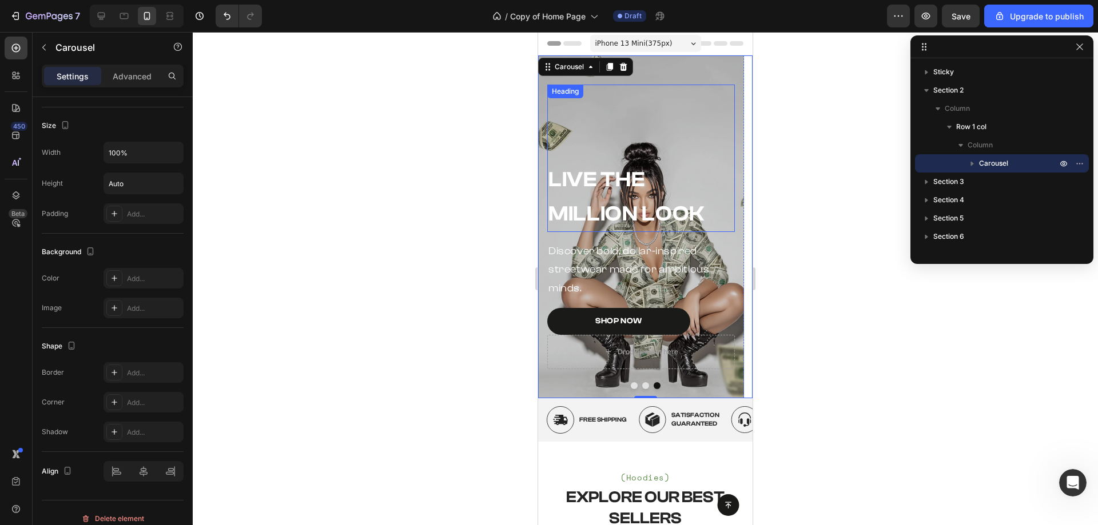
click at [628, 106] on div "Live the Million Look Heading" at bounding box center [641, 158] width 188 height 147
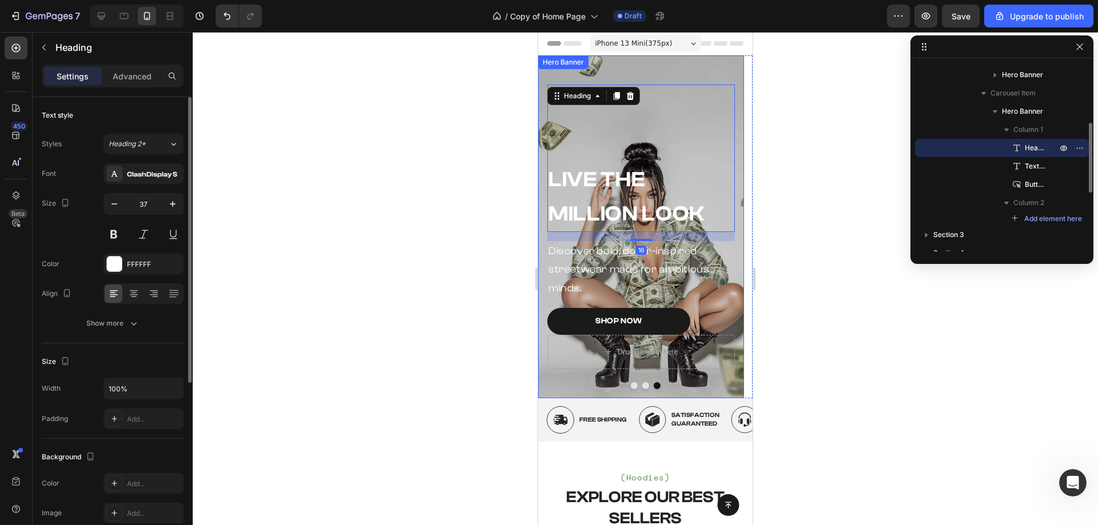
click at [669, 71] on div "Overlay" at bounding box center [641, 226] width 206 height 343
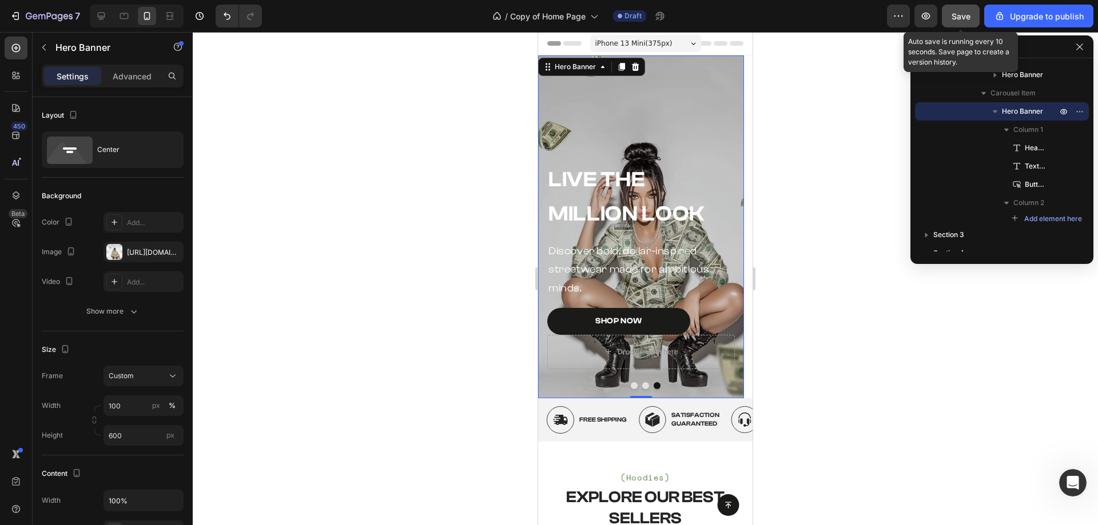
click at [970, 20] on span "Save" at bounding box center [960, 16] width 19 height 10
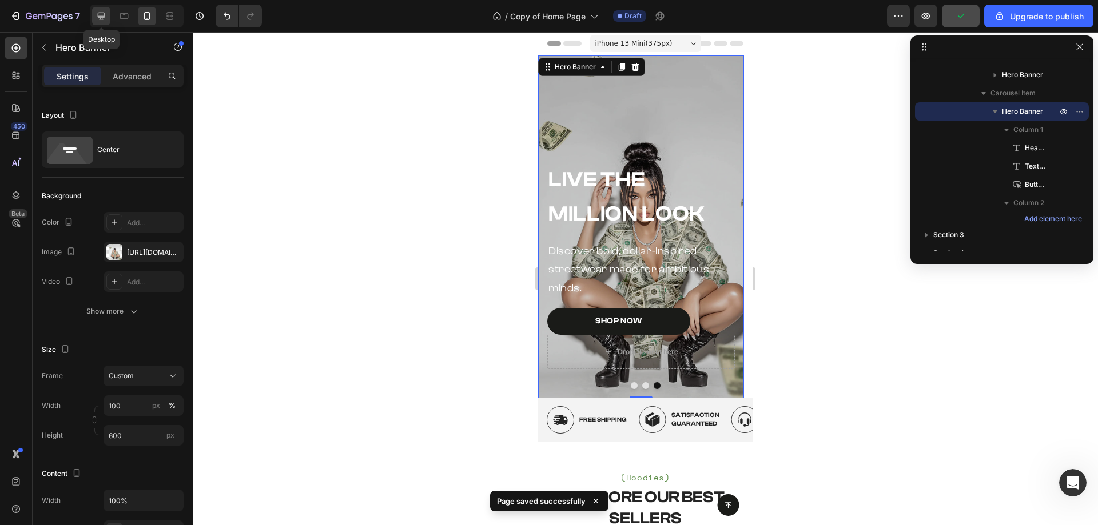
click at [100, 15] on icon at bounding box center [100, 15] width 11 height 11
type input "1350"
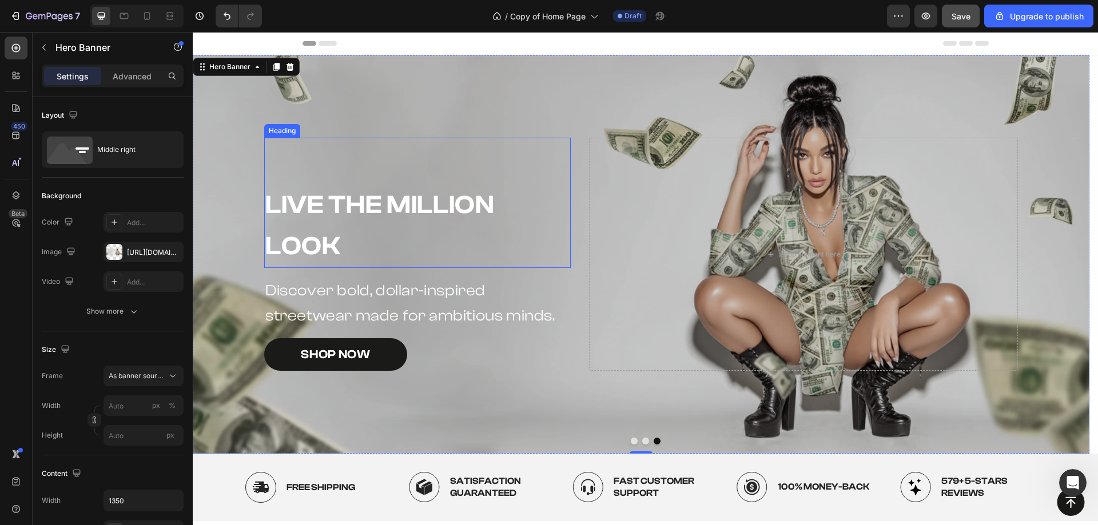
click at [410, 200] on h2 "Live the Million Look" at bounding box center [417, 226] width 306 height 85
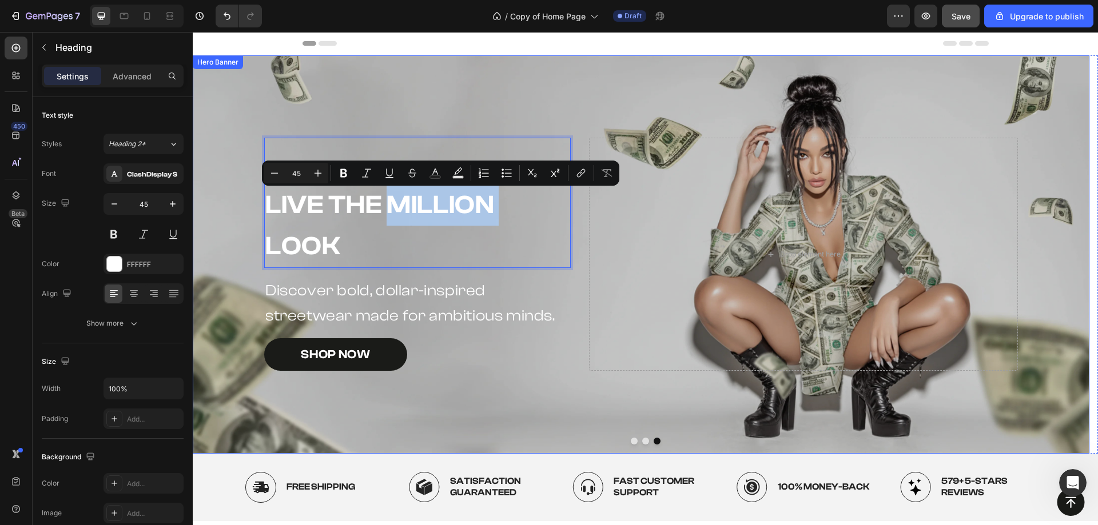
click at [642, 438] on button "Dot" at bounding box center [645, 441] width 7 height 7
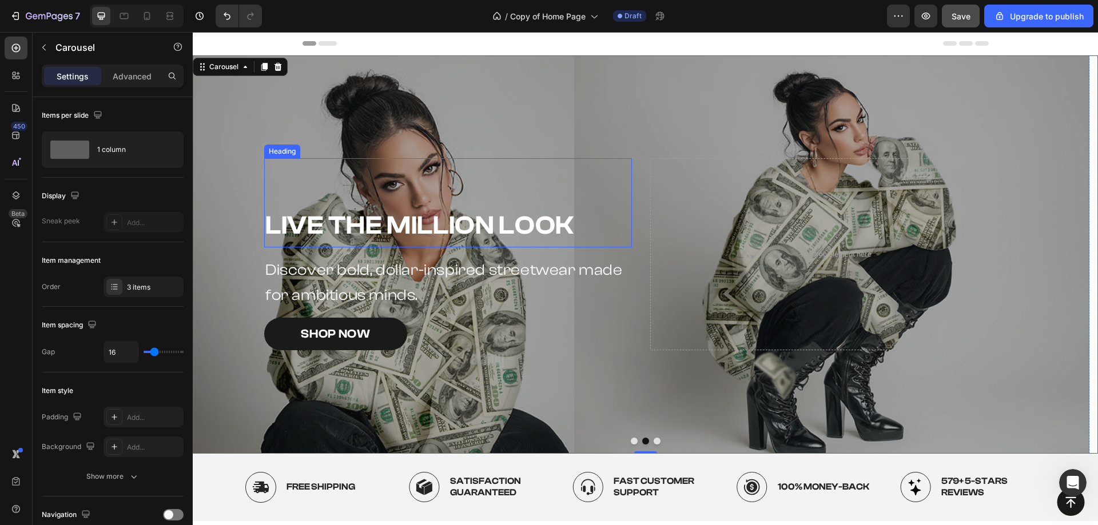
click at [413, 224] on h2 "Live the Million Look" at bounding box center [448, 225] width 368 height 43
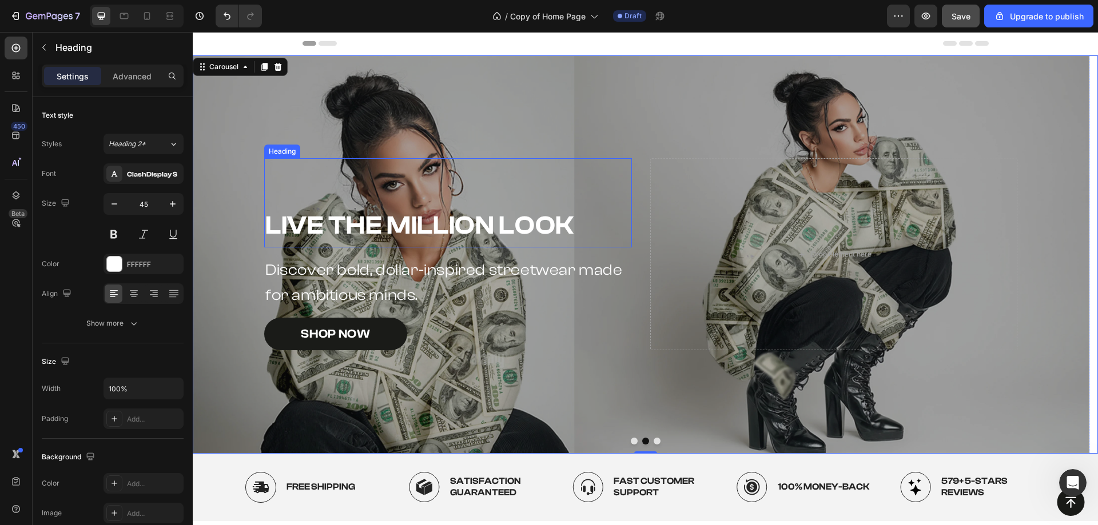
click at [413, 224] on h2 "Live the Million Look" at bounding box center [448, 225] width 368 height 43
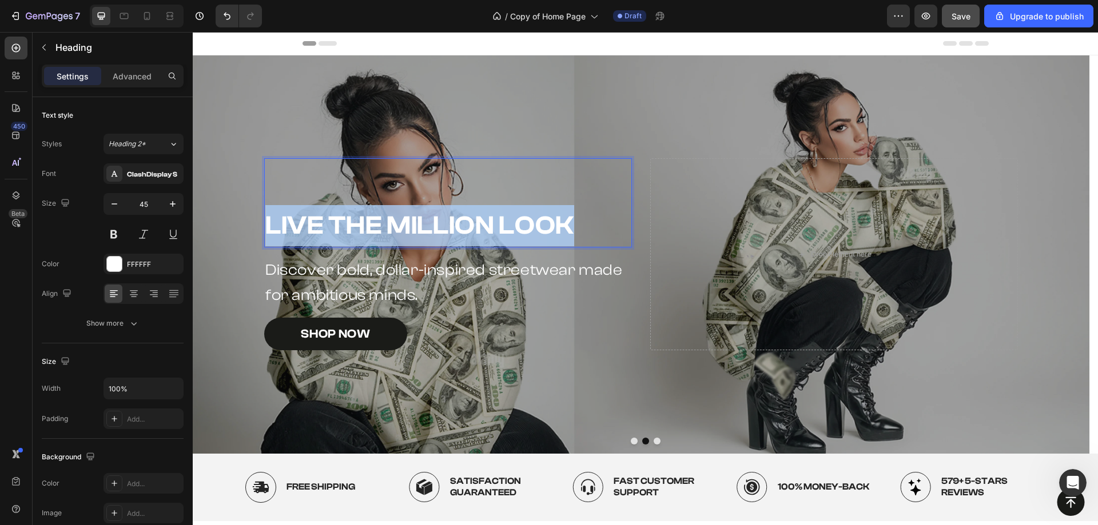
click at [413, 224] on p "Live the Million Look" at bounding box center [447, 225] width 365 height 41
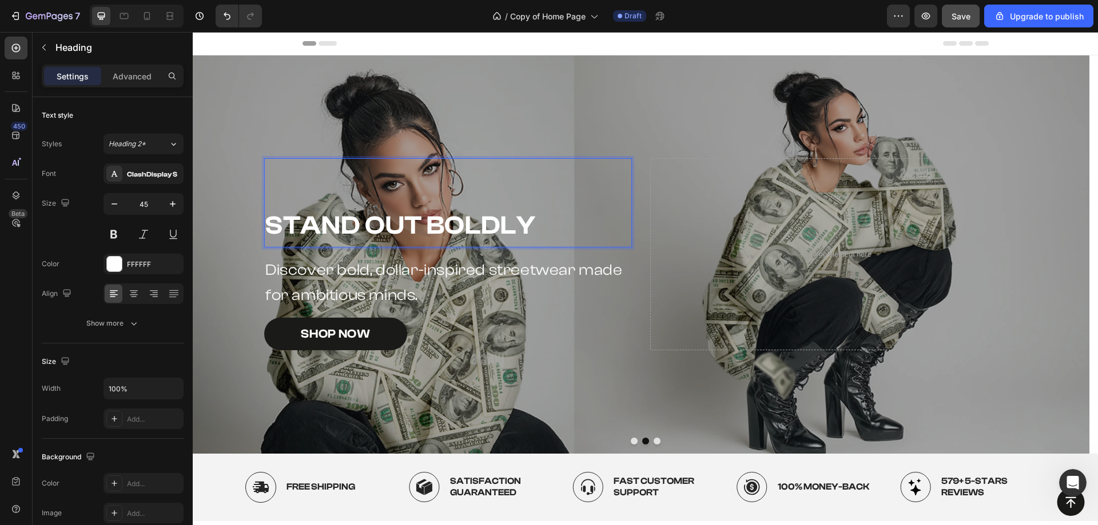
click at [500, 131] on div "Overlay" at bounding box center [641, 254] width 896 height 398
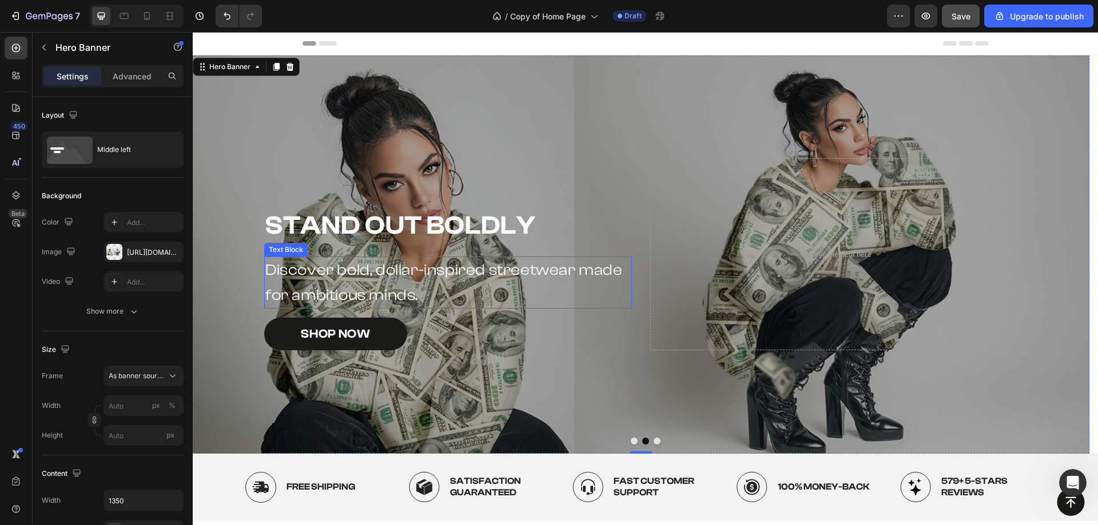
click at [362, 281] on p "Discover bold, dollar-inspired streetwear made for ambitious minds." at bounding box center [447, 282] width 365 height 49
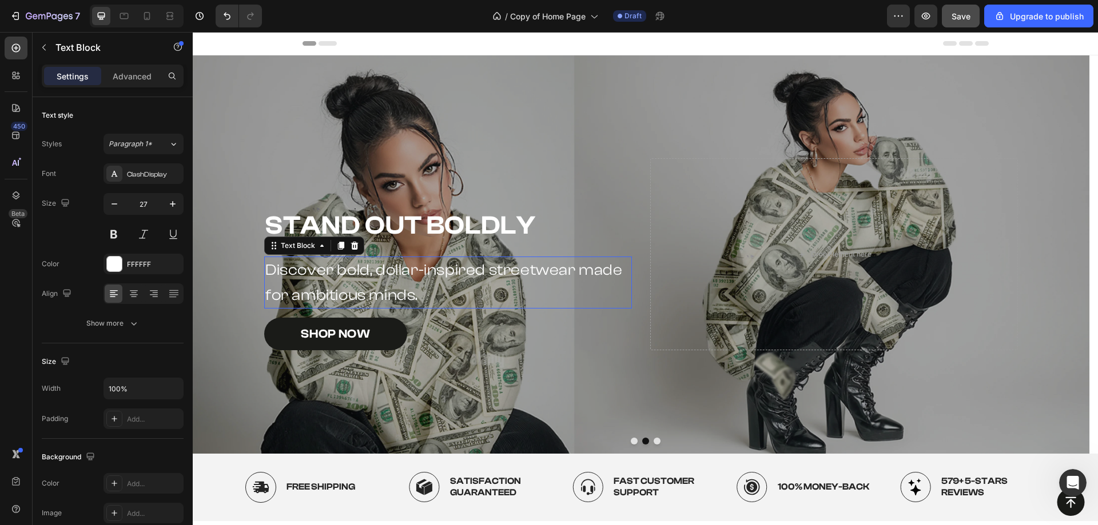
click at [362, 281] on p "Discover bold, dollar-inspired streetwear made for ambitious minds." at bounding box center [447, 282] width 365 height 49
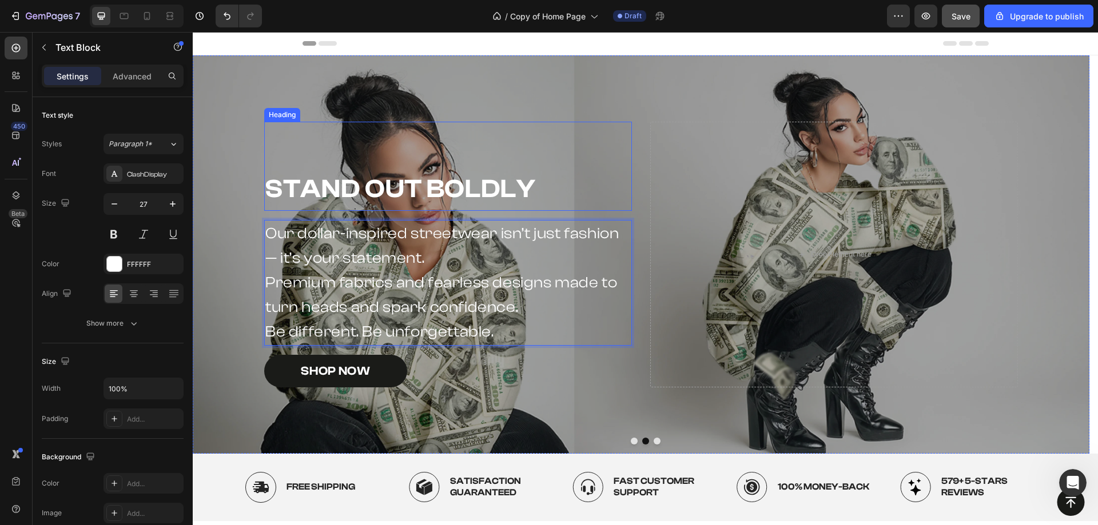
click at [426, 122] on div "Stand Out Boldly Heading" at bounding box center [448, 166] width 368 height 89
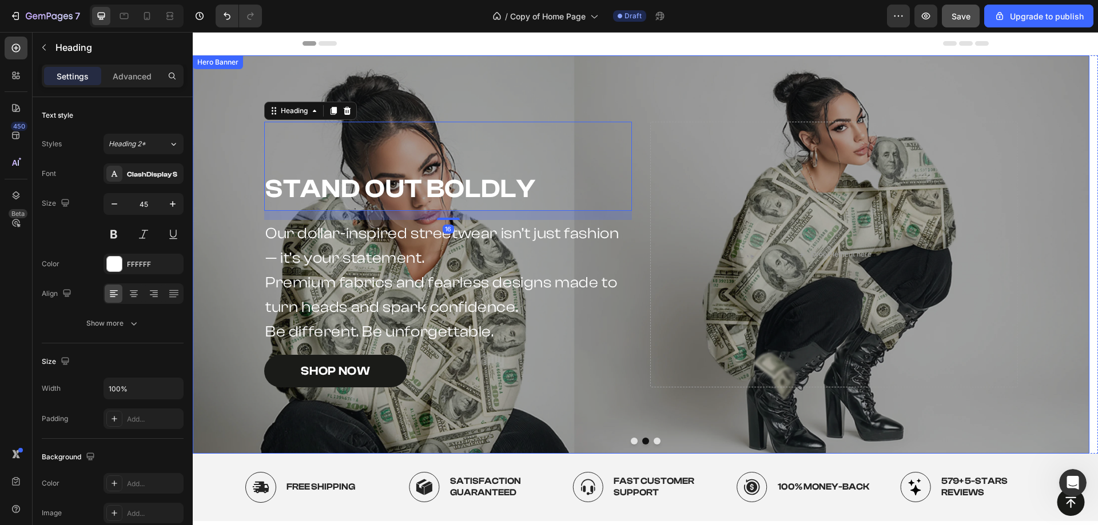
click at [676, 87] on div "Overlay" at bounding box center [641, 254] width 896 height 398
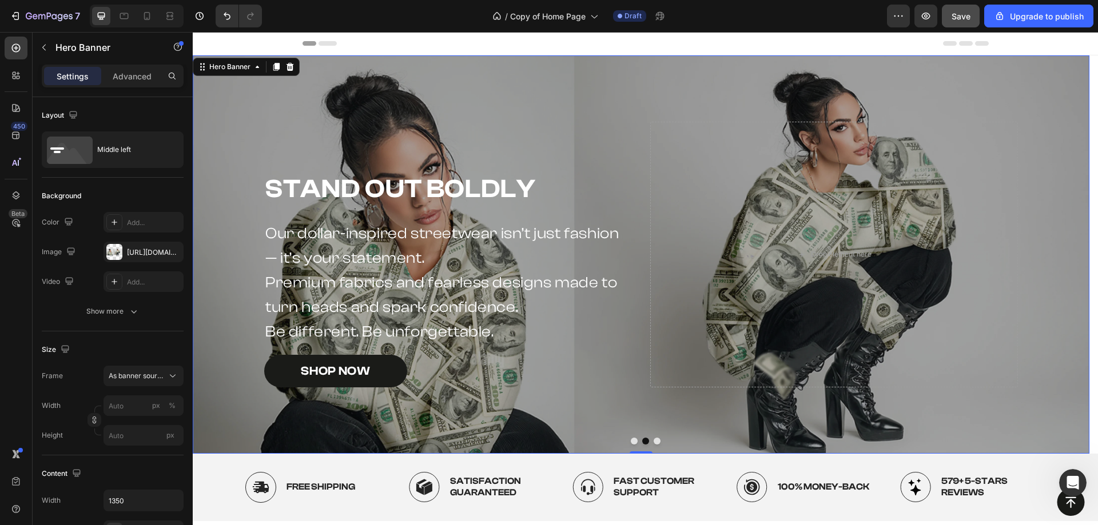
click at [580, 396] on div "Overlay" at bounding box center [641, 254] width 896 height 398
click at [622, 345] on div "Our dollar-inspired streetwear isn’t just fashion — it’s your statement. Premiu…" at bounding box center [448, 283] width 368 height 126
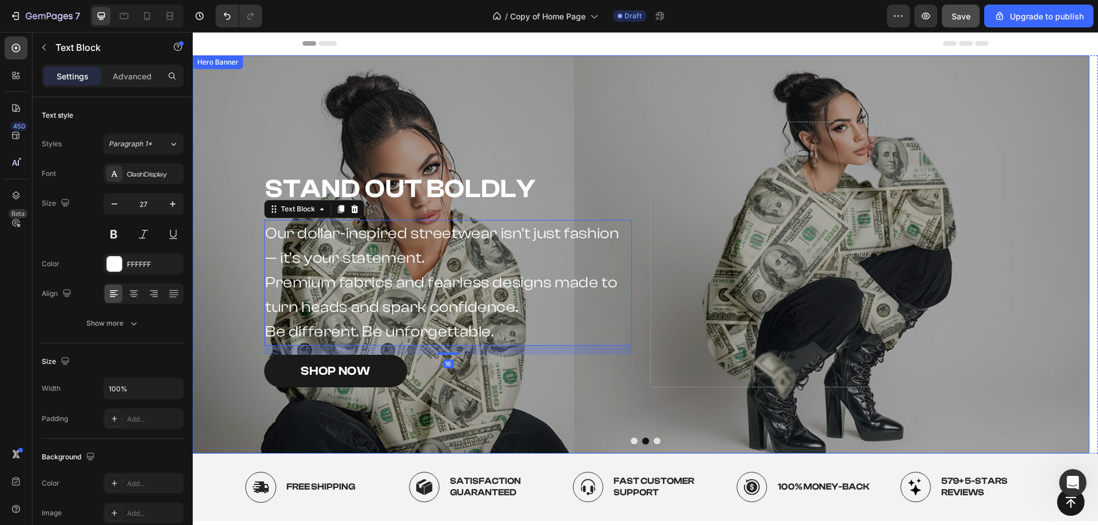
click at [636, 303] on div "Stand Out Boldly Heading Our dollar-inspired streetwear isn’t just fashion — it…" at bounding box center [641, 254] width 772 height 271
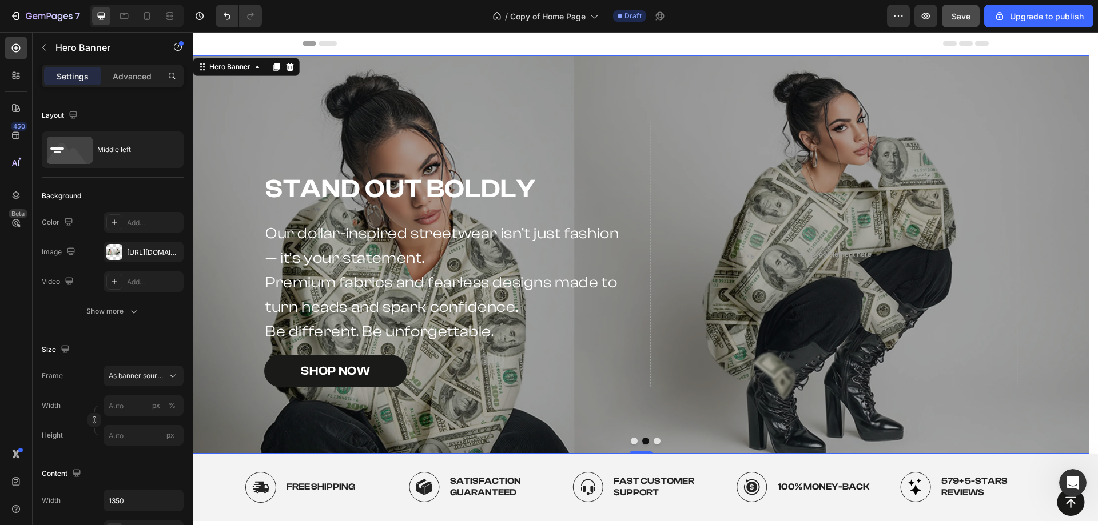
click at [643, 276] on div "Stand Out Boldly Heading Our dollar-inspired streetwear isn’t just fashion — it…" at bounding box center [641, 254] width 772 height 271
click at [648, 257] on div "Stand Out Boldly Heading Our dollar-inspired streetwear isn’t just fashion — it…" at bounding box center [641, 254] width 772 height 271
click at [618, 153] on div "Stand Out Boldly Heading" at bounding box center [448, 166] width 368 height 89
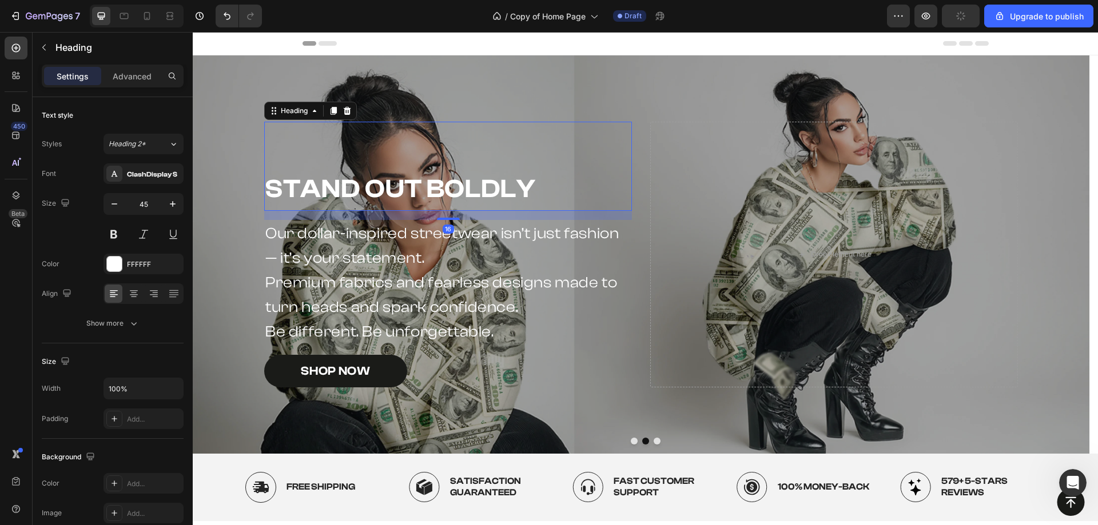
click at [594, 107] on div "Overlay" at bounding box center [641, 254] width 896 height 398
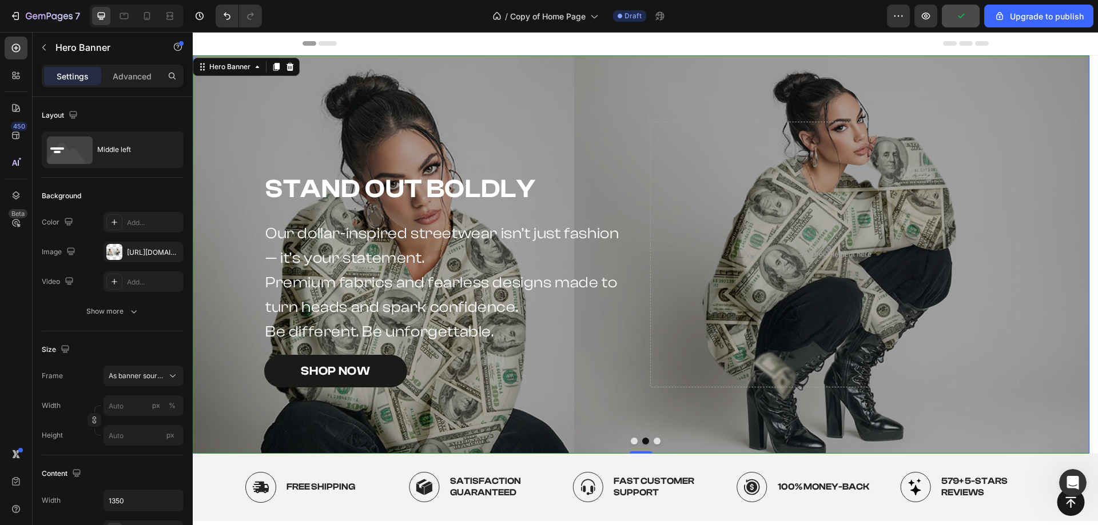
click at [614, 62] on div "Overlay" at bounding box center [641, 254] width 896 height 398
click at [123, 314] on div "Show more" at bounding box center [112, 311] width 53 height 11
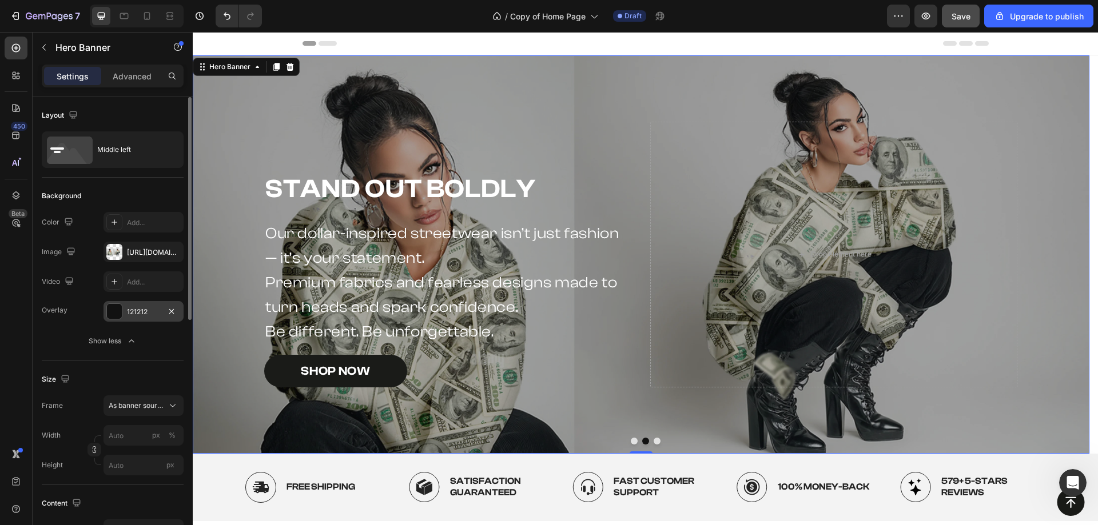
click at [126, 316] on div "121212" at bounding box center [143, 311] width 80 height 21
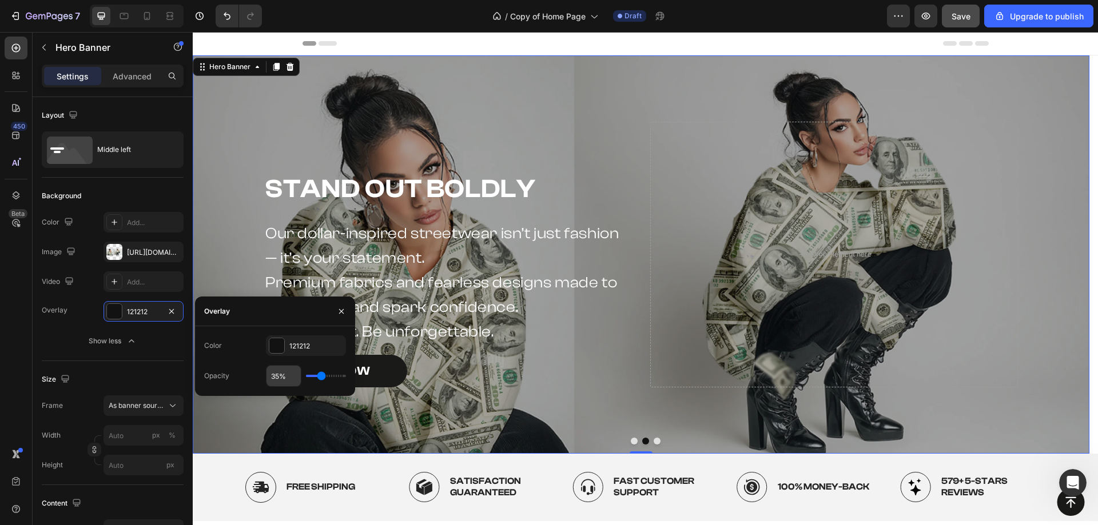
click at [271, 380] on input "35%" at bounding box center [283, 376] width 34 height 21
type input "4%"
type input "4"
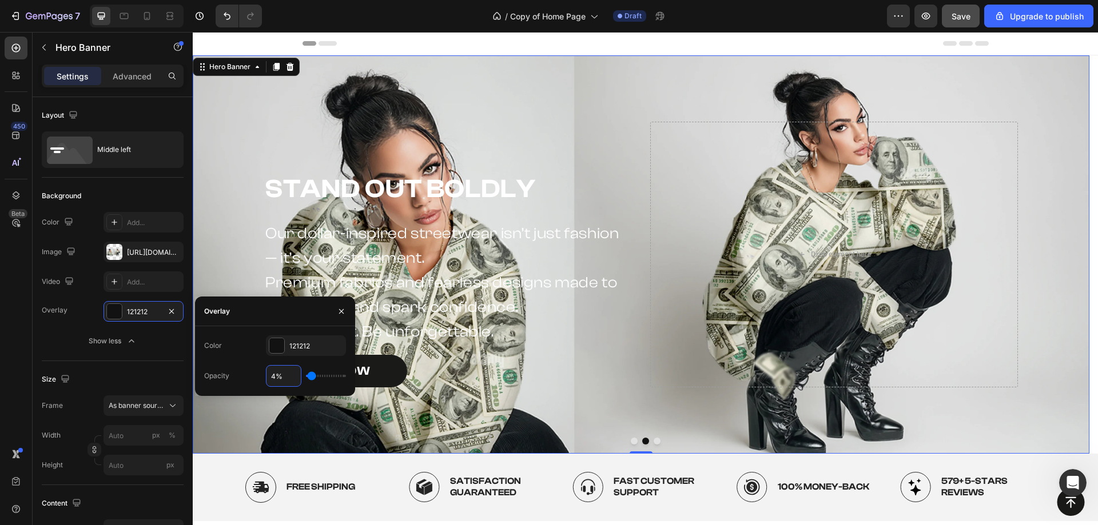
type input "40%"
type input "40"
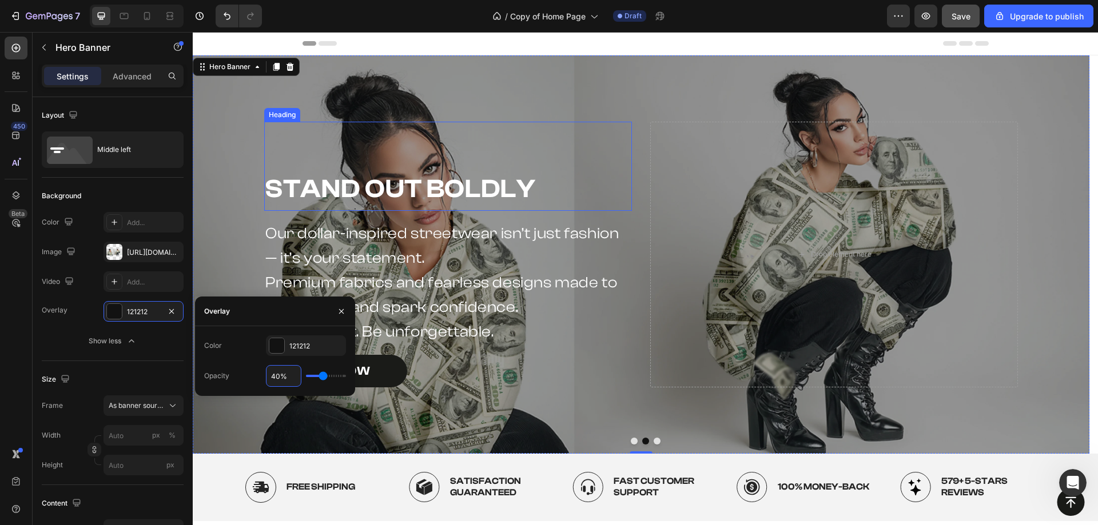
click at [402, 102] on div "Overlay" at bounding box center [641, 254] width 896 height 398
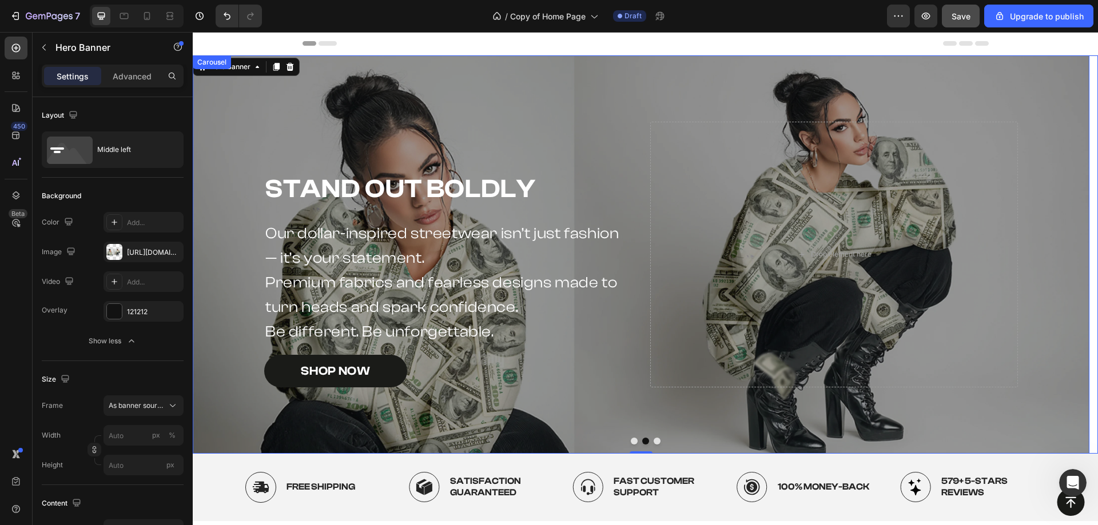
click at [653, 438] on button "Dot" at bounding box center [656, 441] width 7 height 7
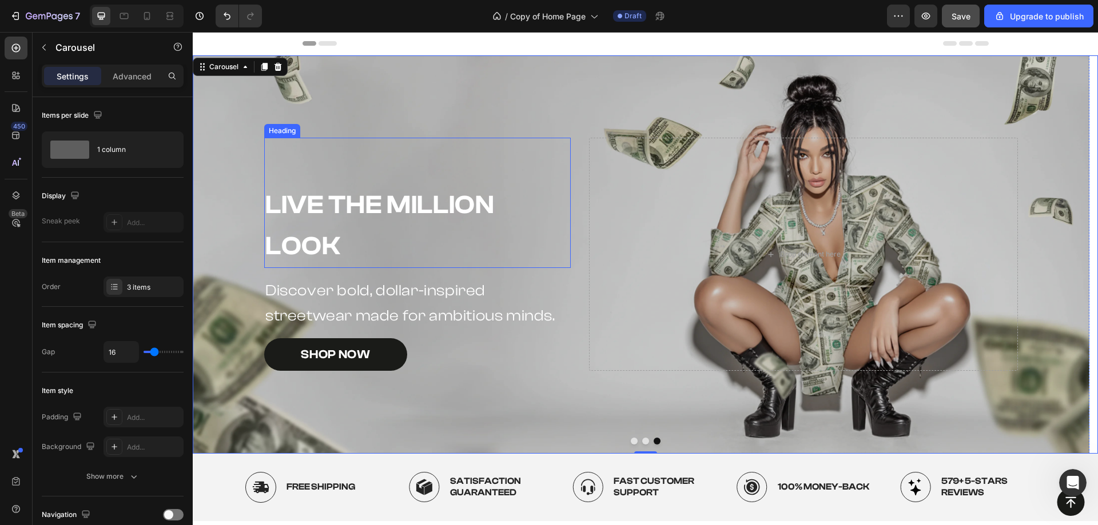
click at [336, 204] on p "Live the Million Look" at bounding box center [417, 226] width 304 height 82
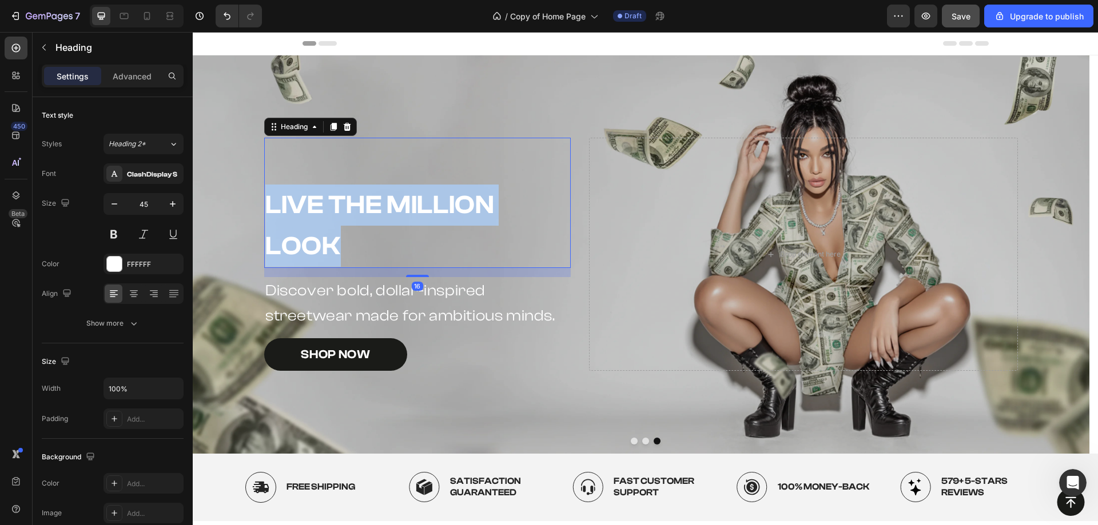
click at [336, 204] on p "Live the Million Look" at bounding box center [417, 226] width 304 height 82
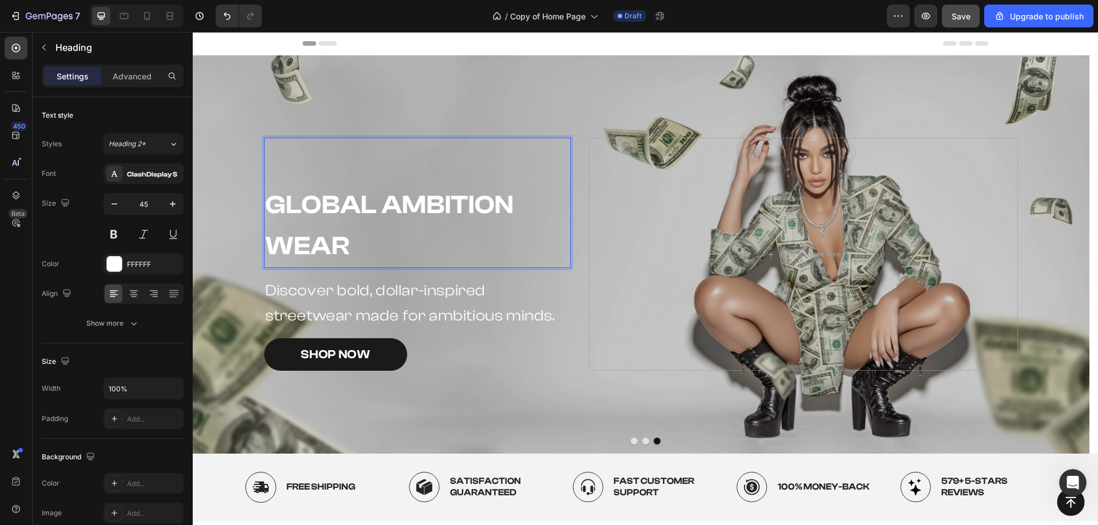
click at [415, 123] on div "Overlay" at bounding box center [641, 254] width 896 height 398
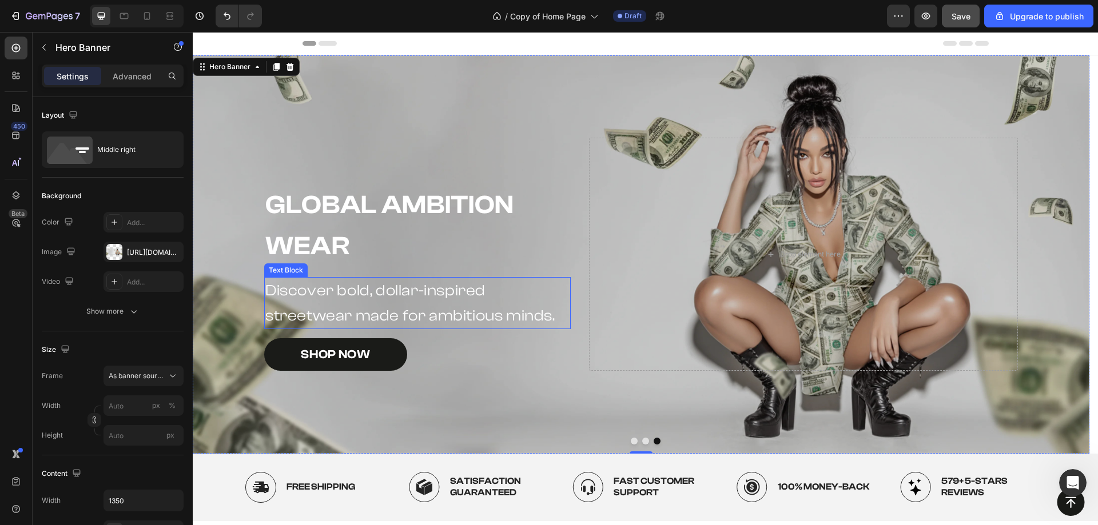
click at [341, 288] on p "Discover bold, dollar-inspired streetwear made for ambitious minds." at bounding box center [417, 302] width 304 height 49
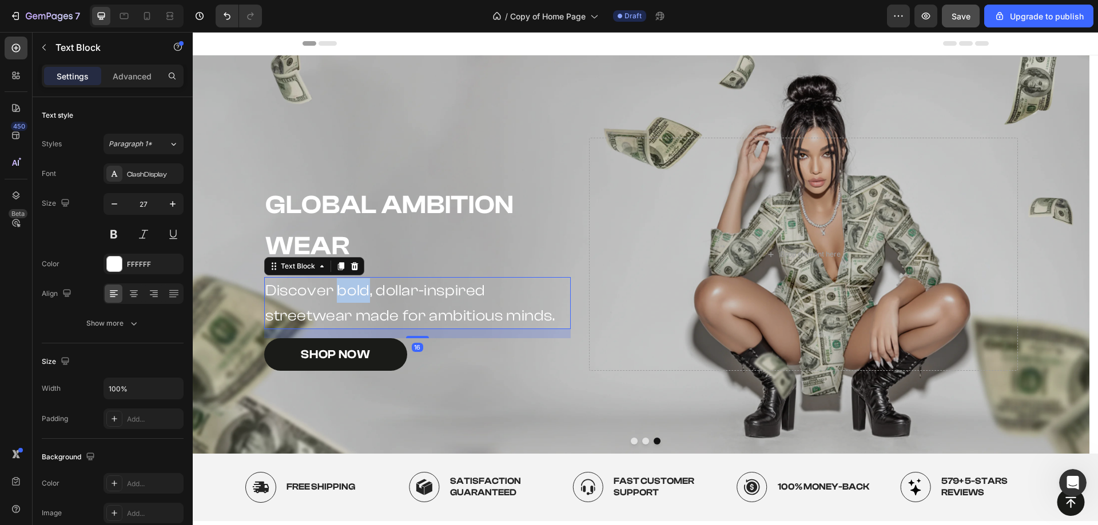
click at [341, 288] on p "Discover bold, dollar-inspired streetwear made for ambitious minds." at bounding box center [417, 302] width 304 height 49
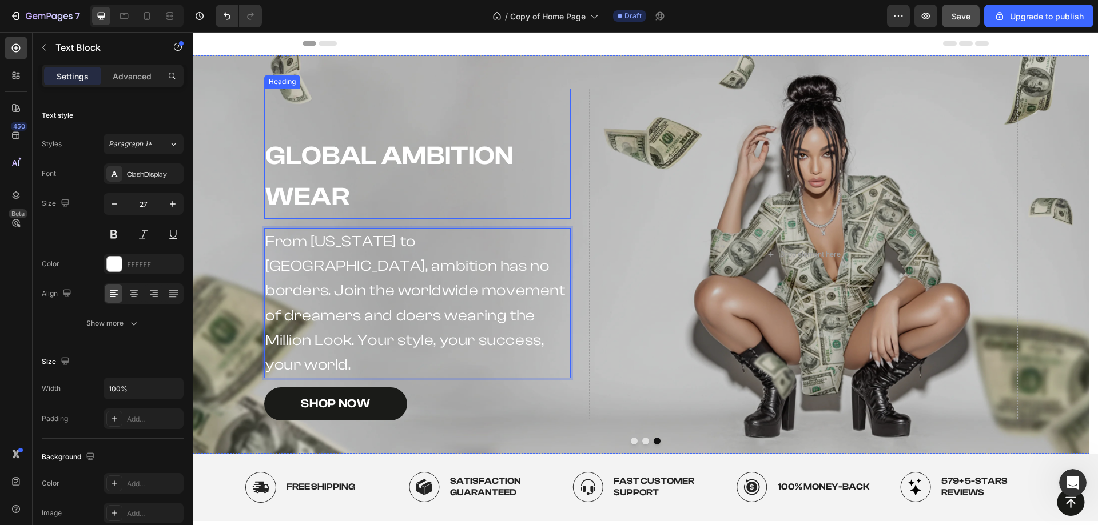
click at [390, 146] on div "Global Ambition Wear Heading" at bounding box center [417, 154] width 306 height 130
click at [667, 119] on div "Drop element here" at bounding box center [803, 255] width 429 height 332
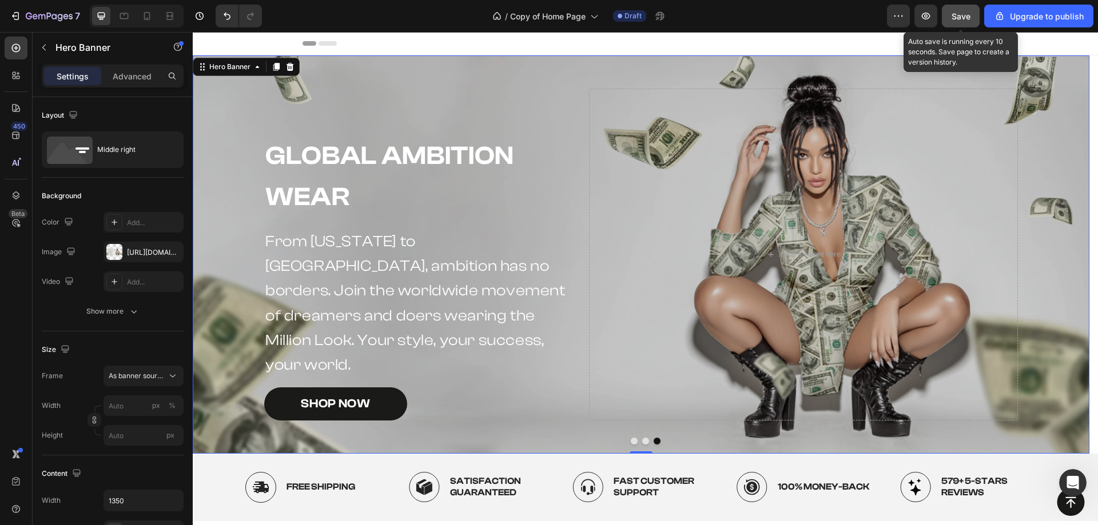
click at [966, 19] on span "Save" at bounding box center [960, 16] width 19 height 10
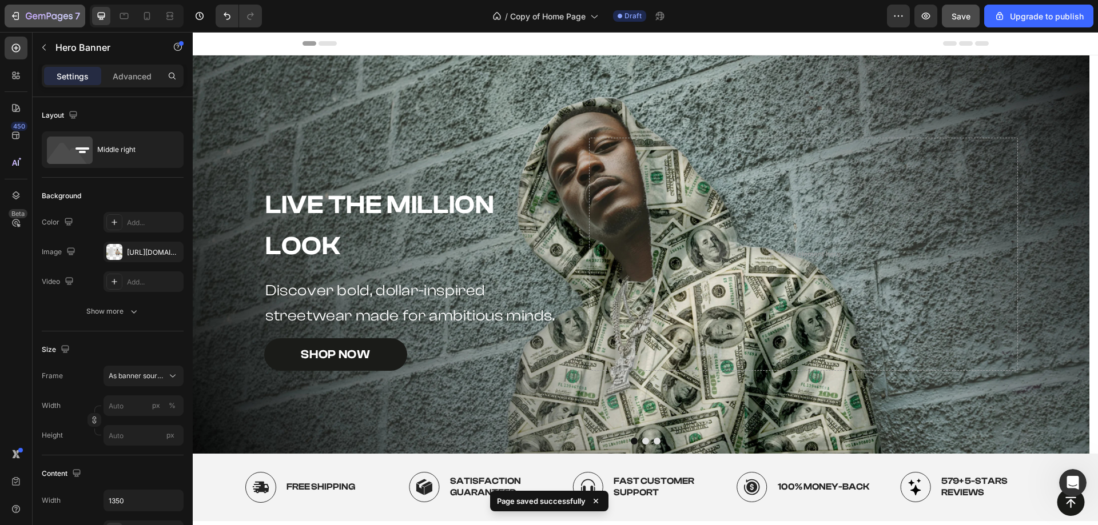
click at [19, 22] on button "7" at bounding box center [45, 16] width 81 height 23
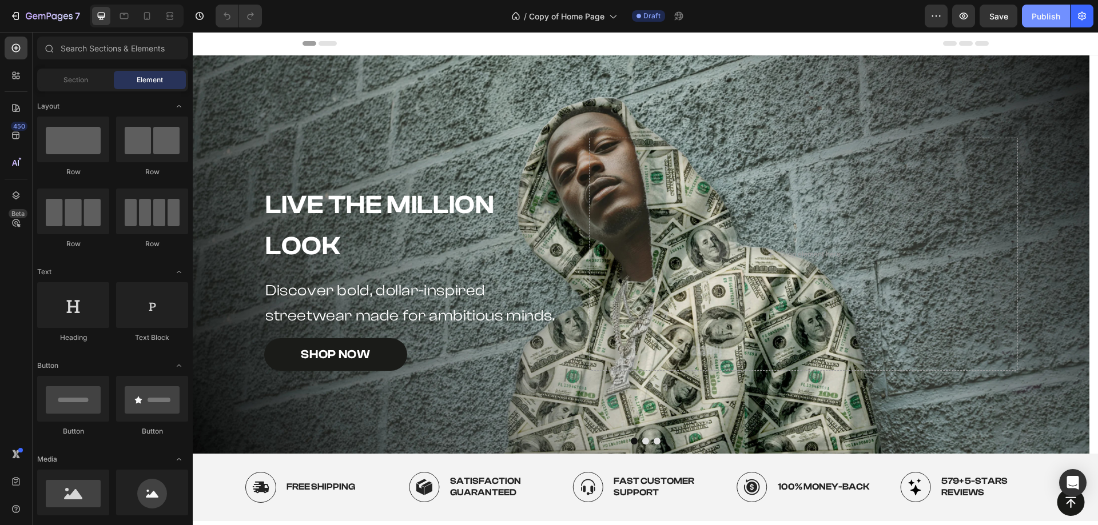
click at [1038, 22] on div "Publish" at bounding box center [1045, 16] width 29 height 12
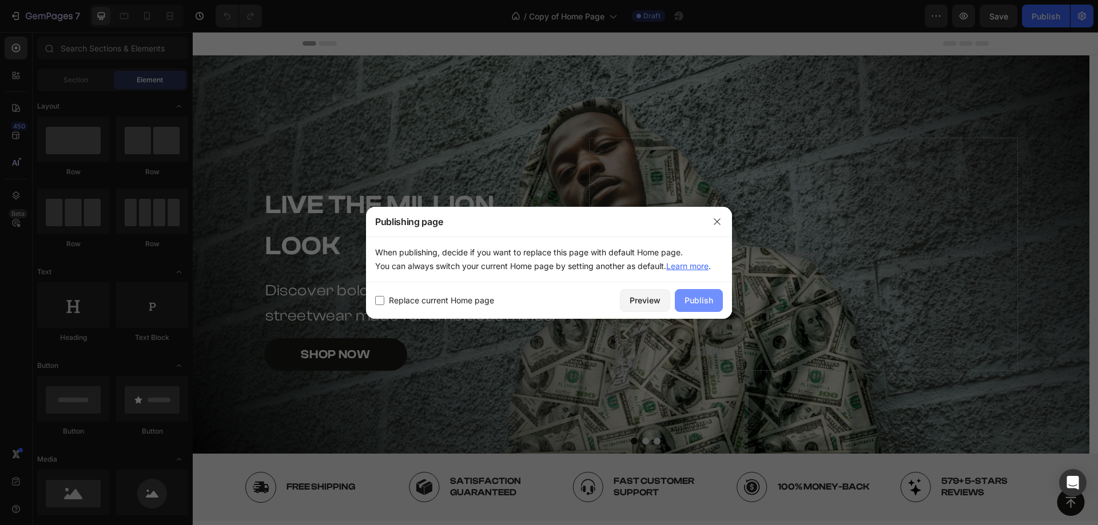
click at [691, 300] on div "Publish" at bounding box center [698, 300] width 29 height 12
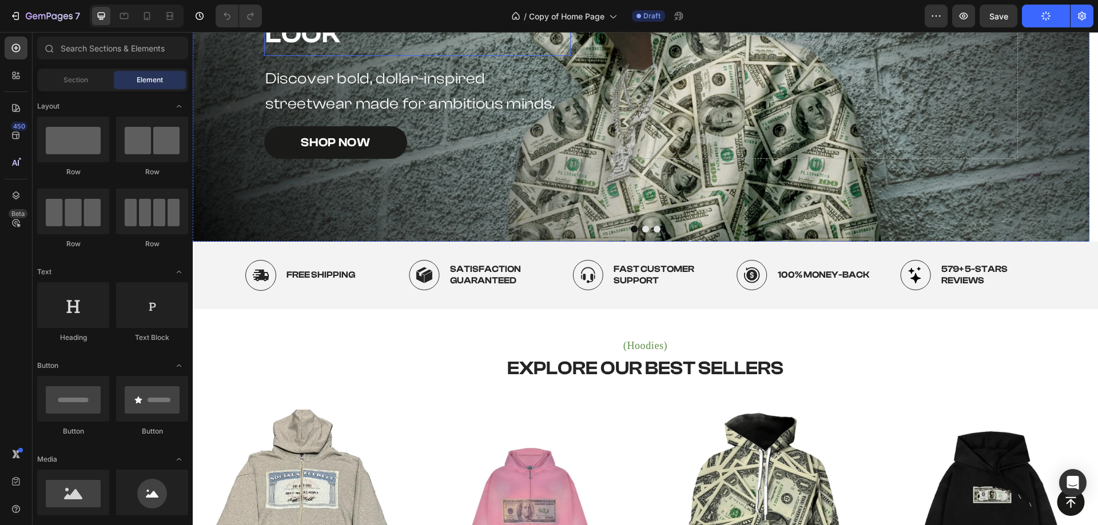
scroll to position [400, 0]
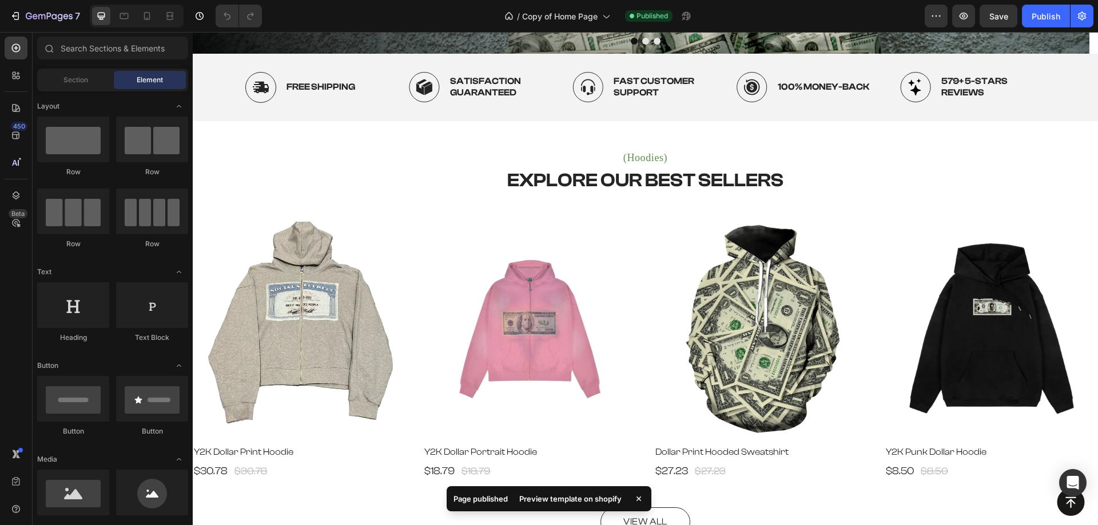
click at [3, 9] on div "7" at bounding box center [42, 16] width 85 height 23
click at [13, 11] on icon "button" at bounding box center [15, 15] width 11 height 11
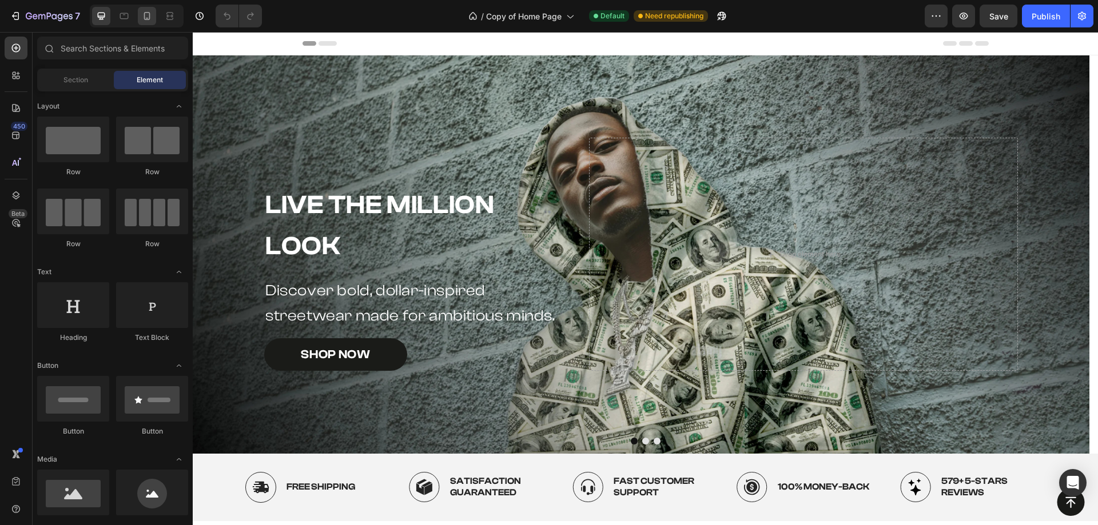
drag, startPoint x: 0, startPoint y: 0, endPoint x: 145, endPoint y: 14, distance: 145.9
click at [145, 14] on icon at bounding box center [146, 15] width 11 height 11
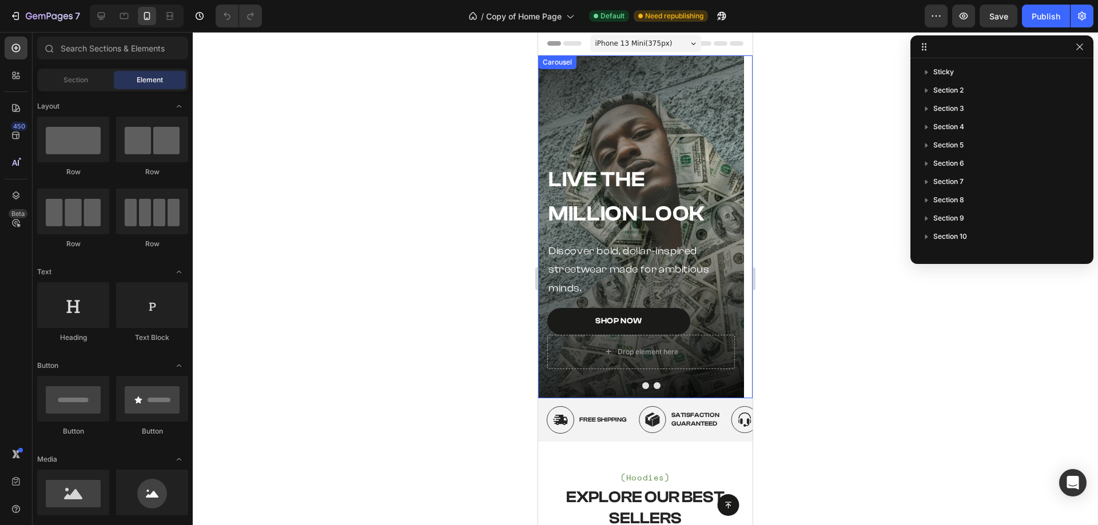
click at [636, 389] on div "Background Image" at bounding box center [641, 226] width 206 height 343
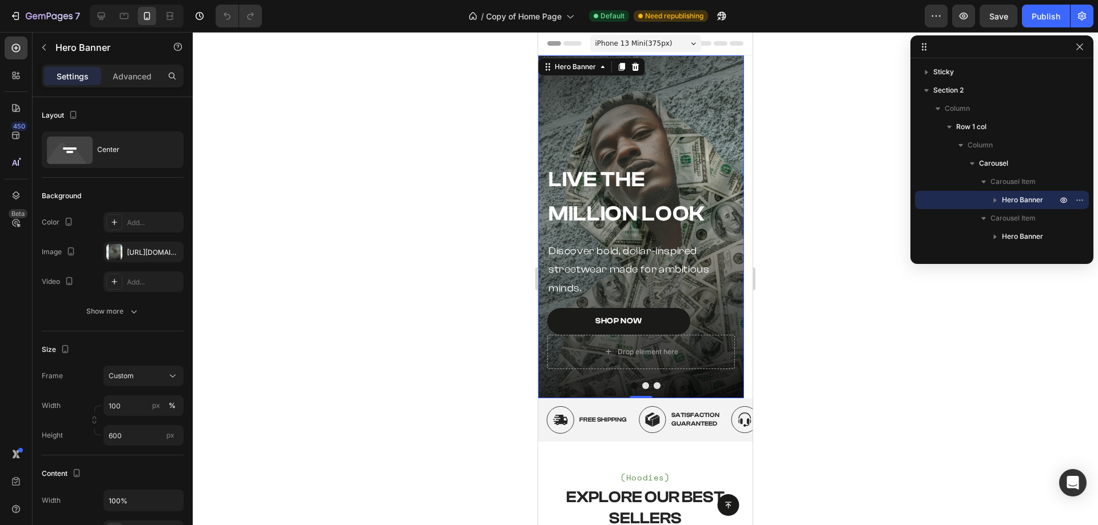
click at [642, 388] on button "Dot" at bounding box center [645, 385] width 7 height 7
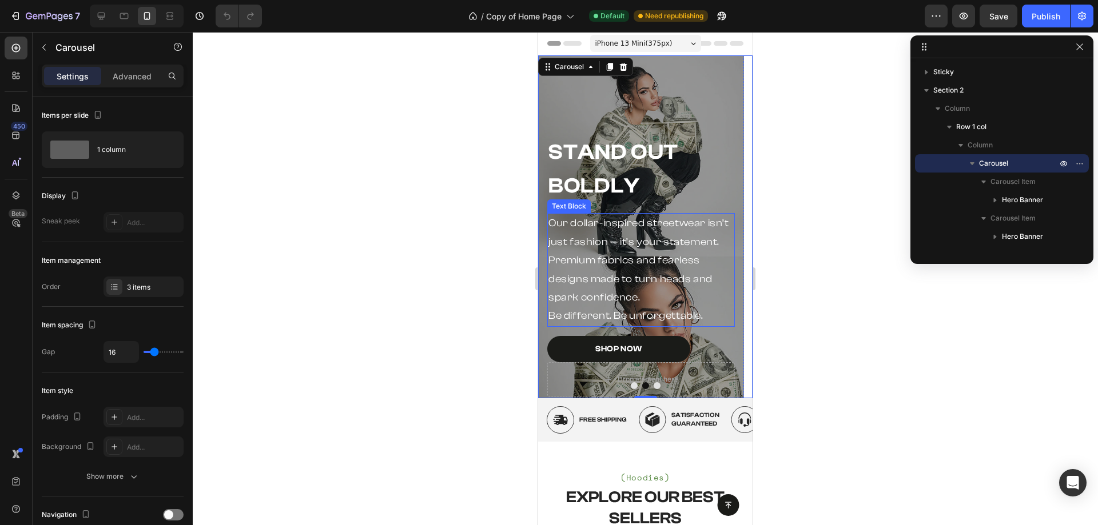
click at [622, 295] on p "Our dollar-inspired streetwear isn’t just fashion — it’s your statement. Premiu…" at bounding box center [640, 269] width 185 height 111
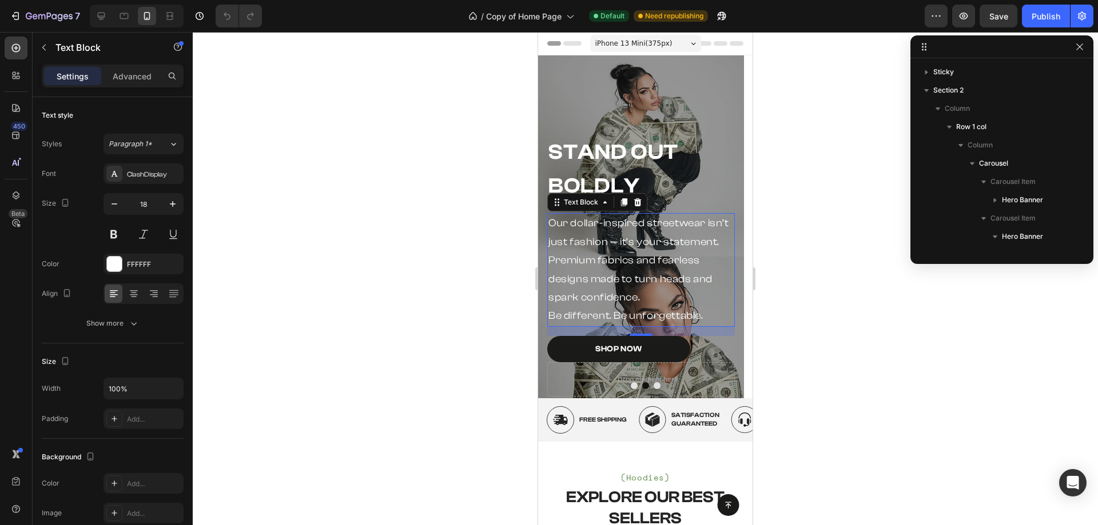
scroll to position [143, 0]
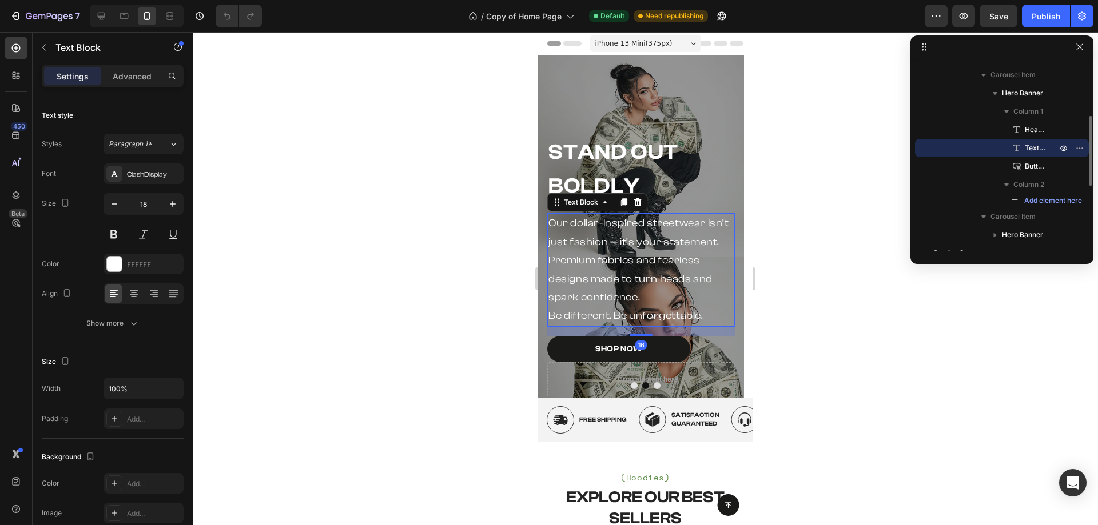
click at [555, 313] on p "Our dollar-inspired streetwear isn’t just fashion — it’s your statement. Premiu…" at bounding box center [640, 269] width 185 height 111
click at [548, 315] on p "Our dollar-inspired streetwear isn’t just fashion — it’s your statement. Premiu…" at bounding box center [640, 269] width 185 height 111
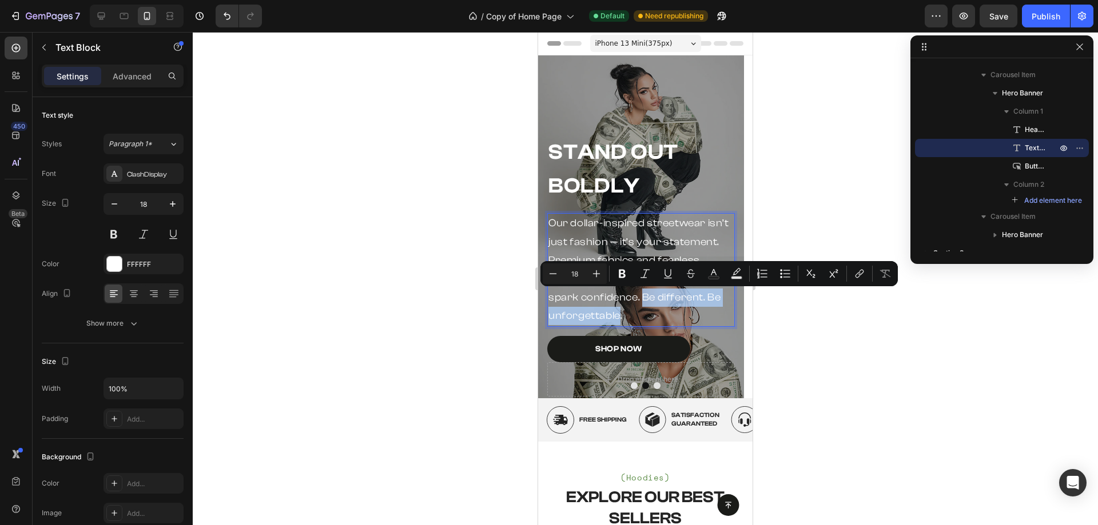
drag, startPoint x: 620, startPoint y: 313, endPoint x: 643, endPoint y: 296, distance: 28.9
click at [643, 296] on p "Our dollar-inspired streetwear isn’t just fashion — it’s your statement. Premiu…" at bounding box center [640, 269] width 185 height 111
click at [629, 165] on h2 "Stand Out Boldly" at bounding box center [641, 169] width 188 height 70
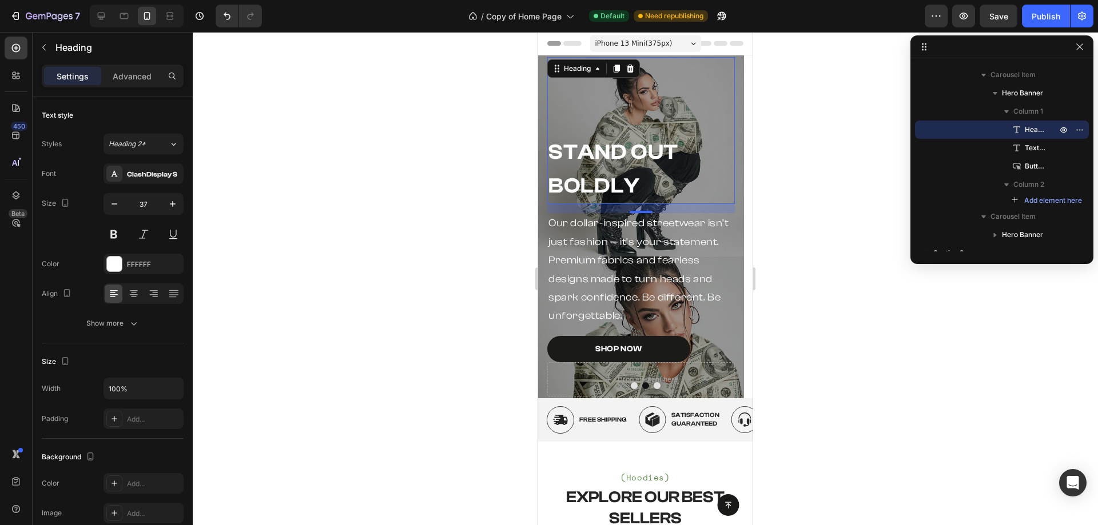
click at [589, 125] on div "Stand Out Boldly Heading 16" at bounding box center [641, 130] width 188 height 147
click at [653, 386] on button "Dot" at bounding box center [656, 385] width 7 height 7
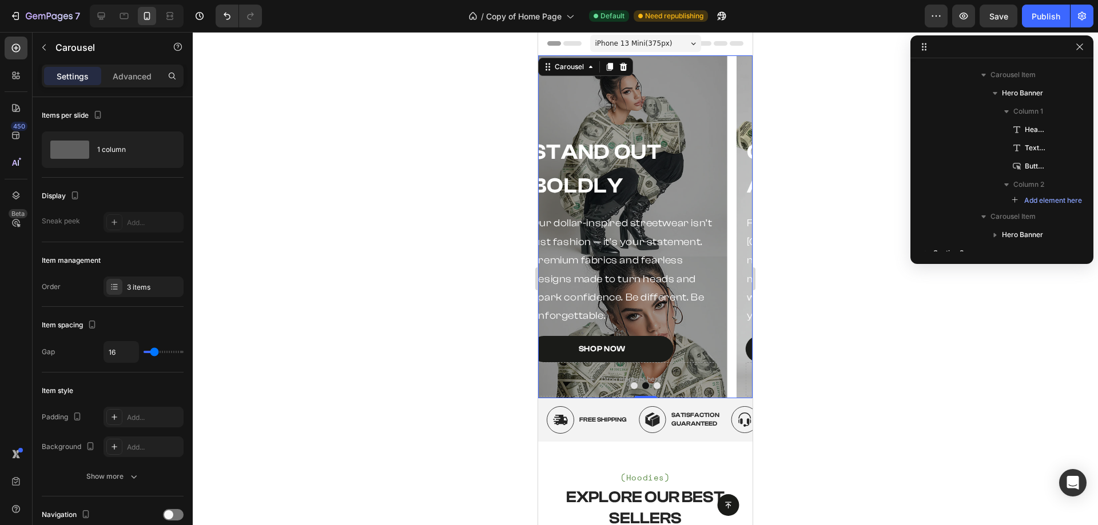
scroll to position [15, 0]
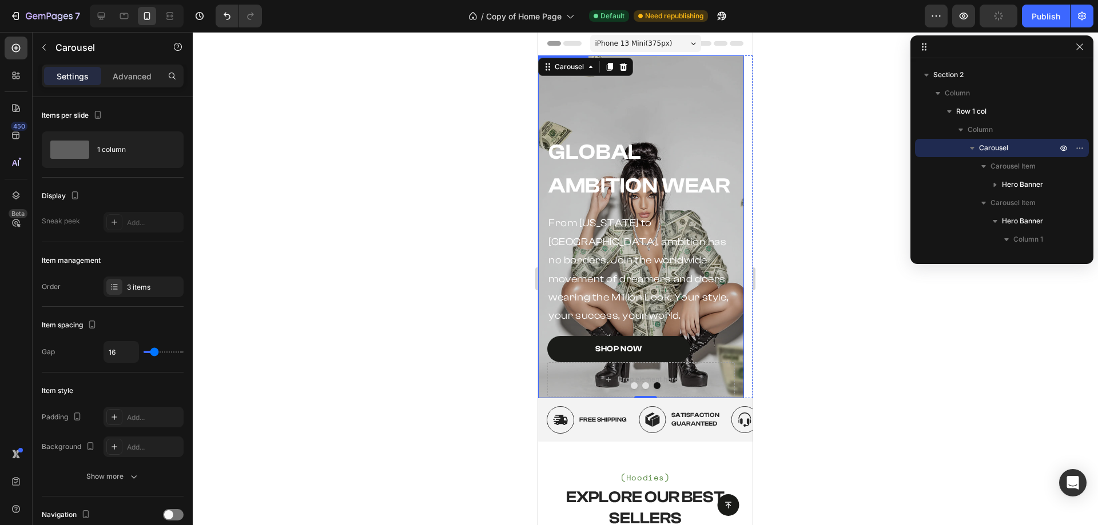
click at [736, 82] on div "Global Ambition Wear Heading From [US_STATE] to [GEOGRAPHIC_DATA], ambition has…" at bounding box center [641, 227] width 206 height 358
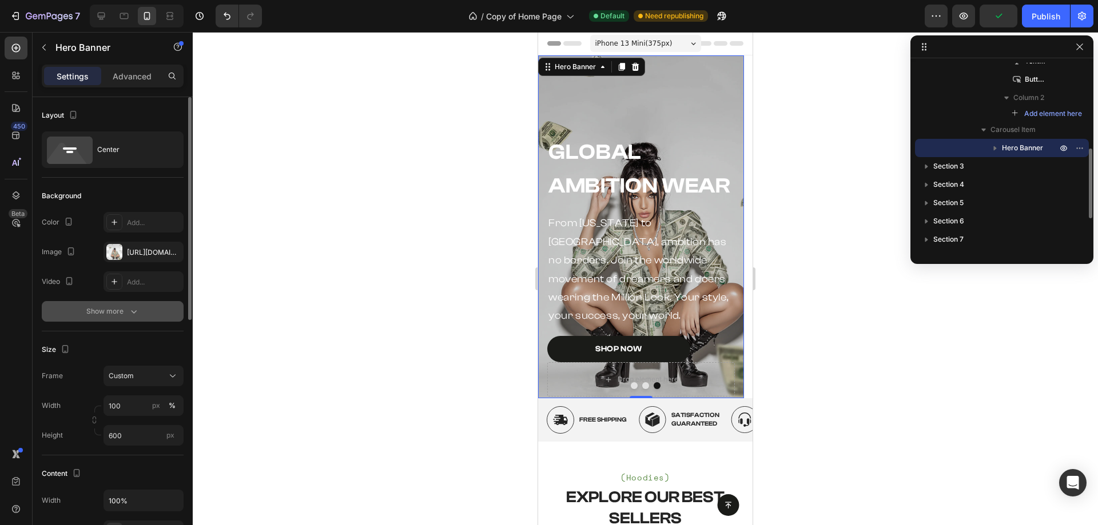
click at [120, 321] on button "Show more" at bounding box center [113, 311] width 142 height 21
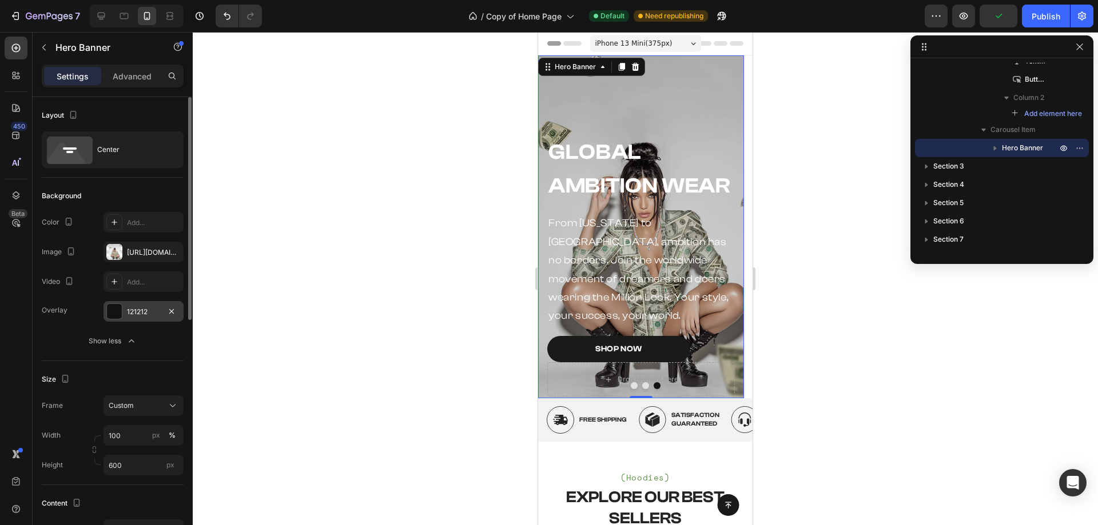
click at [127, 314] on div "121212" at bounding box center [143, 312] width 33 height 10
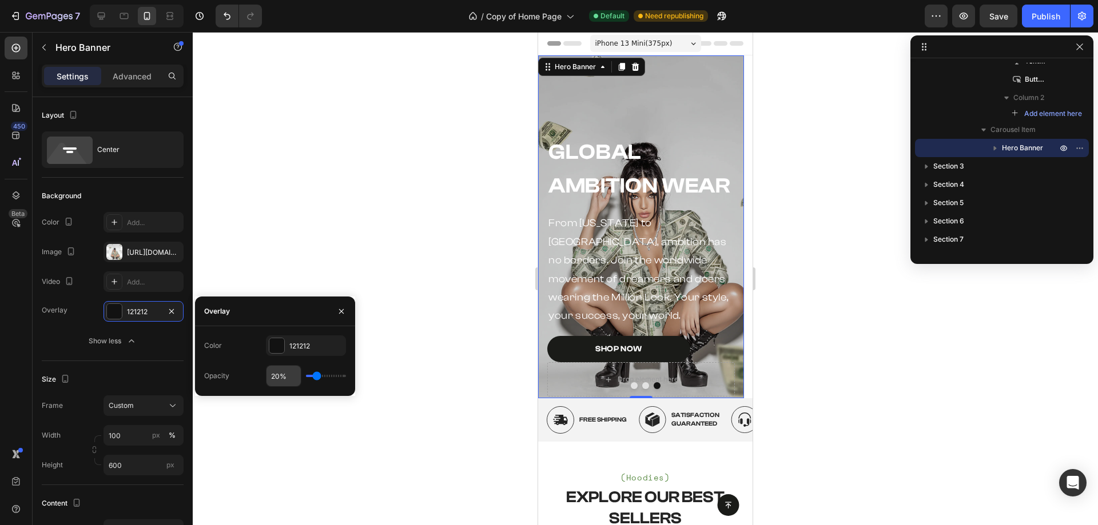
click at [272, 371] on input "20%" at bounding box center [283, 376] width 34 height 21
type input "3%"
type input "3"
type input "30%"
type input "30"
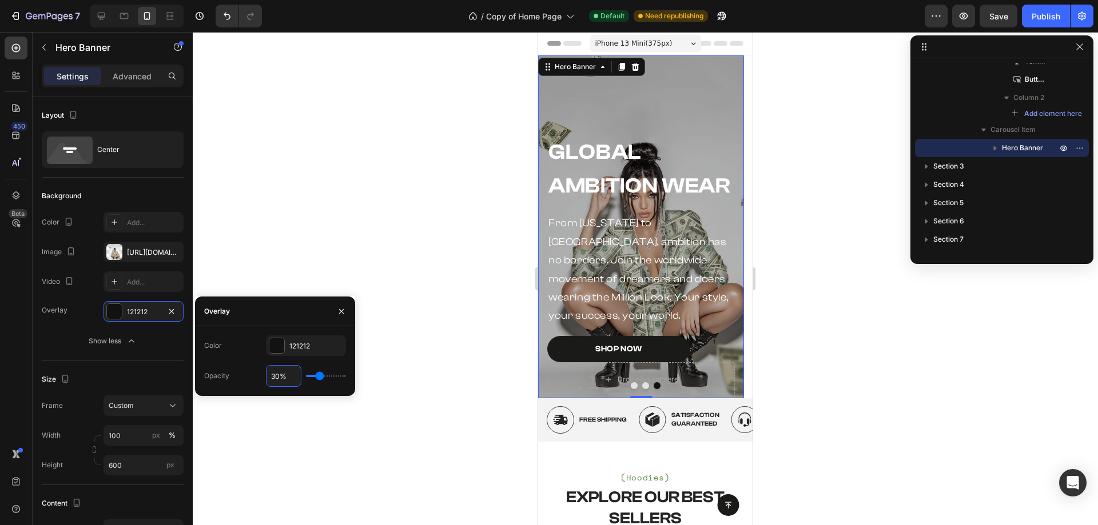
type input "3%"
type input "3"
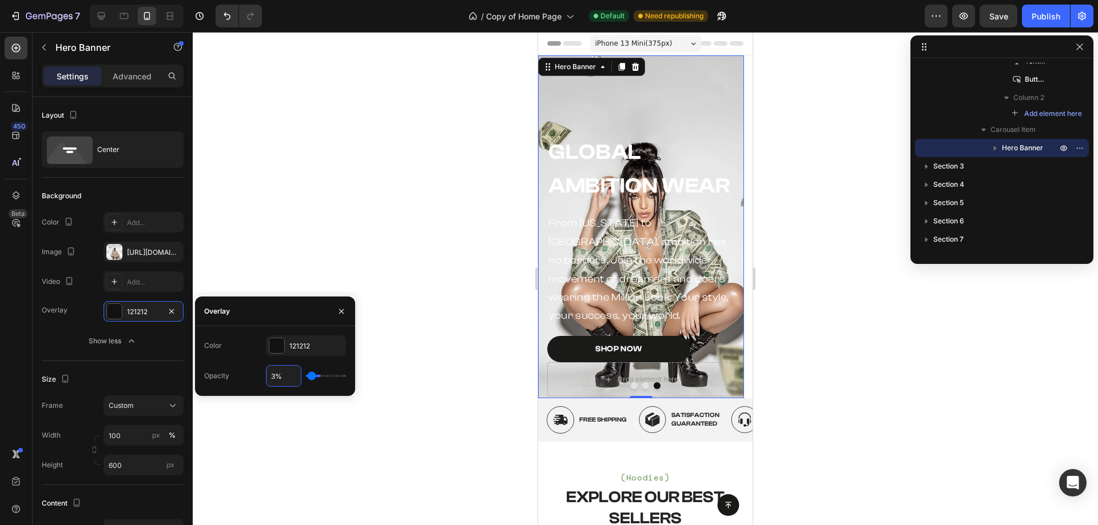
type input "35%"
type input "35"
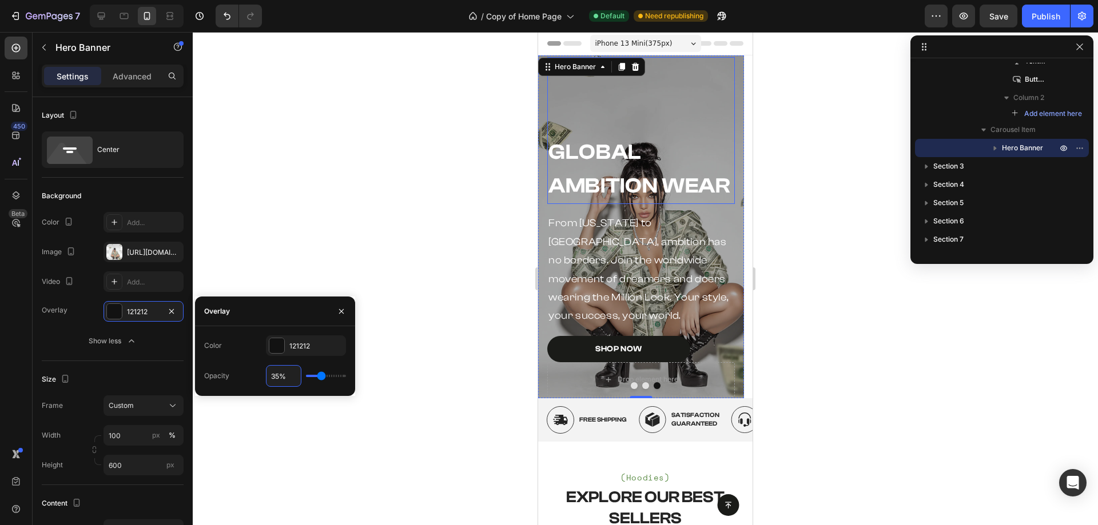
click at [601, 114] on div "Global Ambition Wear Heading" at bounding box center [641, 130] width 188 height 147
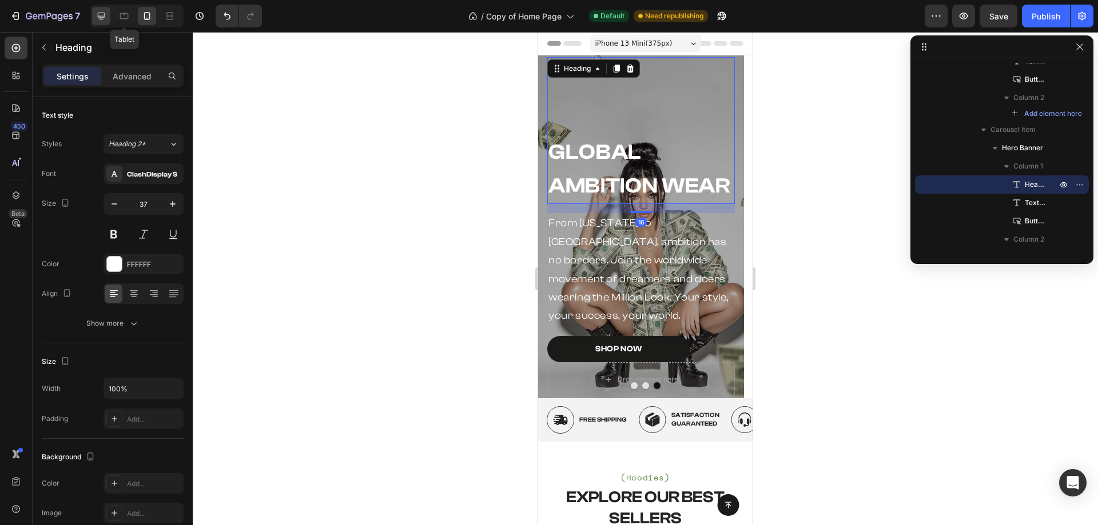
click at [109, 18] on div at bounding box center [101, 16] width 18 height 18
type input "45"
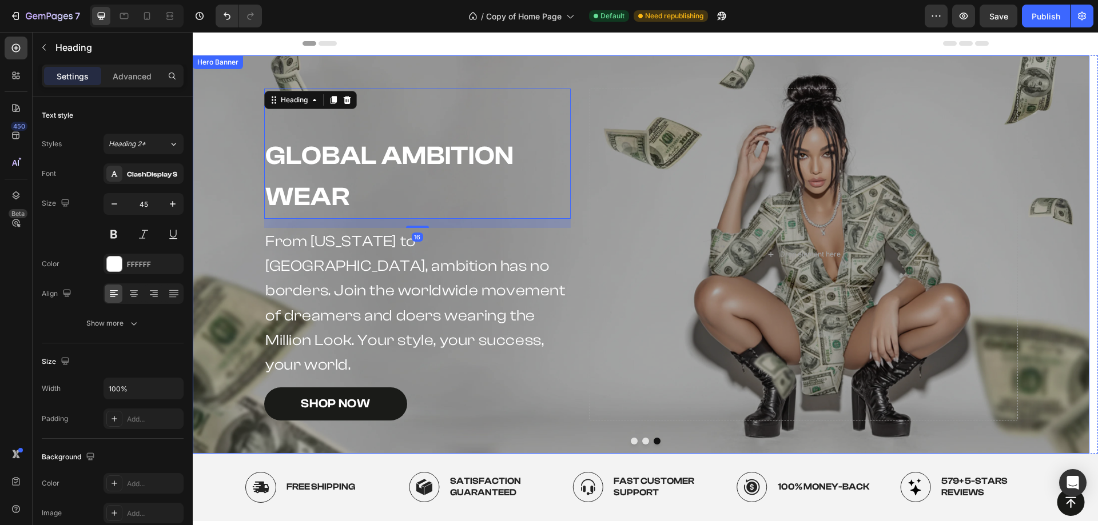
click at [747, 79] on div "Overlay" at bounding box center [641, 254] width 896 height 398
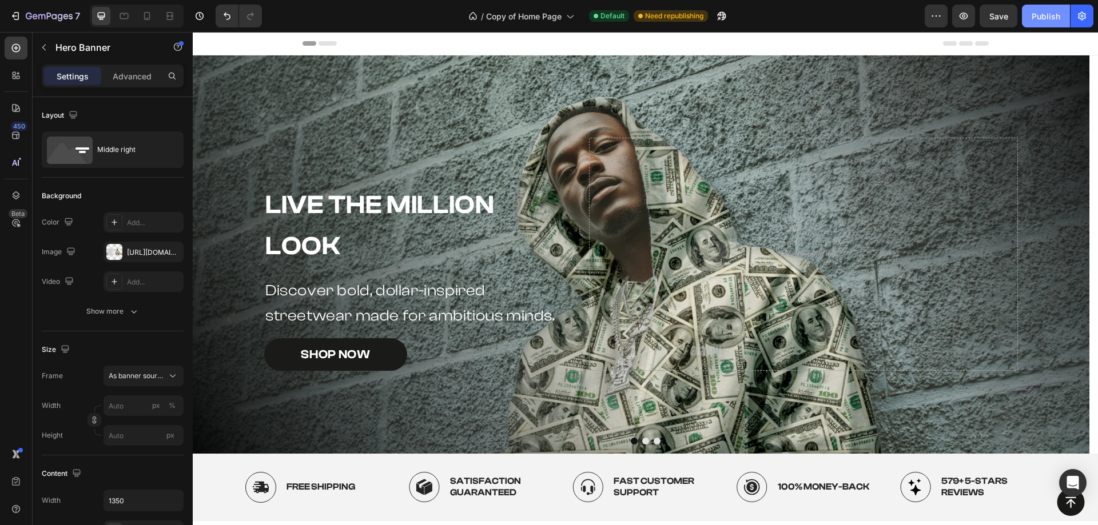
click at [1042, 21] on div "Publish" at bounding box center [1045, 16] width 29 height 12
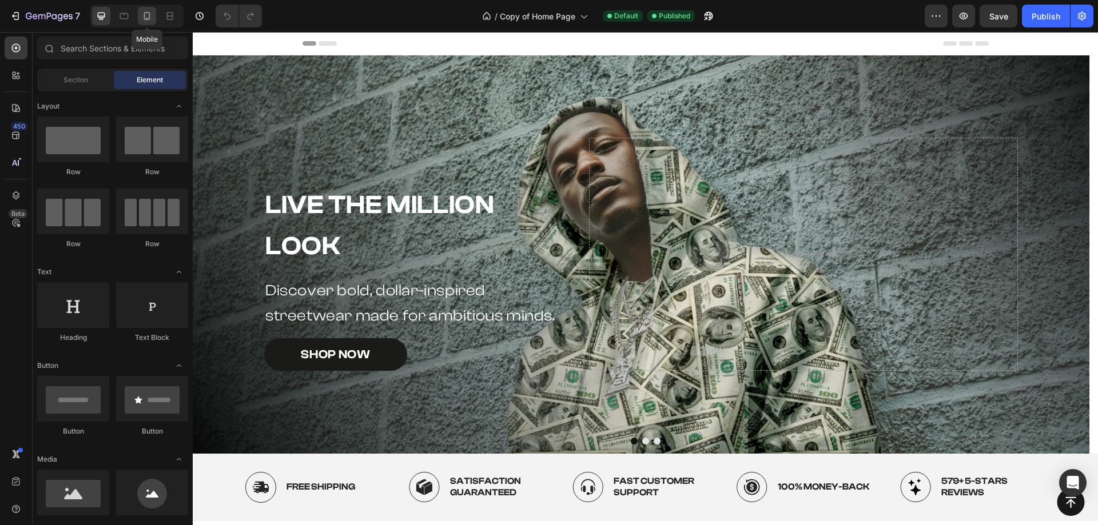
click at [145, 21] on icon at bounding box center [146, 15] width 11 height 11
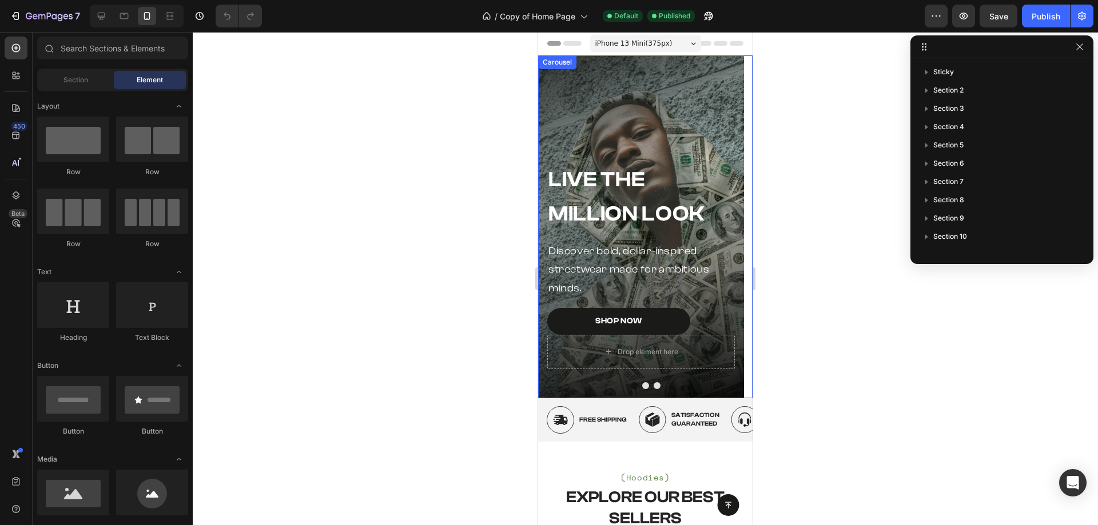
click at [642, 385] on button "Dot" at bounding box center [645, 385] width 7 height 7
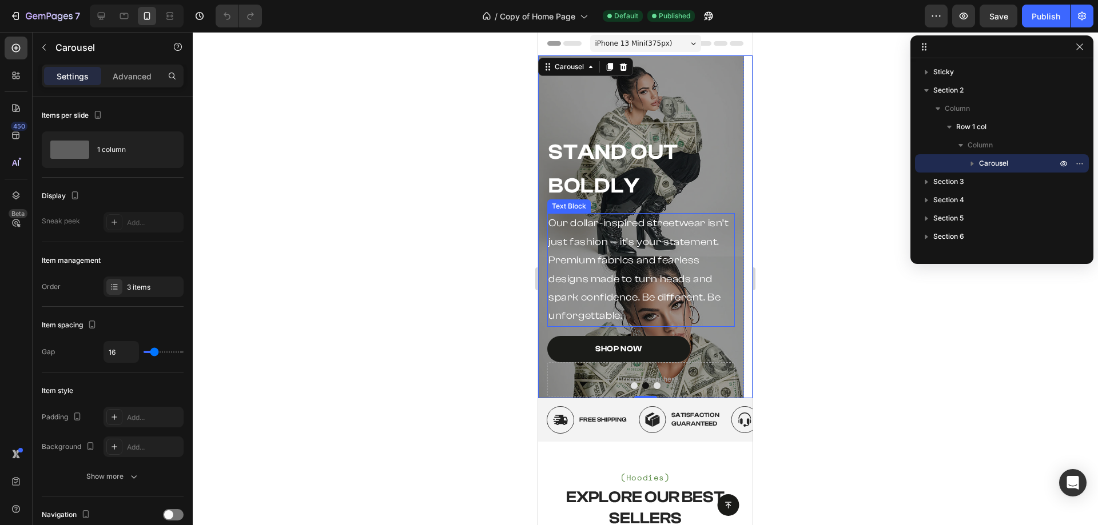
click at [625, 309] on p "Our dollar-inspired streetwear isn’t just fashion — it’s your statement. Premiu…" at bounding box center [640, 269] width 185 height 111
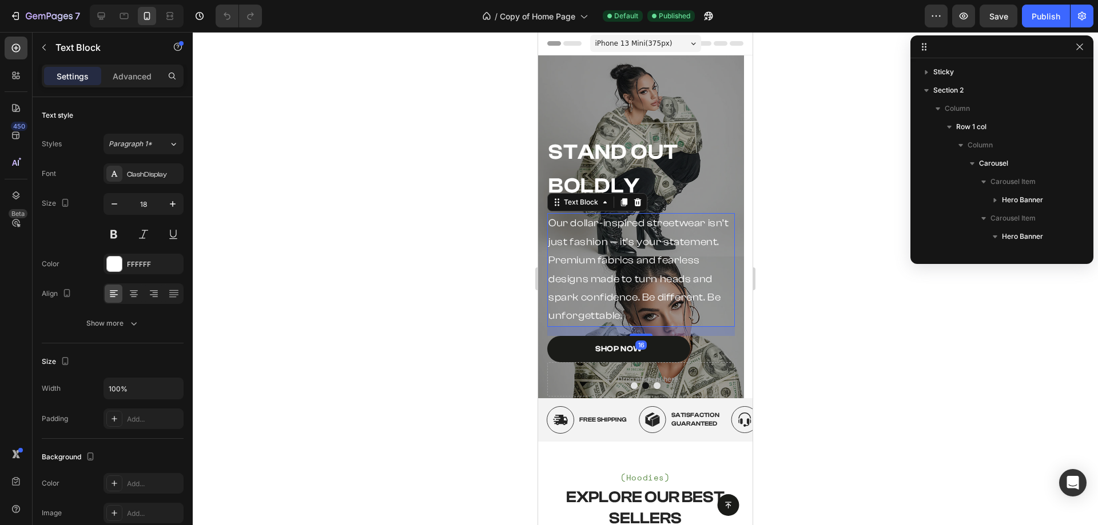
scroll to position [143, 0]
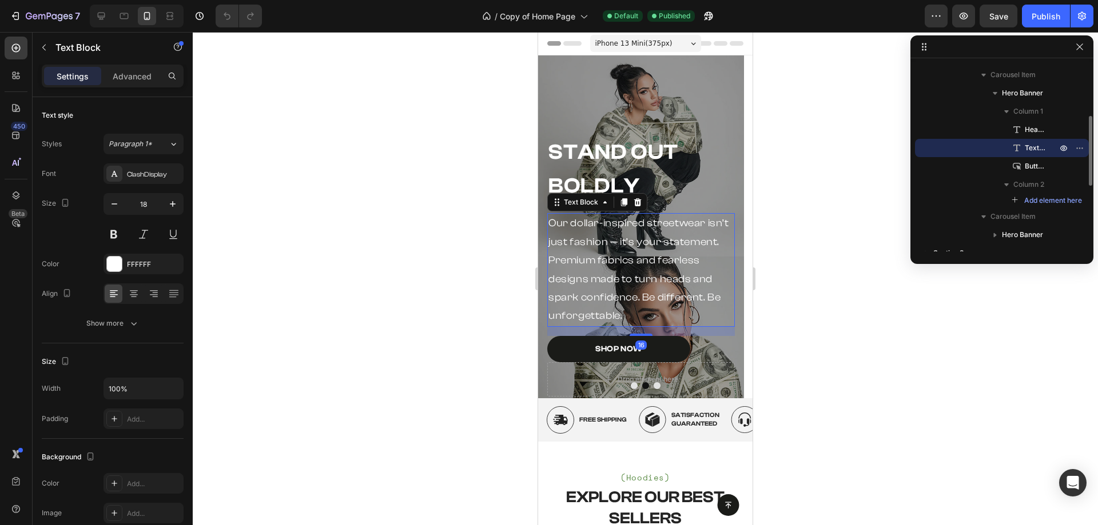
click at [625, 313] on p "Our dollar-inspired streetwear isn’t just fashion — it’s your statement. Premiu…" at bounding box center [640, 269] width 185 height 111
click at [548, 259] on p "Our dollar-inspired streetwear isn’t just fashion — it’s your statement. Premiu…" at bounding box center [640, 269] width 185 height 111
click at [632, 315] on p "Our dollar-inspired streetwear isn’t just fashion — it’s your statement. Premiu…" at bounding box center [640, 269] width 185 height 111
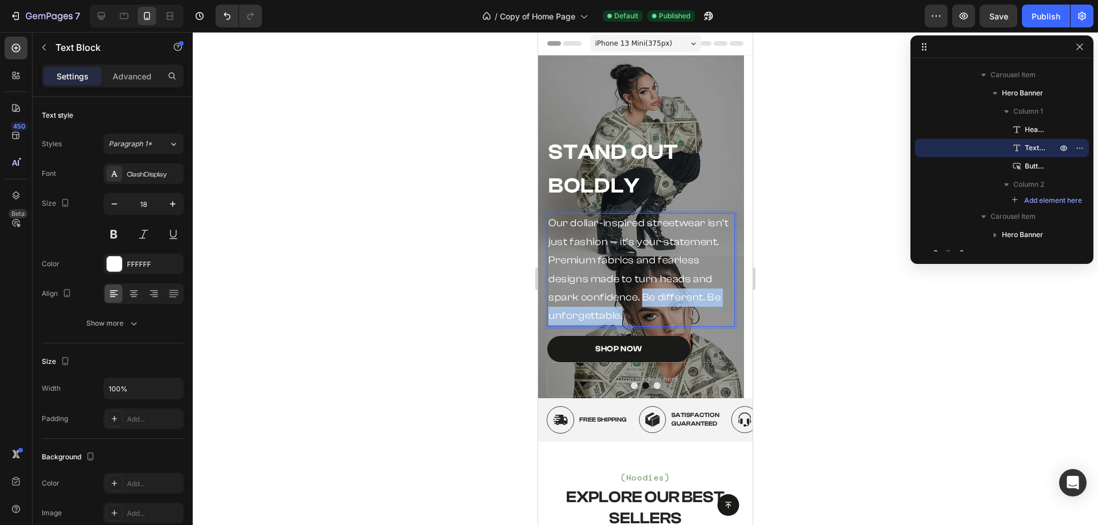
drag, startPoint x: 632, startPoint y: 315, endPoint x: 643, endPoint y: 301, distance: 17.2
click at [643, 301] on p "Our dollar-inspired streetwear isn’t just fashion — it’s your statement. Premiu…" at bounding box center [640, 269] width 185 height 111
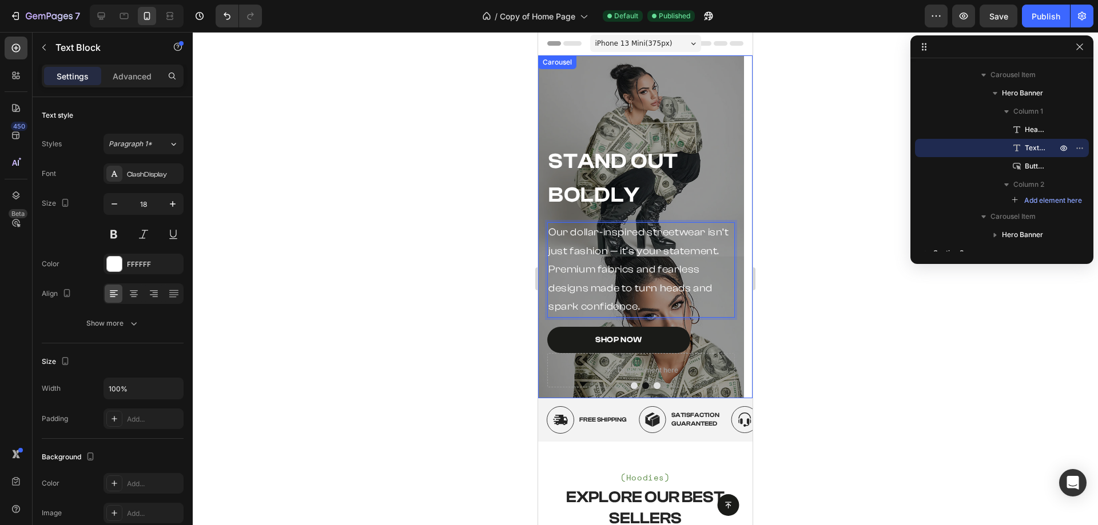
click at [653, 386] on button "Dot" at bounding box center [656, 385] width 7 height 7
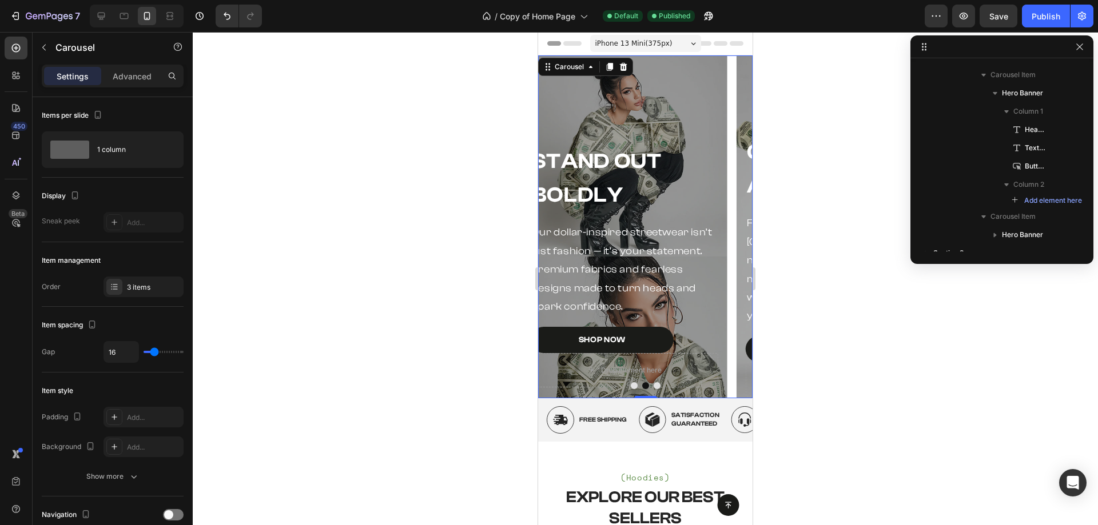
scroll to position [15, 0]
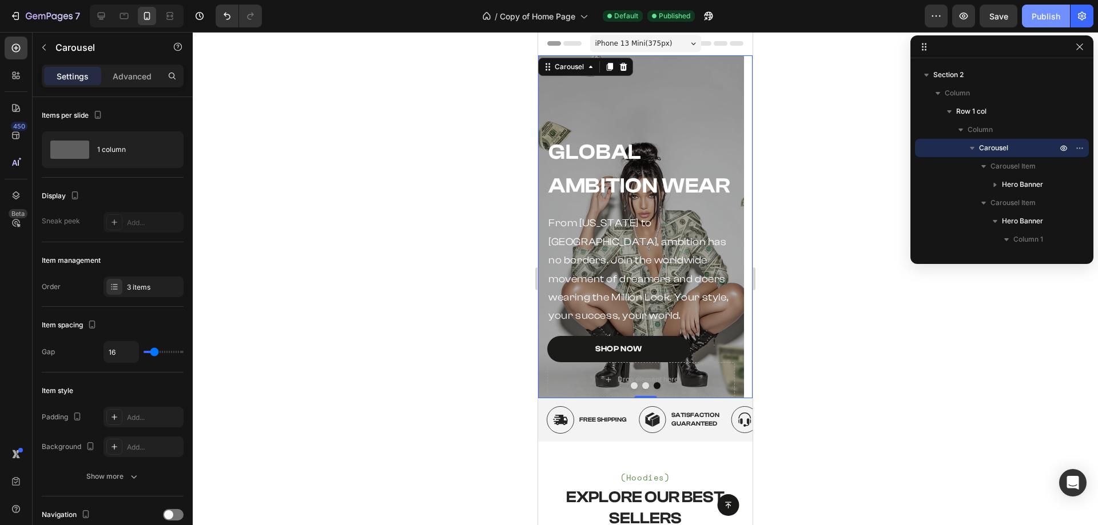
click at [1051, 18] on div "Publish" at bounding box center [1045, 16] width 29 height 12
